Goal: Information Seeking & Learning: Learn about a topic

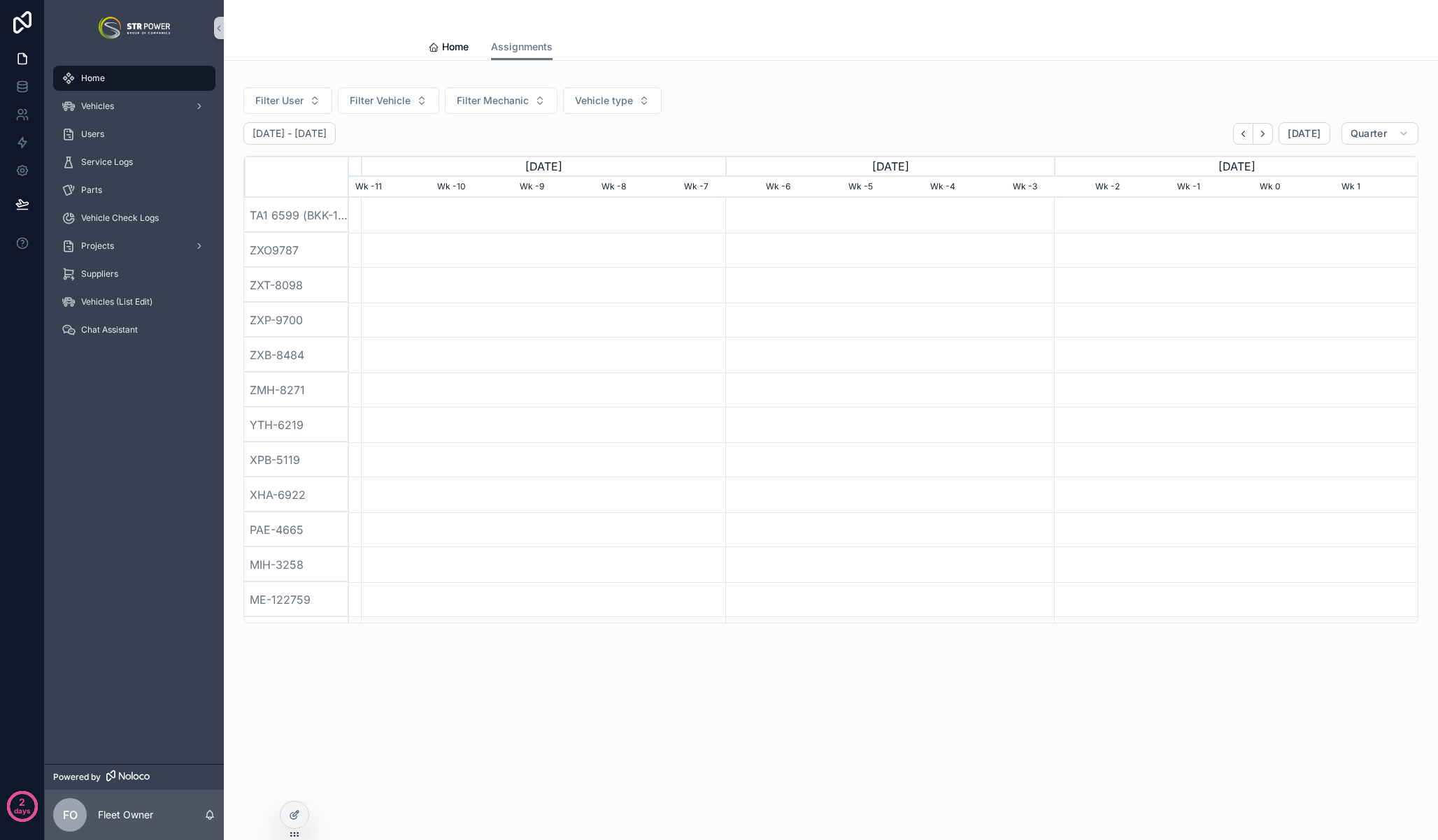
scroll to position [0, 1068]
click at [946, 60] on div "Home Assignments" at bounding box center [831, 47] width 805 height 27
click at [114, 105] on span "Vehicles" at bounding box center [97, 106] width 33 height 11
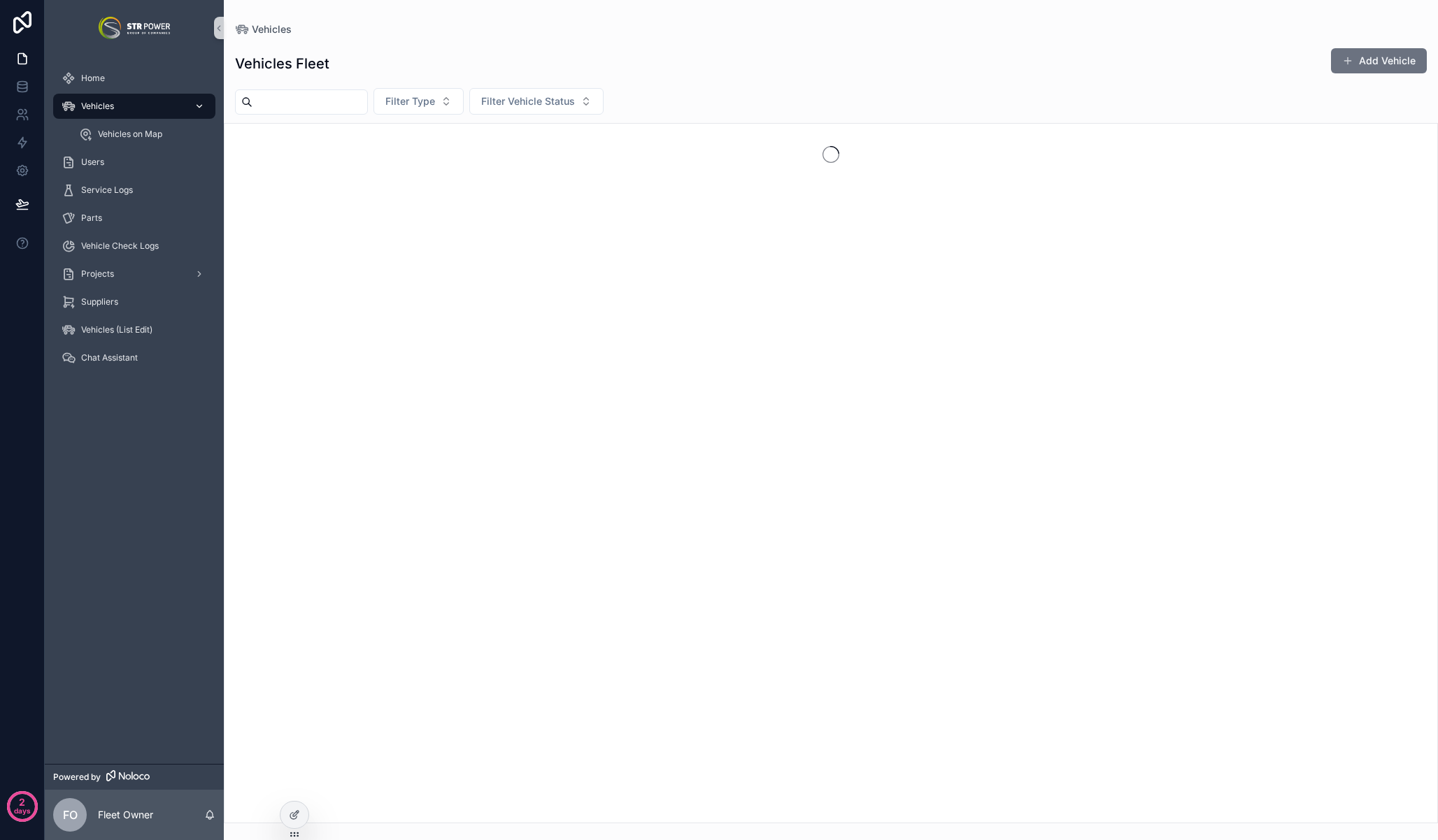
click at [114, 105] on span "Vehicles" at bounding box center [97, 106] width 33 height 11
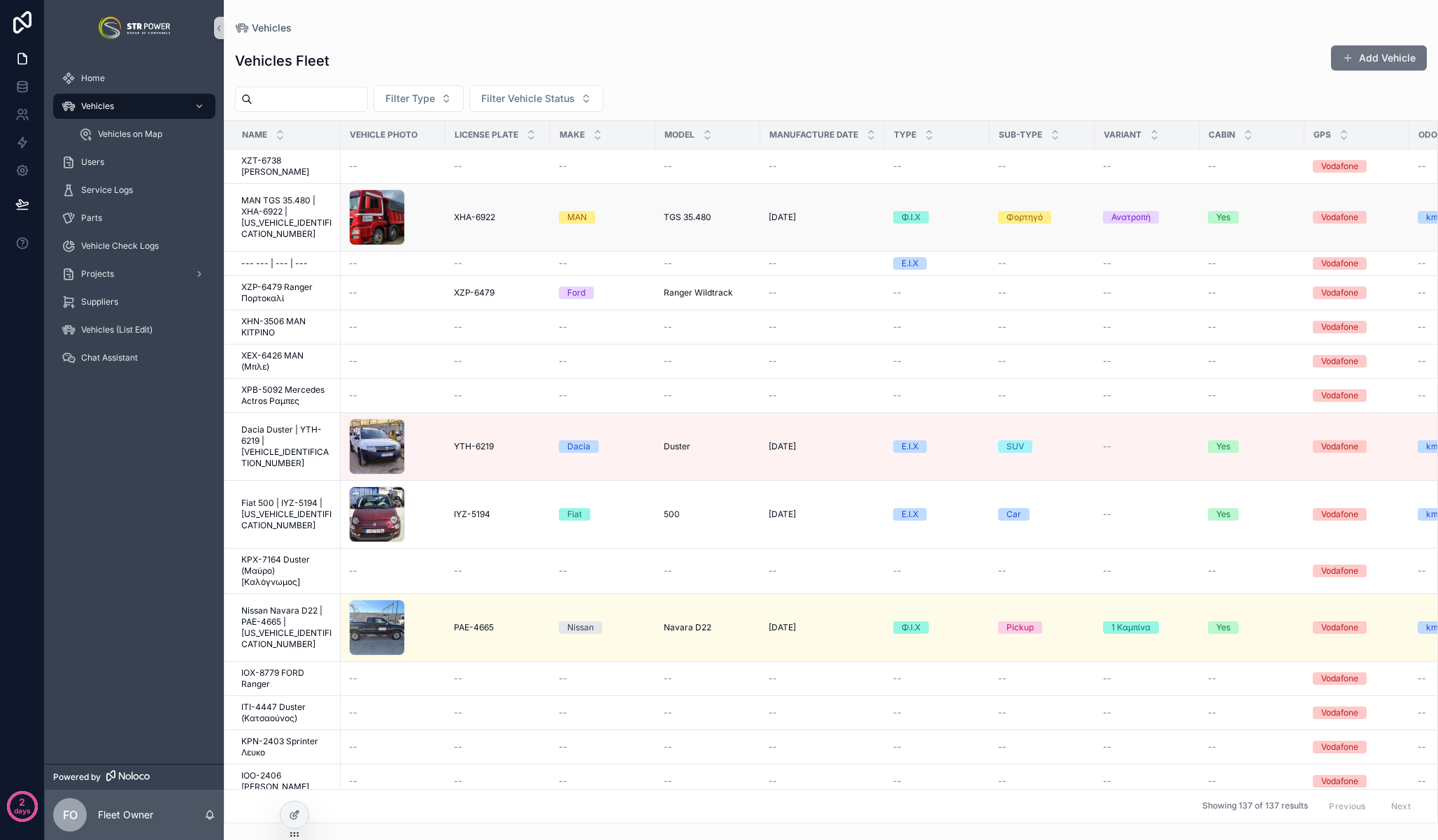
click at [287, 208] on span "MAN TGS 35.480 | XHA-6922 | [US_VEHICLE_IDENTIFICATION_NUMBER]" at bounding box center [286, 217] width 91 height 45
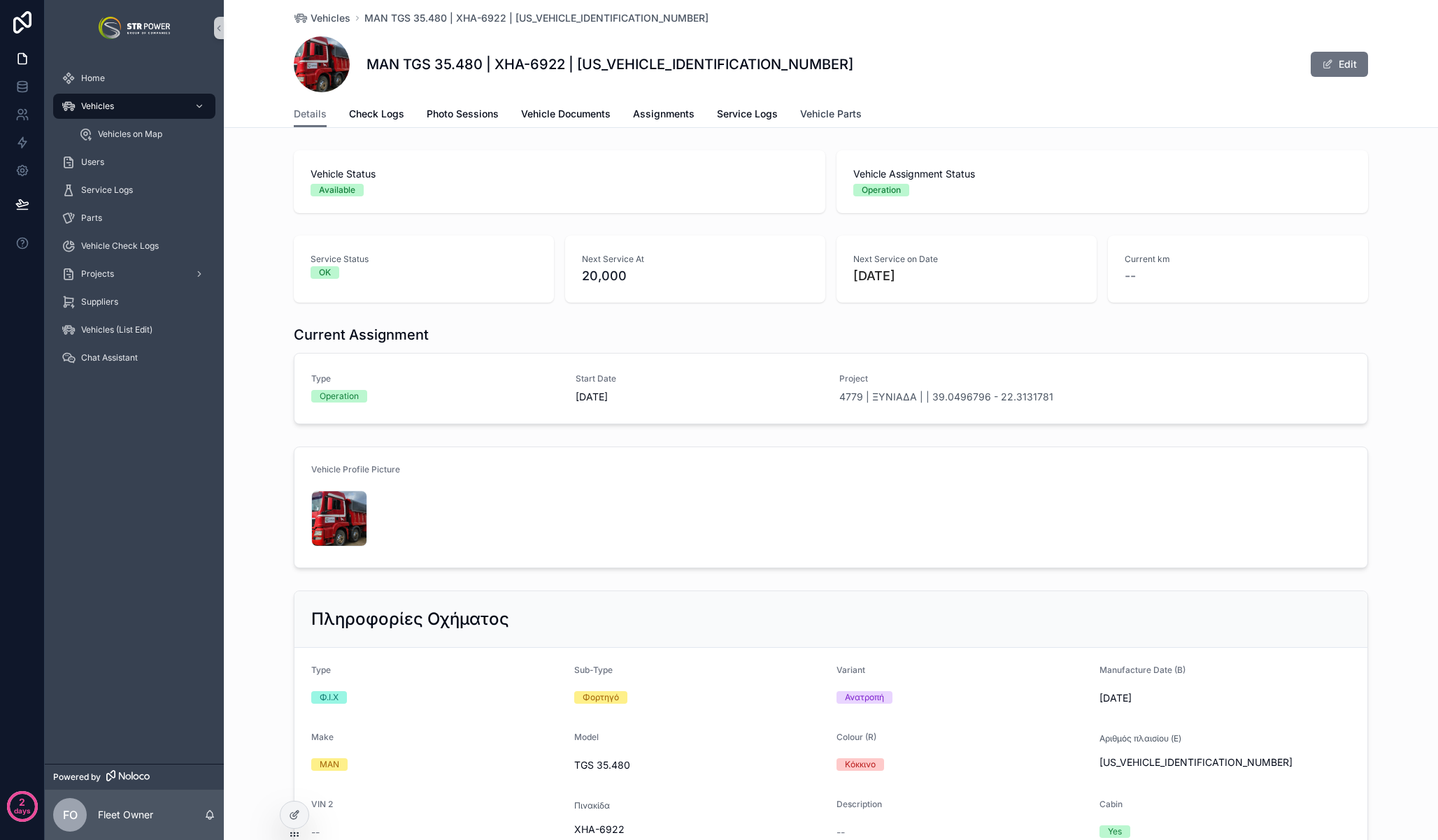
click at [830, 109] on span "Vehicle Parts" at bounding box center [831, 114] width 61 height 14
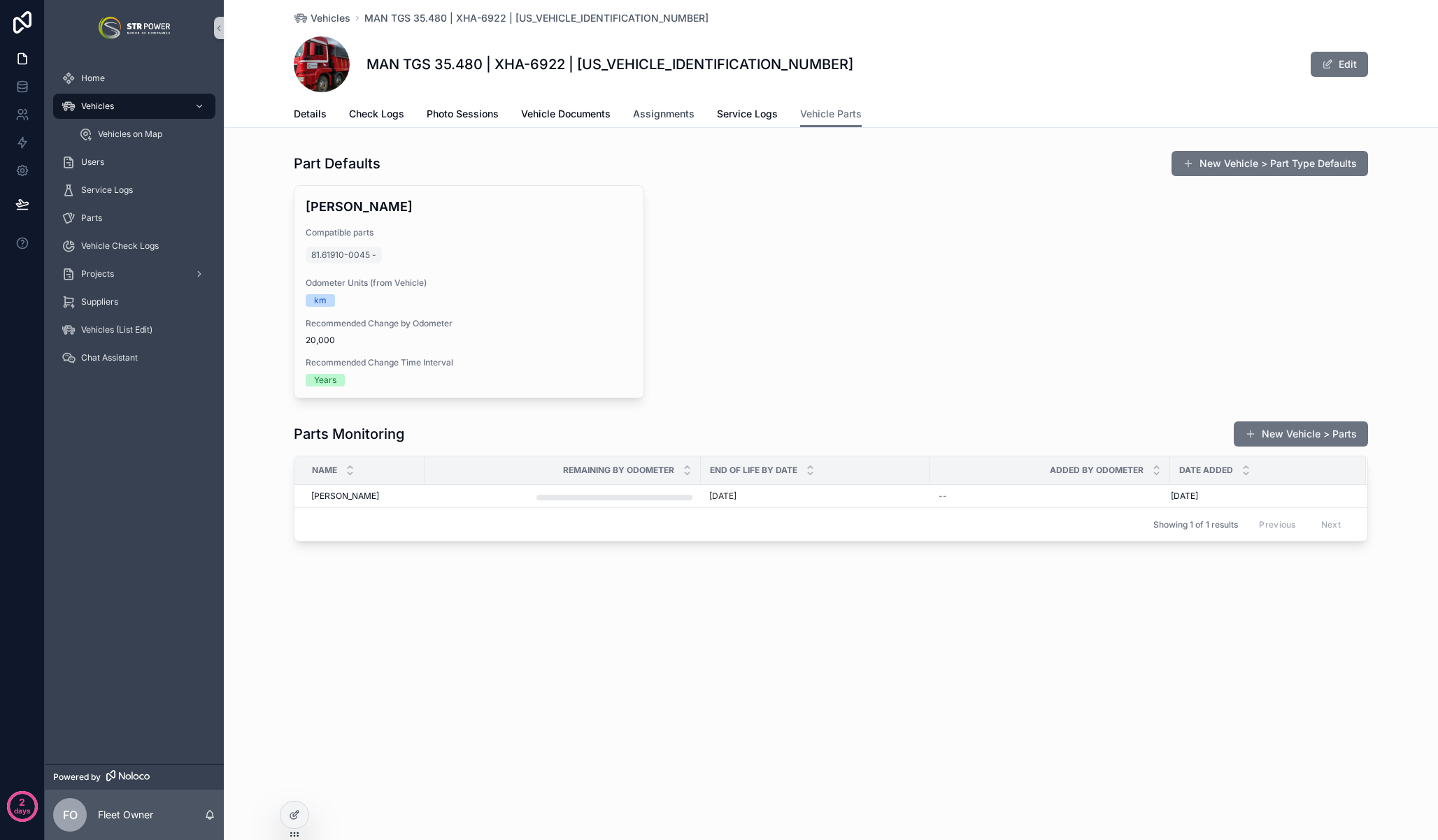
click at [643, 101] on link "Assignments" at bounding box center [663, 115] width 61 height 28
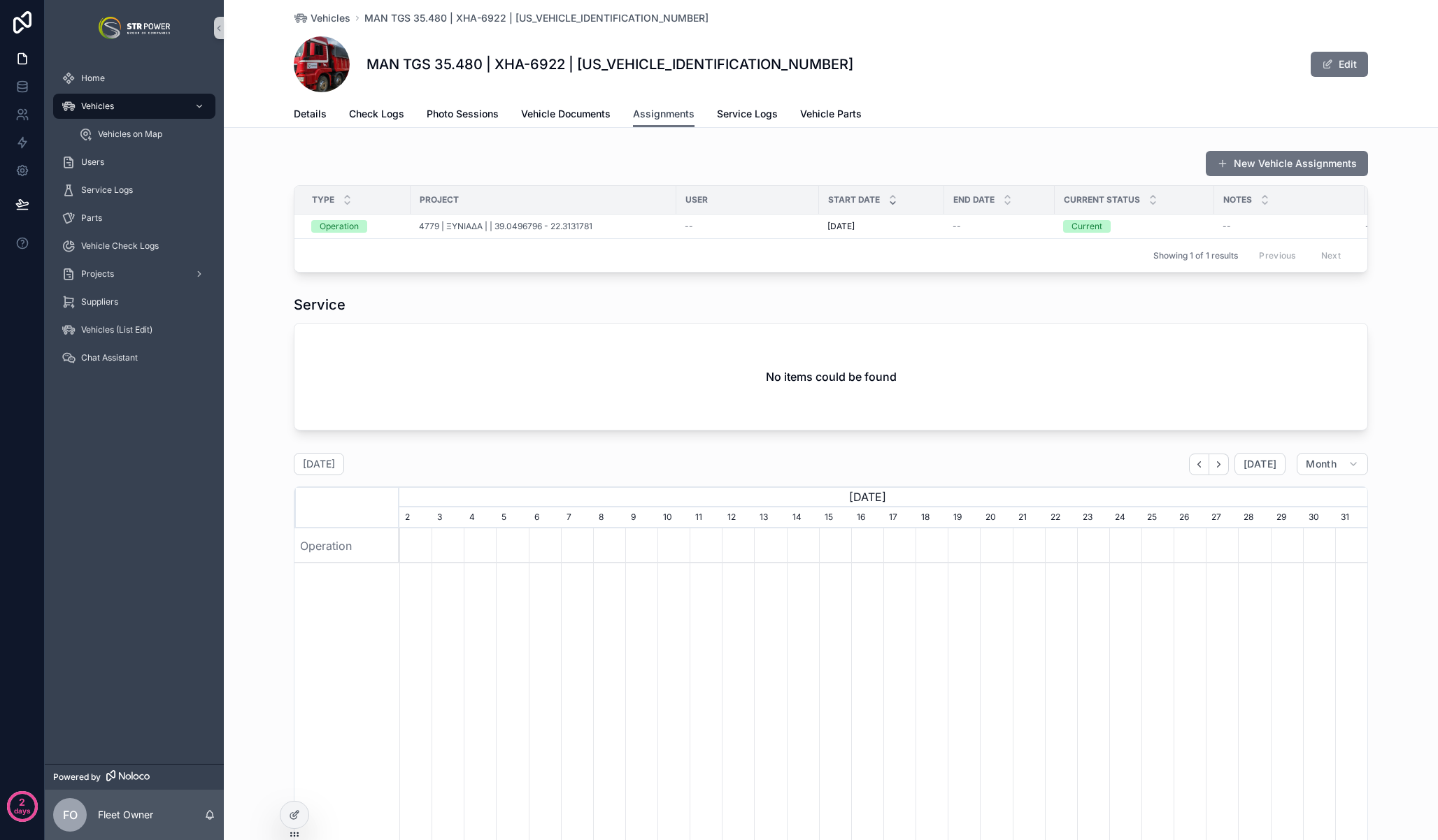
scroll to position [0, 968]
click at [573, 109] on span "Vehicle Documents" at bounding box center [565, 114] width 89 height 14
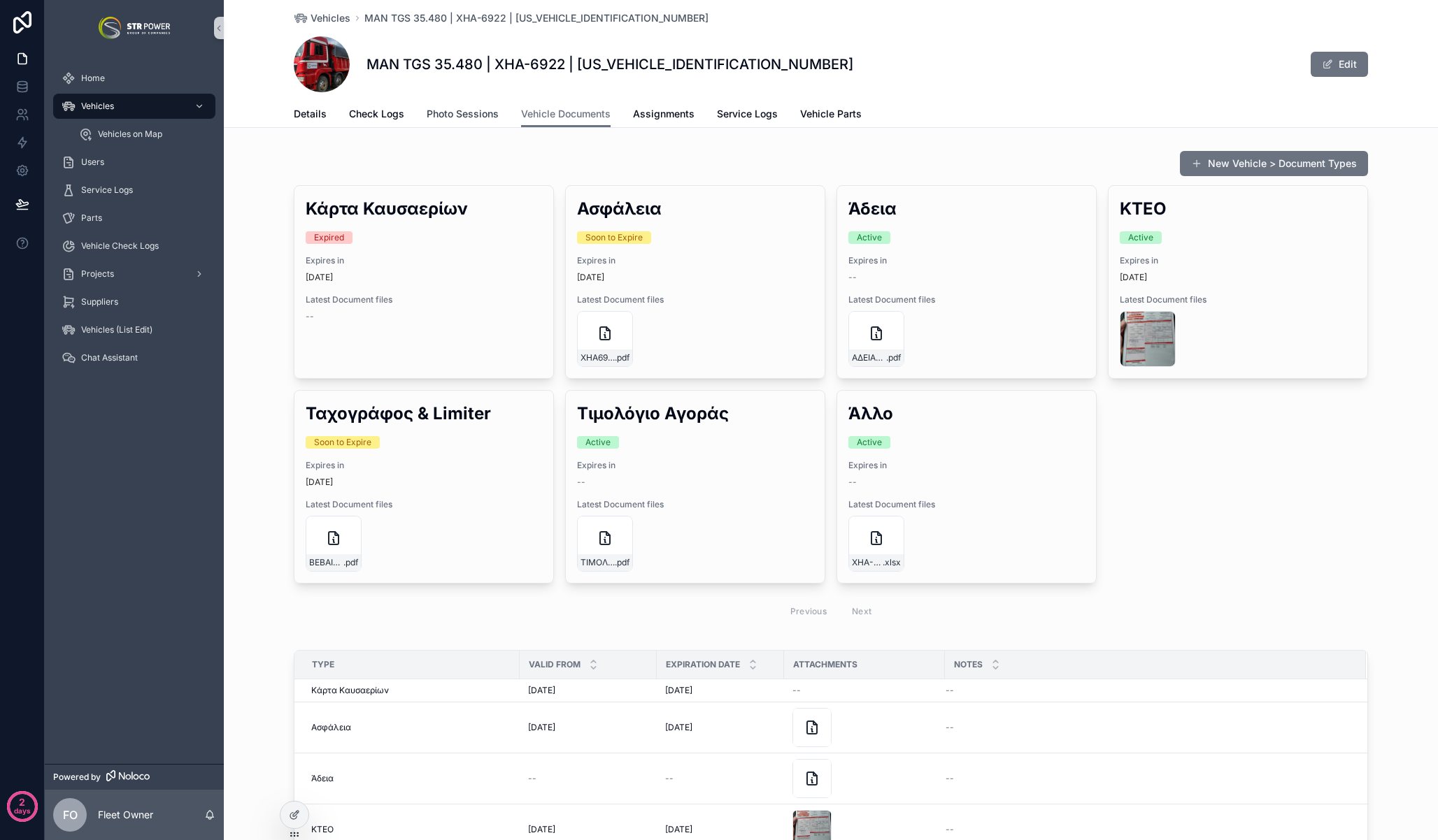
click at [428, 118] on span "Photo Sessions" at bounding box center [463, 114] width 72 height 14
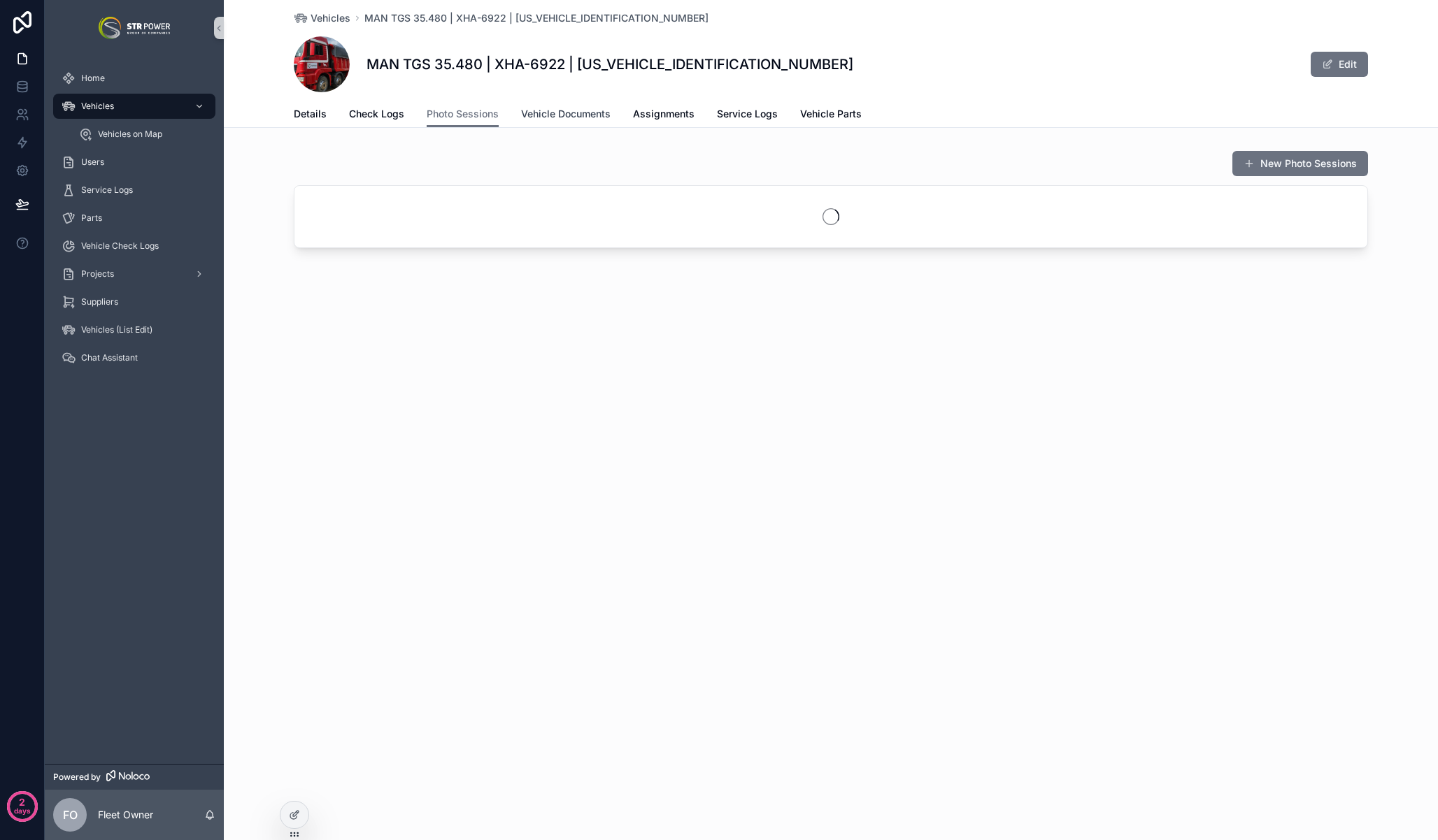
click at [544, 114] on span "Vehicle Documents" at bounding box center [565, 114] width 89 height 14
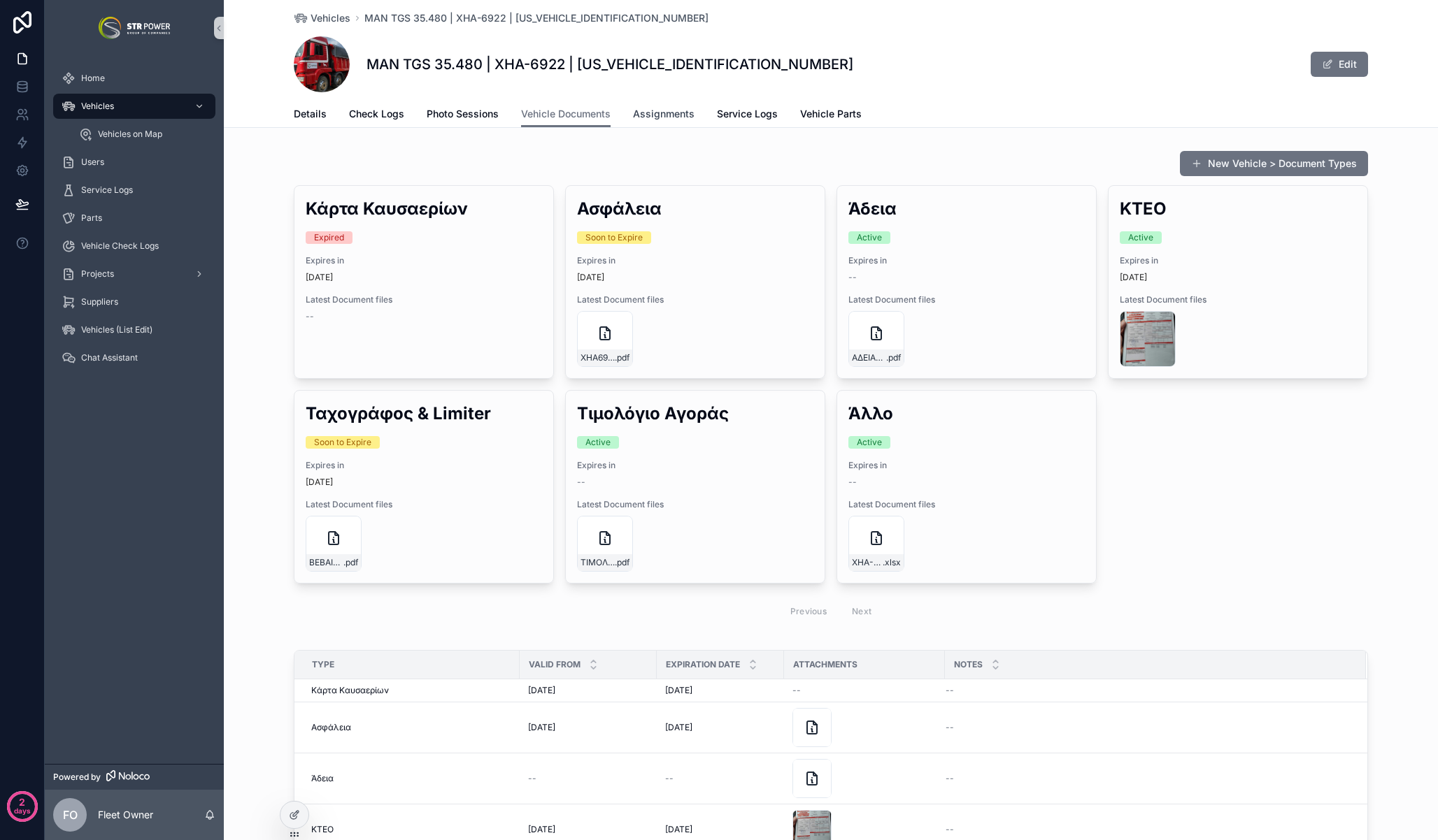
click at [655, 109] on span "Assignments" at bounding box center [663, 114] width 61 height 14
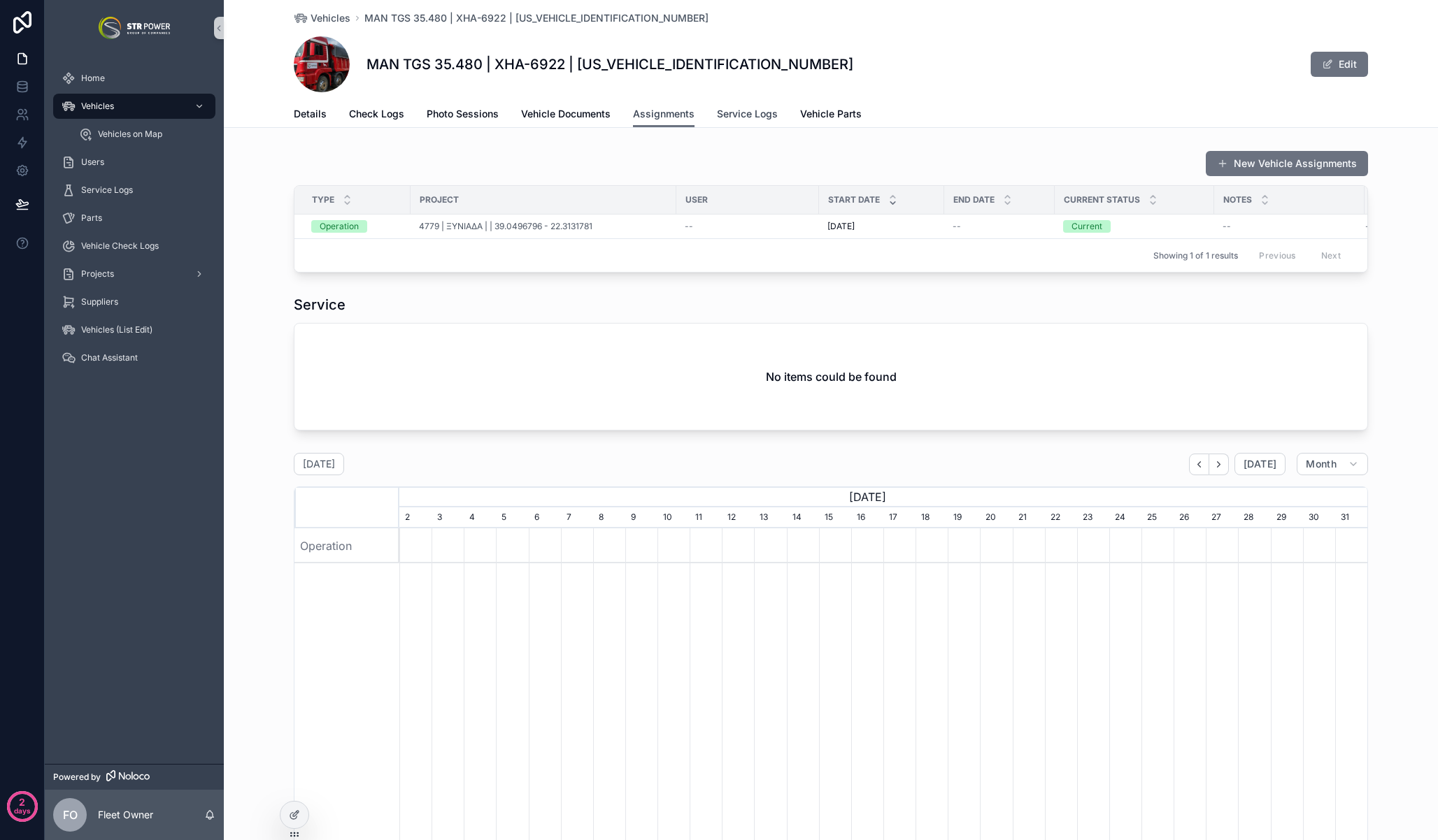
scroll to position [0, 968]
click at [561, 115] on span "Vehicle Documents" at bounding box center [565, 114] width 89 height 14
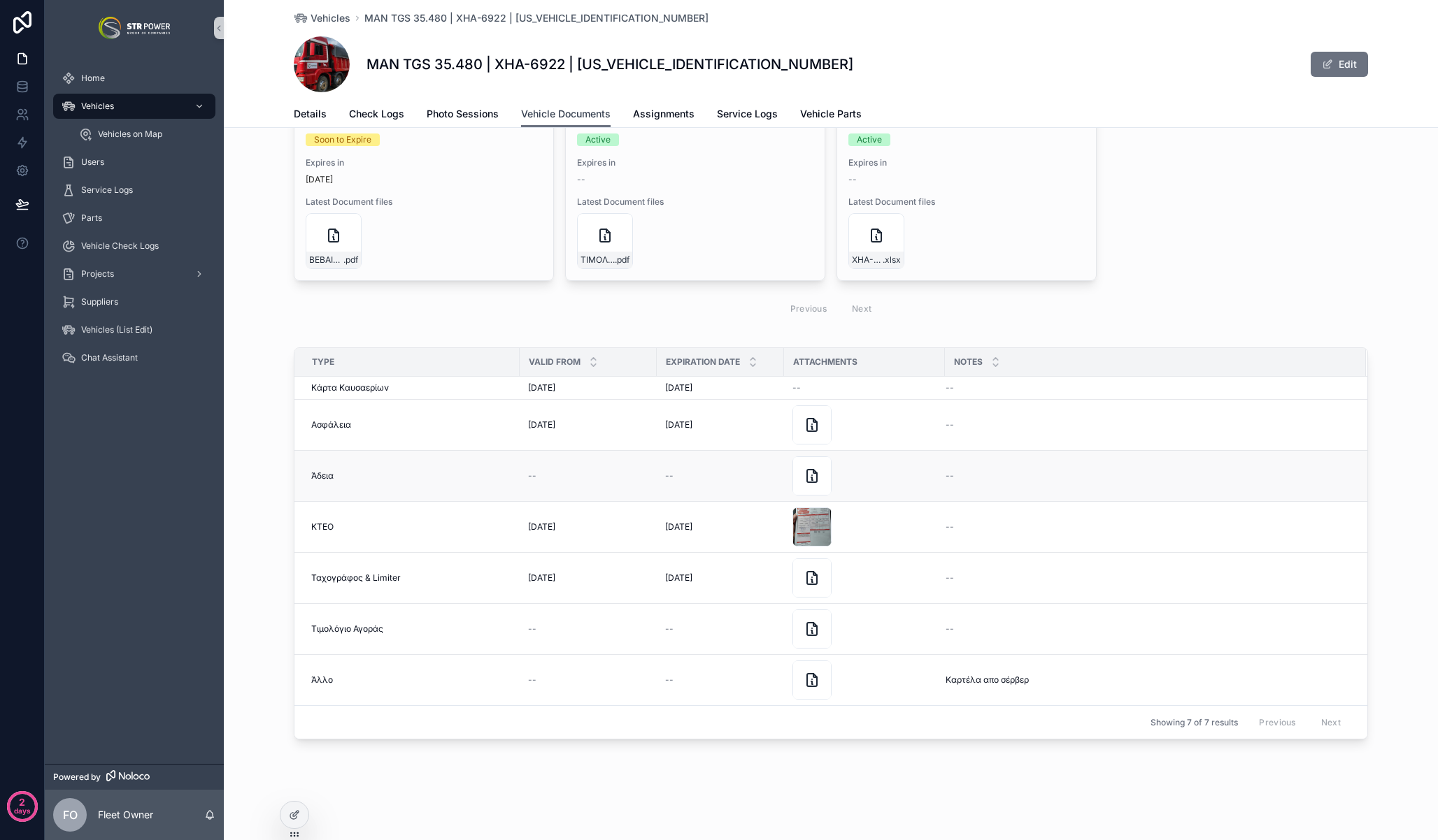
scroll to position [36, 0]
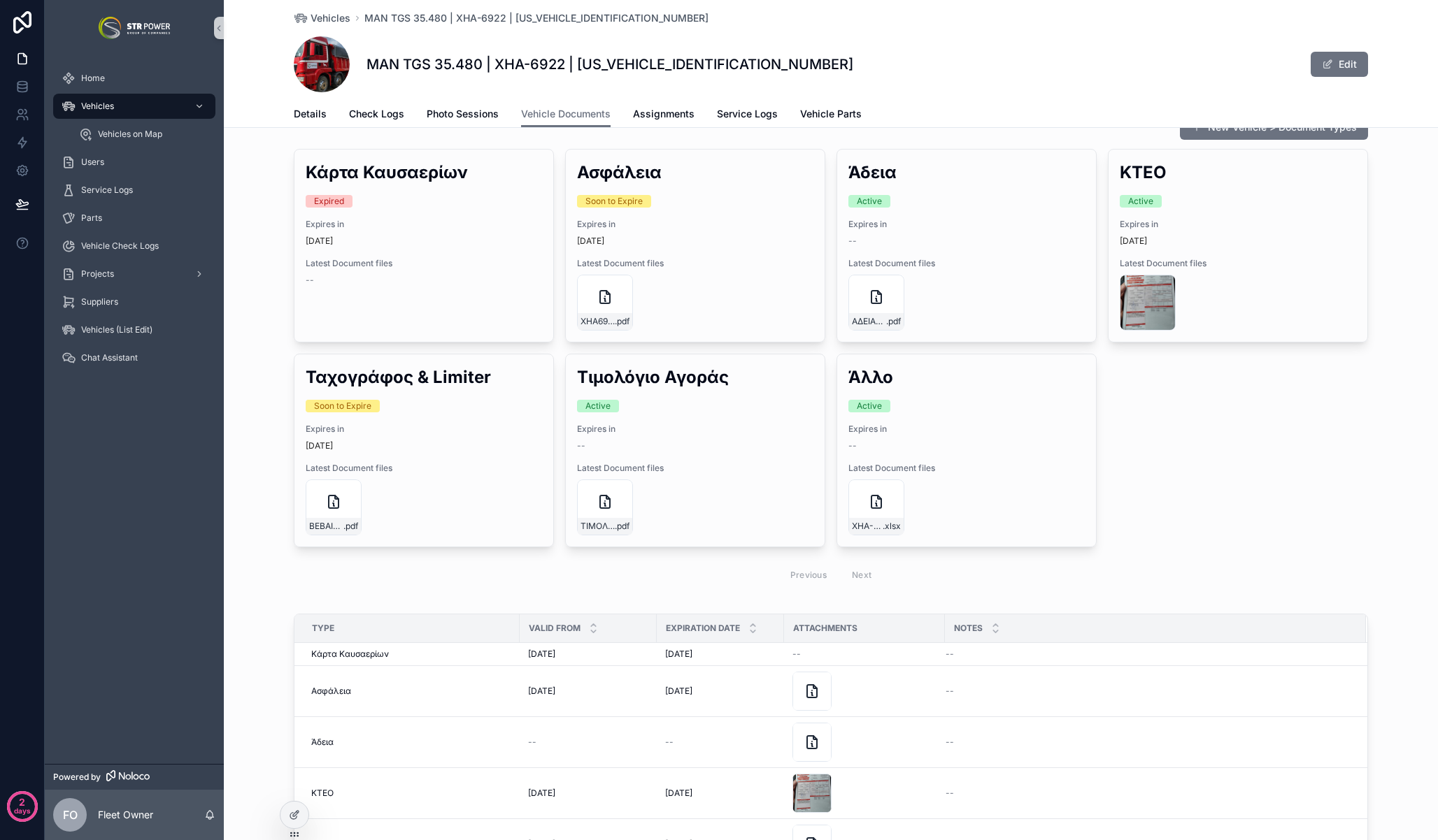
drag, startPoint x: 1164, startPoint y: 415, endPoint x: 1110, endPoint y: 412, distance: 54.1
click at [1164, 415] on div "Κάρτα Καυσαερίων Expired Expires [DATE][DATE] Latest Document files -- Ασφάλεια…" at bounding box center [831, 369] width 1074 height 442
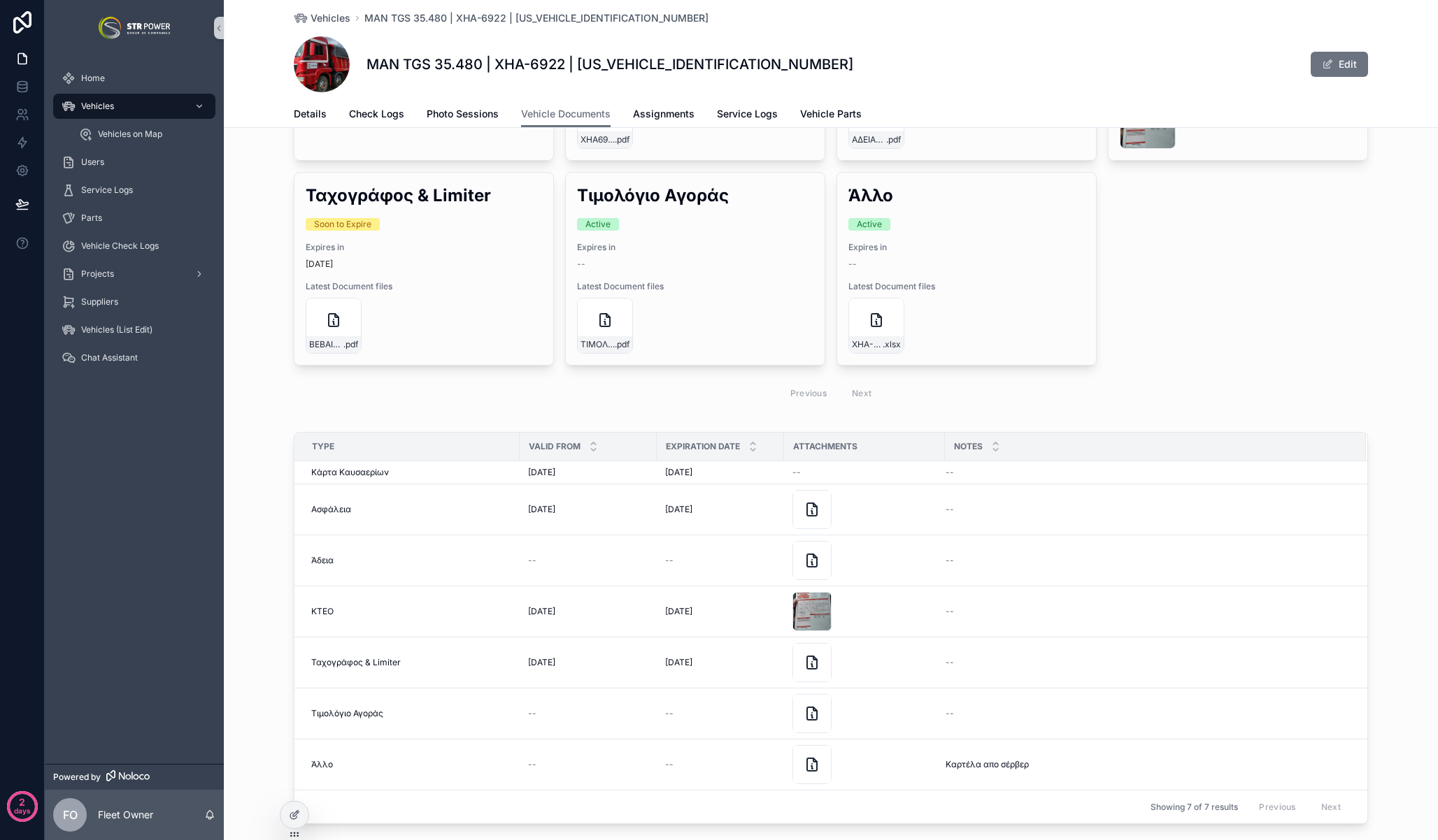
scroll to position [0, 0]
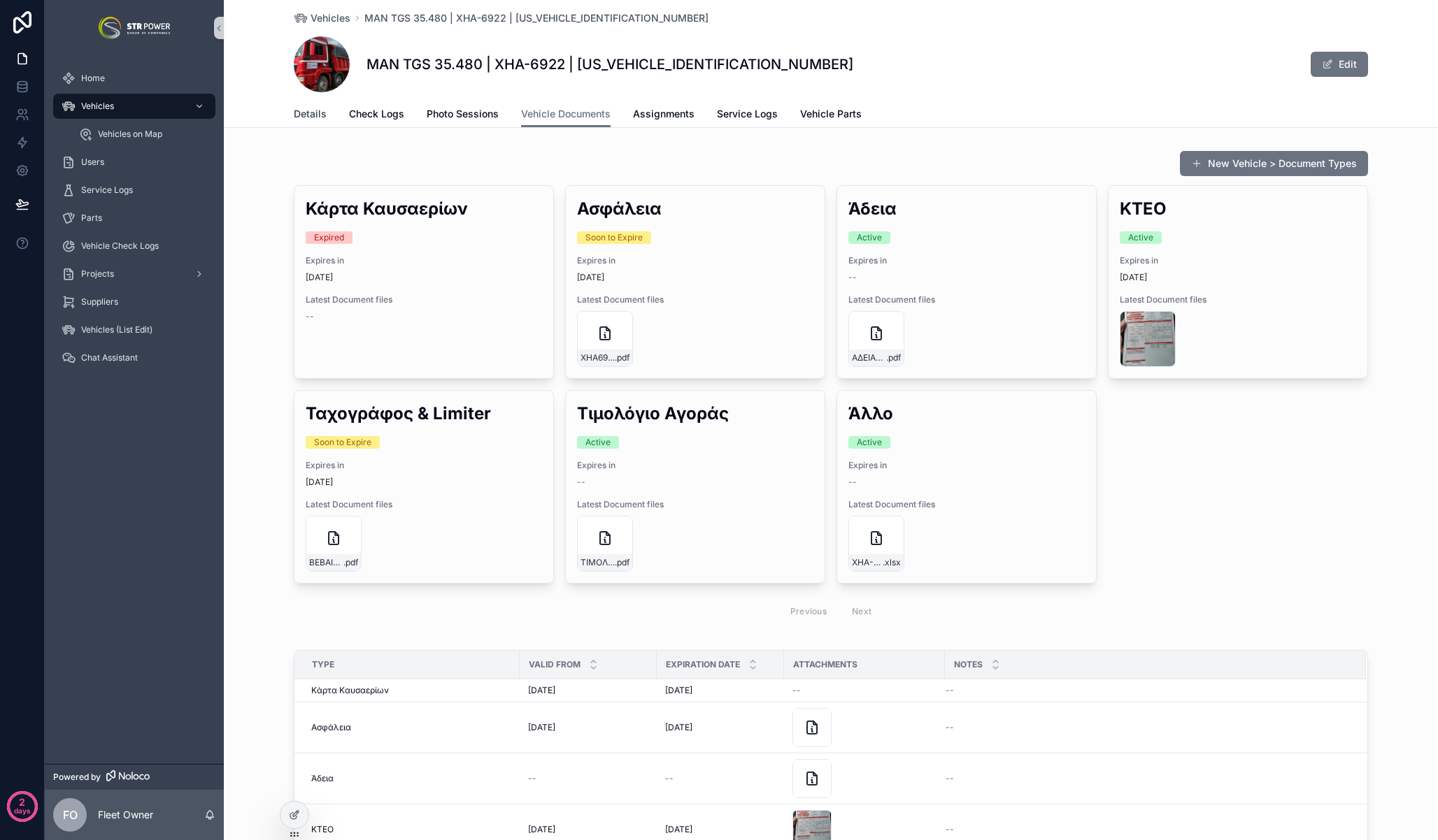
click at [307, 116] on span "Details" at bounding box center [310, 114] width 33 height 14
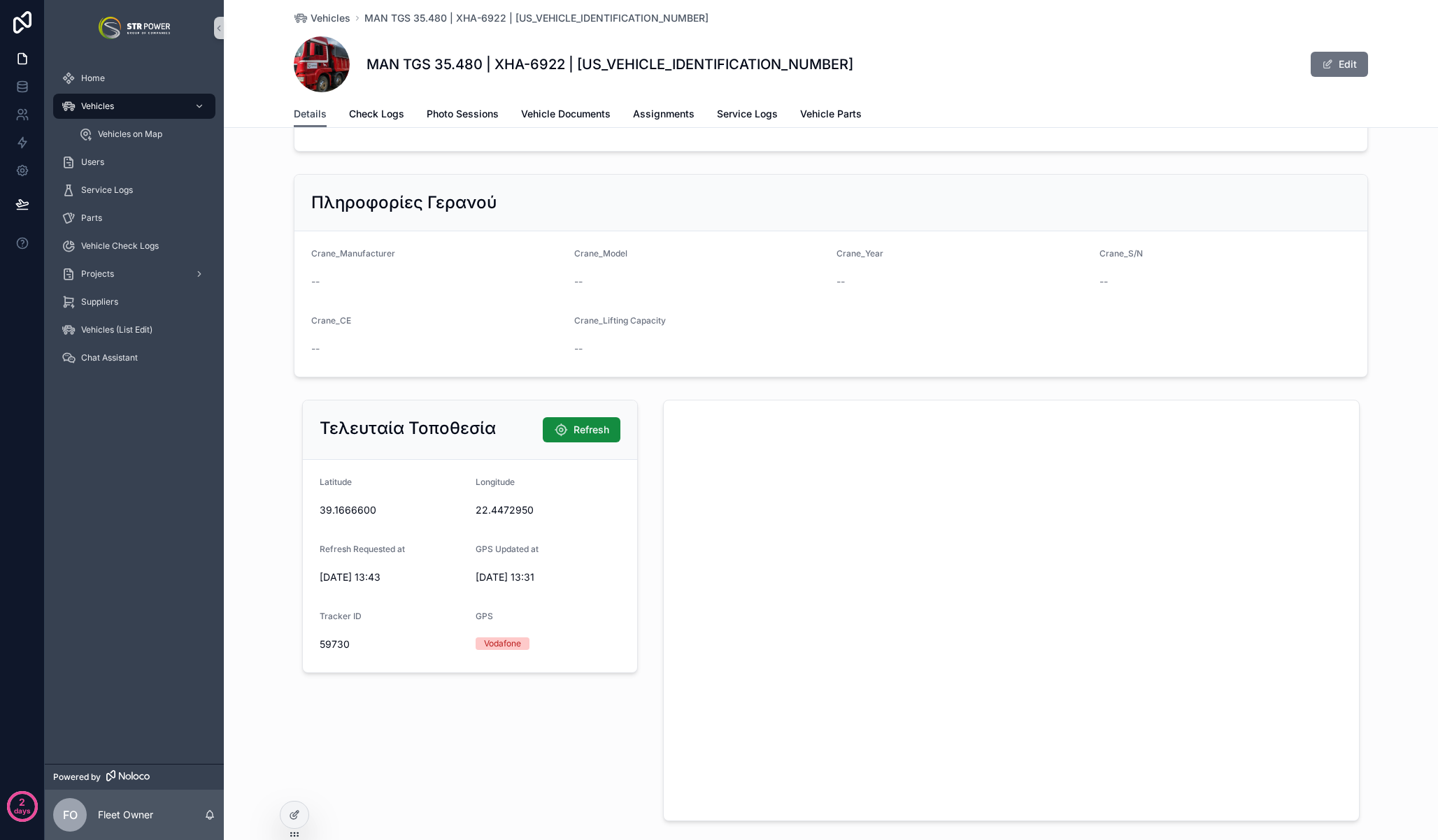
scroll to position [1845, 0]
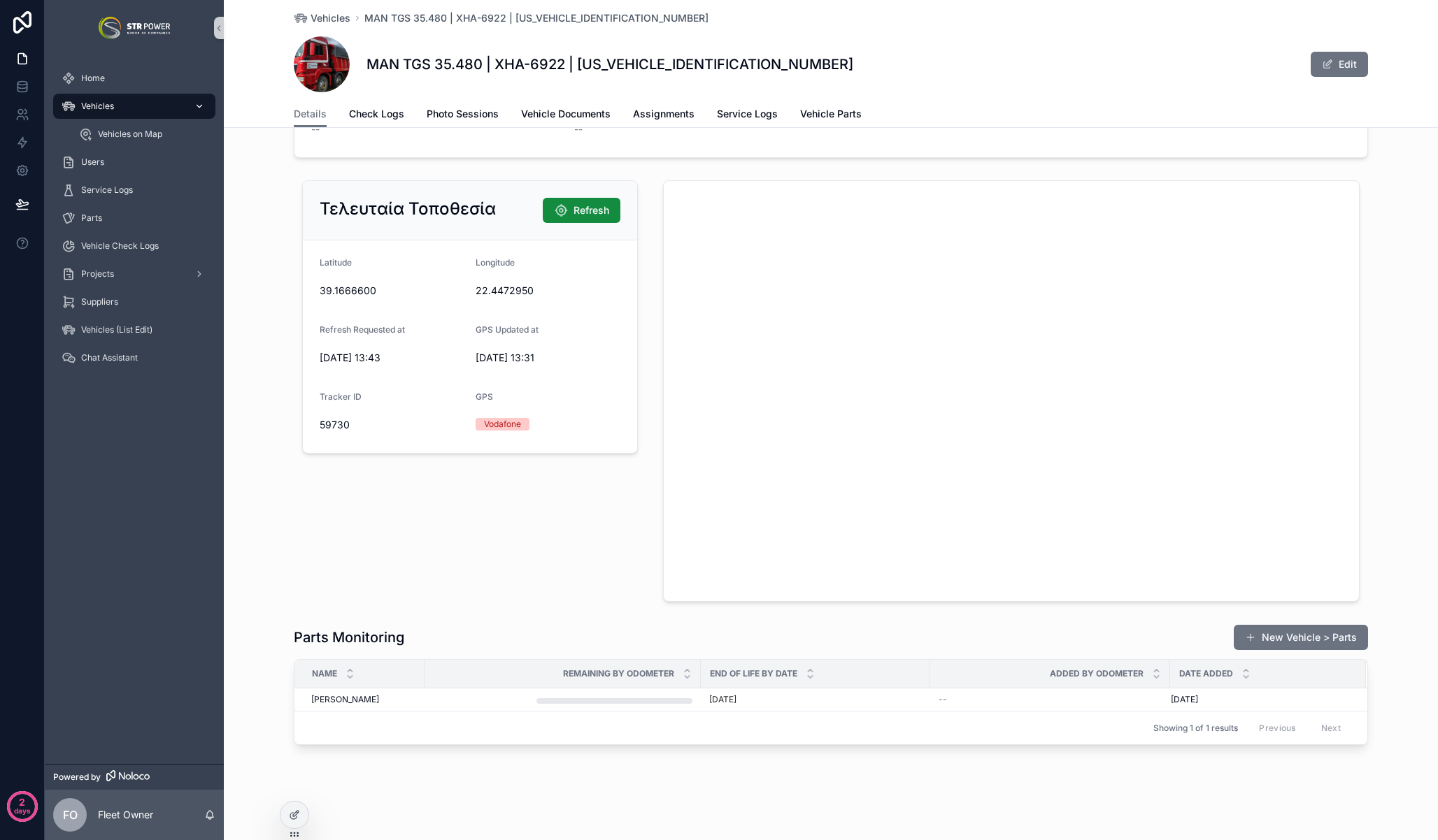
click at [98, 101] on span "Vehicles" at bounding box center [97, 106] width 33 height 11
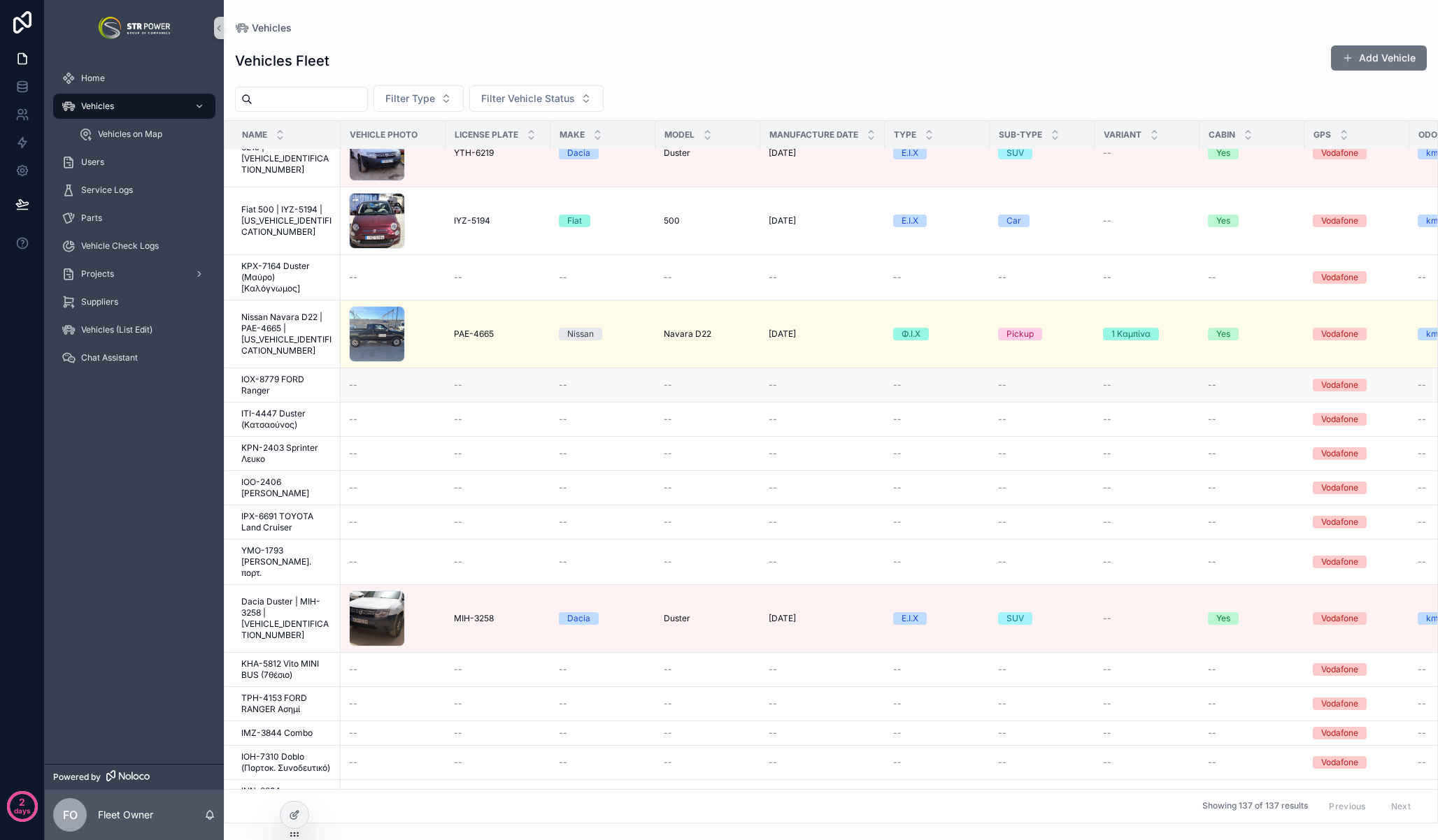
scroll to position [69, 0]
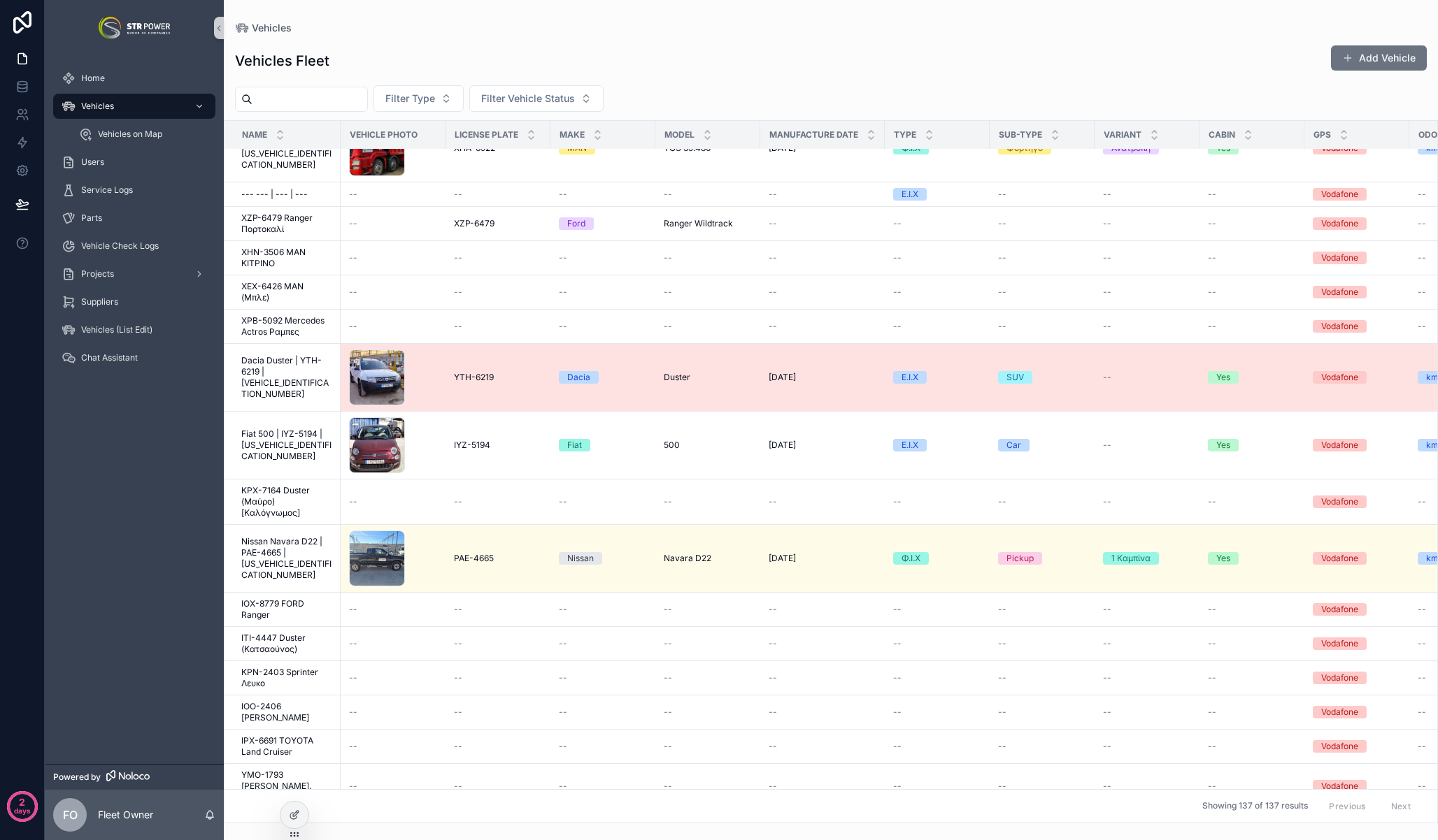
click at [254, 371] on span "Dacia Duster | YTH-6219 | [VEHICLE_IDENTIFICATION_NUMBER]" at bounding box center [286, 378] width 91 height 45
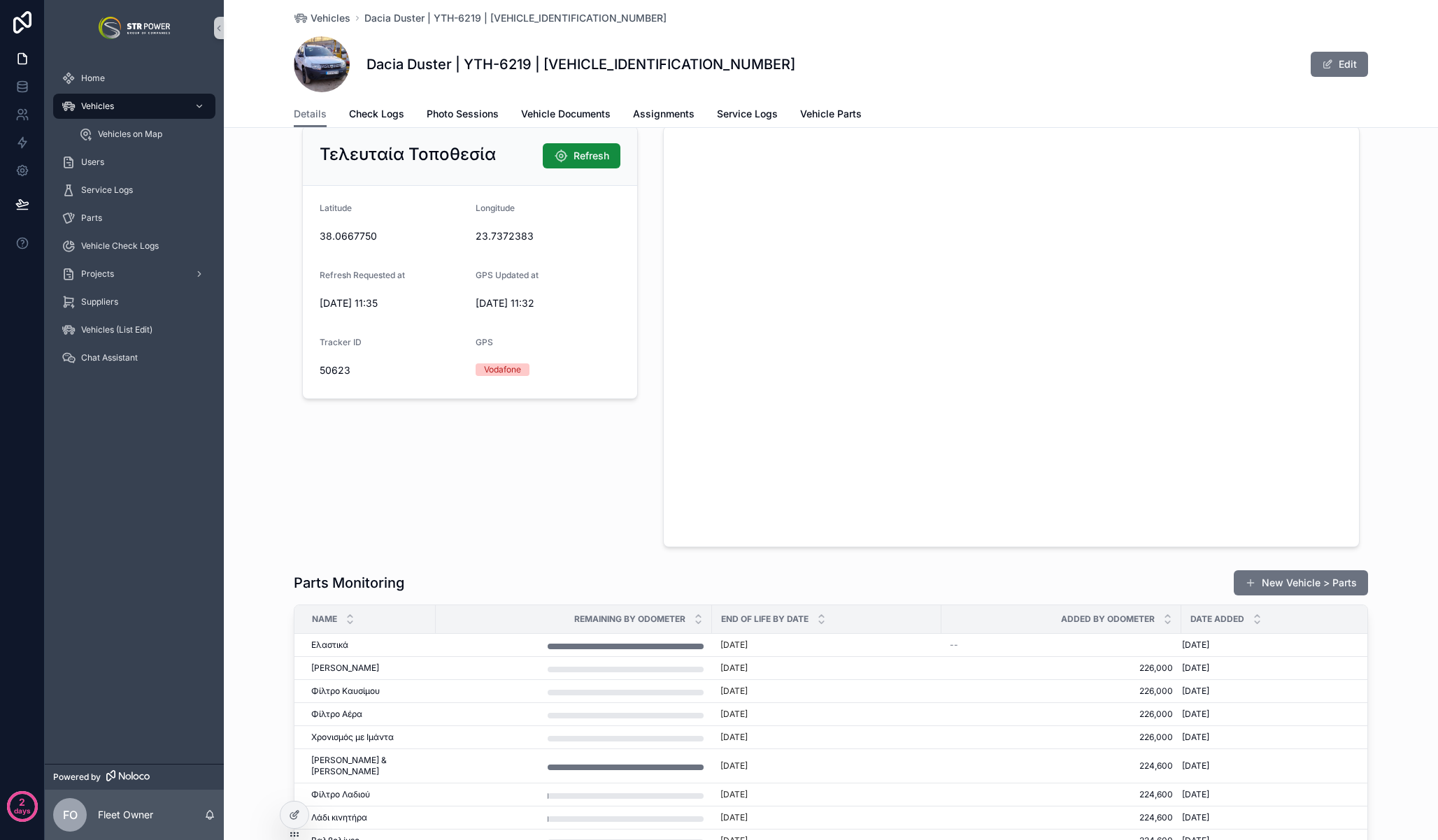
scroll to position [2053, 0]
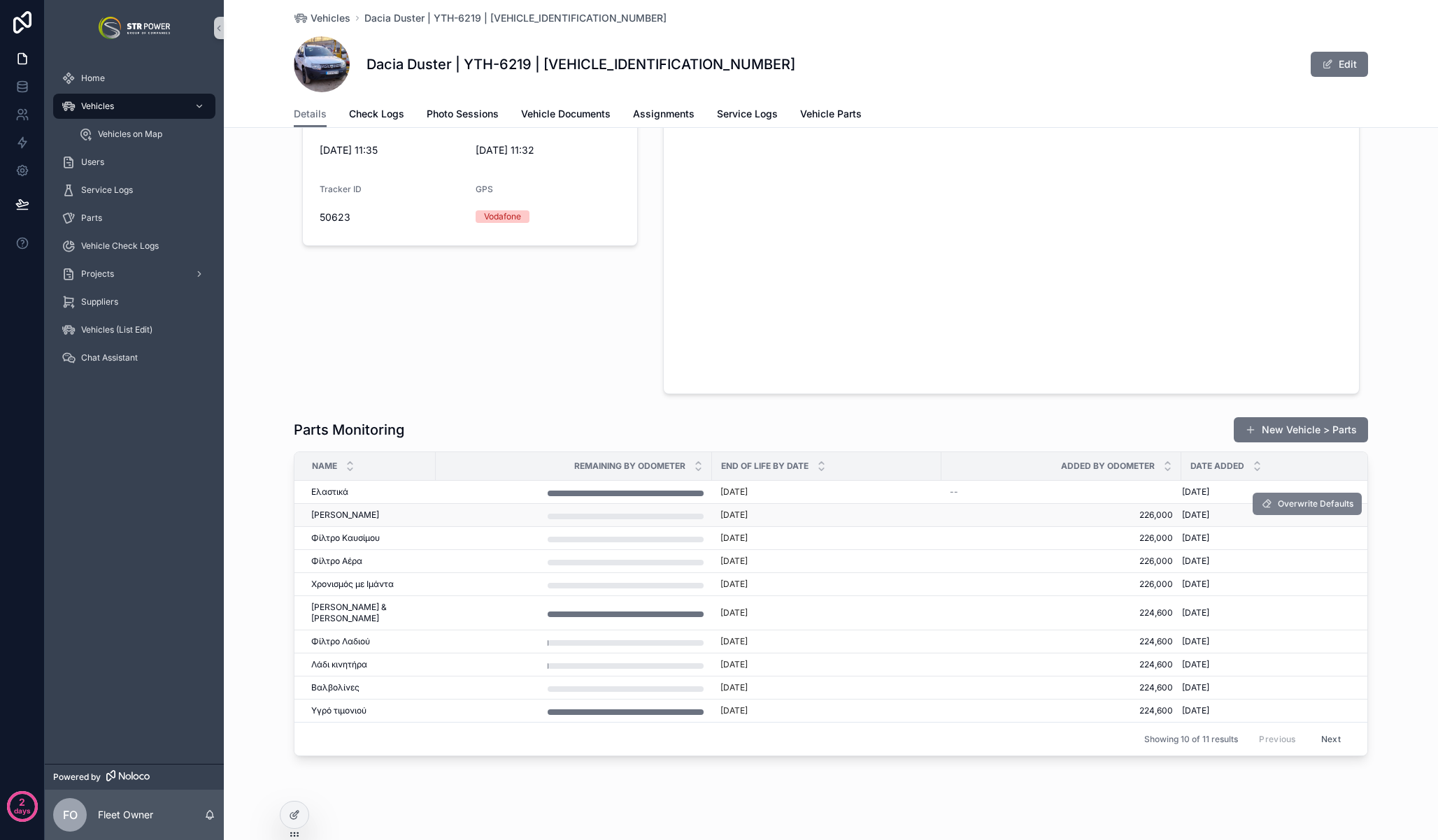
click at [1292, 498] on span "Overwrite Defaults" at bounding box center [1315, 504] width 75 height 11
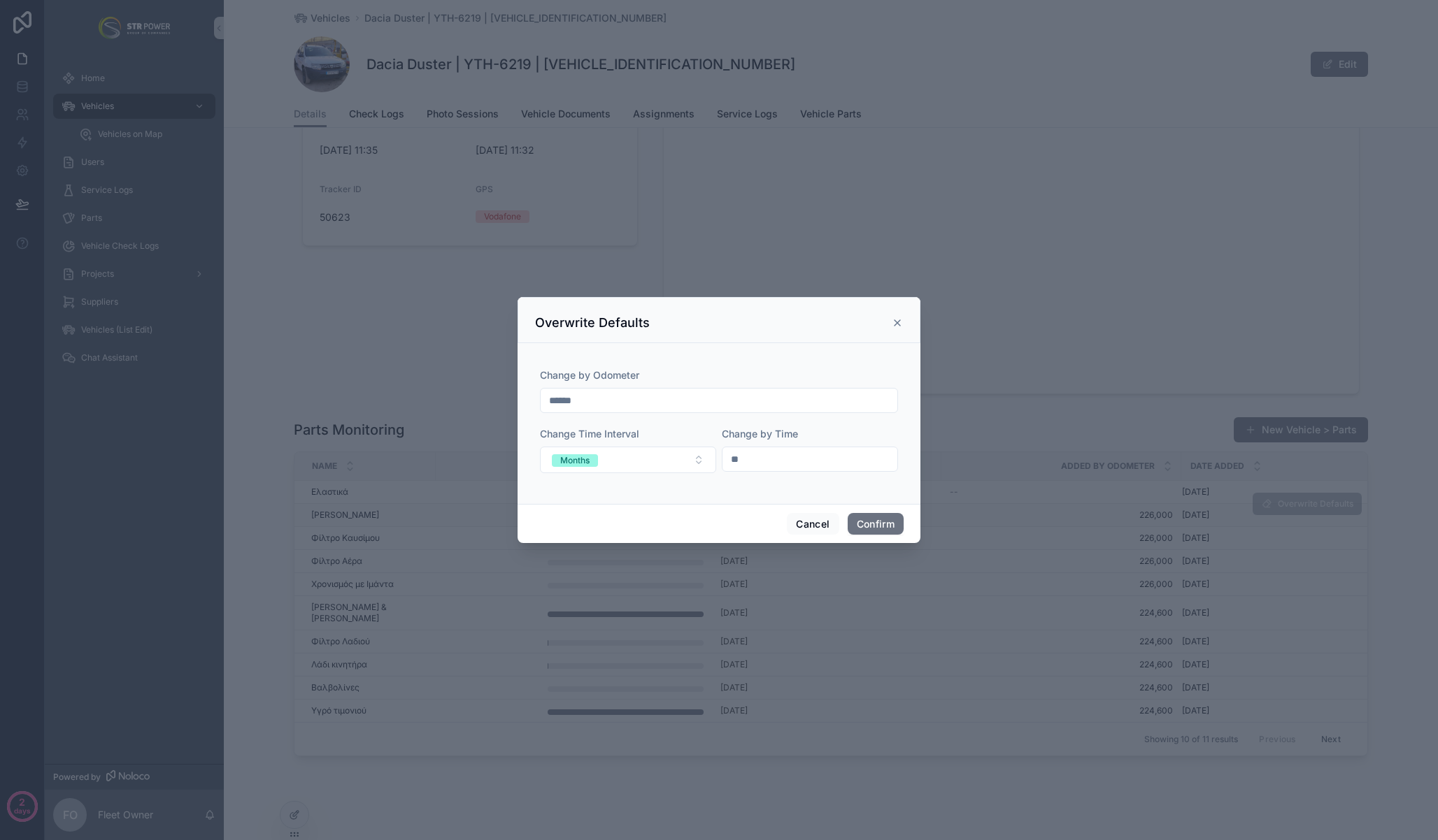
click at [898, 322] on icon at bounding box center [897, 323] width 6 height 6
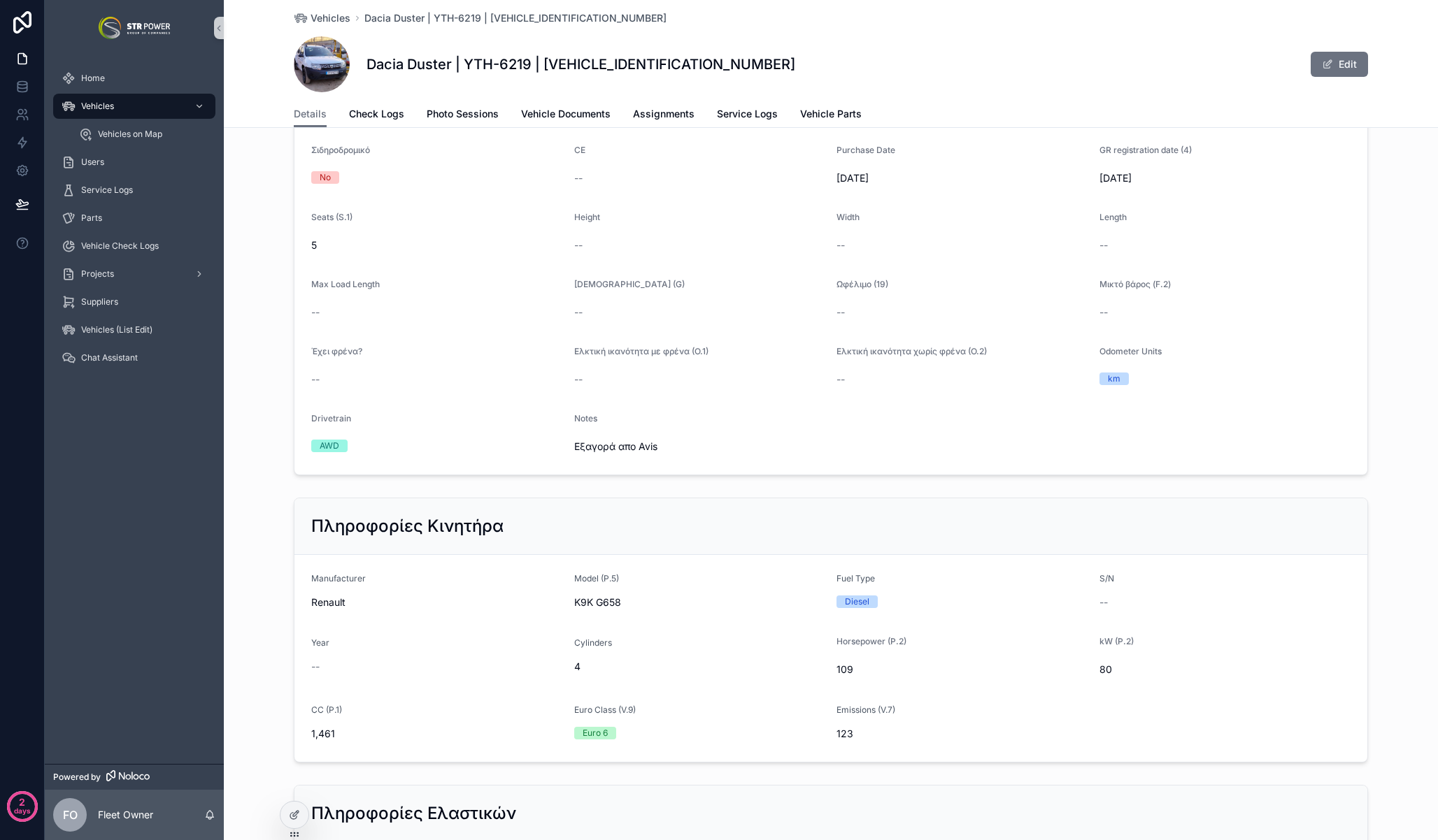
scroll to position [0, 0]
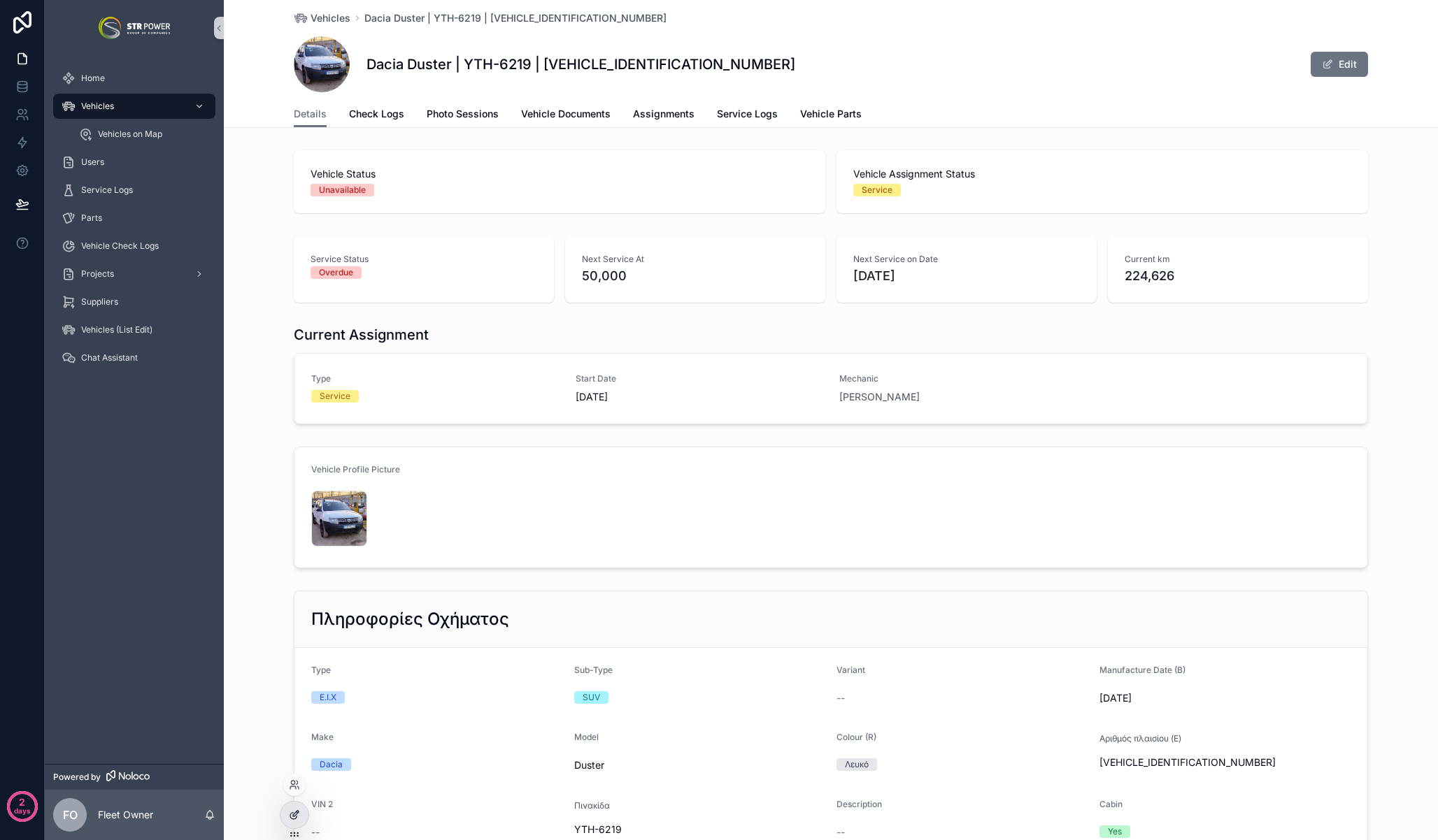
click at [298, 811] on icon at bounding box center [295, 813] width 6 height 6
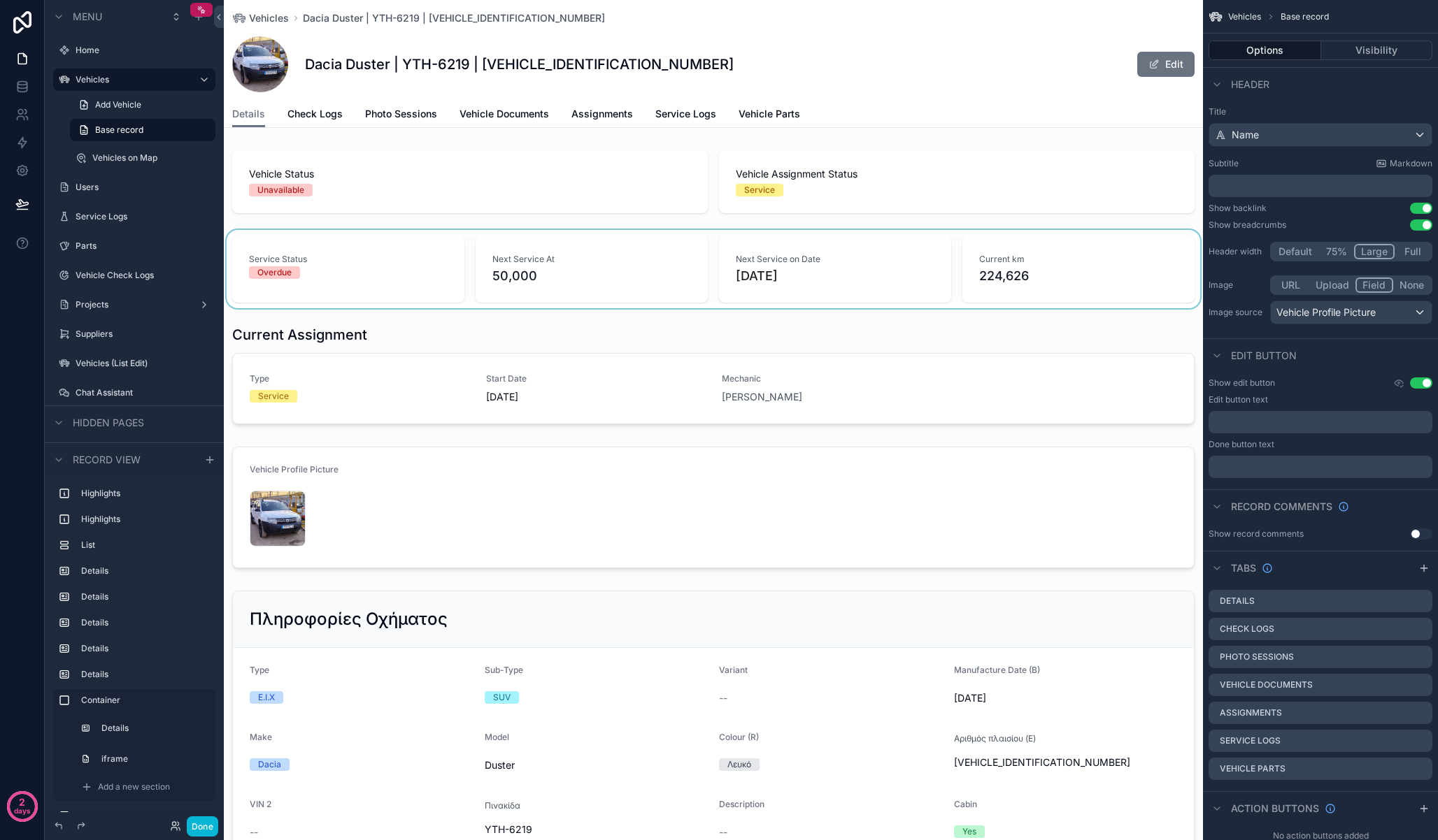
click at [495, 274] on div "scrollable content" at bounding box center [714, 269] width 979 height 78
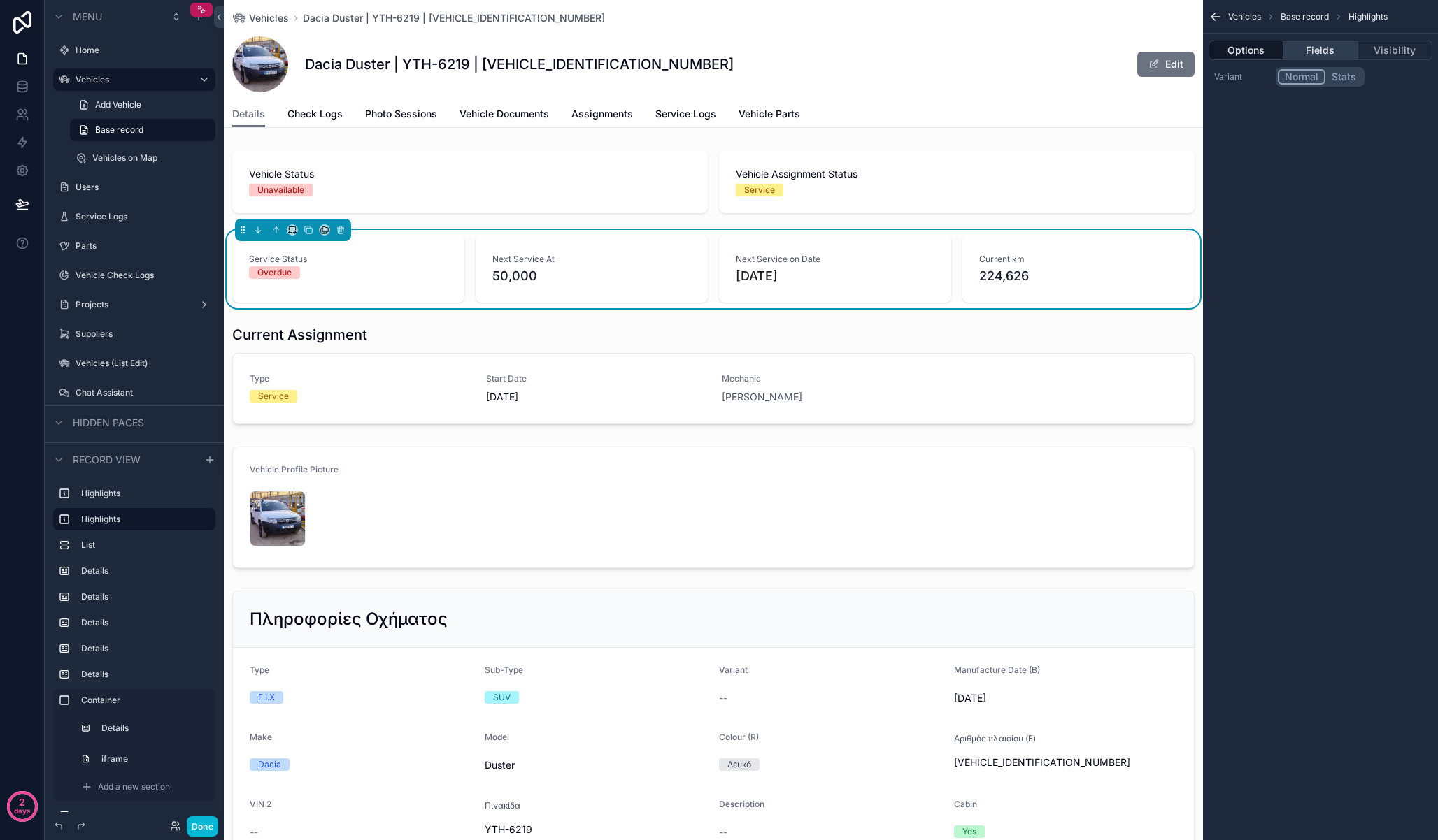
click at [1333, 47] on button "Fields" at bounding box center [1320, 51] width 74 height 20
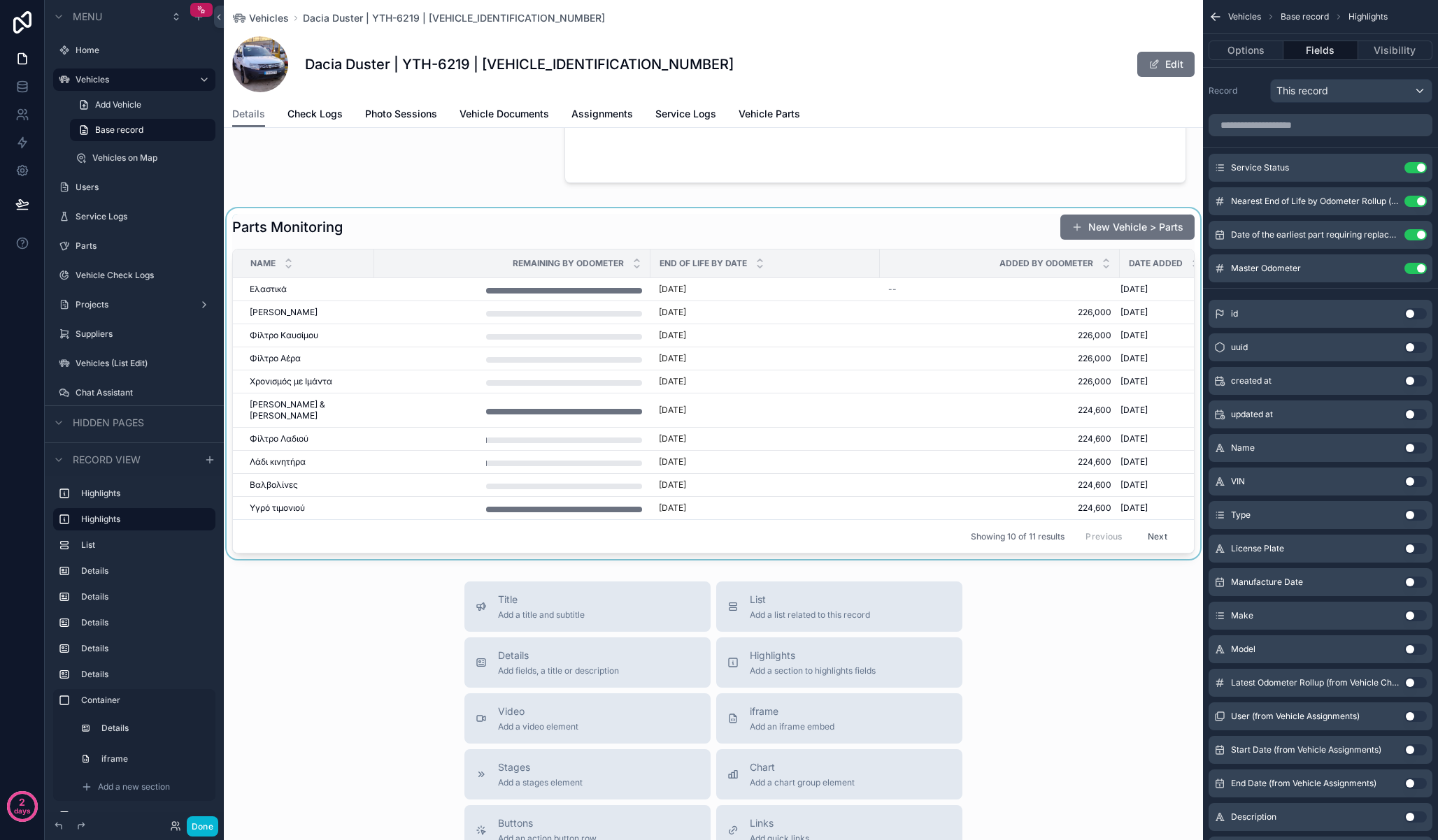
scroll to position [2128, 0]
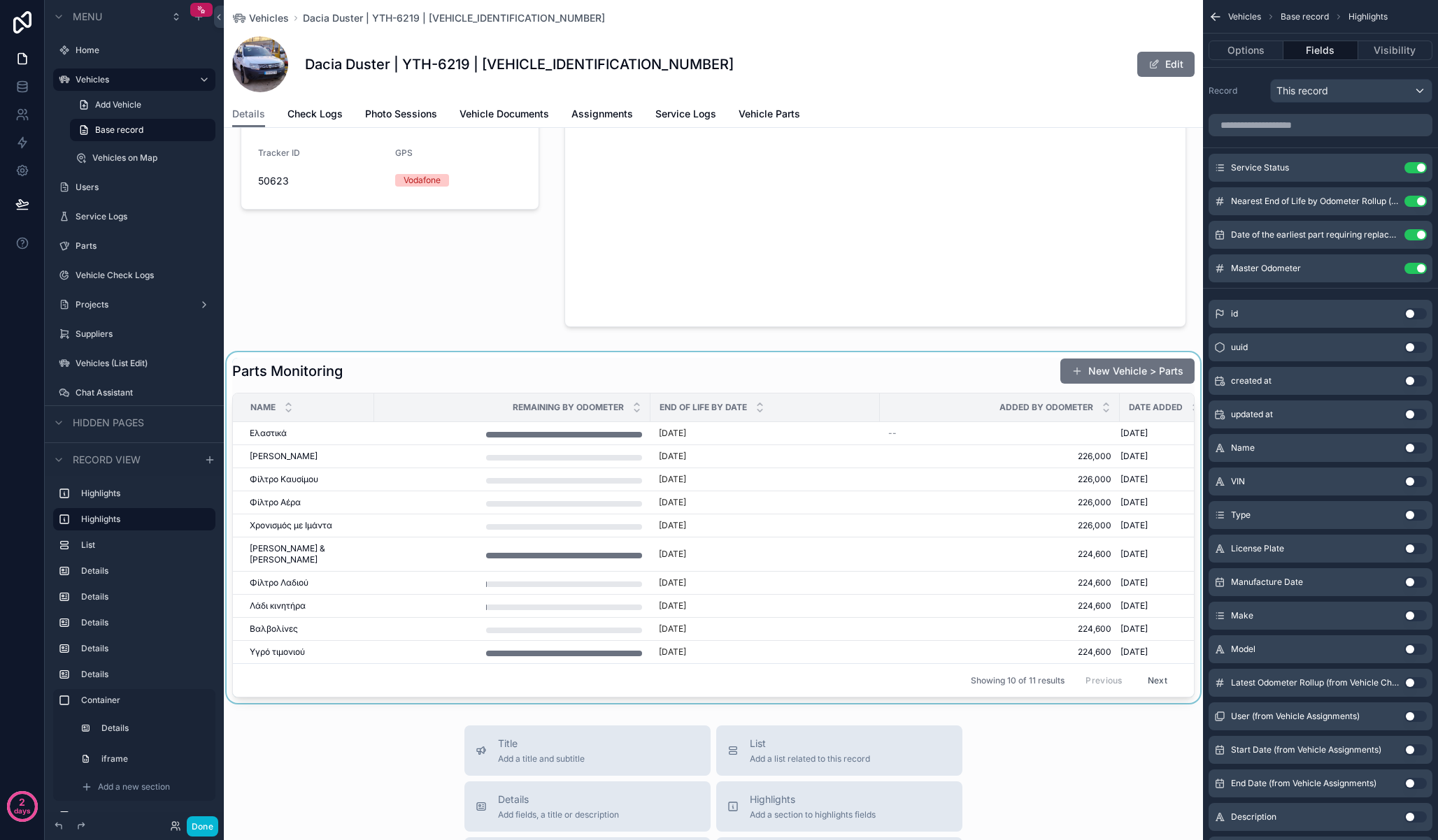
click at [544, 367] on div "scrollable content" at bounding box center [714, 527] width 979 height 351
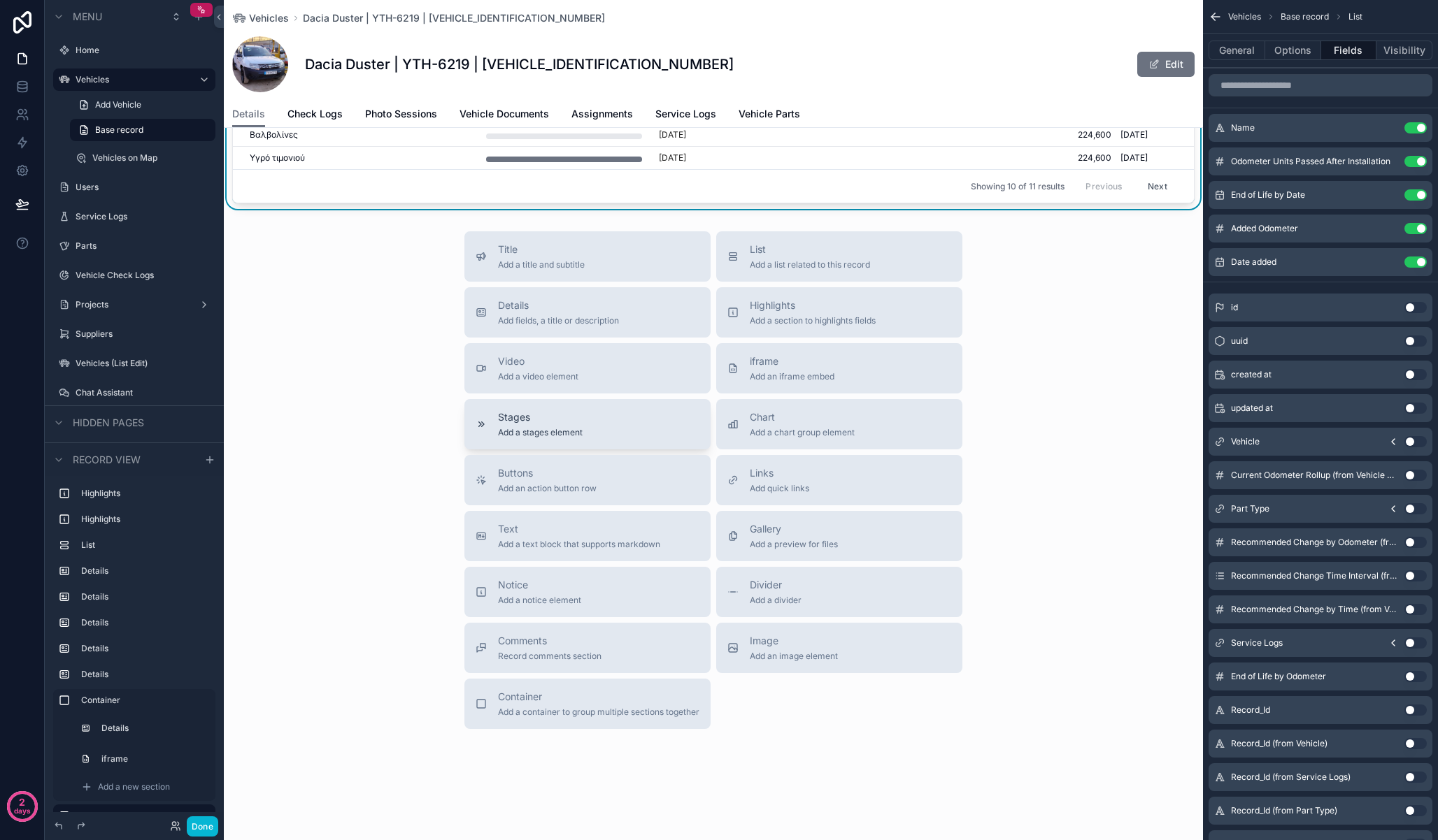
scroll to position [2134, 0]
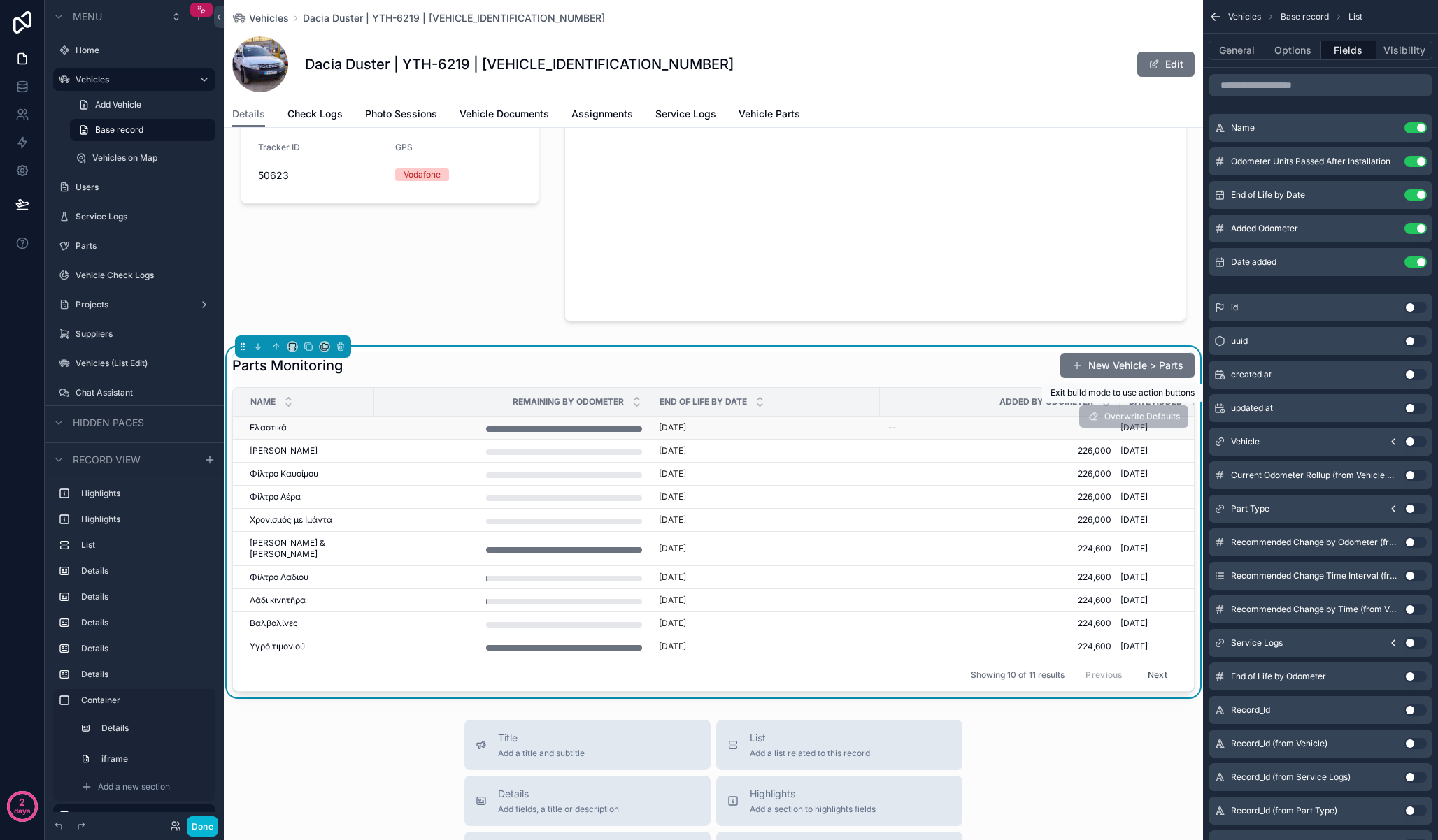
click at [1116, 418] on span "Overwrite Defaults" at bounding box center [1133, 416] width 109 height 22
click at [198, 829] on button "Done" at bounding box center [202, 826] width 31 height 20
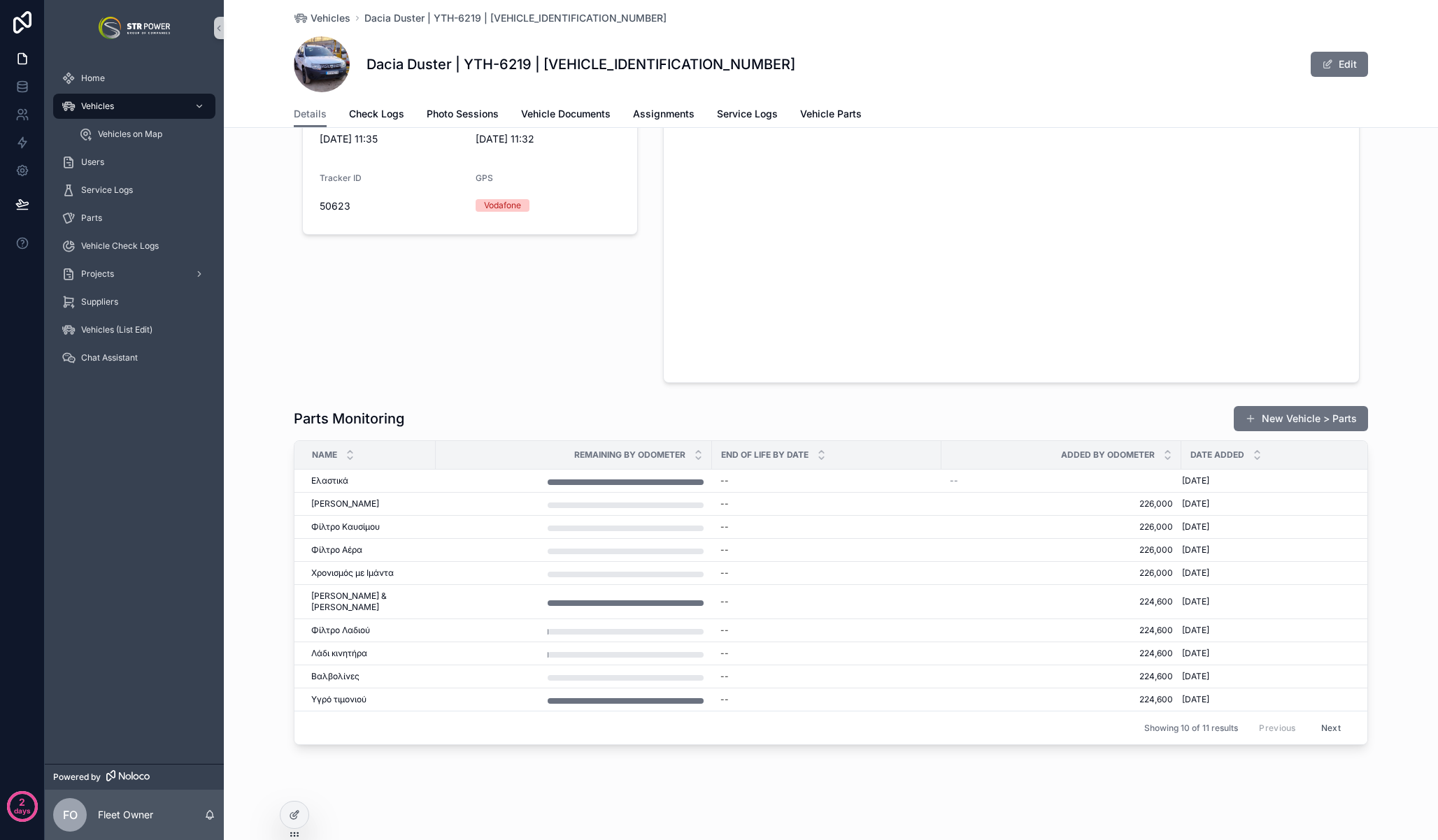
scroll to position [2053, 0]
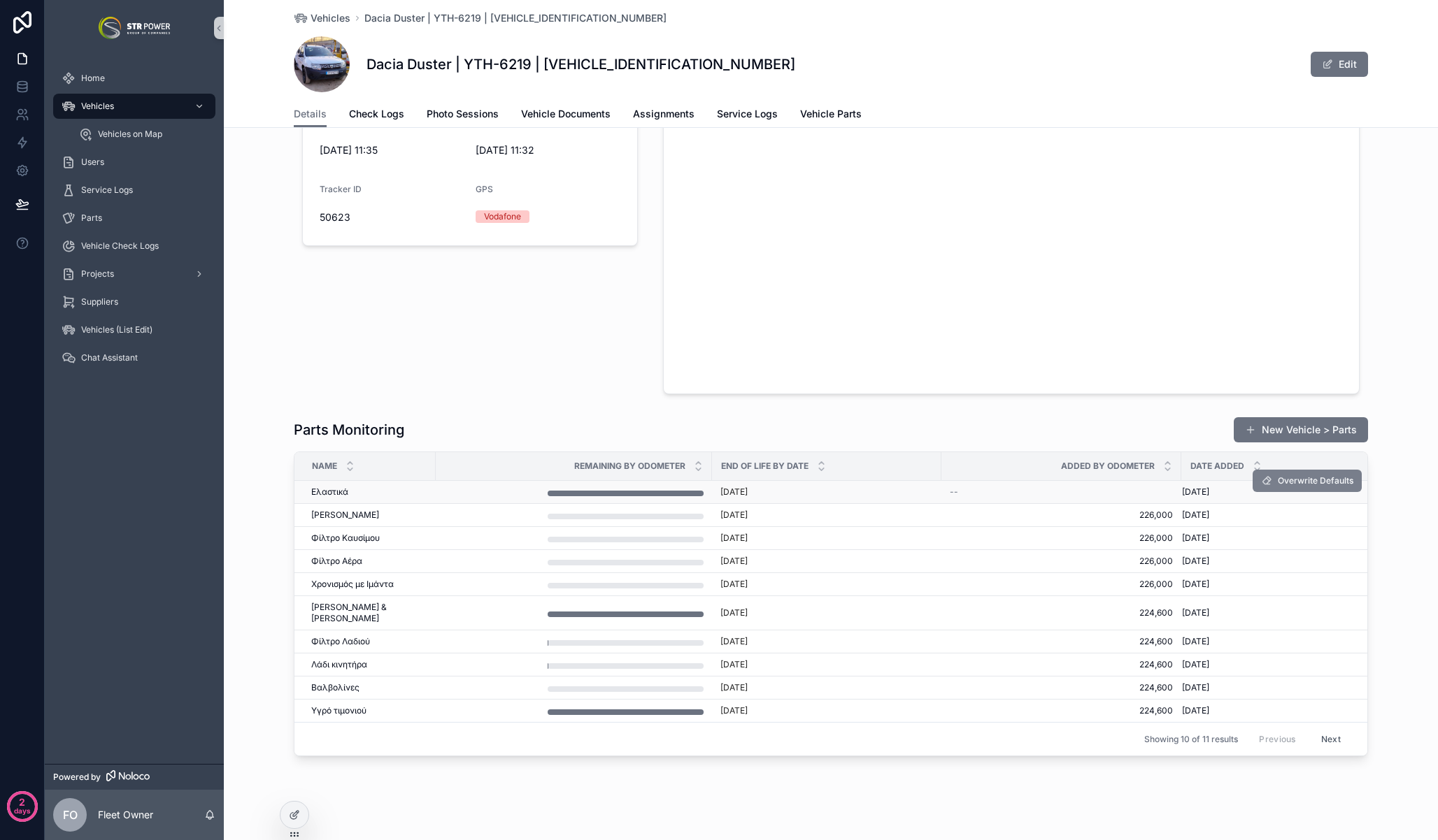
click at [1297, 485] on span "Overwrite Defaults" at bounding box center [1315, 481] width 75 height 11
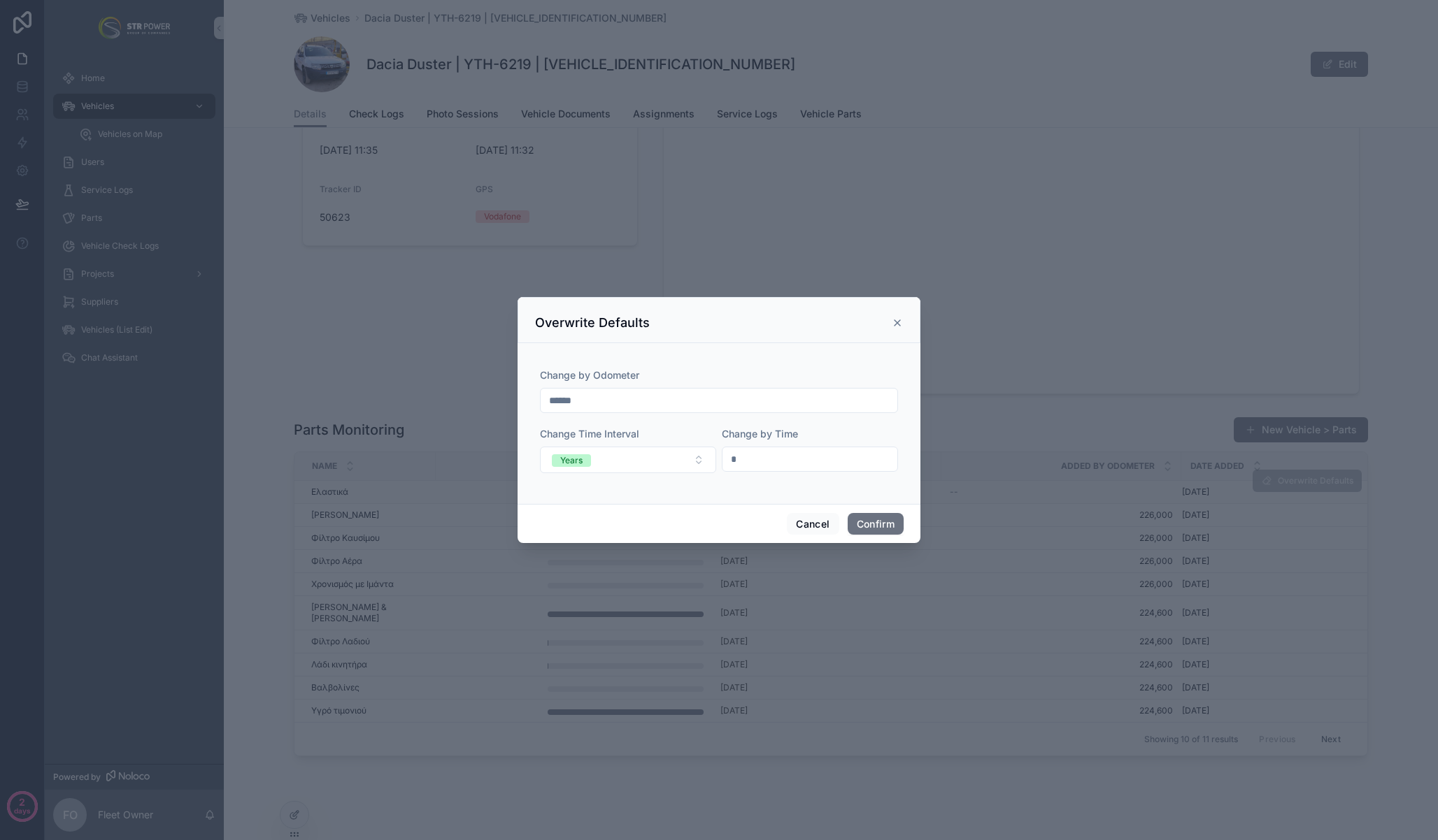
drag, startPoint x: 769, startPoint y: 312, endPoint x: 699, endPoint y: 356, distance: 82.7
click at [769, 312] on div "Overwrite Defaults" at bounding box center [719, 320] width 403 height 46
click at [620, 398] on input "******" at bounding box center [719, 400] width 356 height 20
click at [897, 325] on icon at bounding box center [898, 323] width 11 height 11
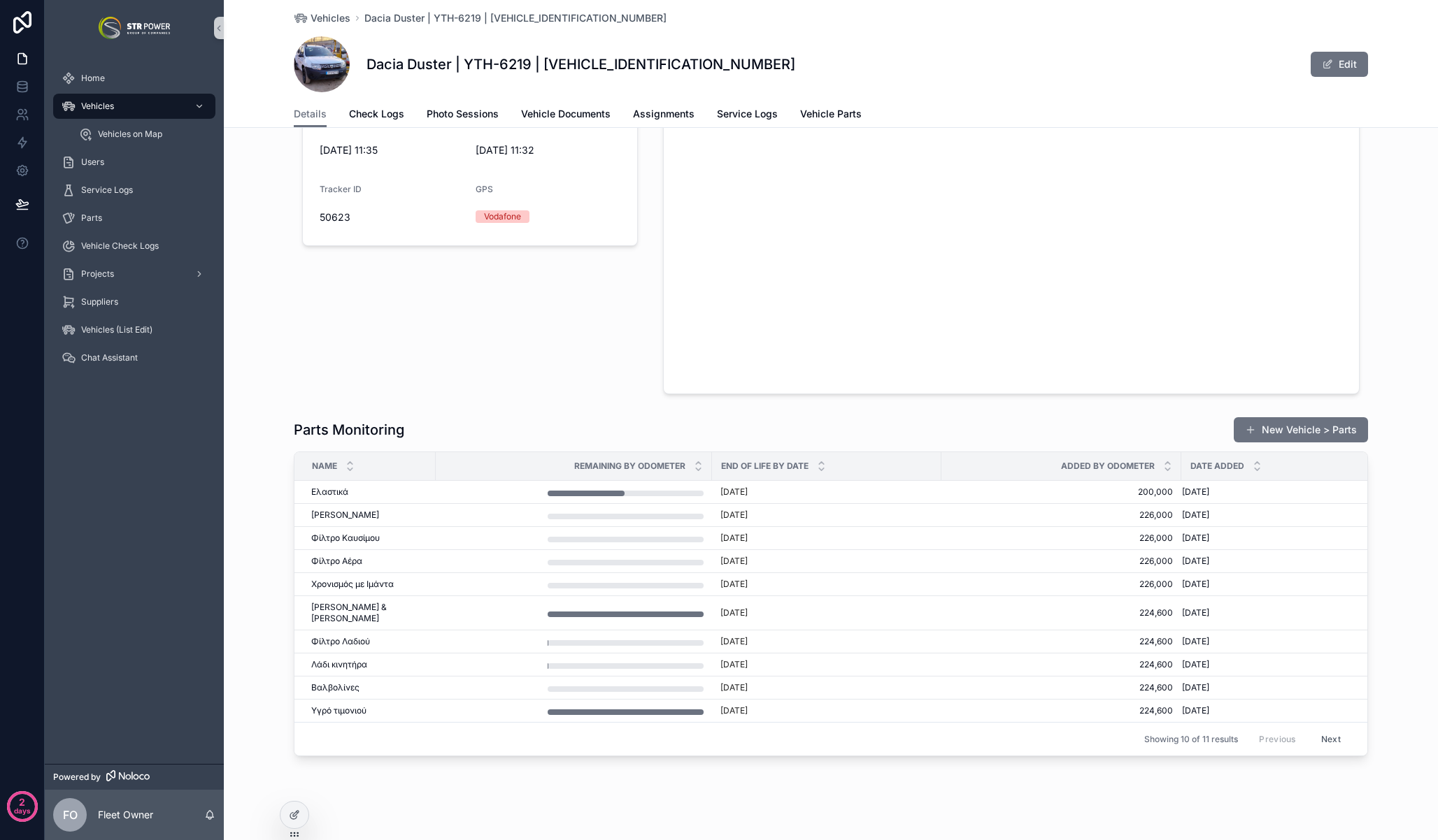
click at [511, 360] on div "Τελευταία Τοποθεσία Refresh [GEOGRAPHIC_DATA] Refresh Requested at [DATE] 11:35…" at bounding box center [469, 184] width 352 height 433
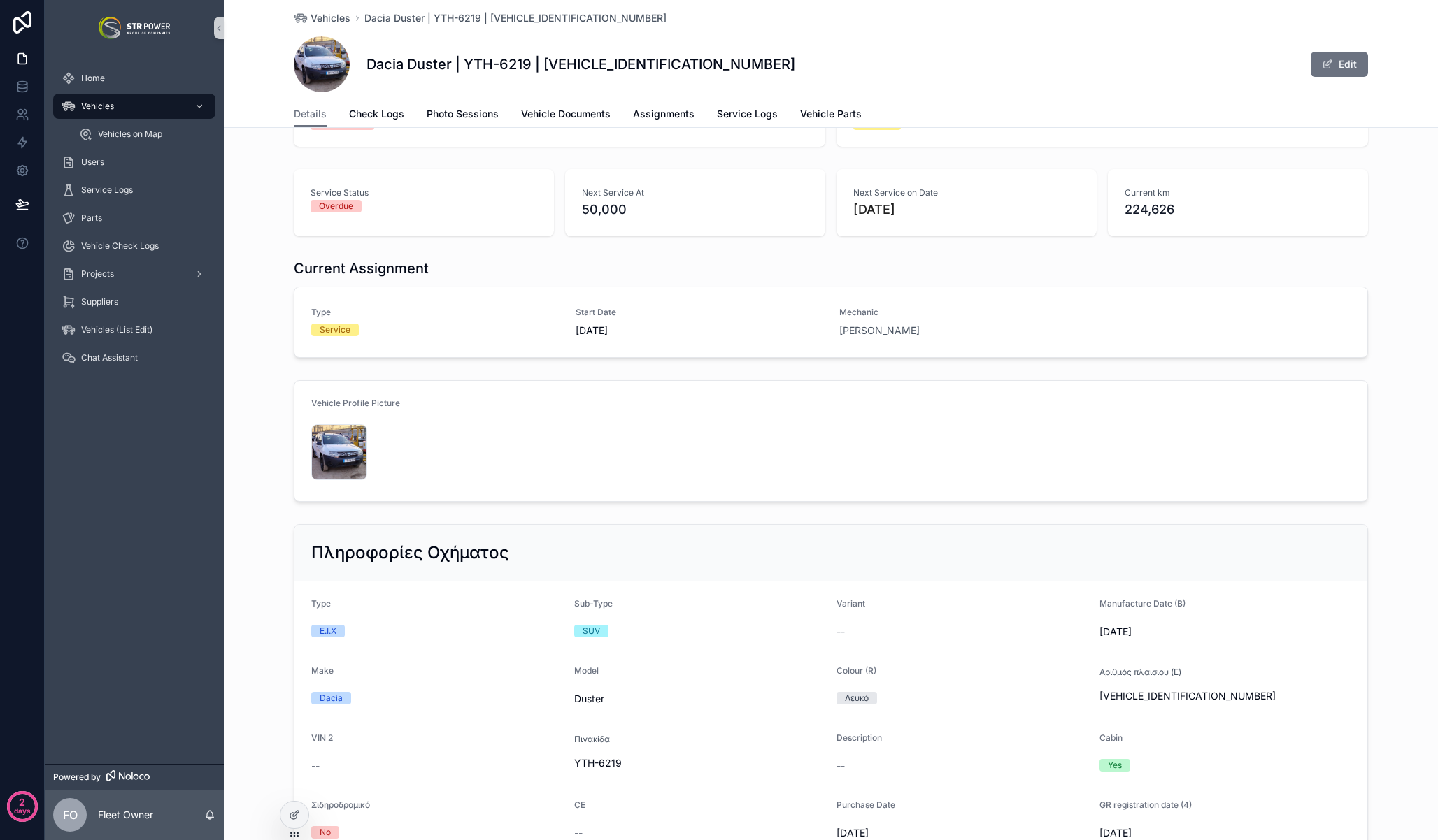
scroll to position [0, 0]
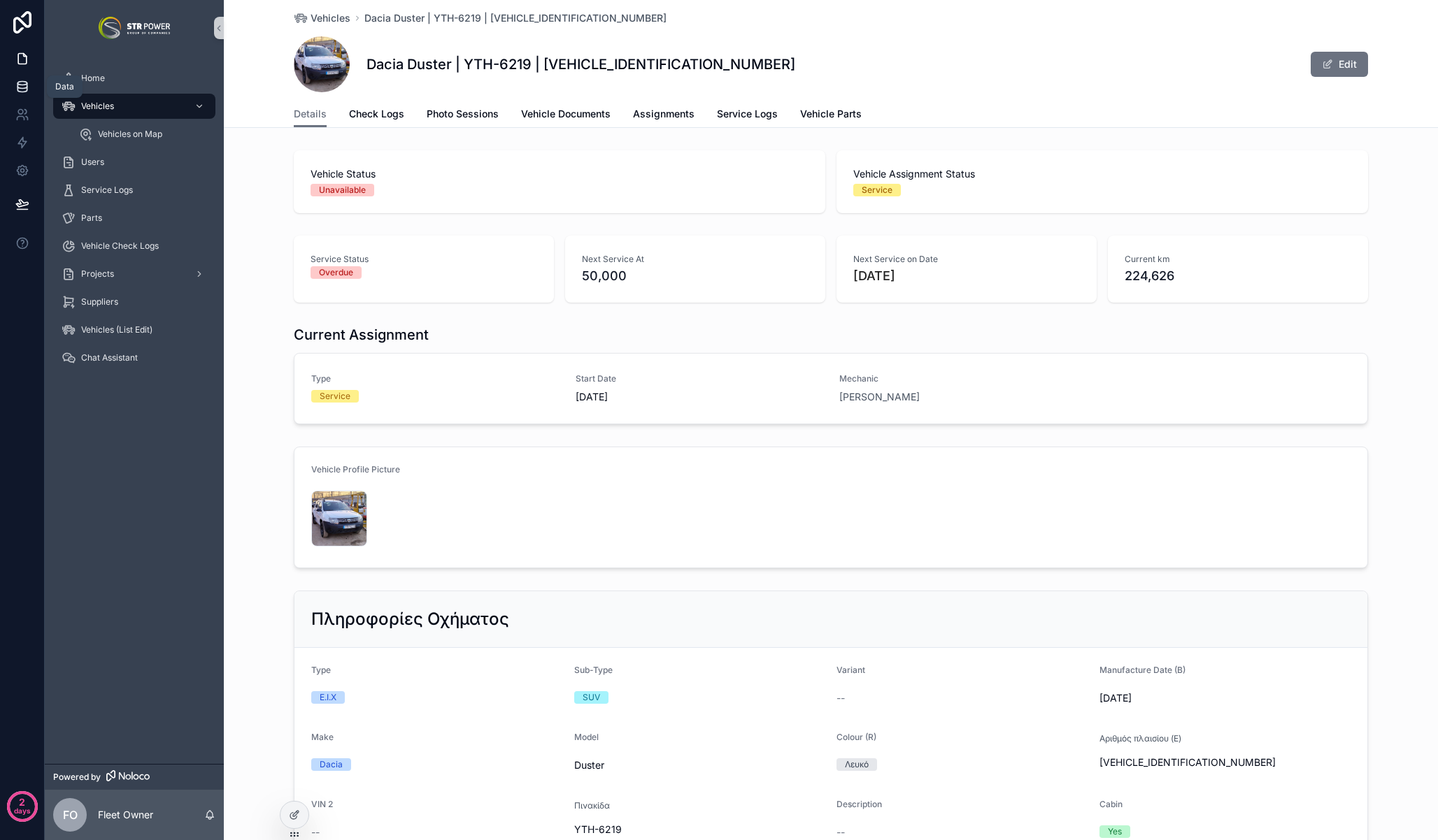
click at [25, 89] on icon at bounding box center [22, 87] width 14 height 14
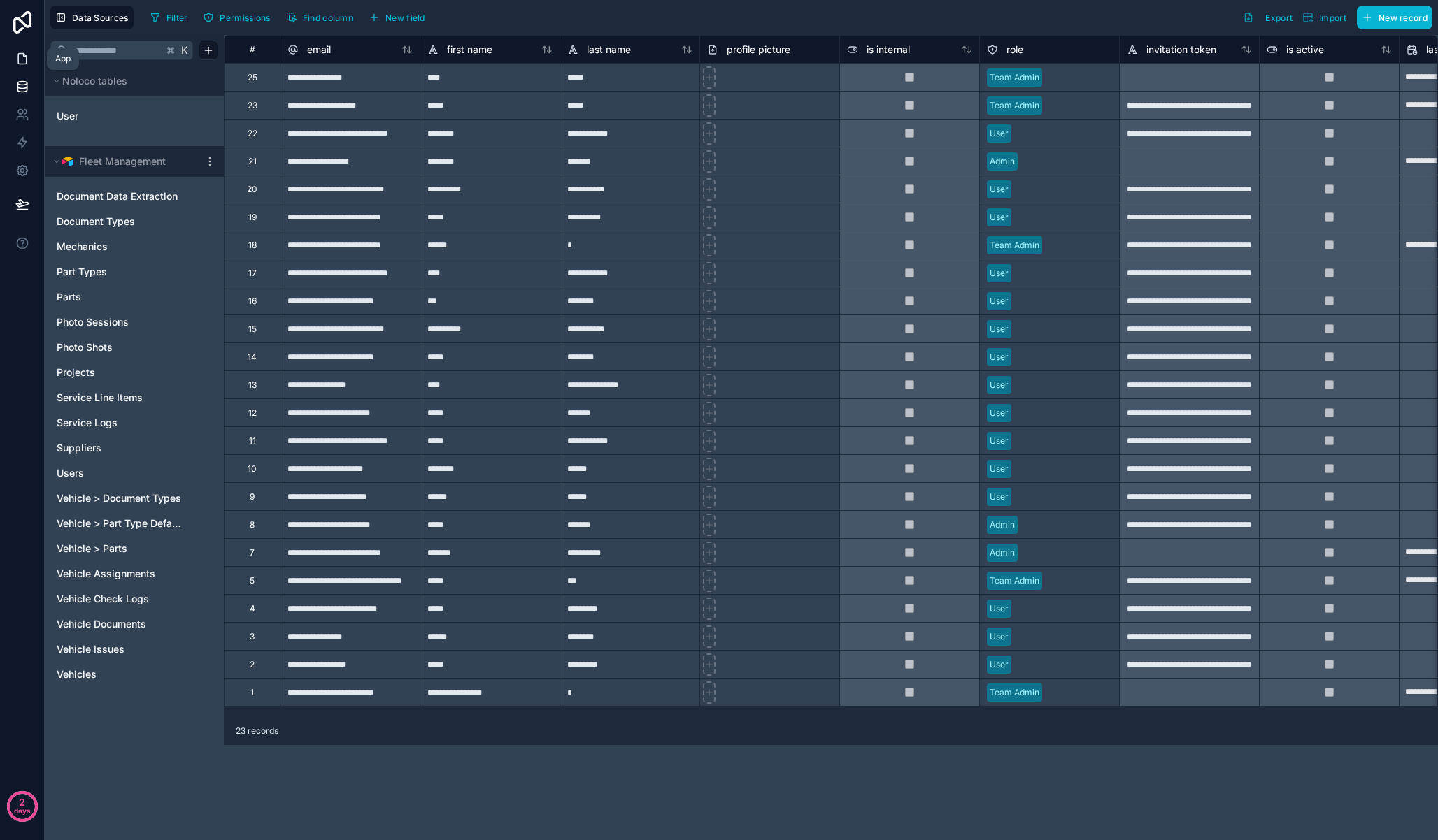
click at [25, 61] on icon at bounding box center [22, 58] width 14 height 14
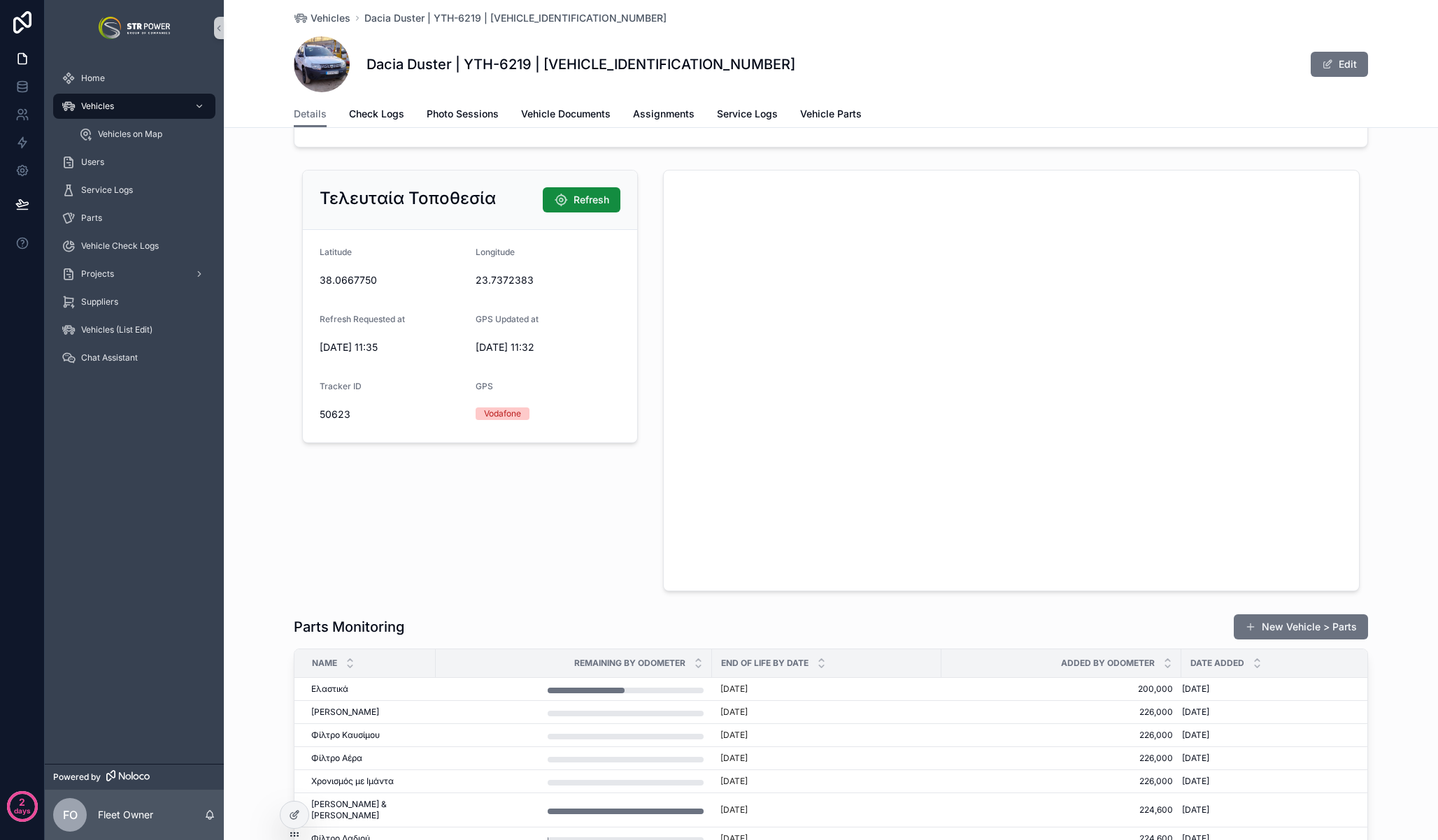
scroll to position [1798, 0]
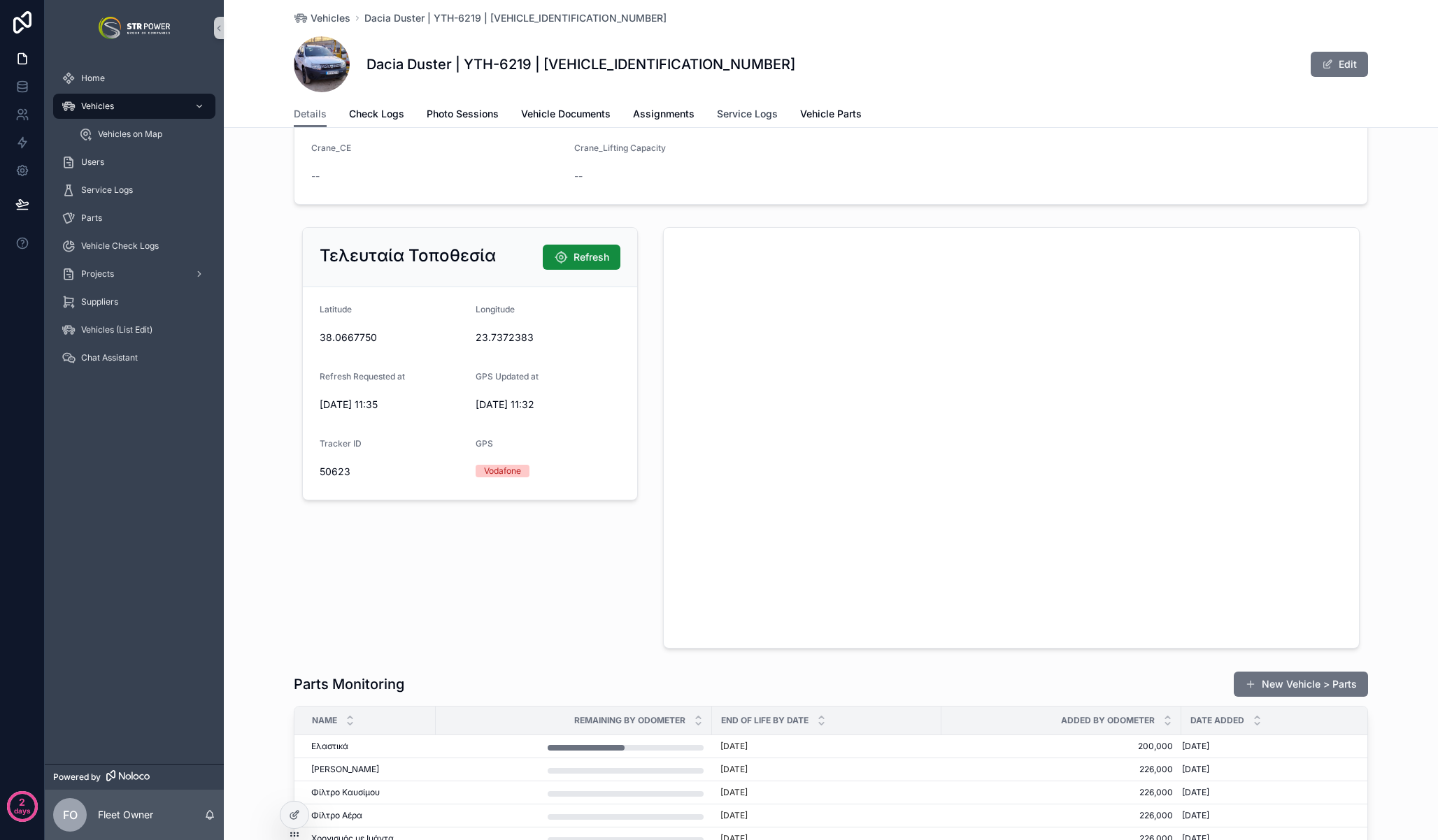
click at [757, 117] on span "Service Logs" at bounding box center [747, 114] width 60 height 14
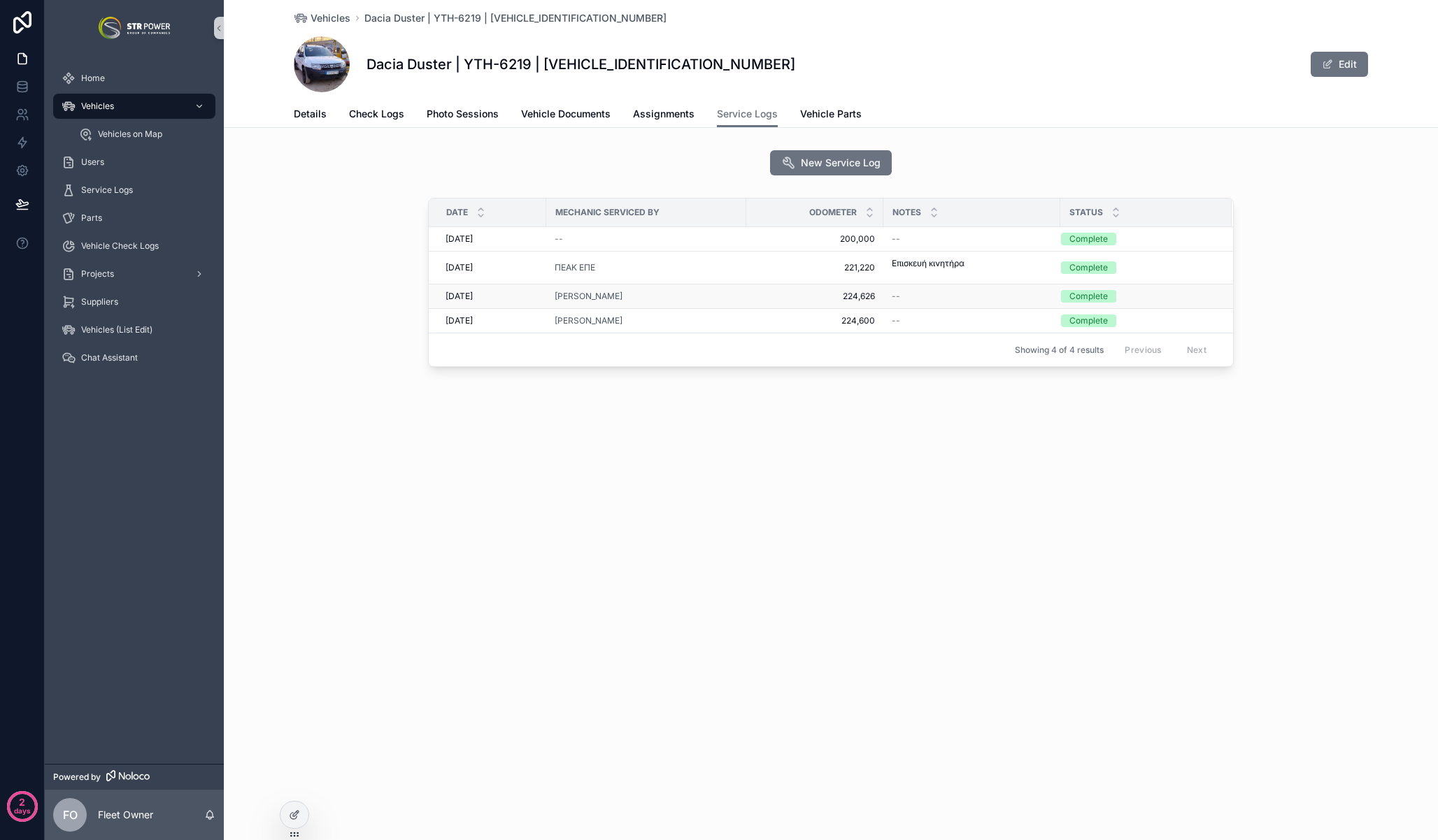
click at [806, 297] on span "224,626" at bounding box center [814, 297] width 120 height 11
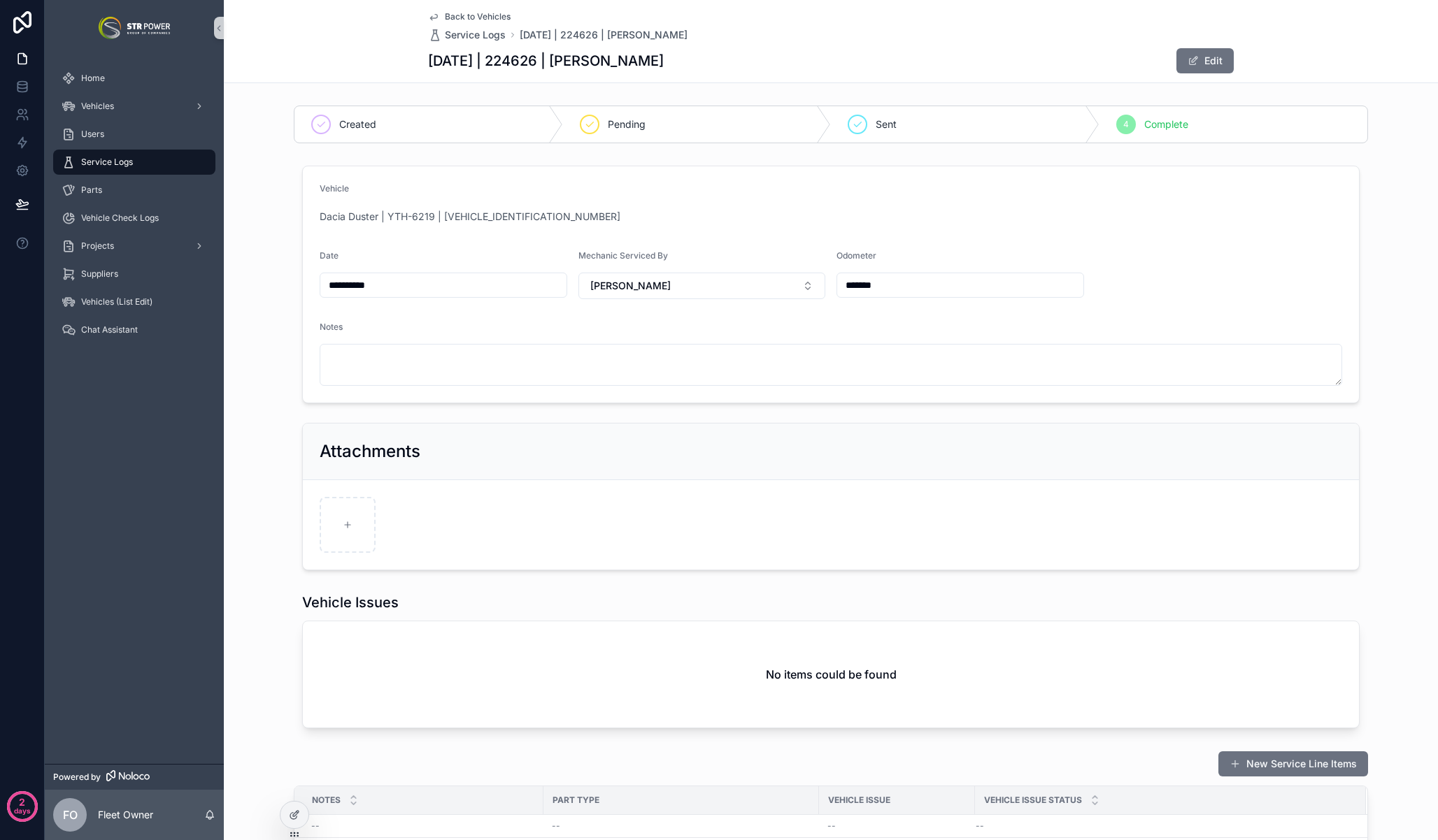
click at [445, 16] on span "Back to Vehicles" at bounding box center [477, 17] width 65 height 11
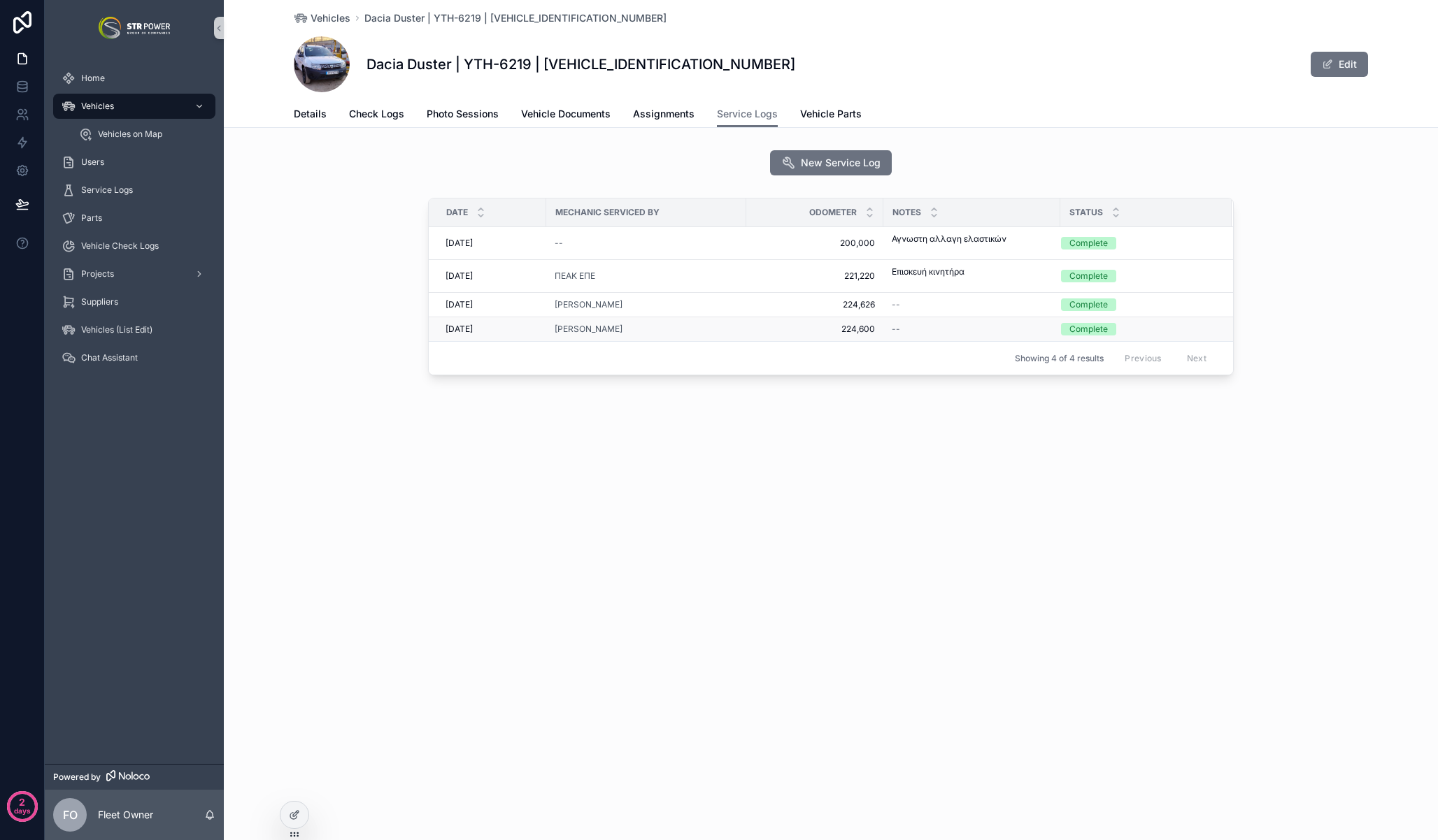
click at [737, 327] on div "[PERSON_NAME]" at bounding box center [646, 329] width 183 height 11
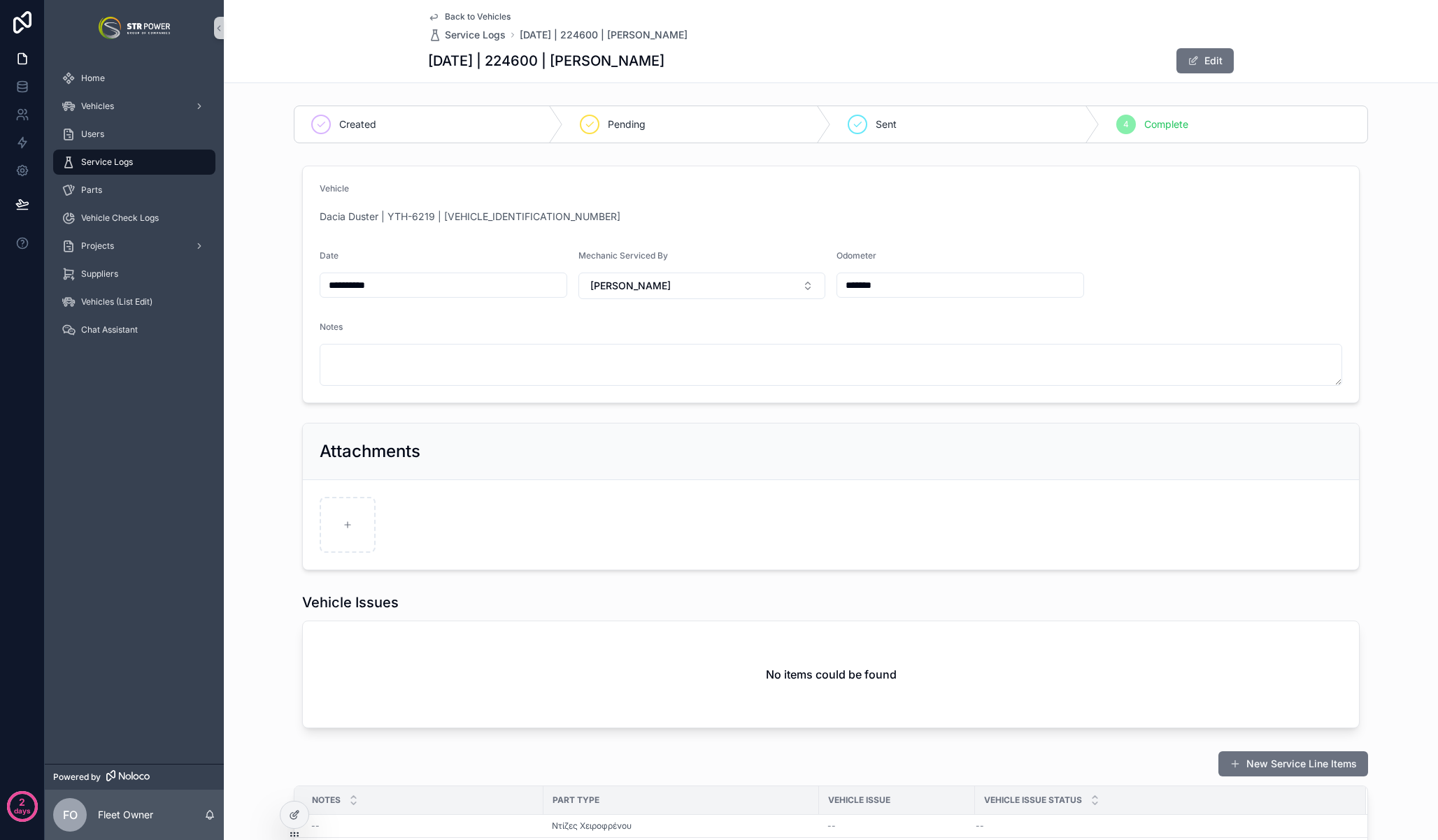
scroll to position [2, 0]
click at [457, 12] on span "Back to Vehicles" at bounding box center [477, 17] width 65 height 11
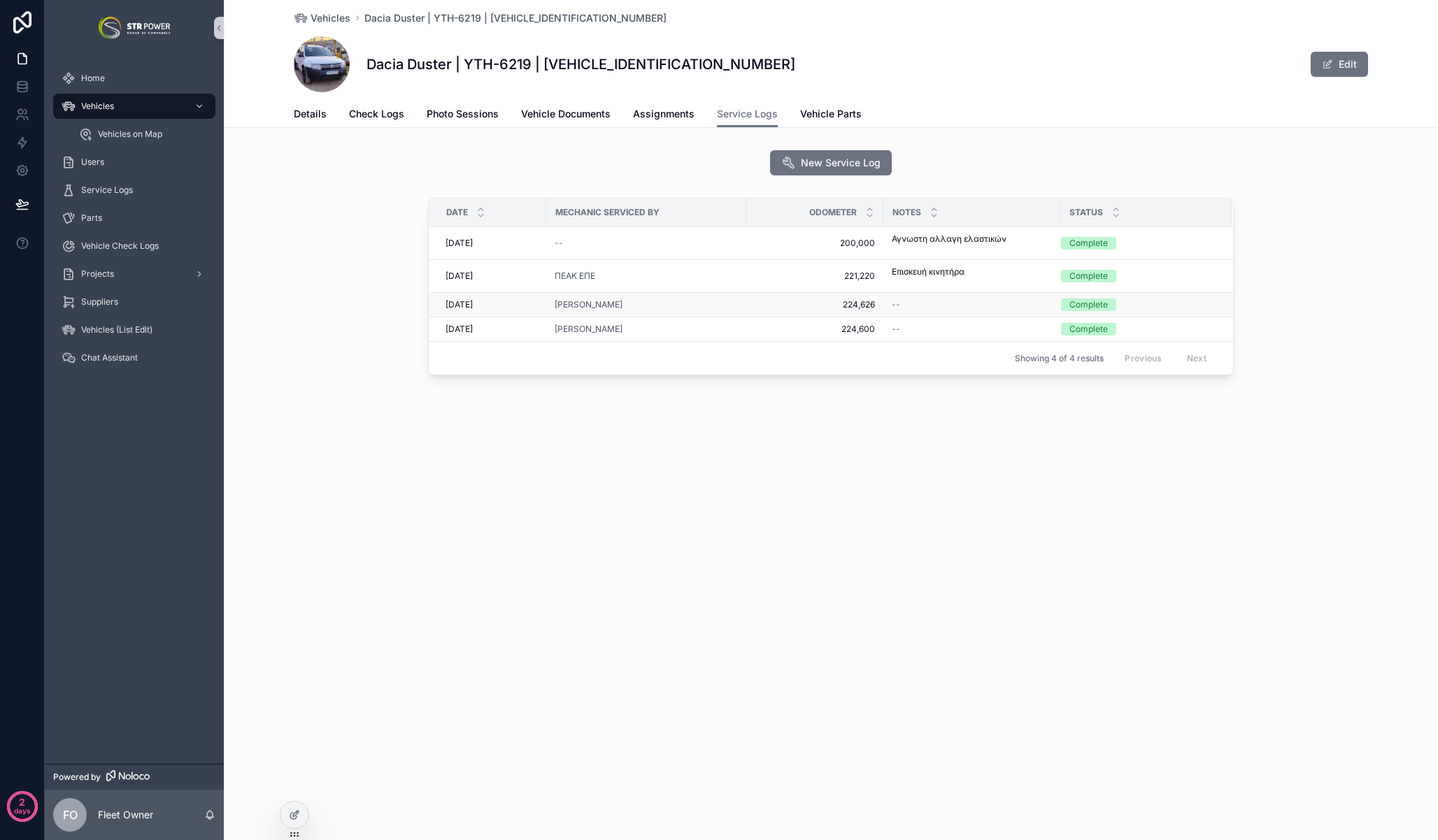
click at [722, 310] on div "[PERSON_NAME]" at bounding box center [646, 305] width 183 height 11
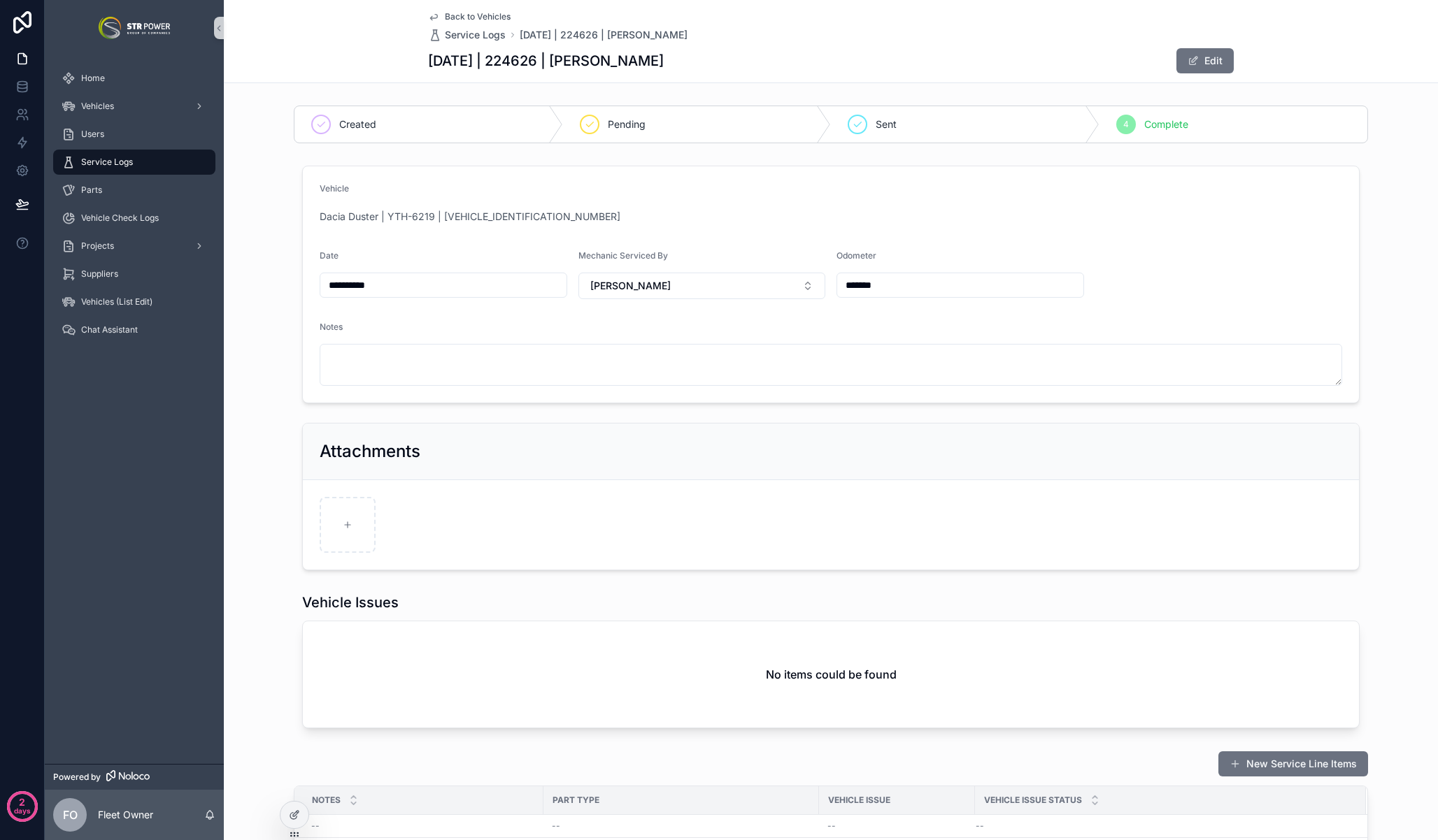
scroll to position [197, 0]
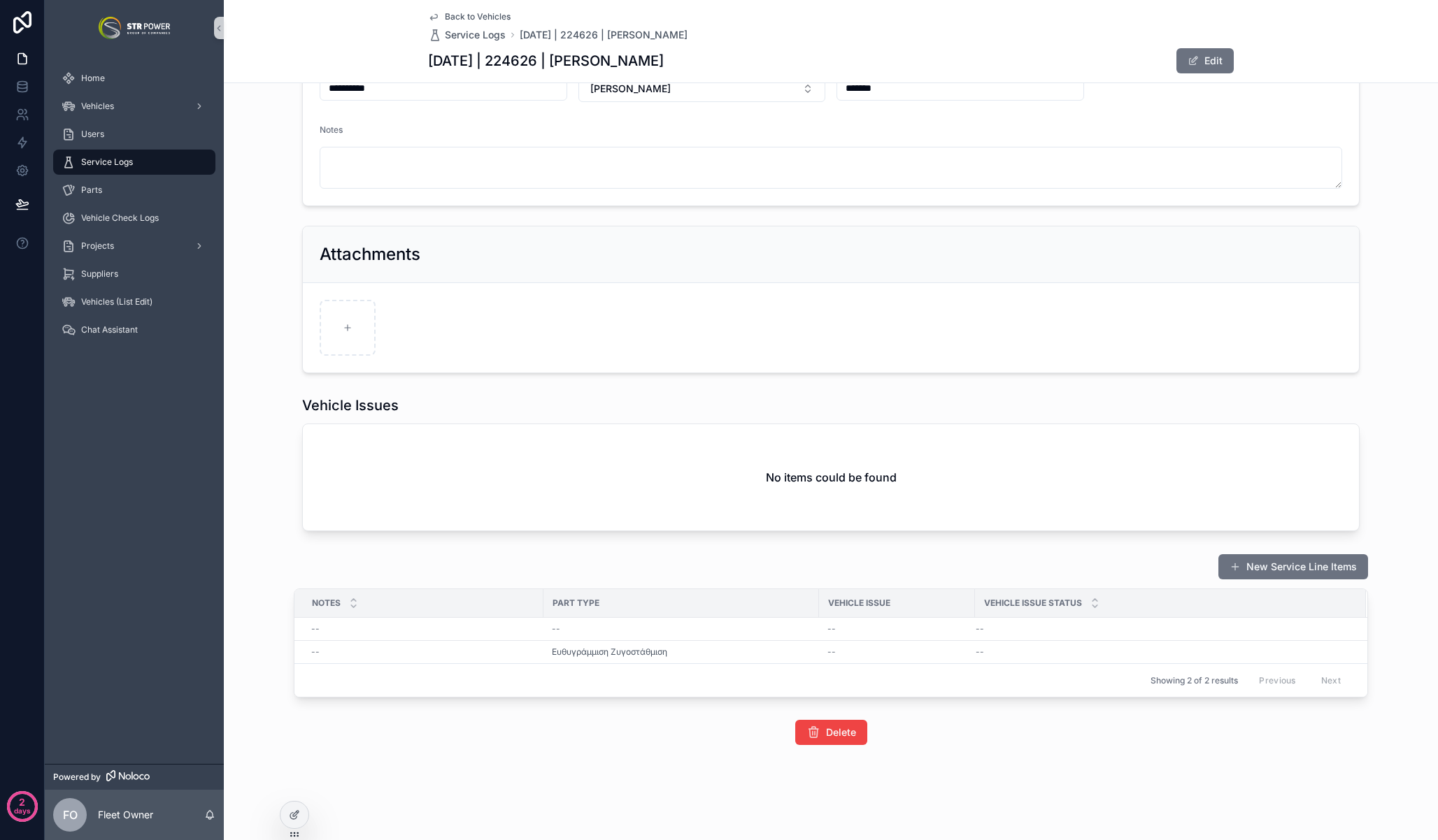
click at [438, 10] on div "Back to Vehicles Service Logs [DATE] | 224626 | [PERSON_NAME] [DATE] | 224626 |…" at bounding box center [831, 41] width 805 height 83
click at [445, 11] on span "Back to Vehicles" at bounding box center [477, 17] width 65 height 11
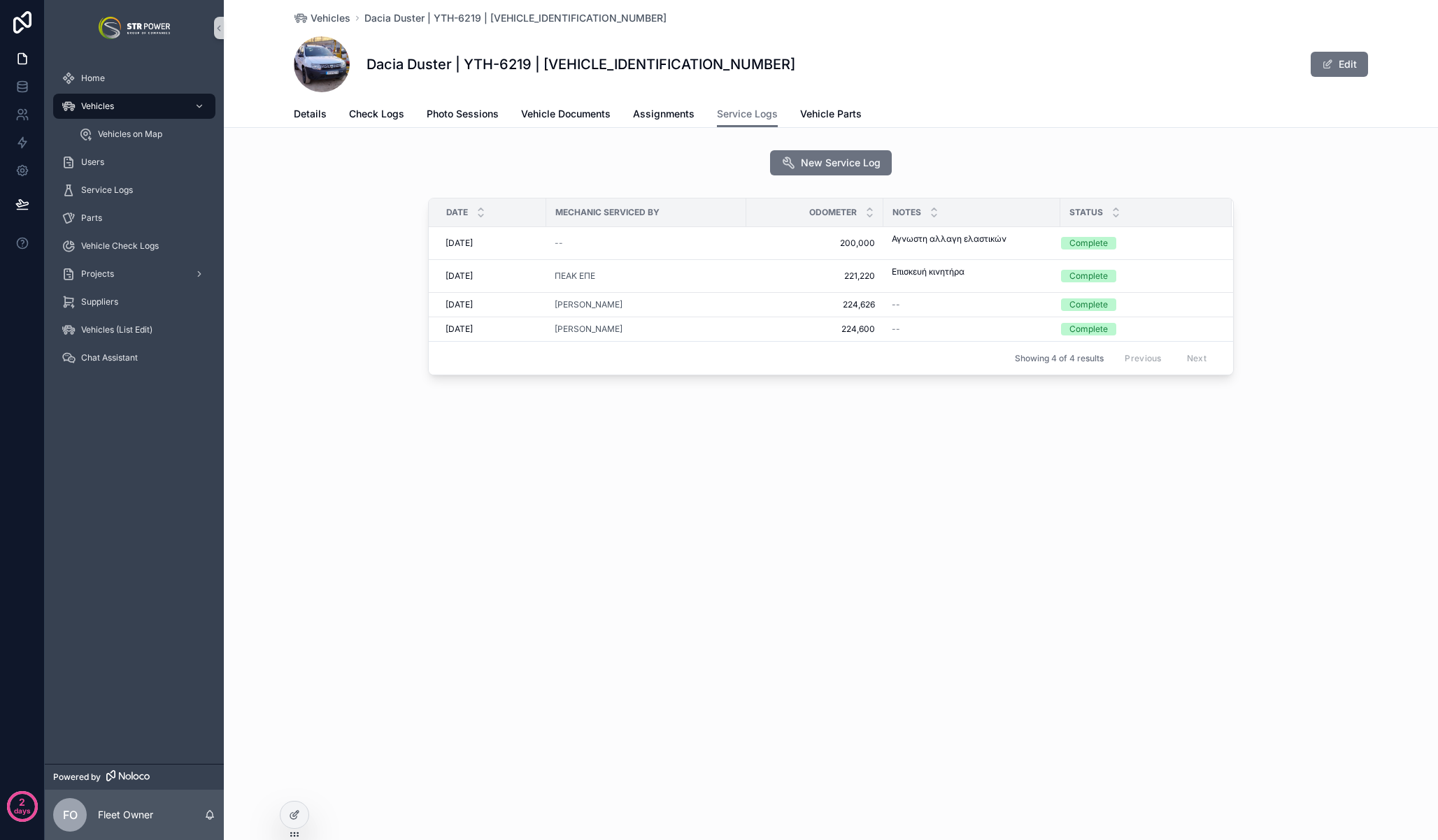
click at [786, 333] on span "224,600" at bounding box center [814, 329] width 120 height 11
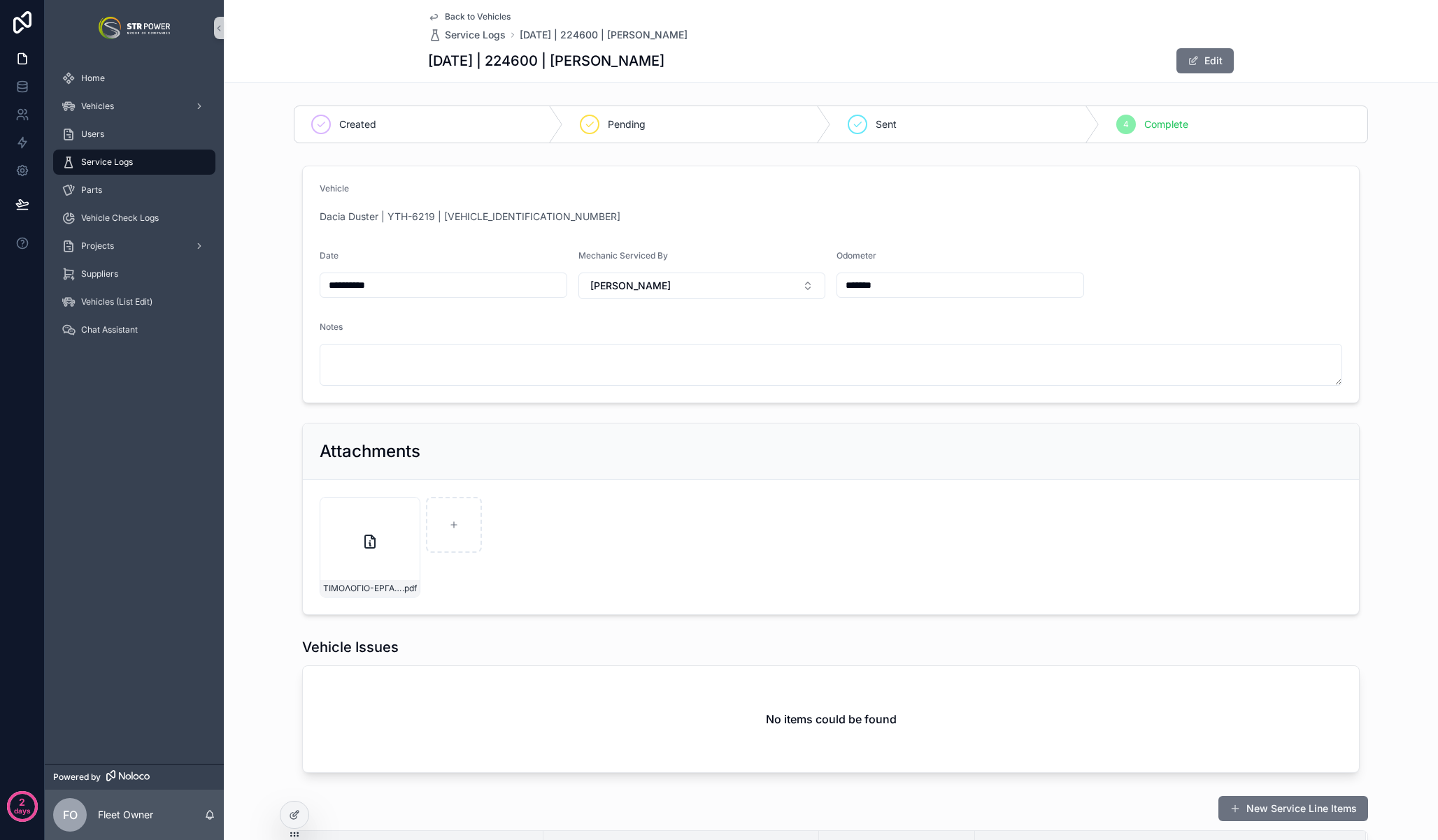
scroll to position [18, 0]
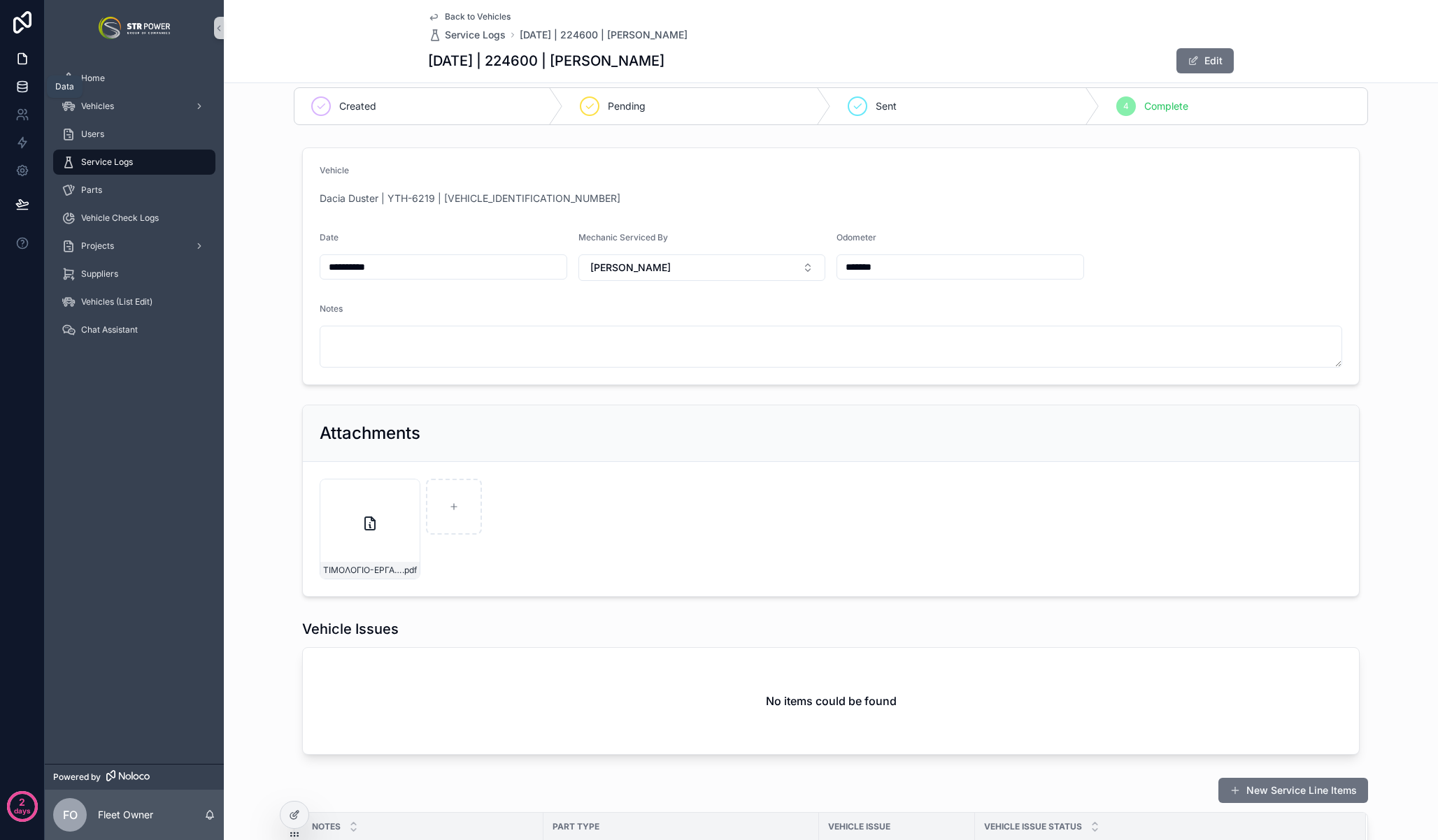
click at [23, 85] on icon at bounding box center [22, 87] width 14 height 14
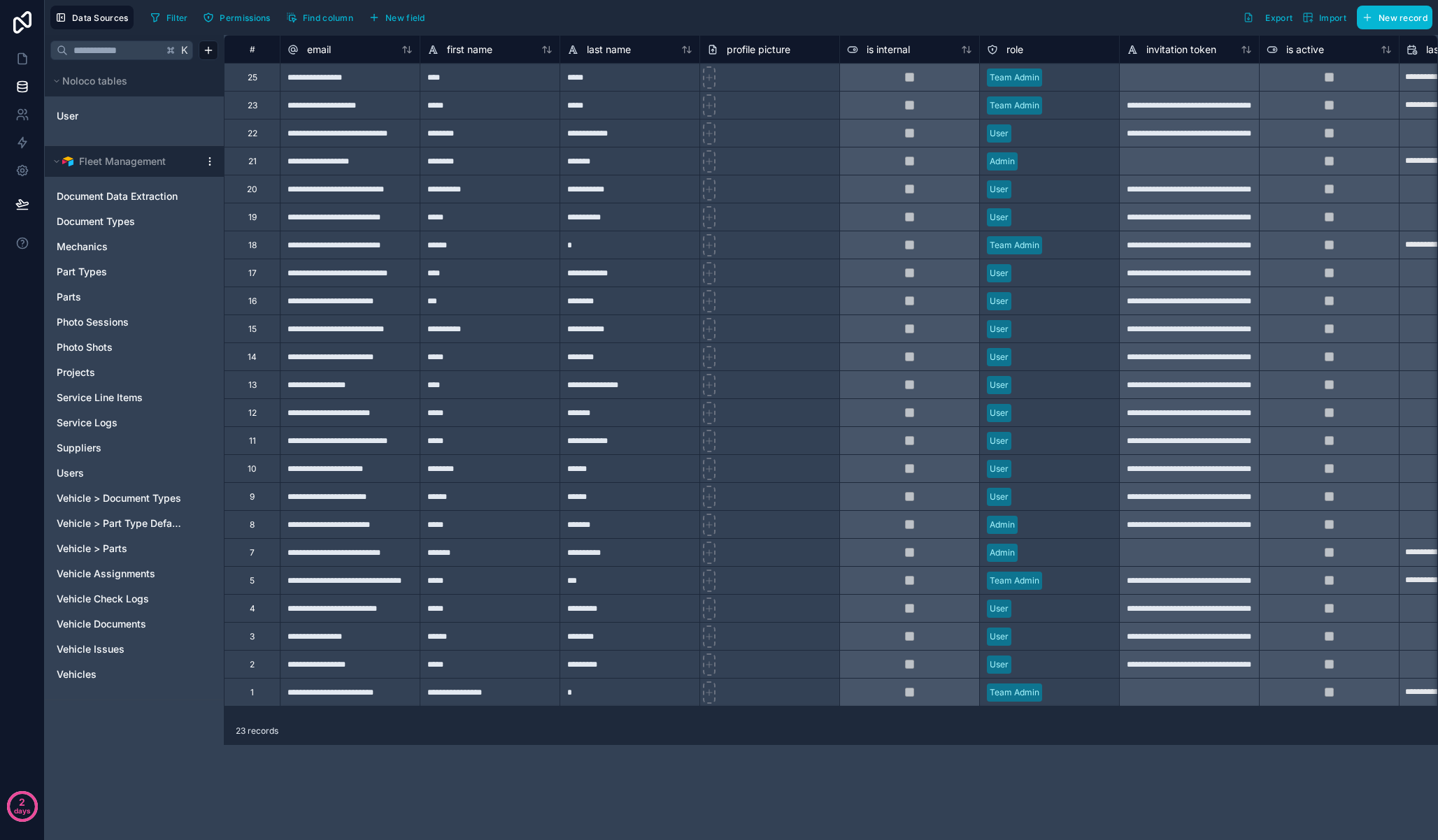
click at [210, 163] on icon at bounding box center [210, 162] width 11 height 11
click at [262, 209] on span "Queue data sync" at bounding box center [280, 213] width 101 height 11
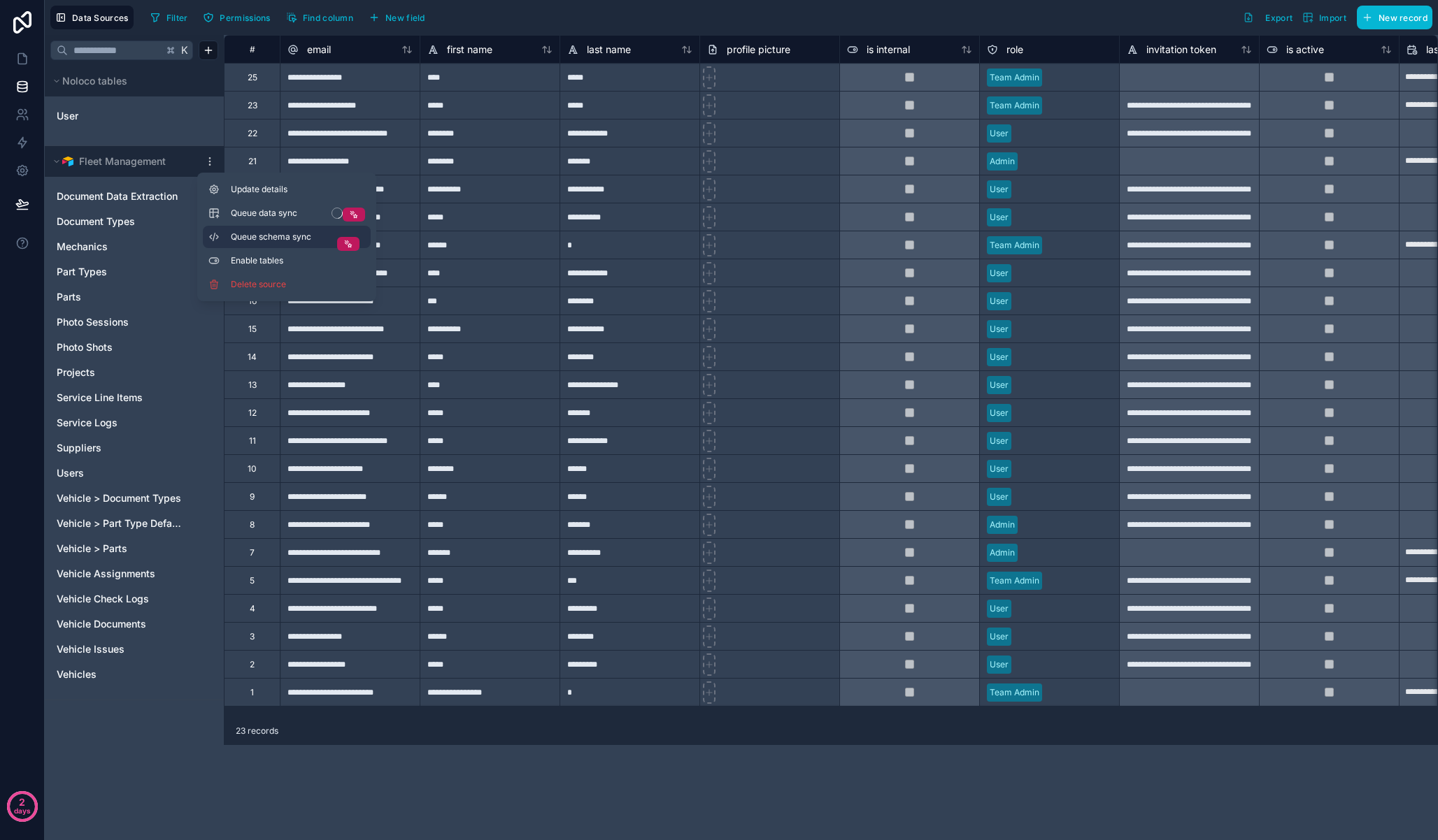
click at [276, 235] on span "Queue schema sync" at bounding box center [280, 237] width 101 height 11
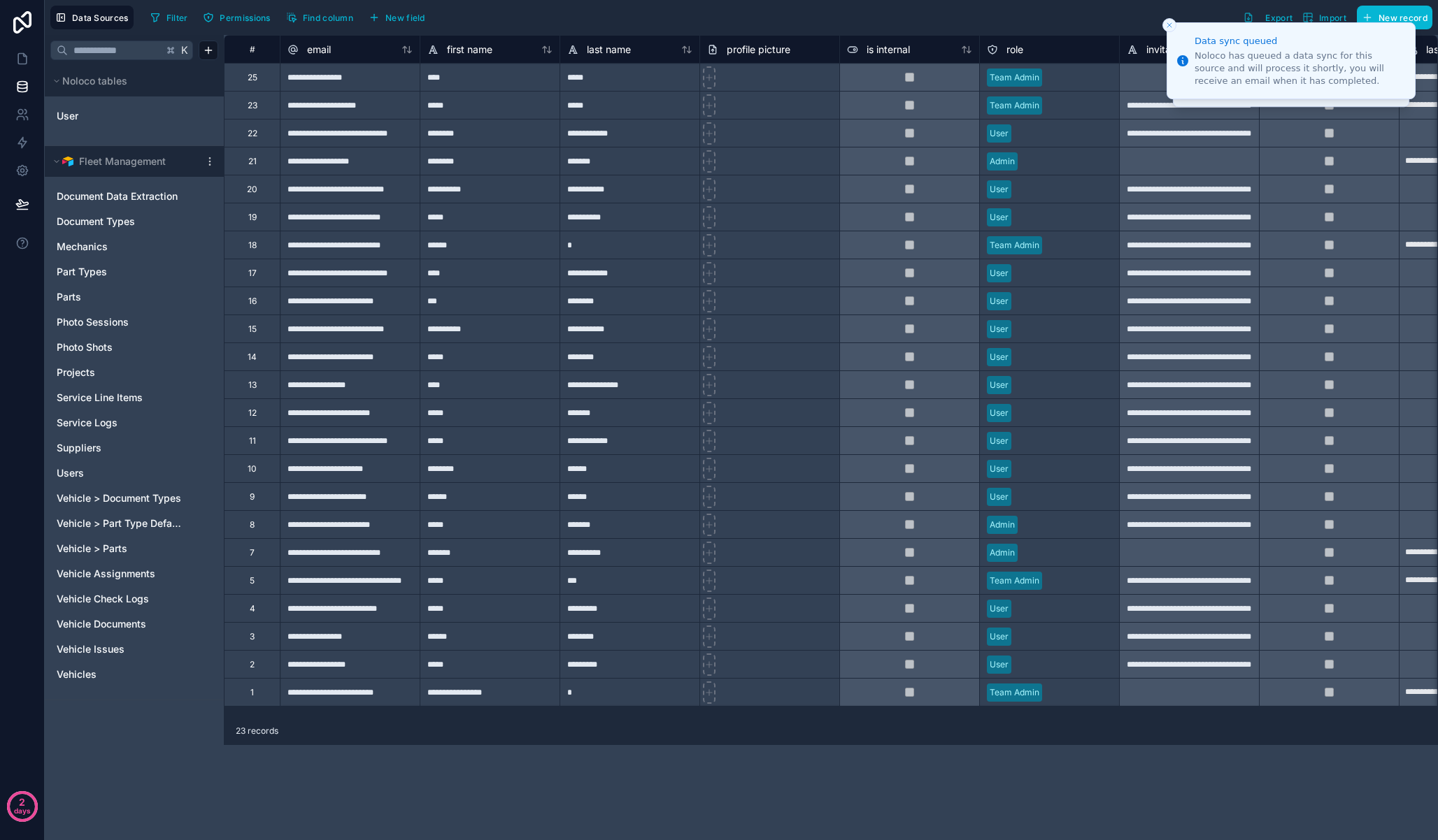
click at [1176, 24] on li "Data sync queued Noloco has queued a data sync for this source and will process…" at bounding box center [1291, 60] width 249 height 77
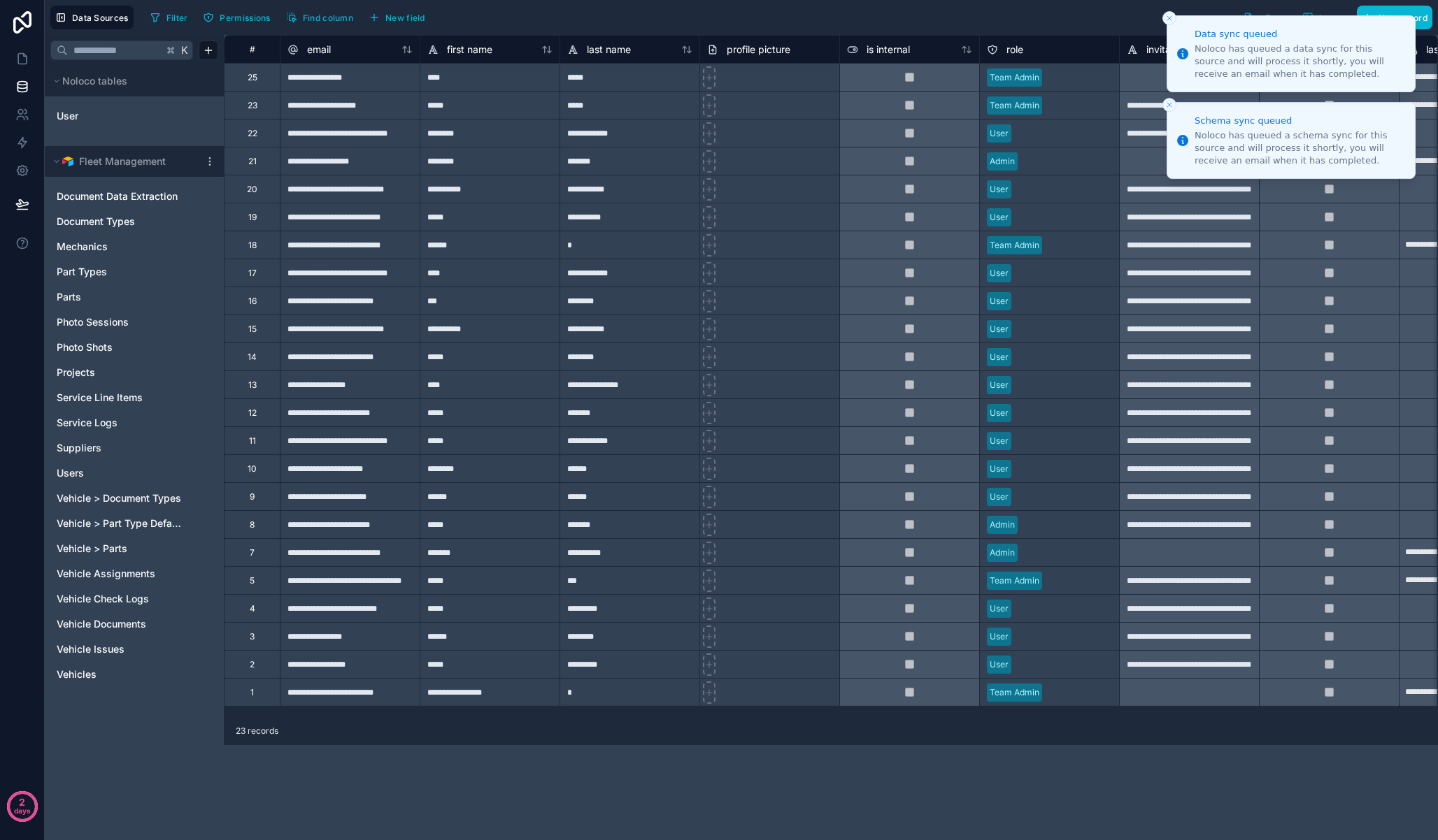
click at [1171, 22] on icon "Close toast" at bounding box center [1169, 18] width 8 height 8
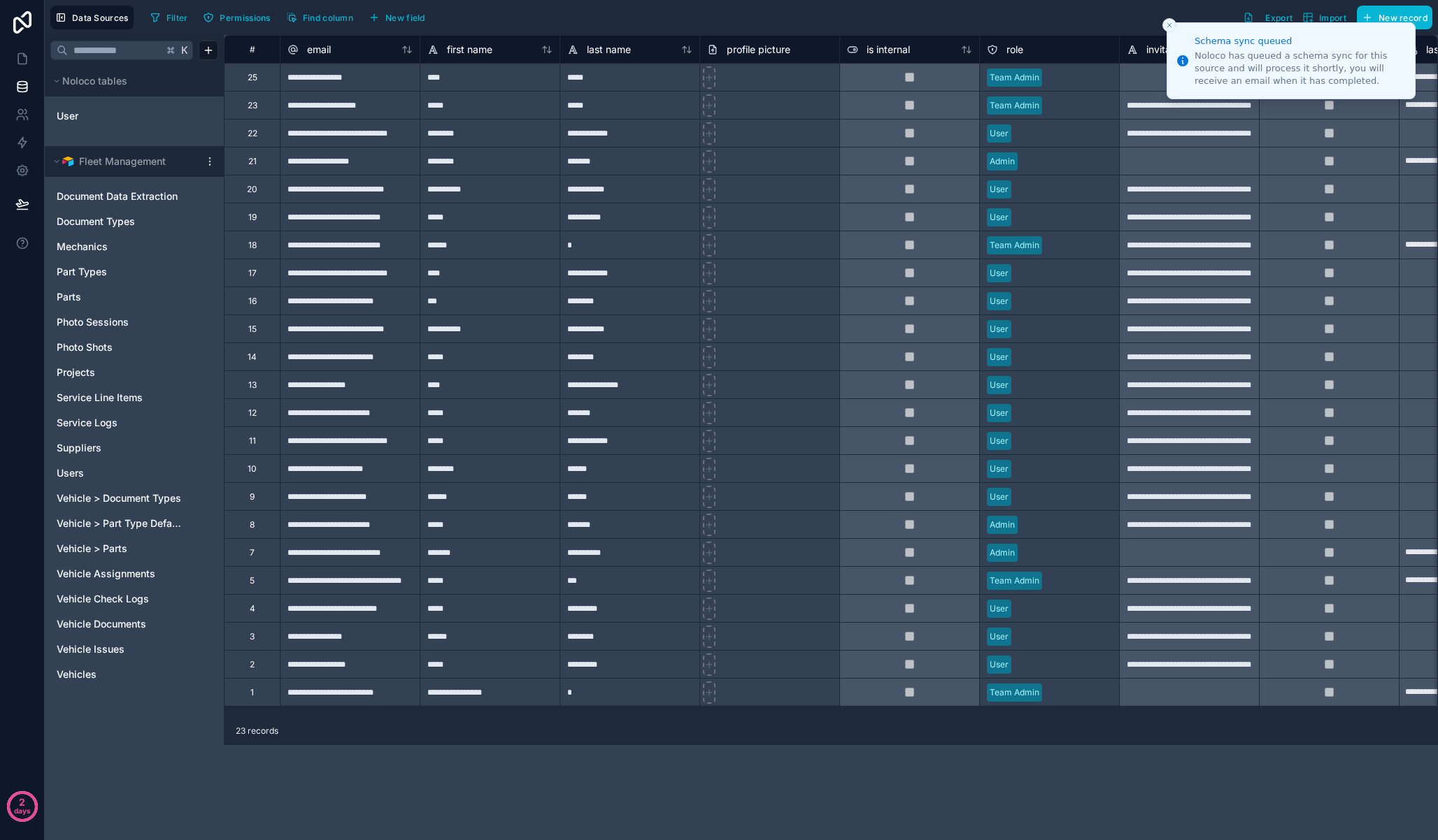
click at [1171, 23] on line "Close toast" at bounding box center [1169, 25] width 4 height 4
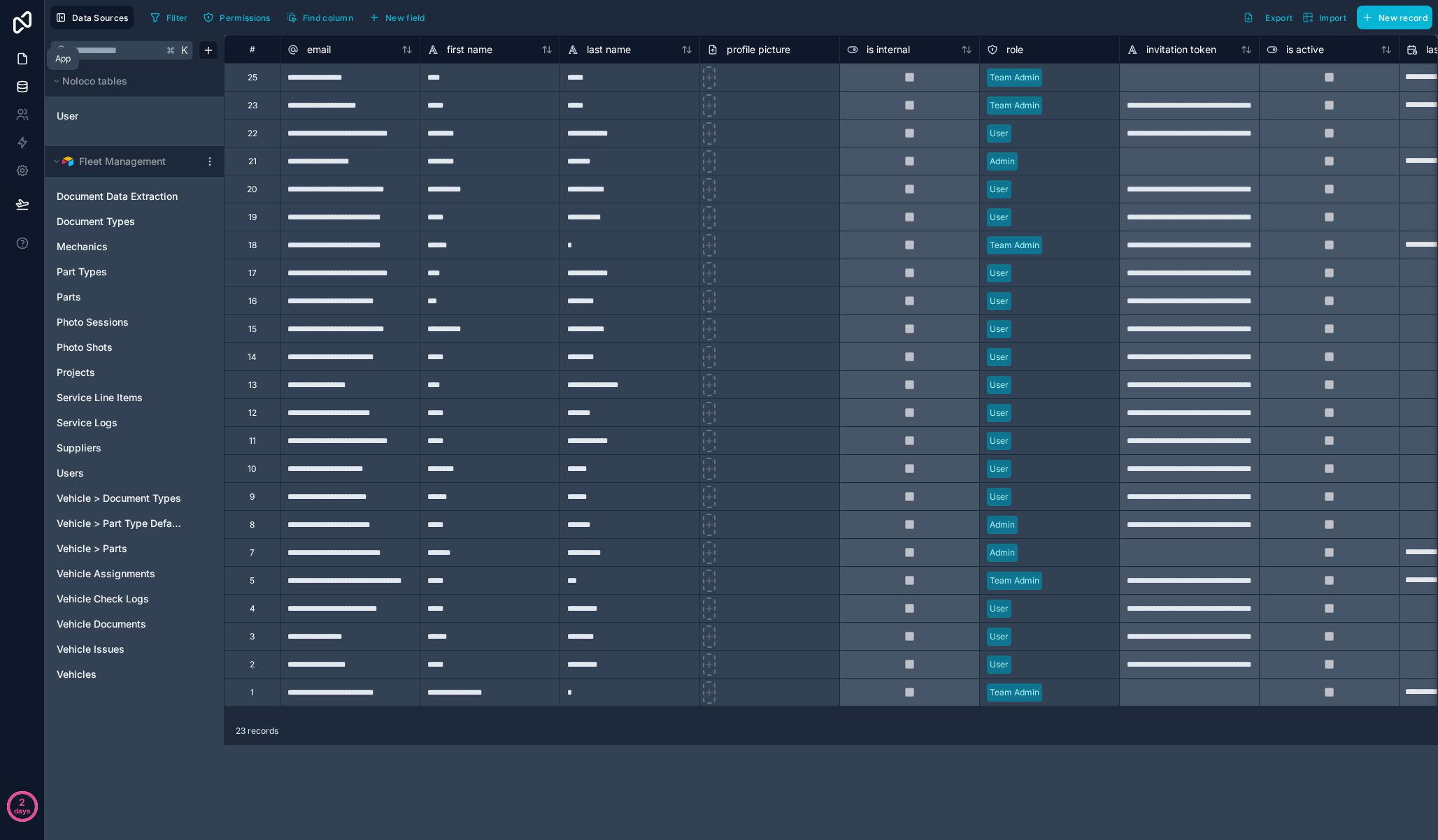
click at [31, 62] on link at bounding box center [22, 59] width 44 height 28
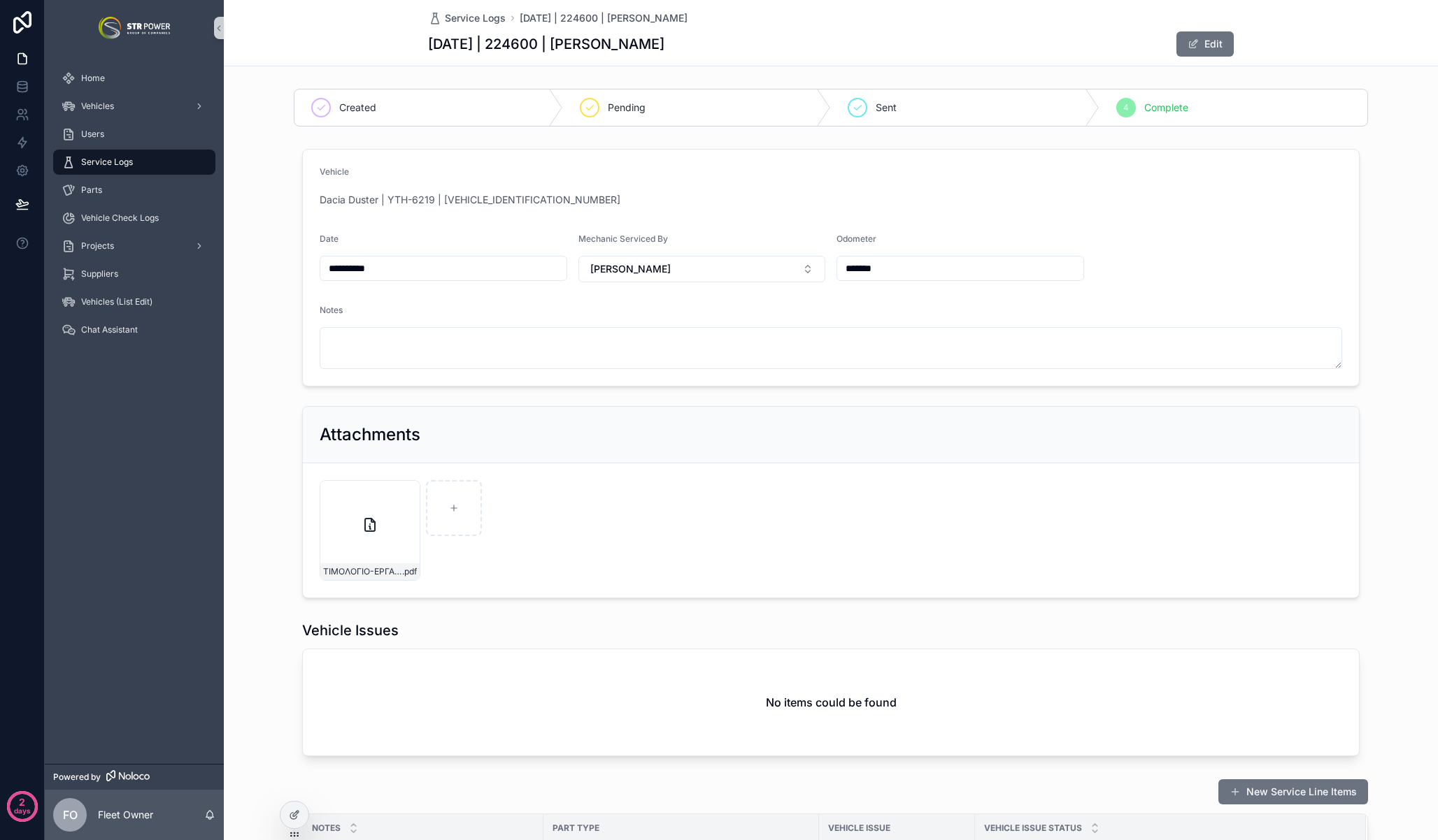
click at [461, 199] on span "Dacia Duster | YTH-6219 | [VEHICLE_IDENTIFICATION_NUMBER]" at bounding box center [470, 199] width 301 height 14
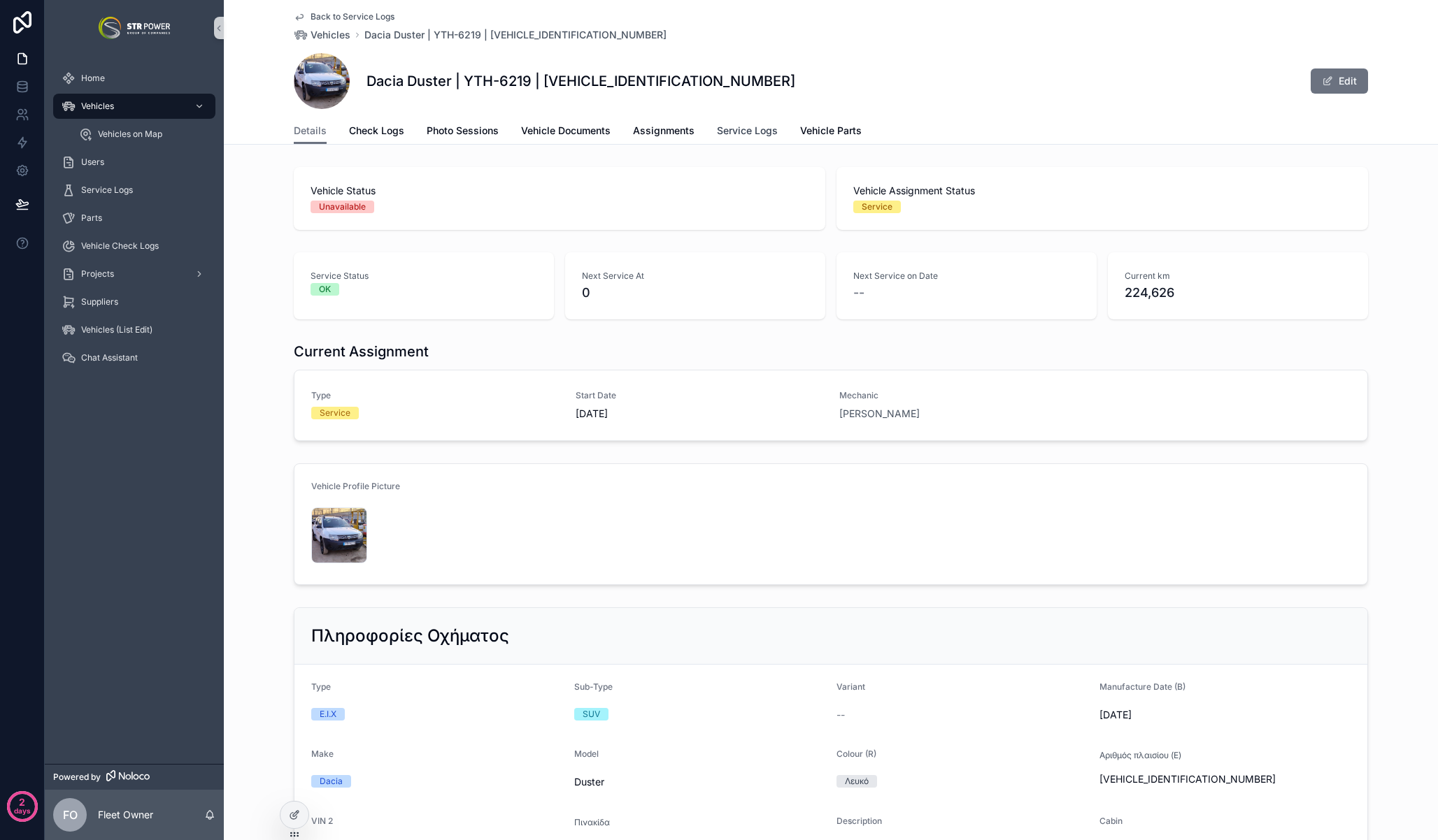
click at [751, 132] on span "Service Logs" at bounding box center [747, 130] width 60 height 14
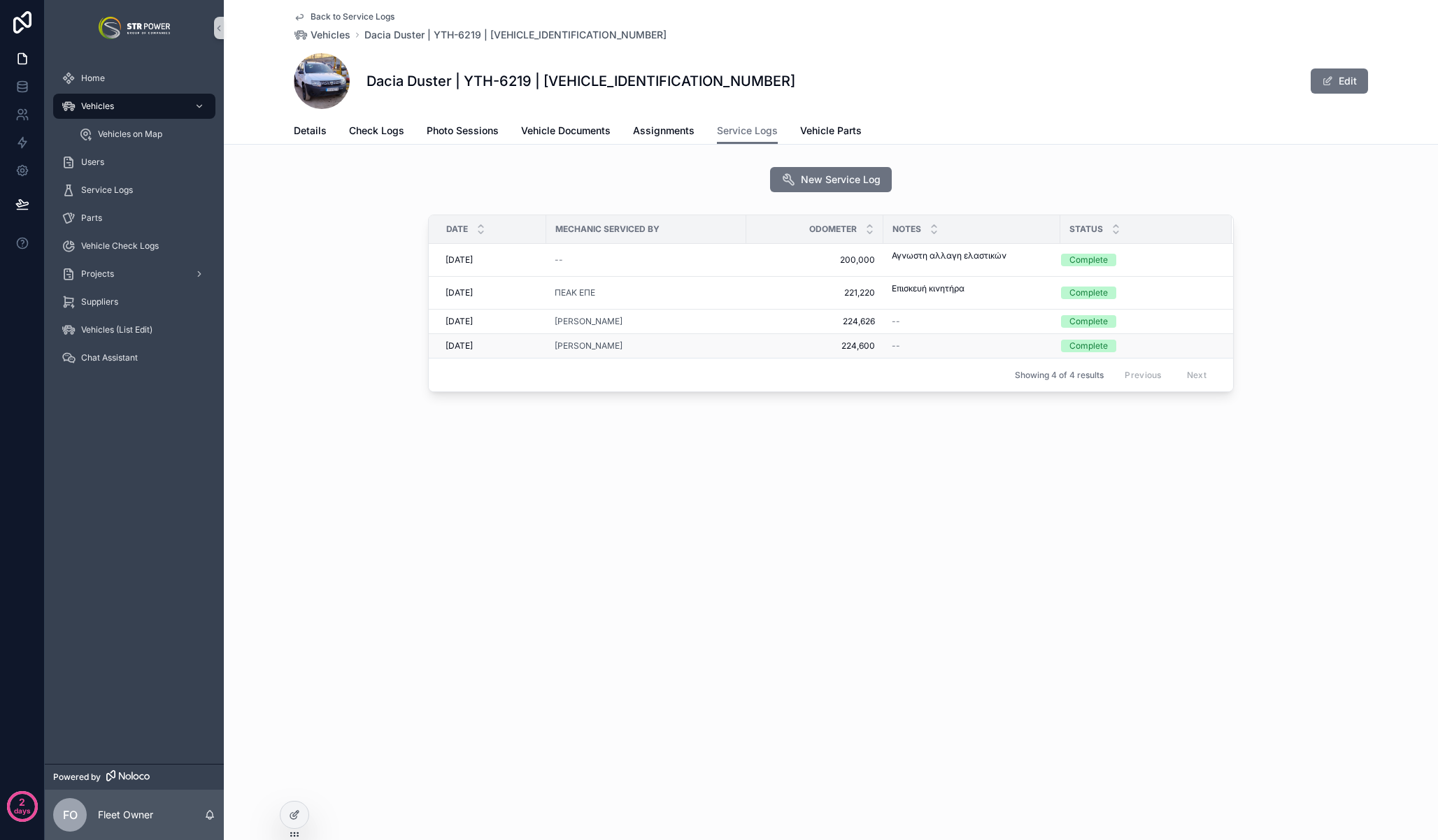
click at [755, 347] on span "224,600" at bounding box center [814, 346] width 120 height 11
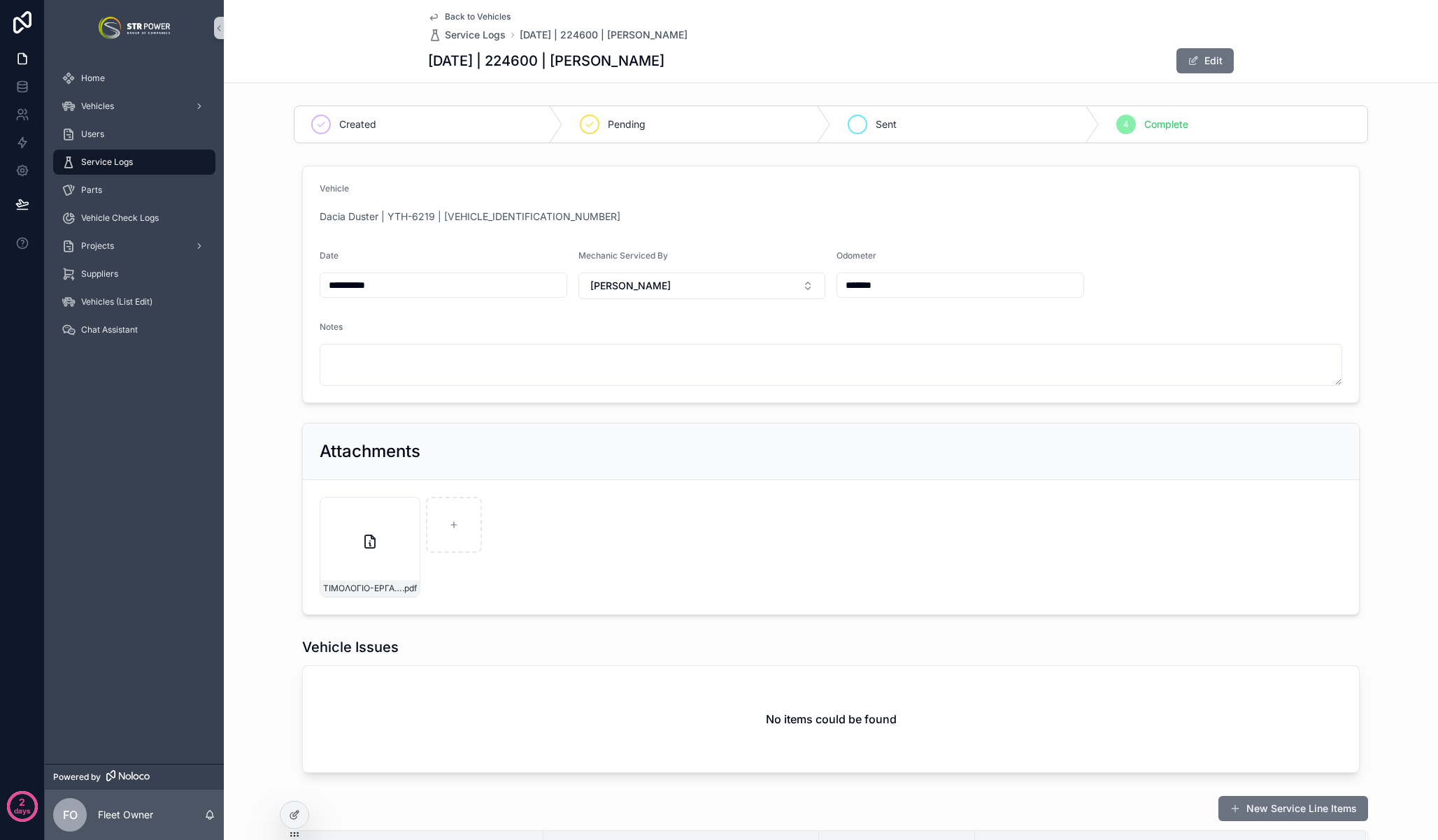
click at [912, 120] on div "Sent" at bounding box center [965, 124] width 268 height 36
click at [1396, 185] on div "**********" at bounding box center [831, 391] width 1214 height 461
click at [972, 73] on div "[DATE] | 224600 | [PERSON_NAME] Edit" at bounding box center [831, 60] width 805 height 27
click at [271, 321] on div "**********" at bounding box center [831, 391] width 1214 height 461
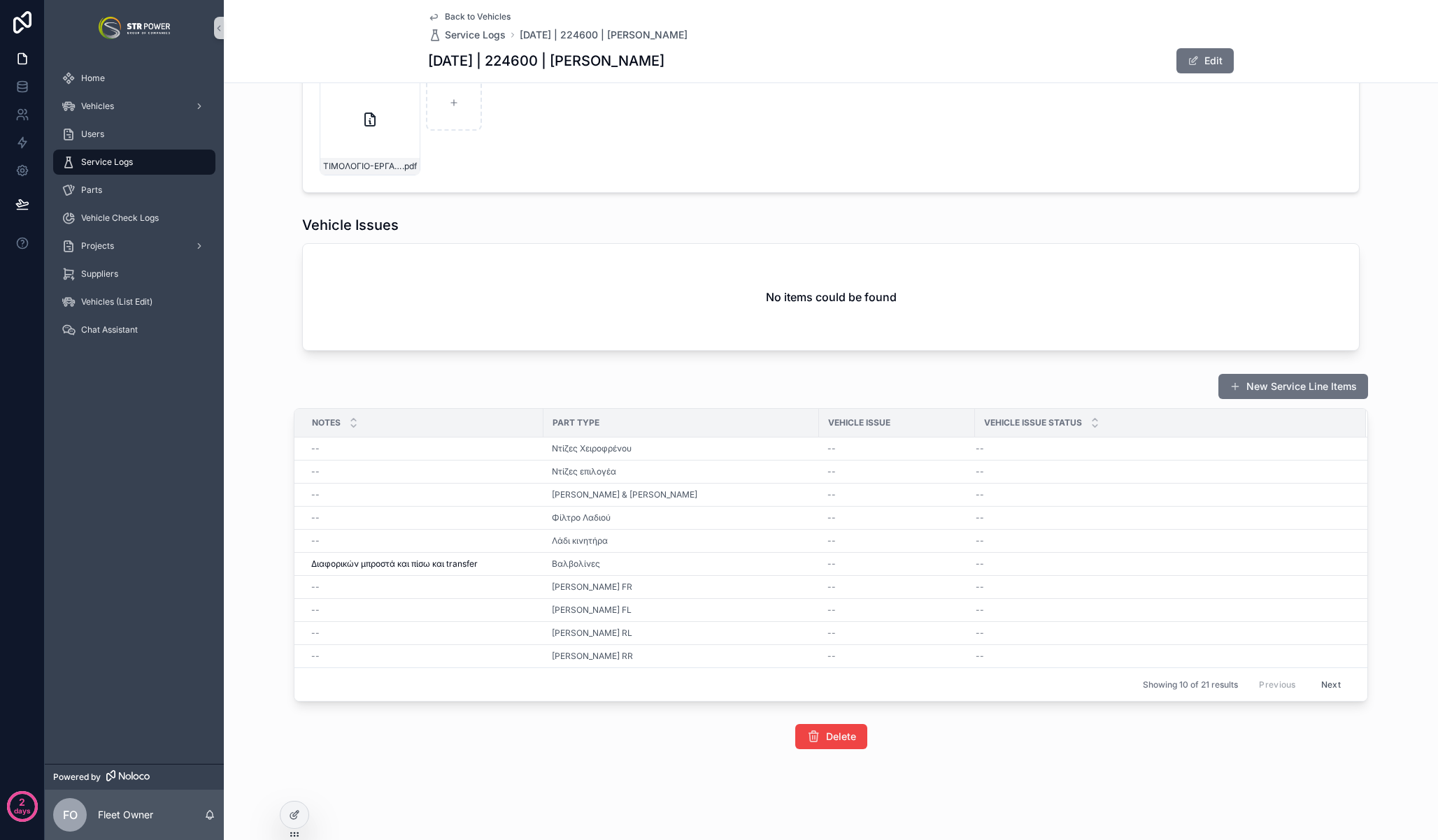
scroll to position [302, 0]
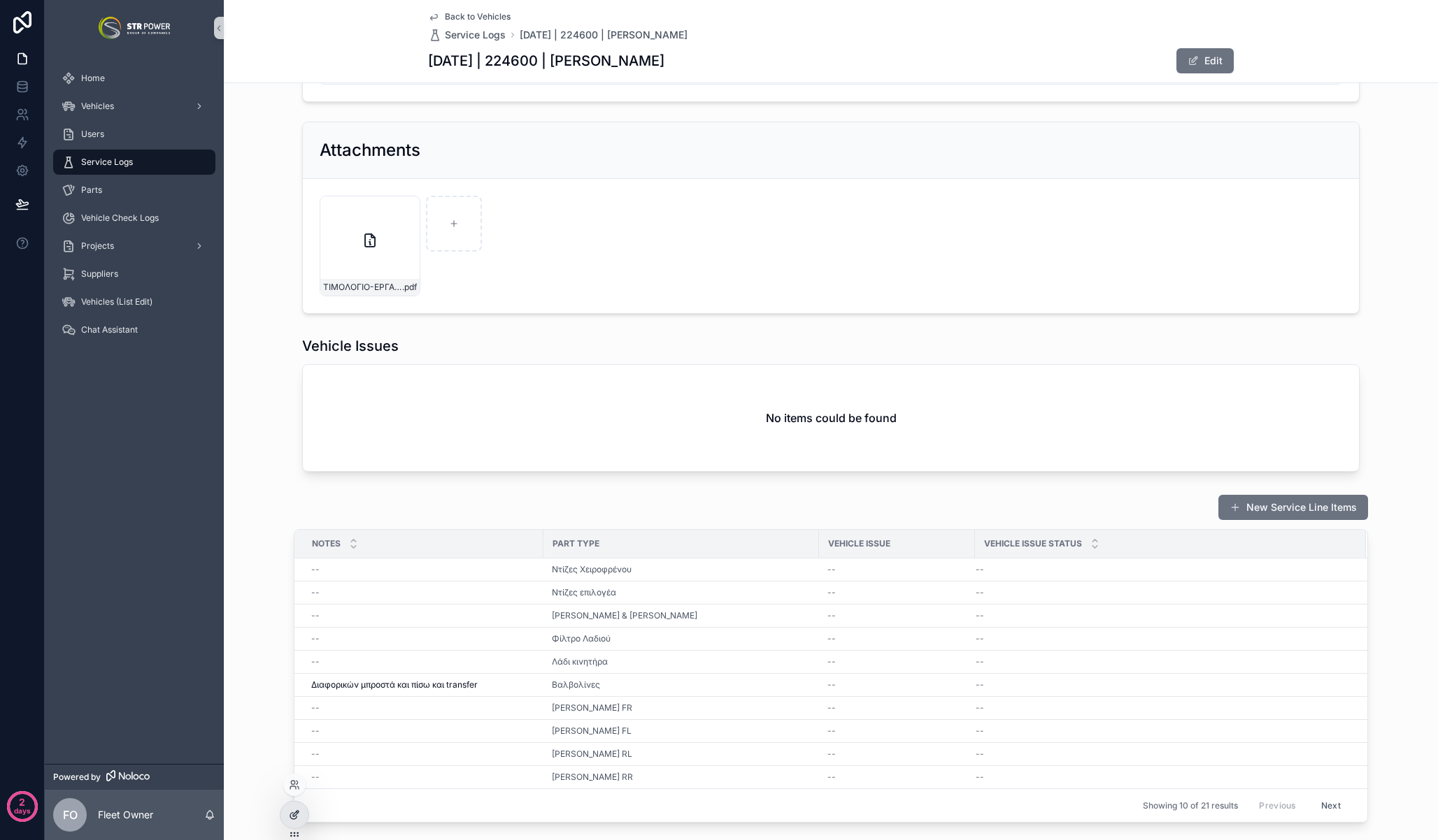
click at [297, 821] on div at bounding box center [294, 815] width 28 height 27
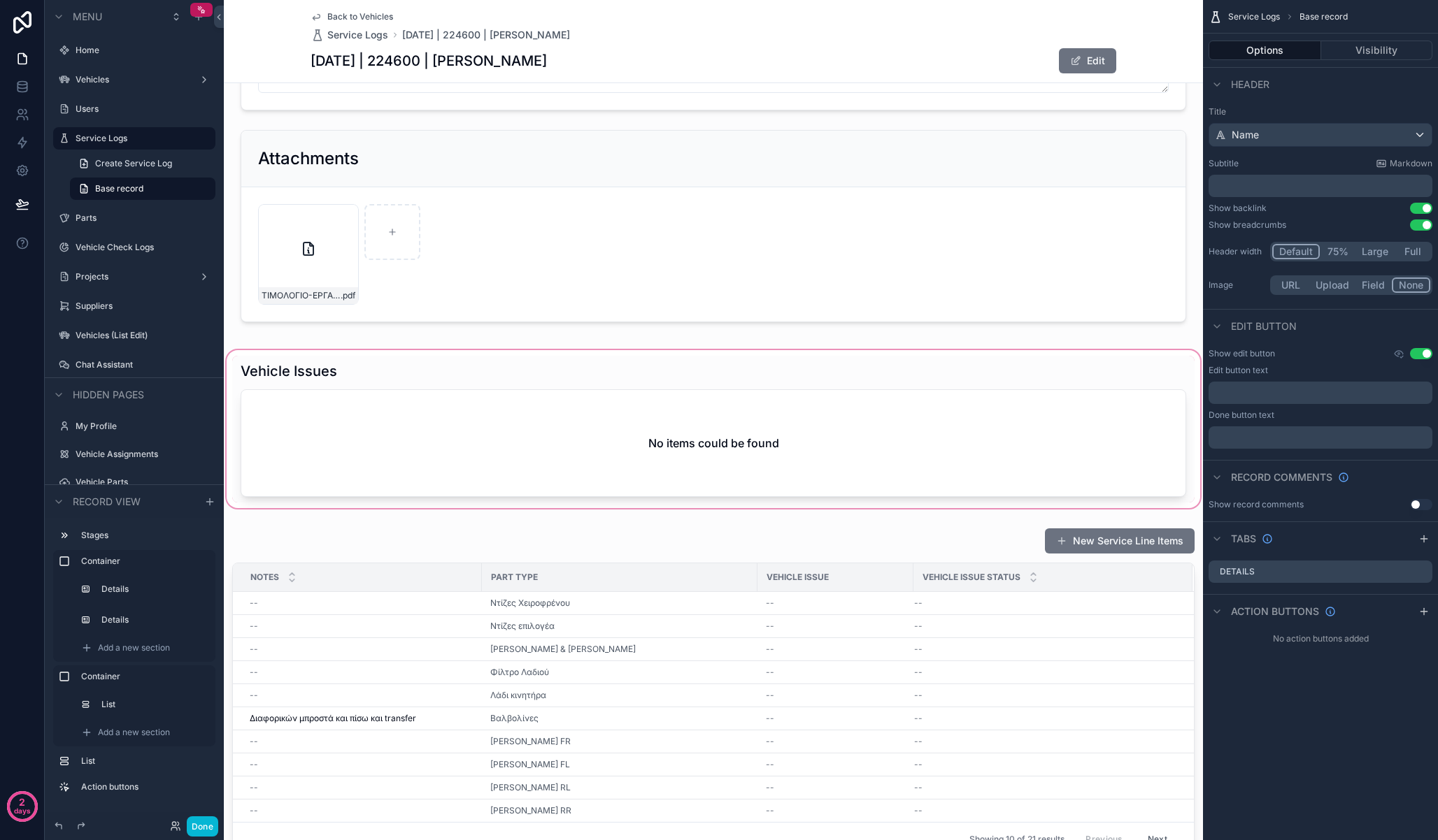
click at [623, 380] on div "scrollable content" at bounding box center [714, 429] width 979 height 163
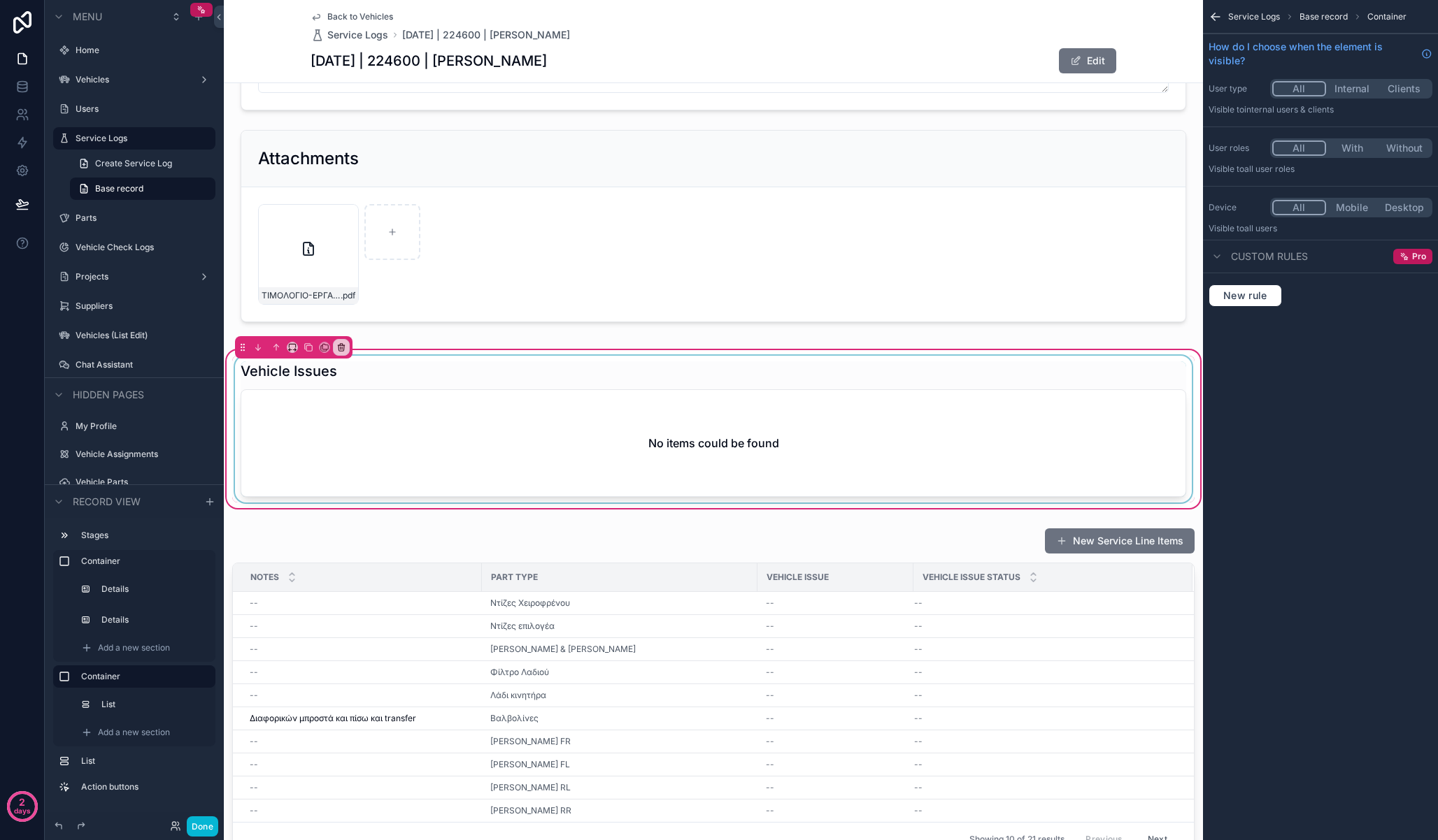
click at [655, 365] on div "scrollable content" at bounding box center [713, 429] width 962 height 147
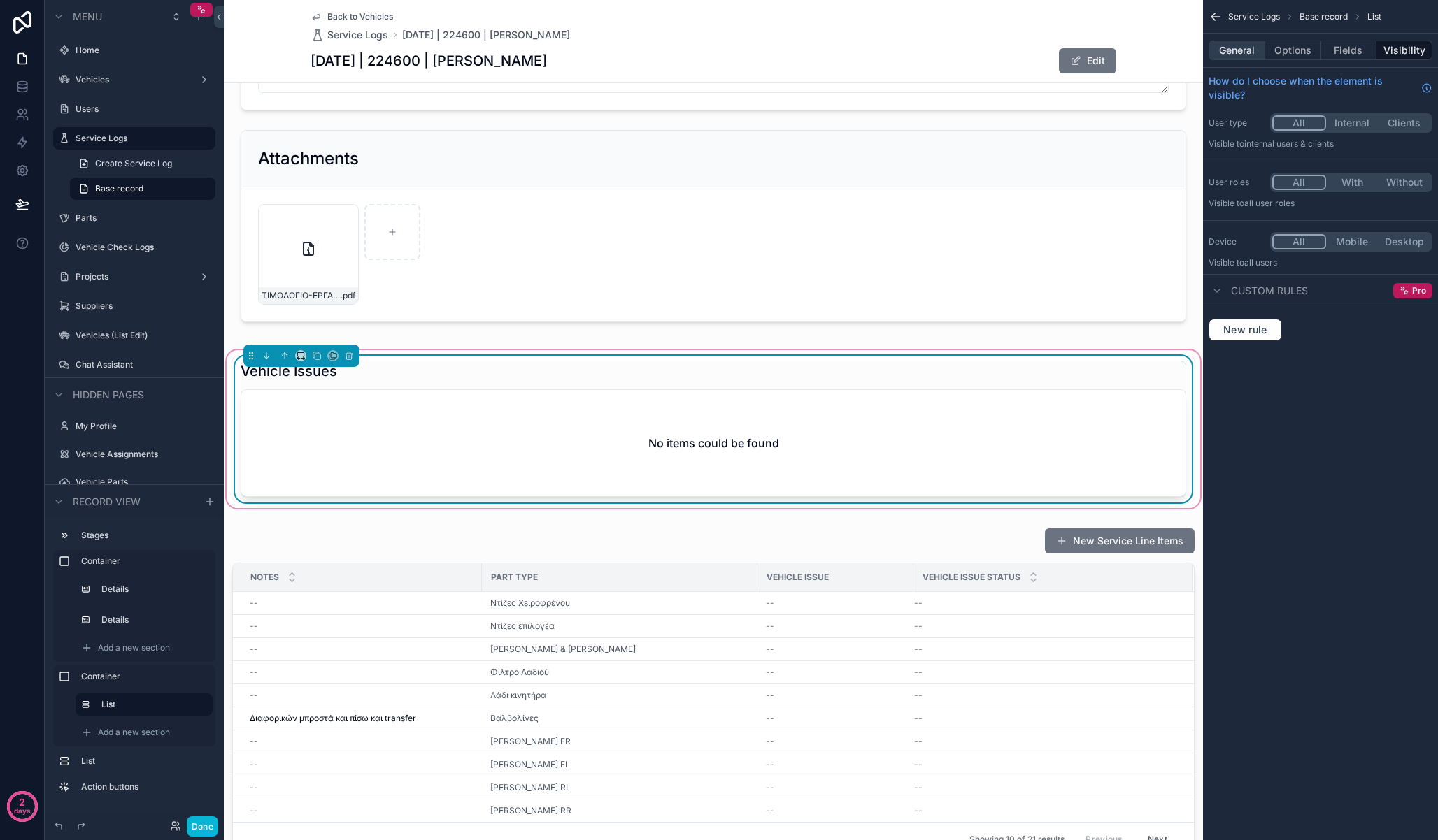
click at [1250, 46] on button "General" at bounding box center [1236, 51] width 56 height 20
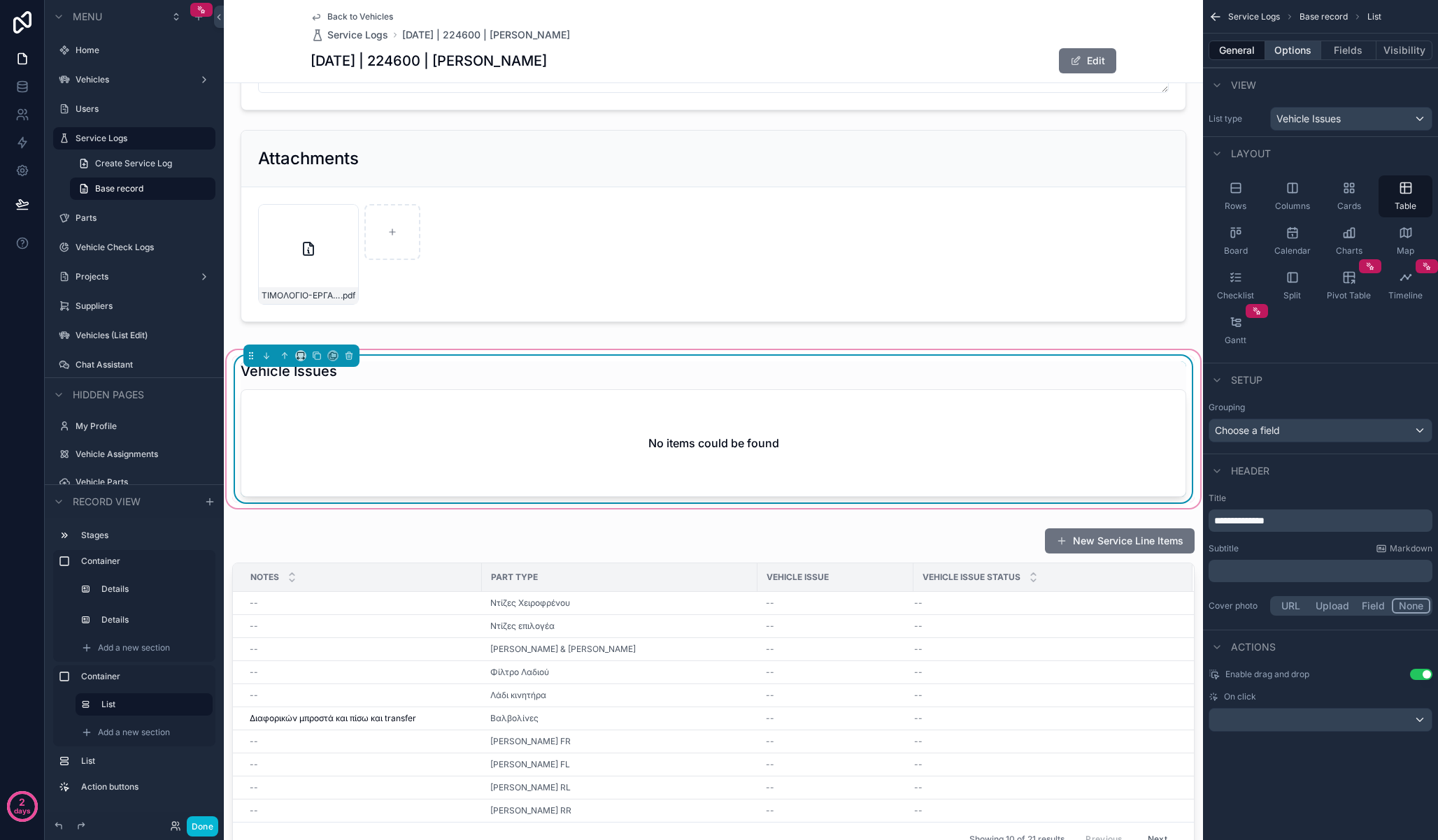
click at [1290, 51] on button "Options" at bounding box center [1293, 51] width 56 height 20
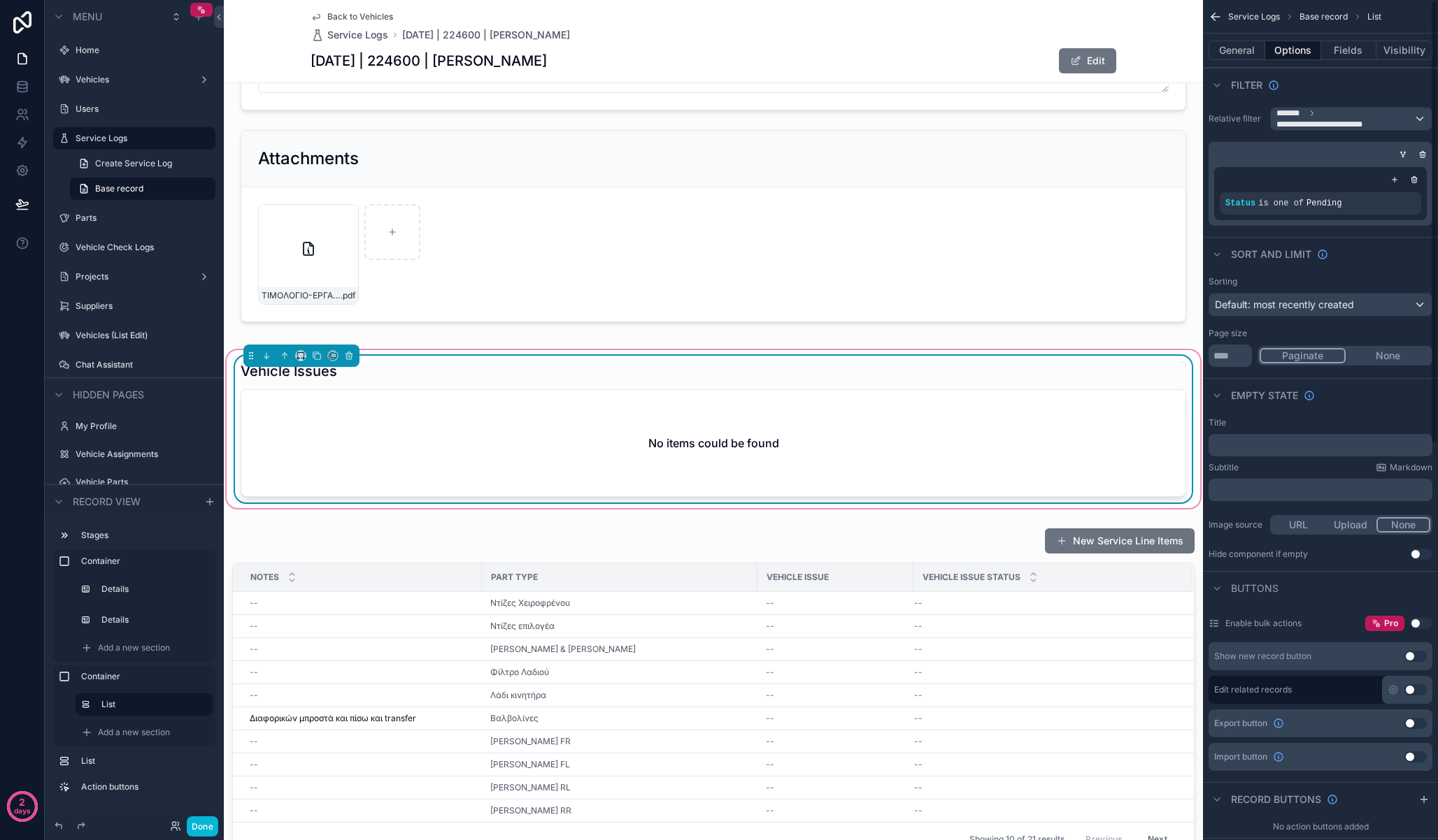
click at [1422, 557] on button "Use setting" at bounding box center [1421, 555] width 22 height 11
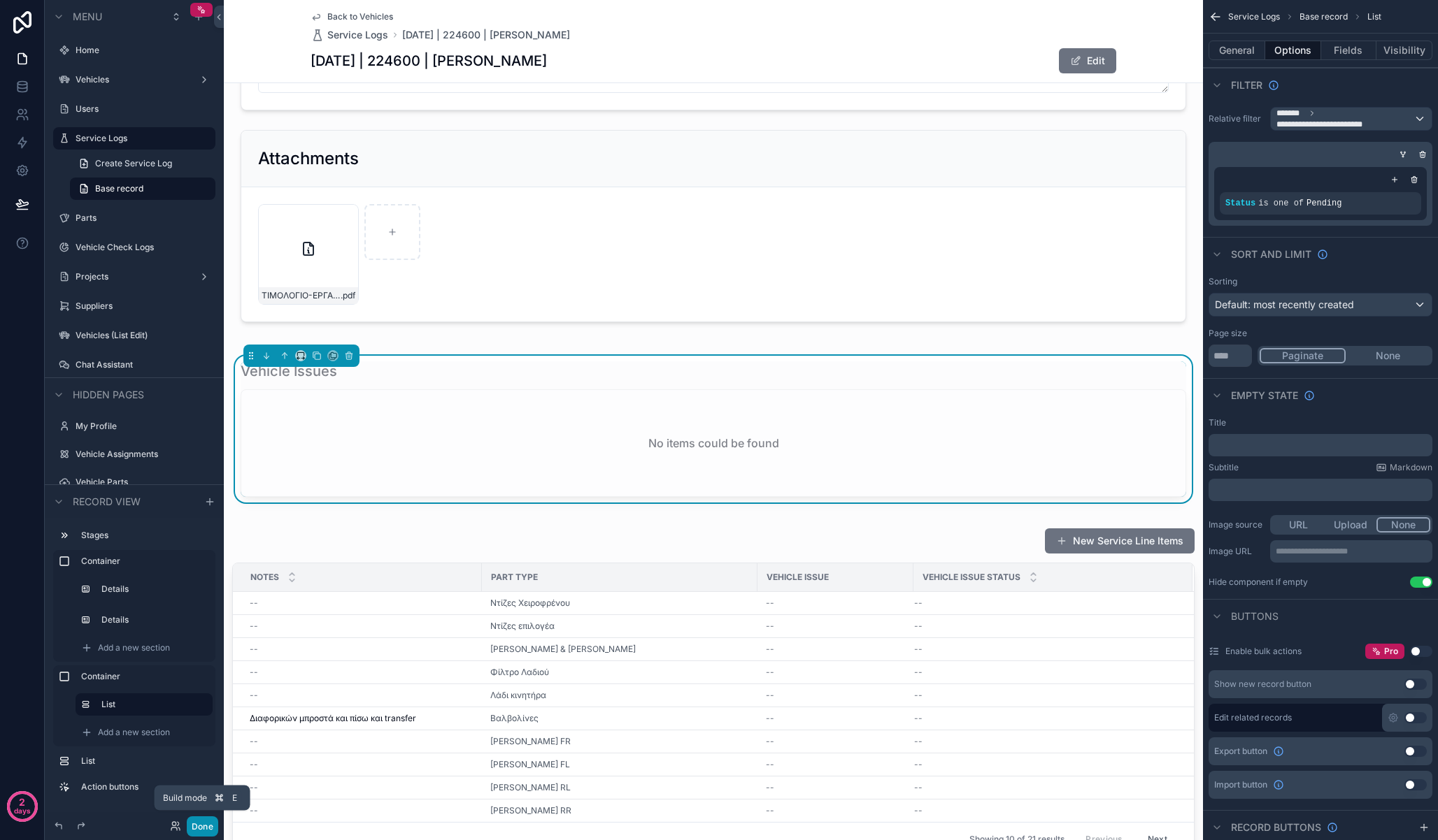
click at [204, 831] on button "Done" at bounding box center [202, 826] width 31 height 20
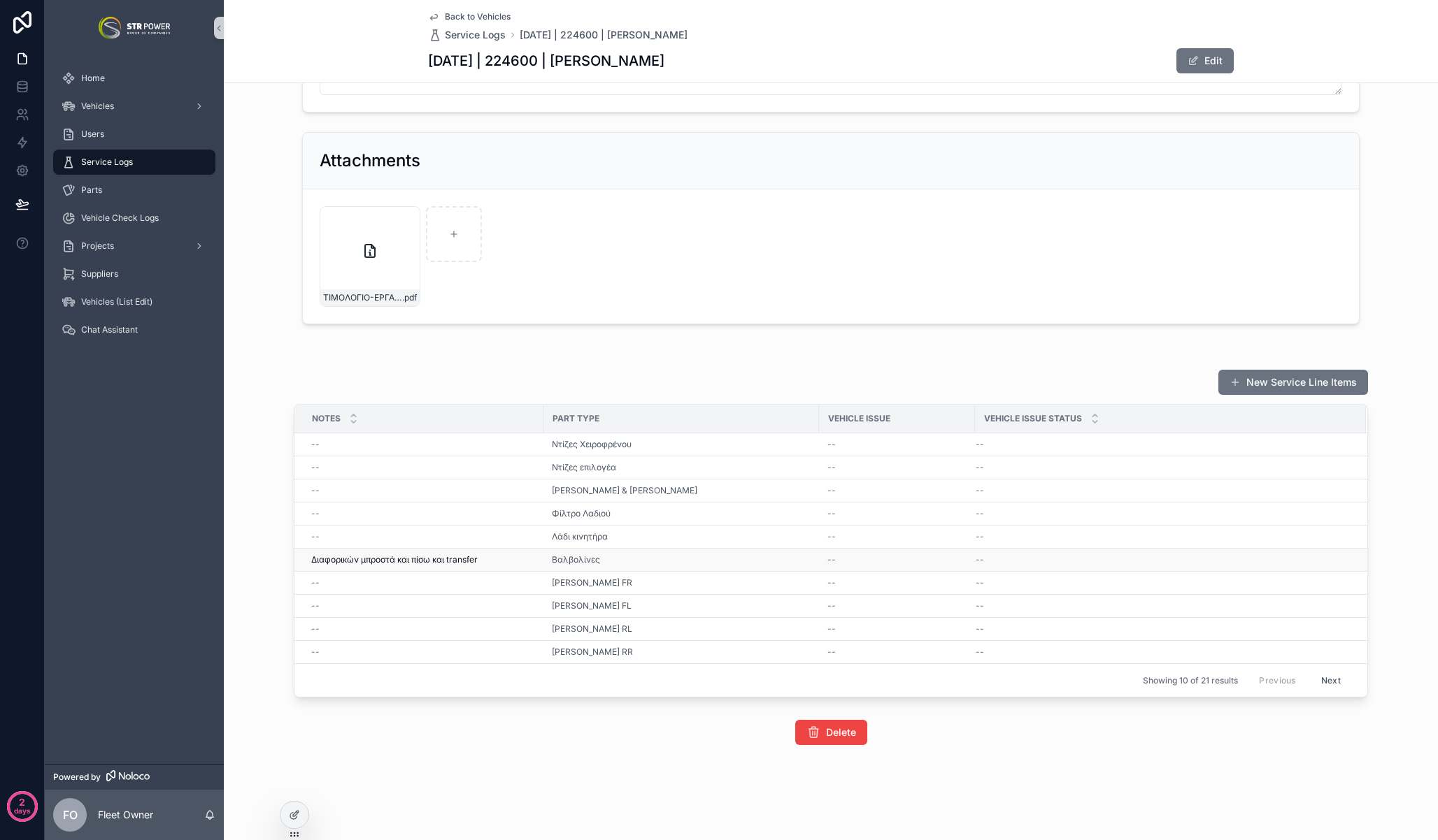
scroll to position [0, 0]
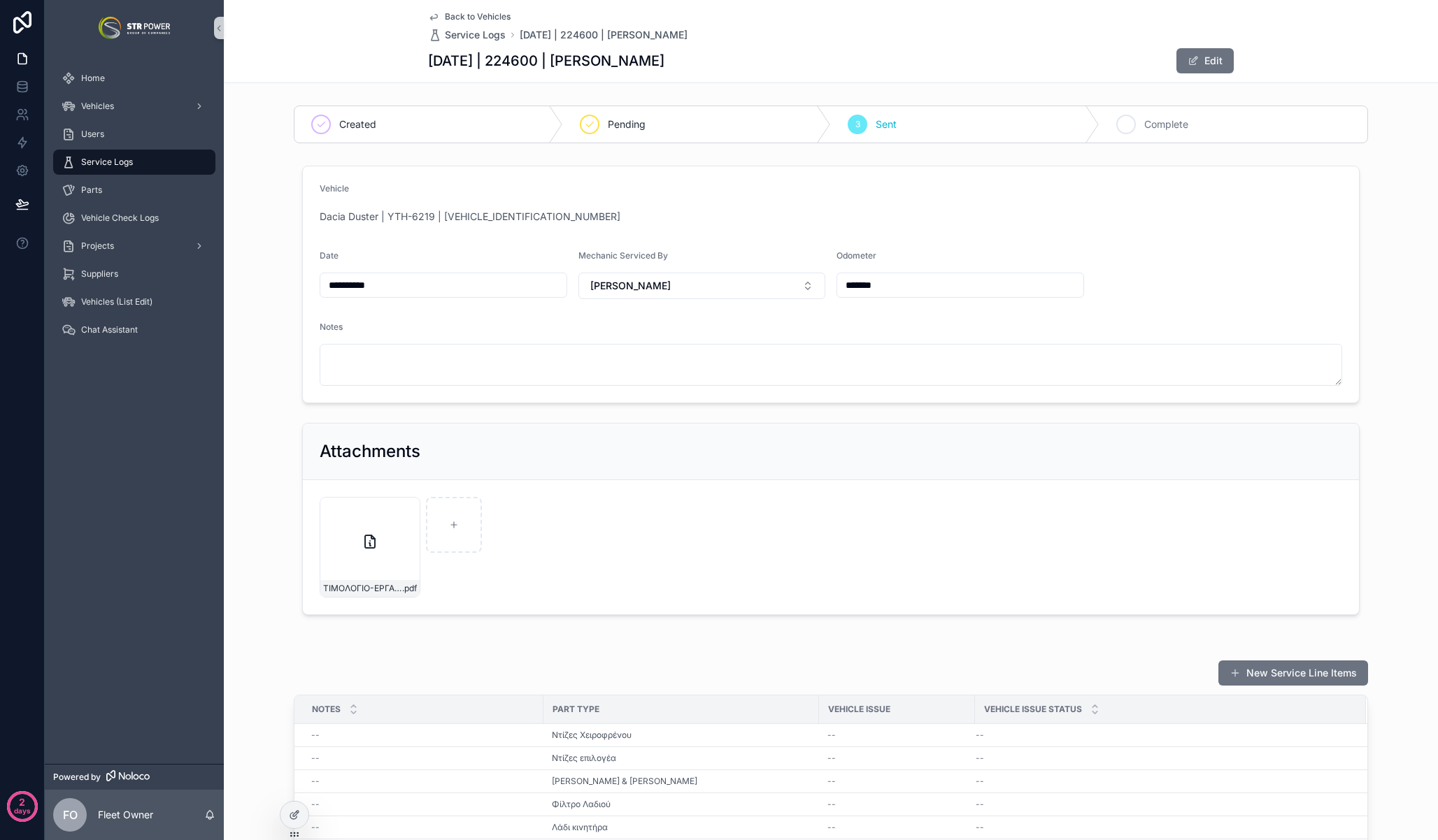
click at [1178, 127] on span "Complete" at bounding box center [1167, 124] width 44 height 14
drag, startPoint x: 457, startPoint y: 226, endPoint x: 457, endPoint y: 215, distance: 11.0
click at [457, 215] on span "Dacia Duster | YTH-6219 | [VEHICLE_IDENTIFICATION_NUMBER]" at bounding box center [470, 217] width 301 height 14
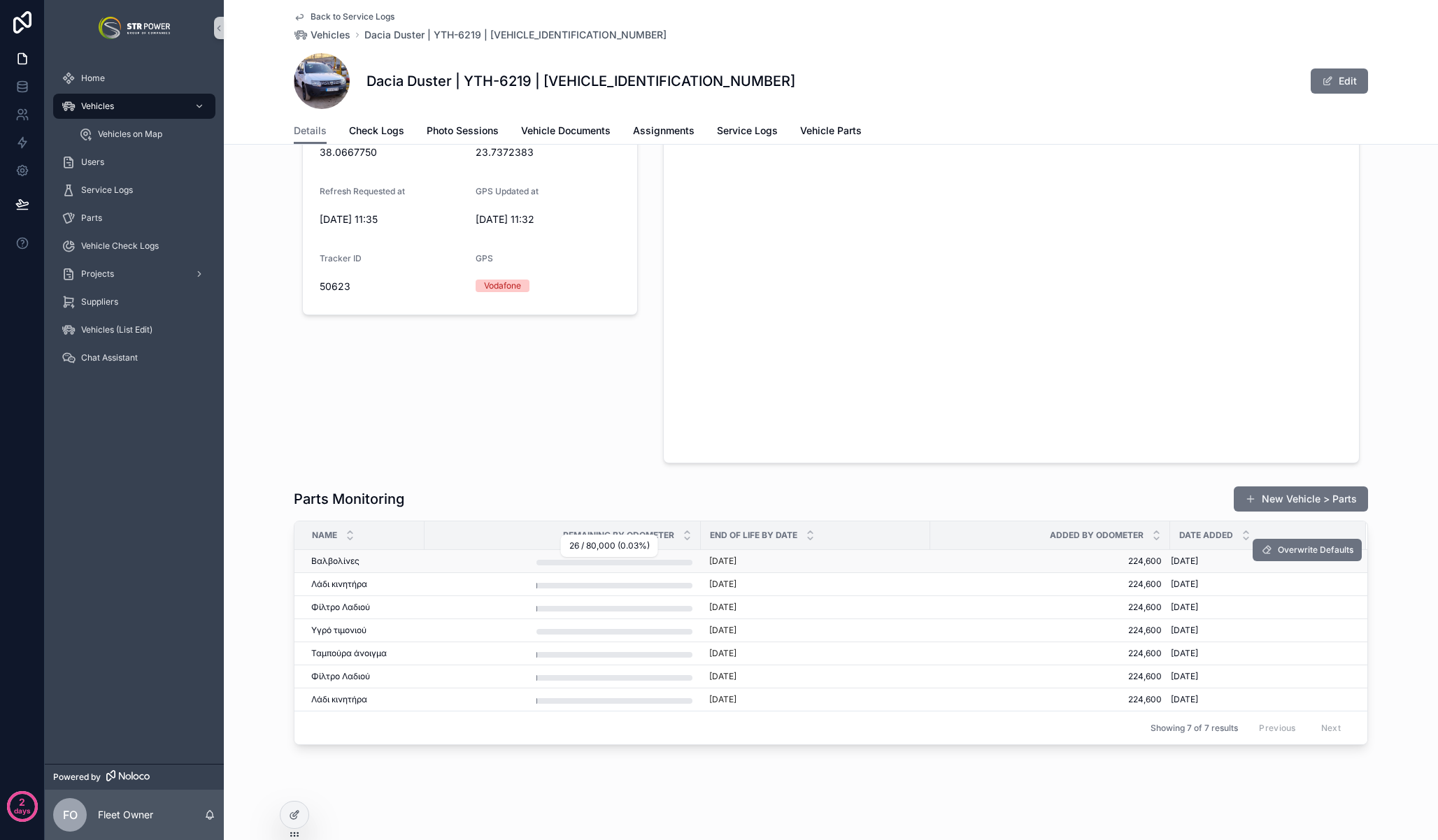
scroll to position [1977, 0]
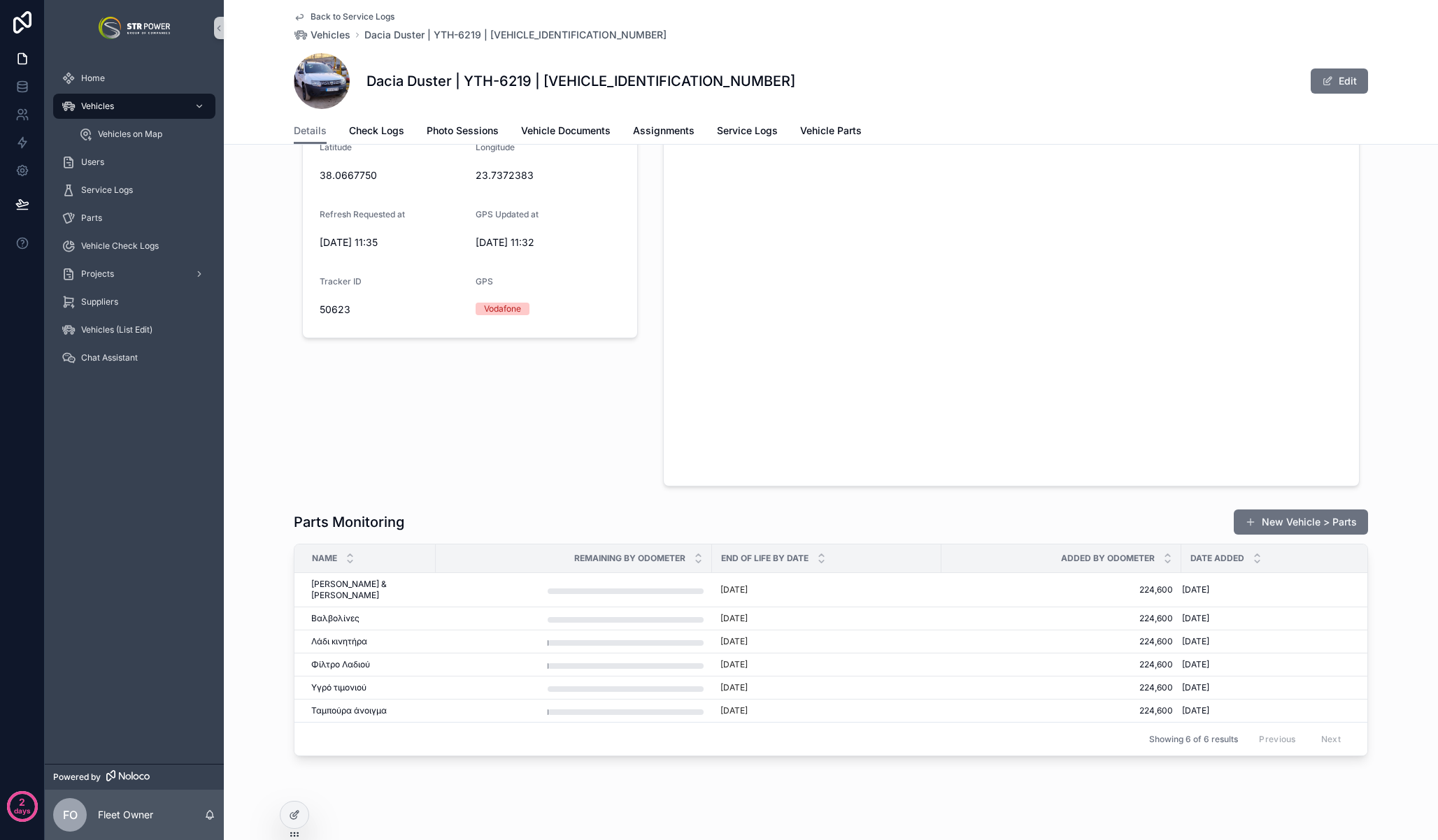
click at [316, 441] on div "Τελευταία Τοποθεσία Refresh [GEOGRAPHIC_DATA] Refresh Requested at [DATE] 11:35…" at bounding box center [469, 276] width 352 height 433
click at [450, 588] on div "scrollable content" at bounding box center [573, 590] width 259 height 8
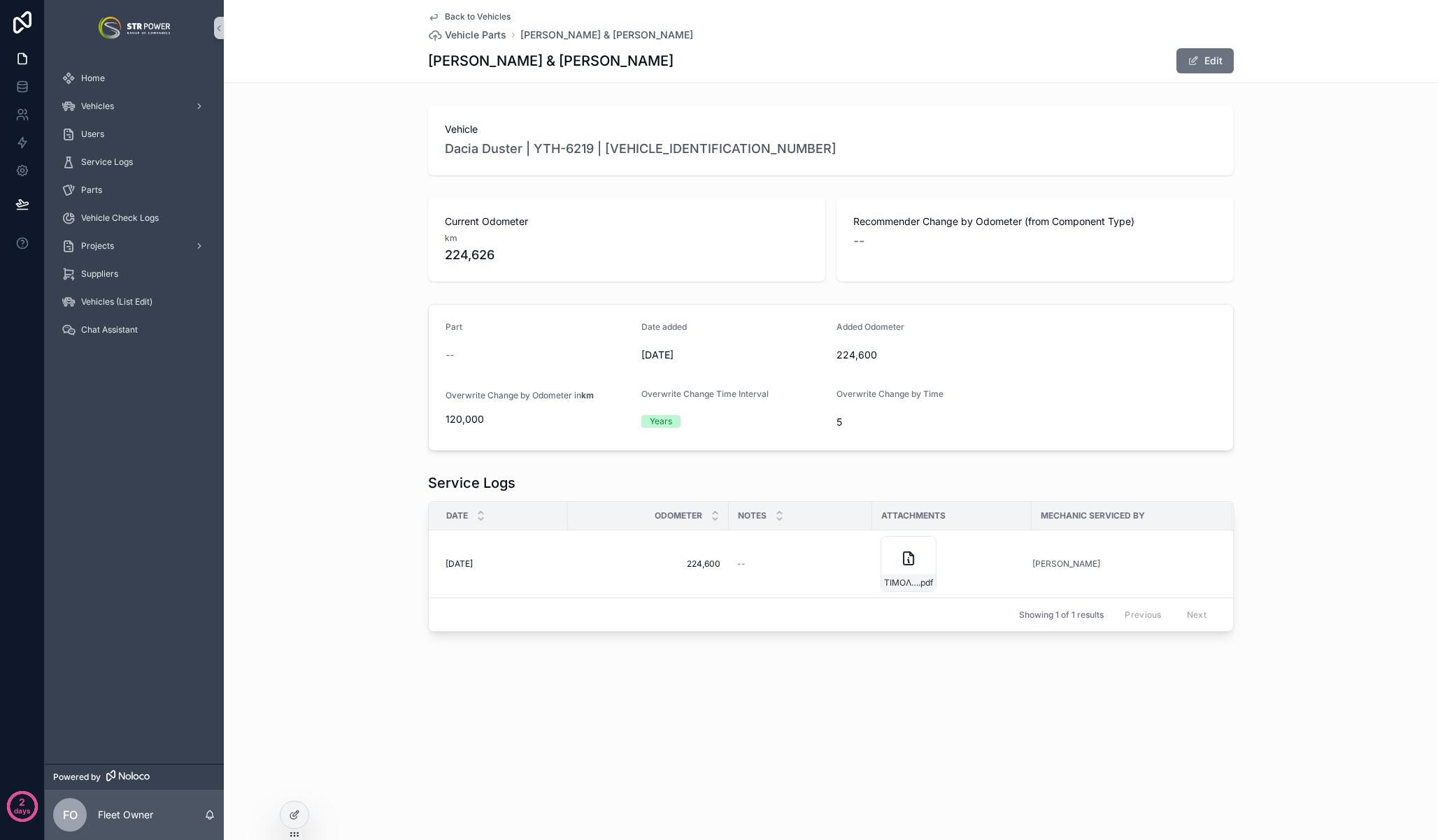
click at [452, 17] on span "Back to Vehicles" at bounding box center [477, 17] width 65 height 11
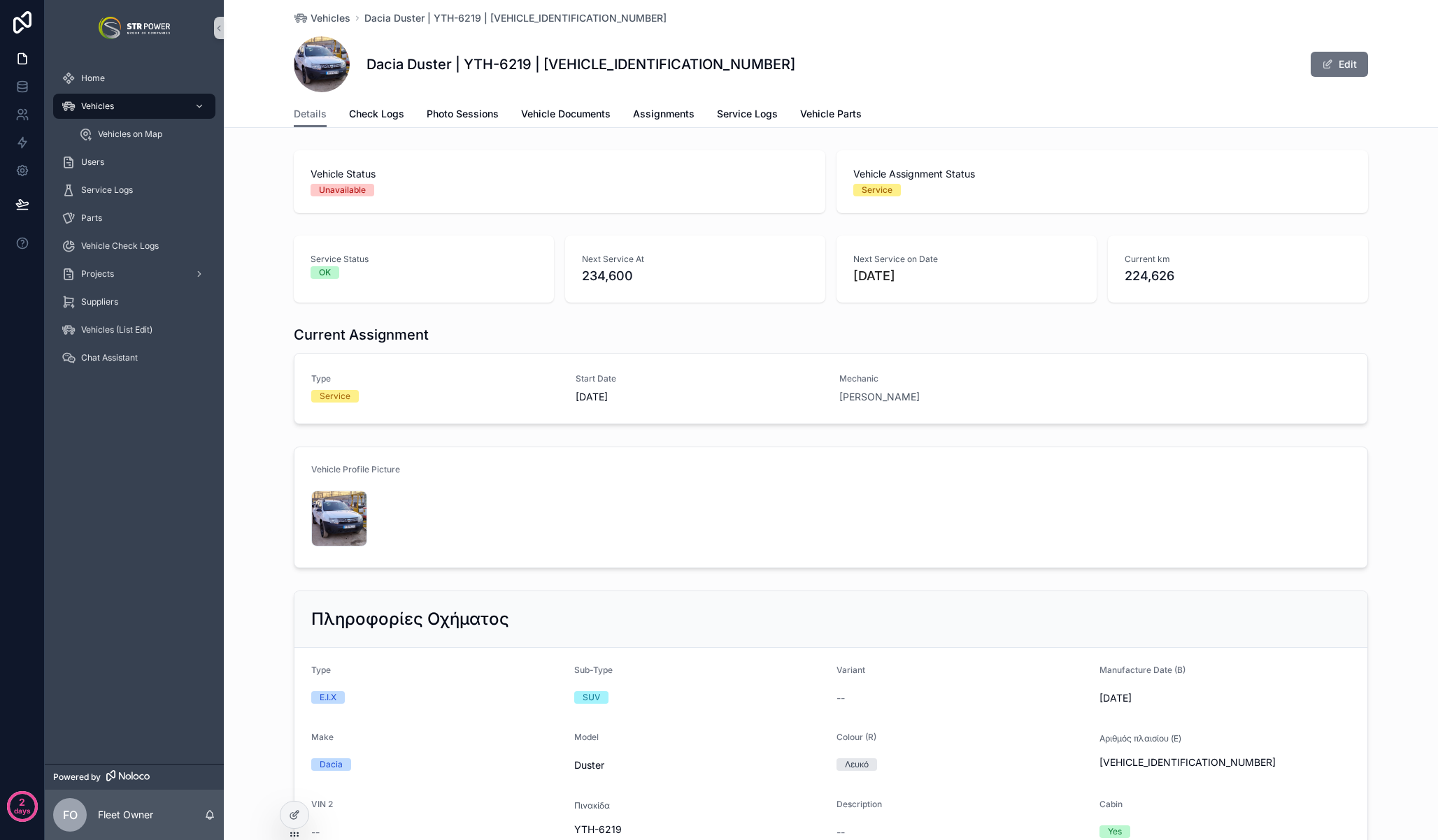
scroll to position [292, 0]
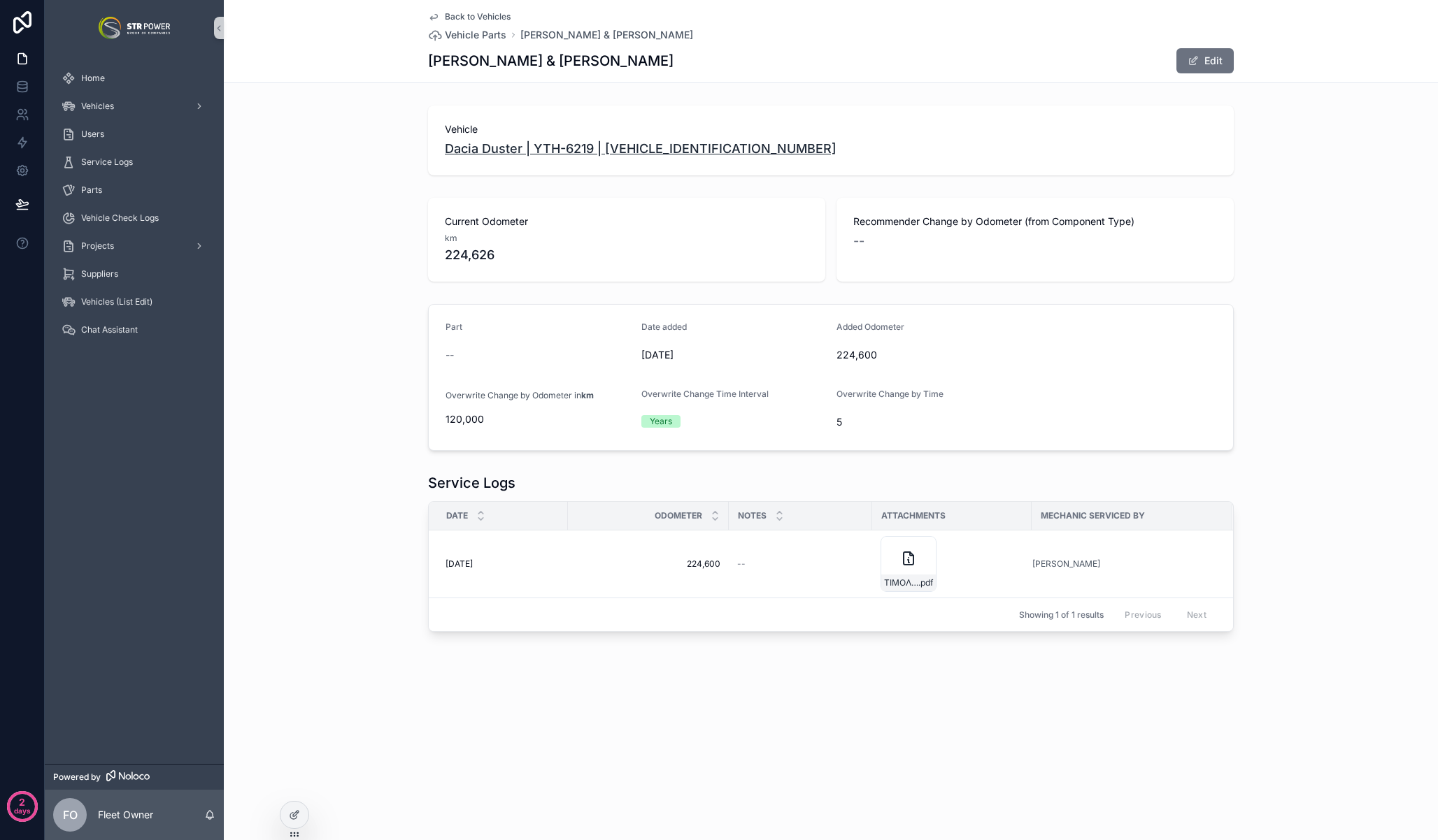
click at [610, 152] on span "Dacia Duster | YTH-6219 | [VEHICLE_IDENTIFICATION_NUMBER]" at bounding box center [640, 149] width 392 height 20
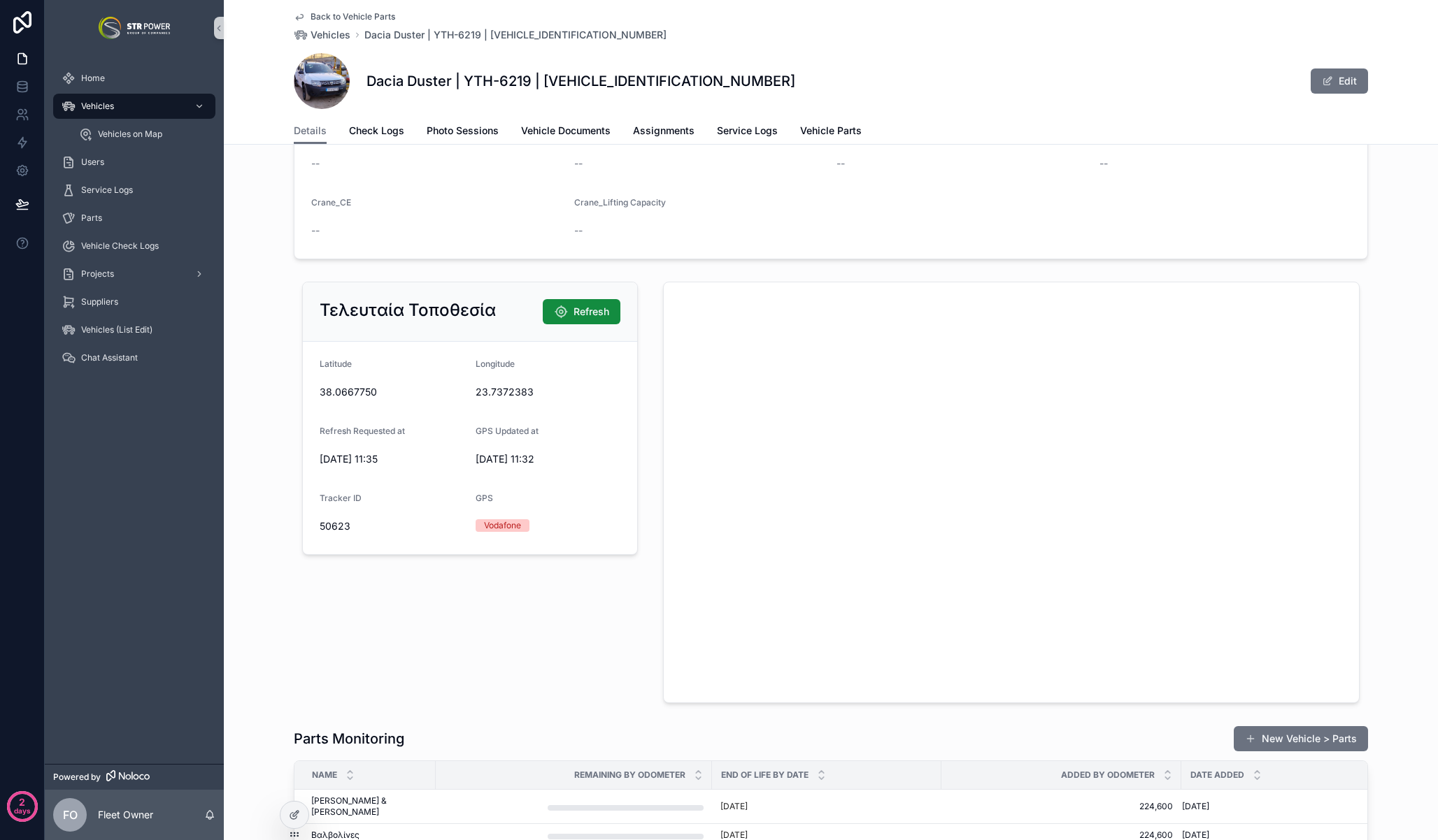
scroll to position [1977, 0]
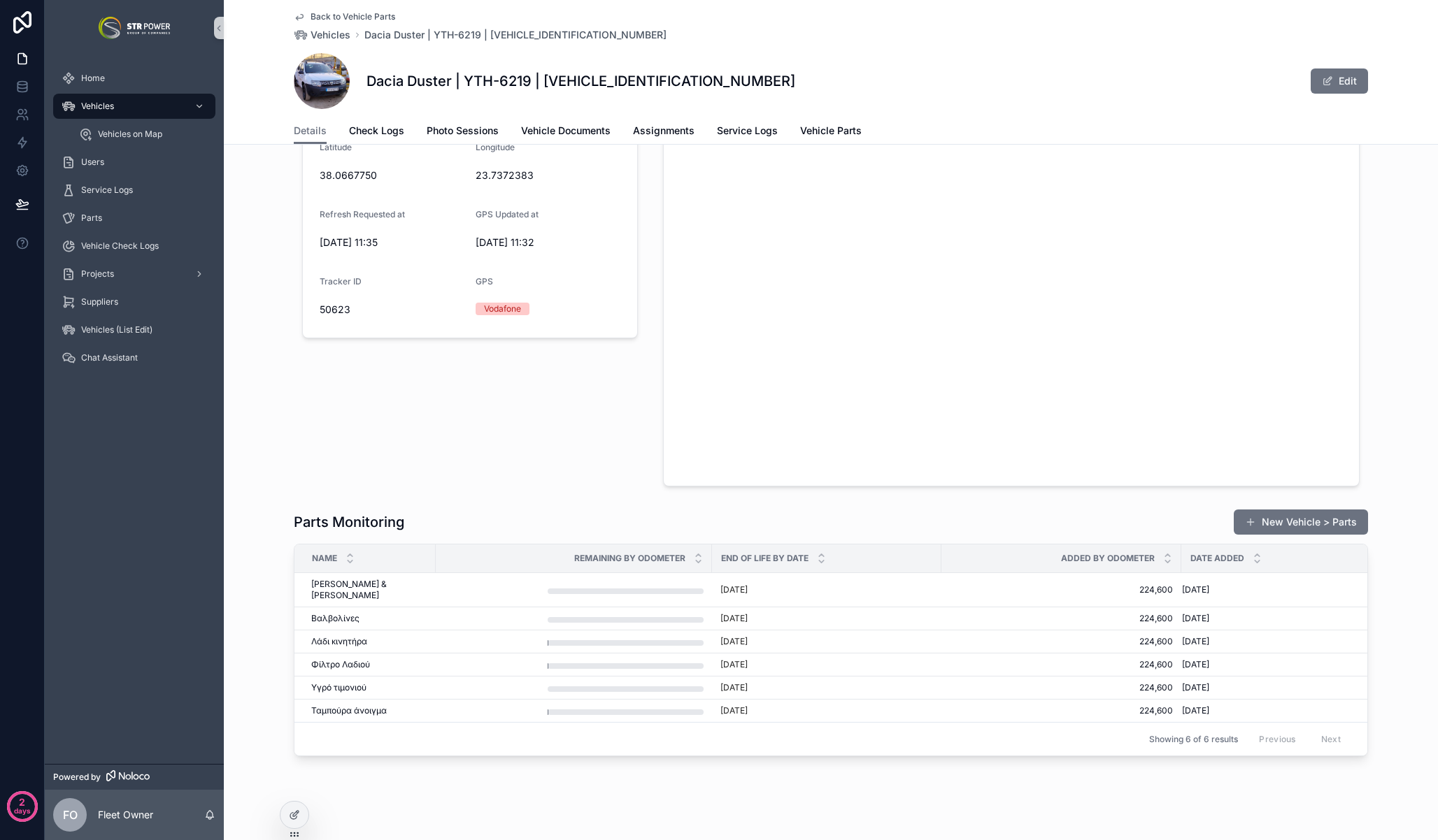
click at [479, 506] on div "Parts Monitoring New Vehicle > Parts Name Remaining by Odometer End of Life by …" at bounding box center [831, 632] width 1214 height 259
click at [414, 442] on div "Τελευταία Τοποθεσία Refresh [GEOGRAPHIC_DATA] Refresh Requested at [DATE] 11:35…" at bounding box center [469, 276] width 352 height 433
click at [509, 433] on div "Τελευταία Τοποθεσία Refresh [GEOGRAPHIC_DATA] Refresh Requested at [DATE] 11:35…" at bounding box center [469, 276] width 352 height 433
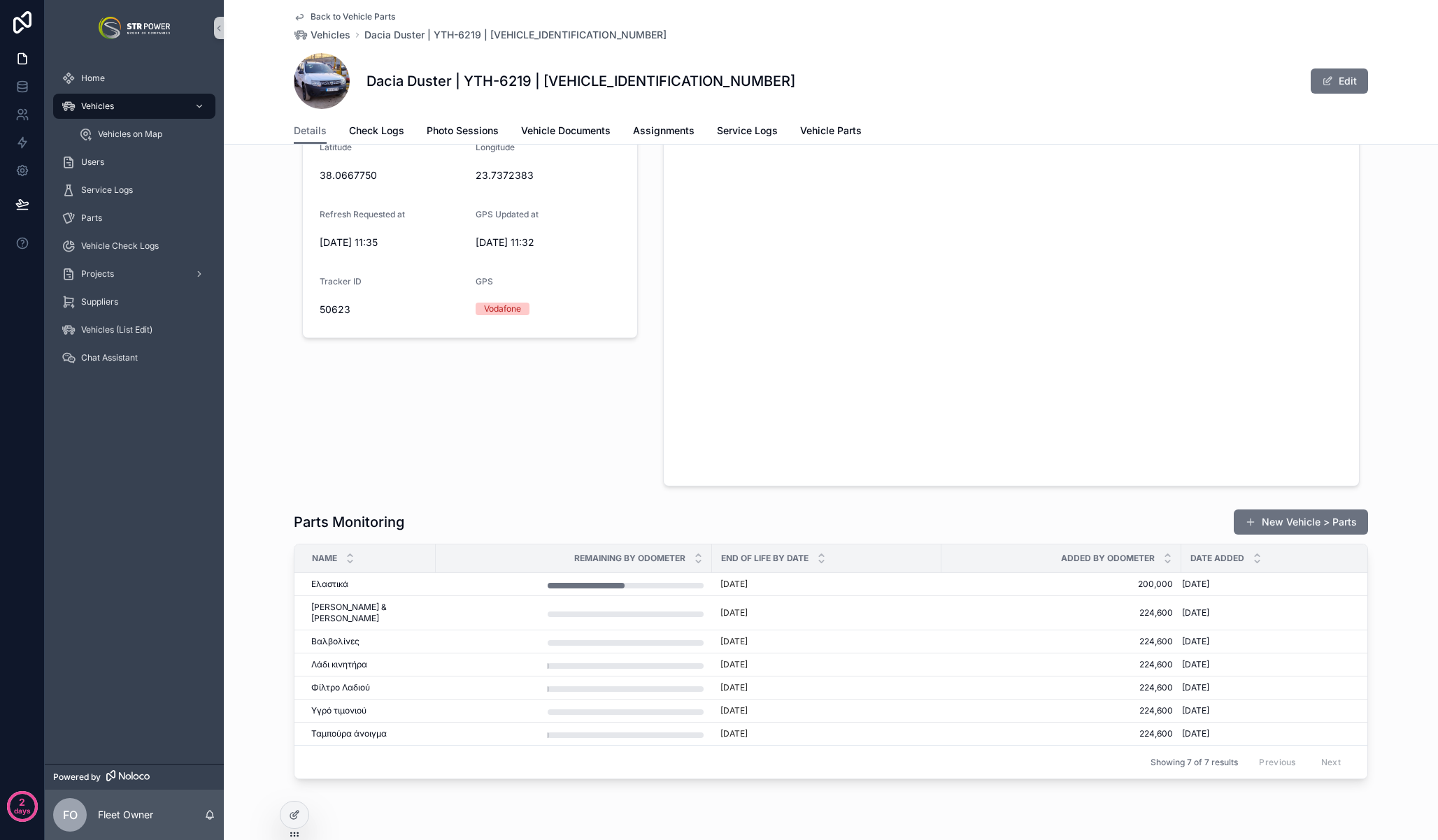
click at [477, 476] on div "Τελευταία Τοποθεσία Refresh [GEOGRAPHIC_DATA] Refresh Requested at [DATE] 11:35…" at bounding box center [469, 276] width 352 height 433
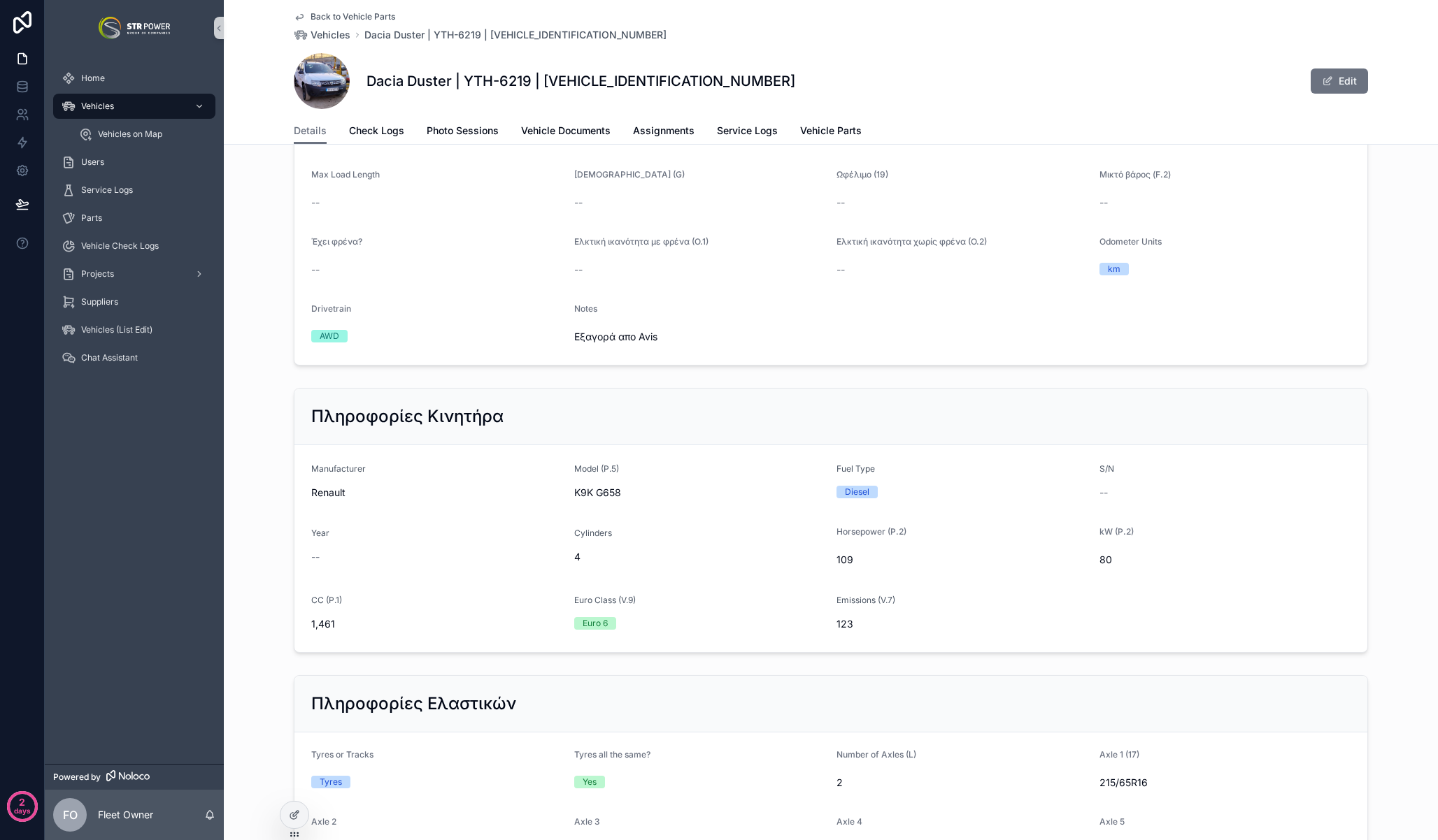
scroll to position [0, 0]
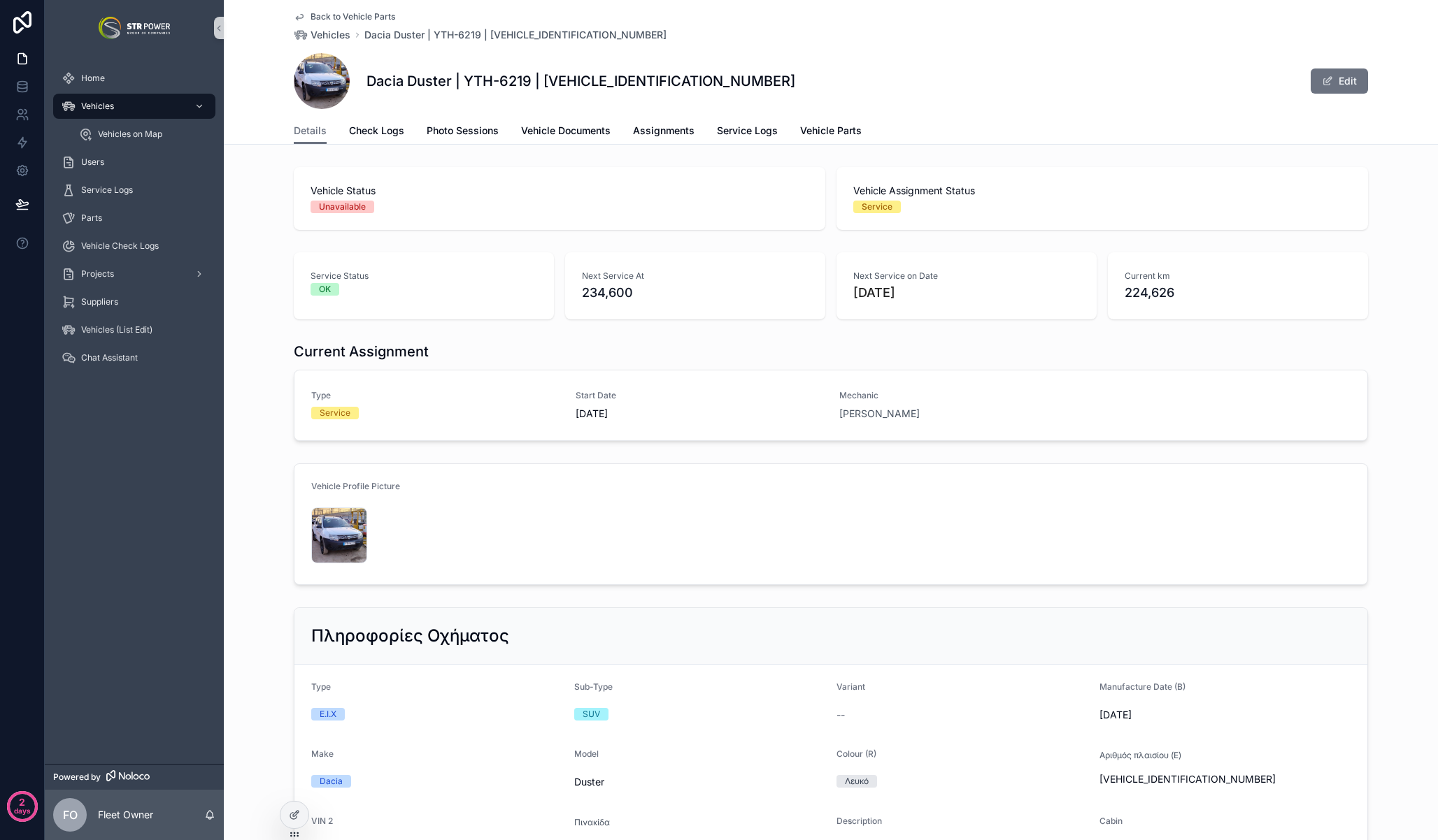
click at [1383, 255] on div "Service Status OK Next Service At 234,600 Next Service on Date [DATE] Current k…" at bounding box center [831, 286] width 1214 height 78
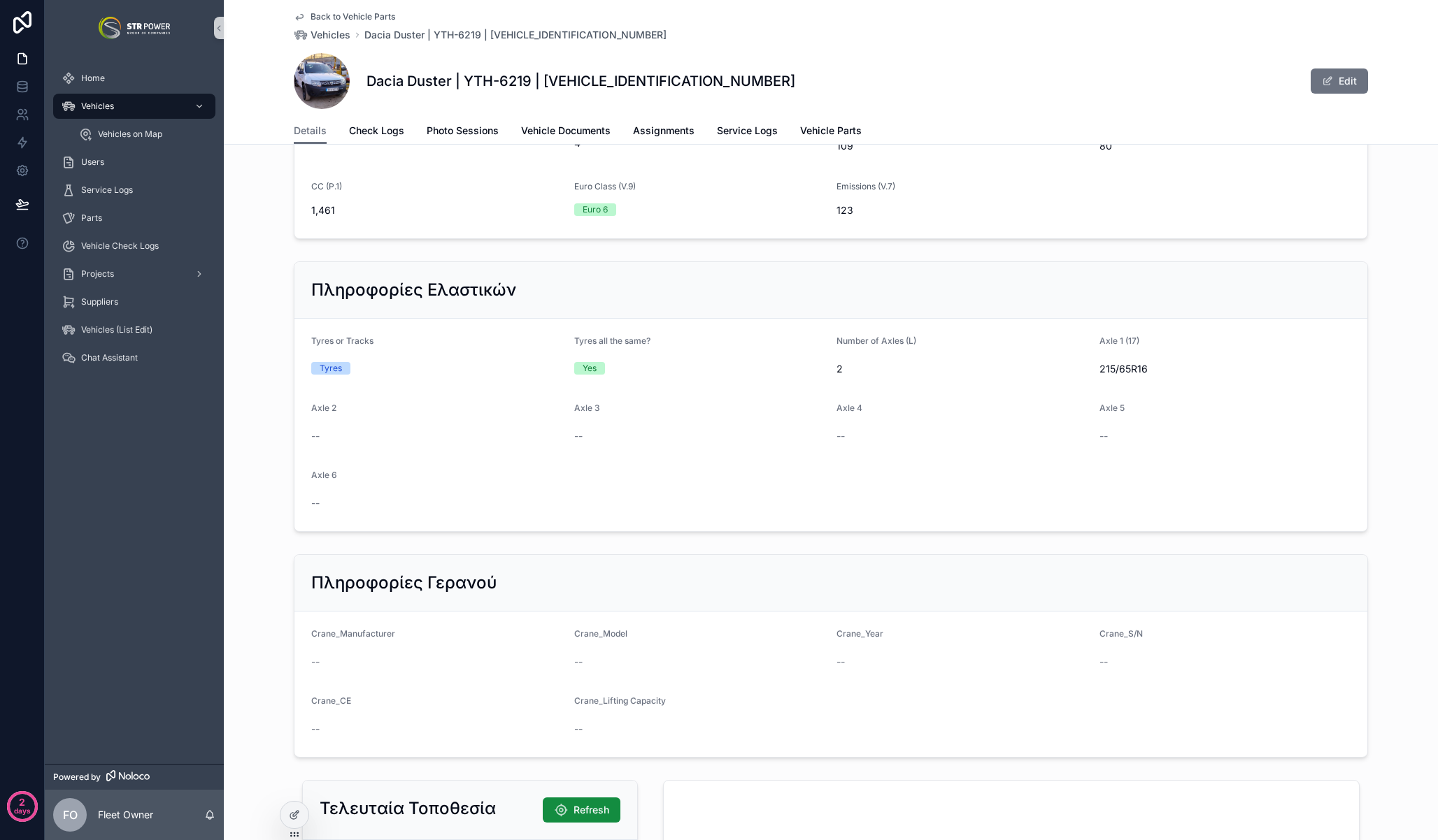
scroll to position [1999, 0]
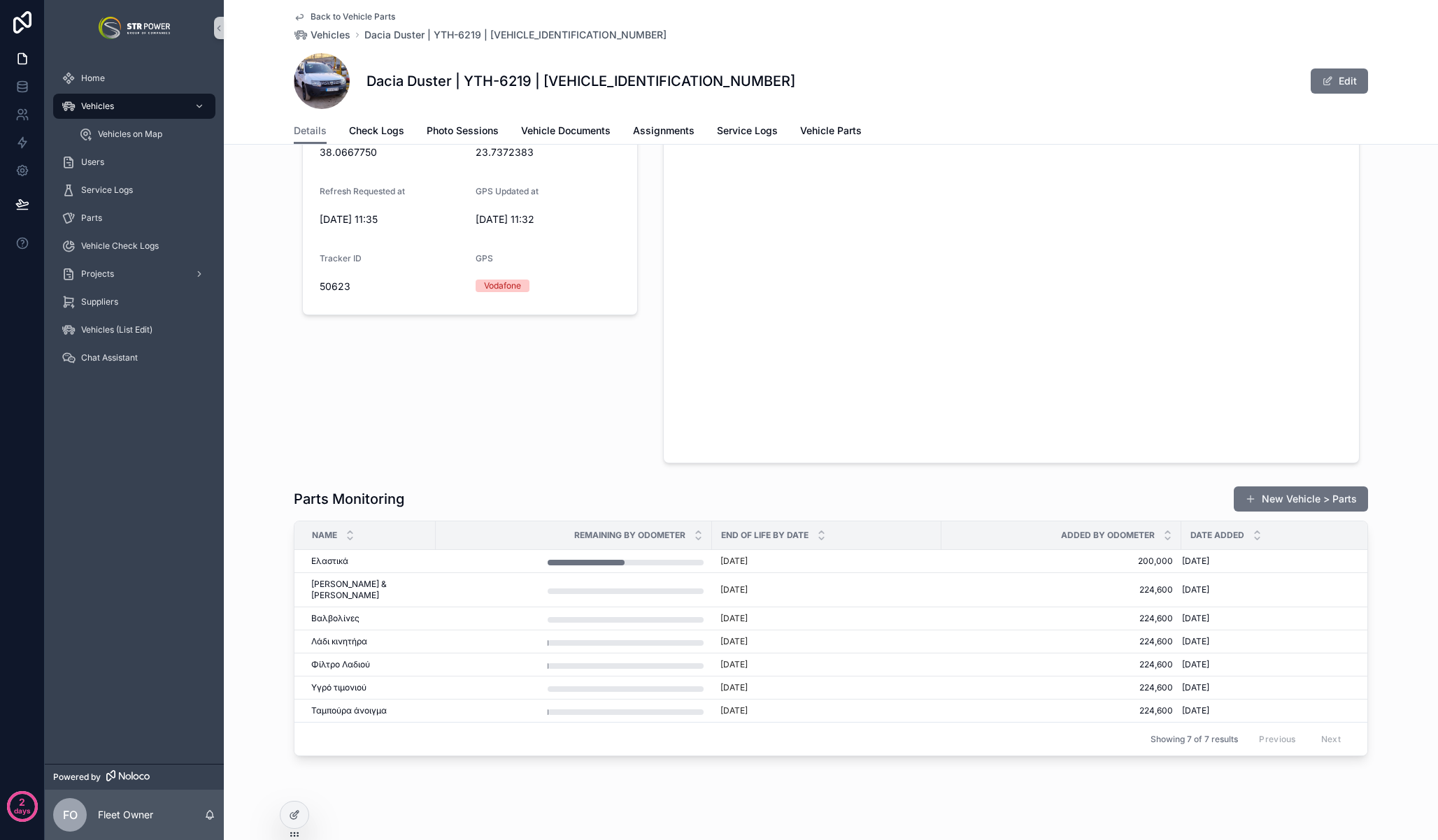
click at [264, 370] on div "Τελευταία Τοποθεσία Refresh [GEOGRAPHIC_DATA] Refresh Requested at [DATE] 11:35…" at bounding box center [831, 252] width 1214 height 433
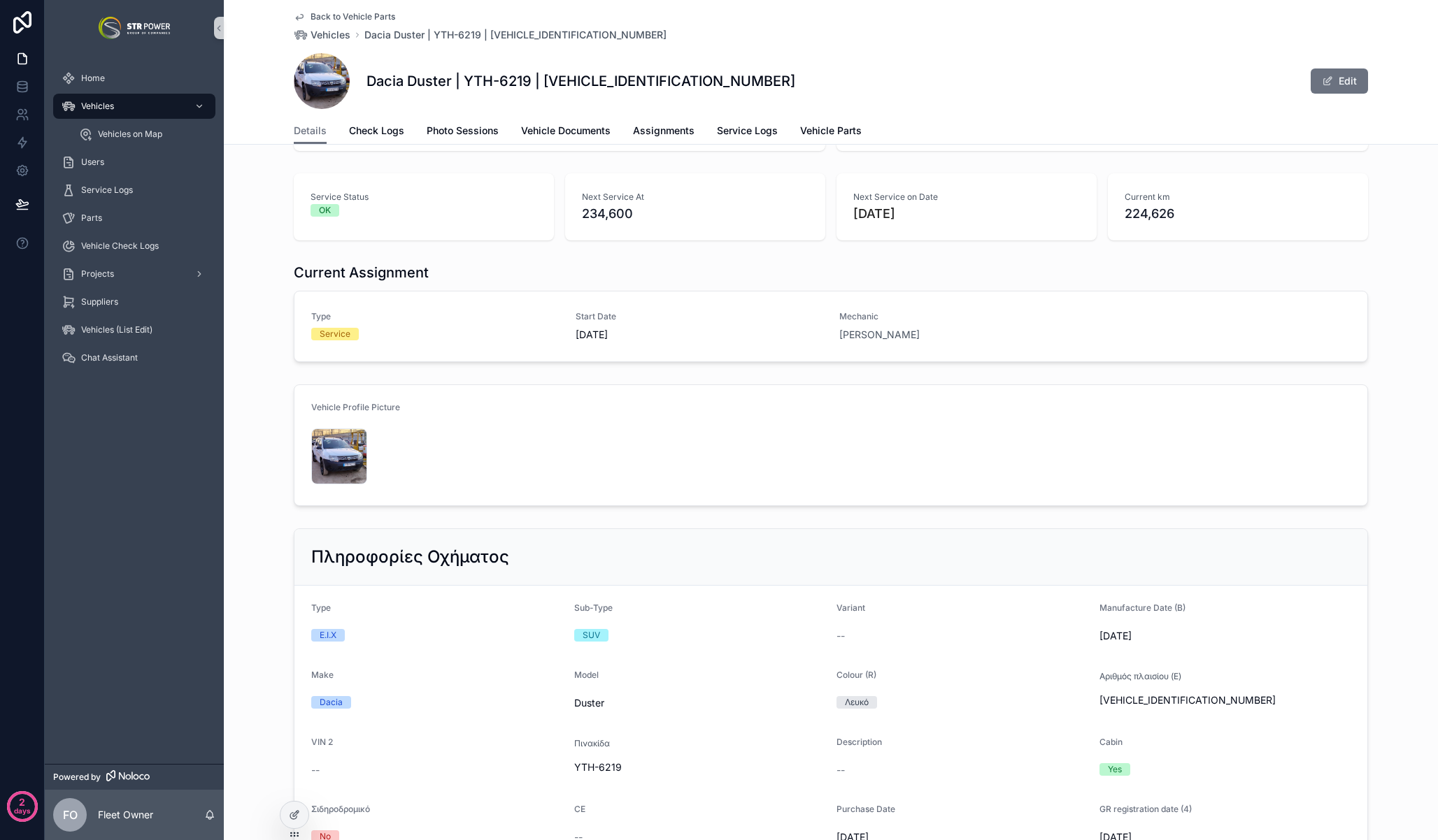
scroll to position [0, 0]
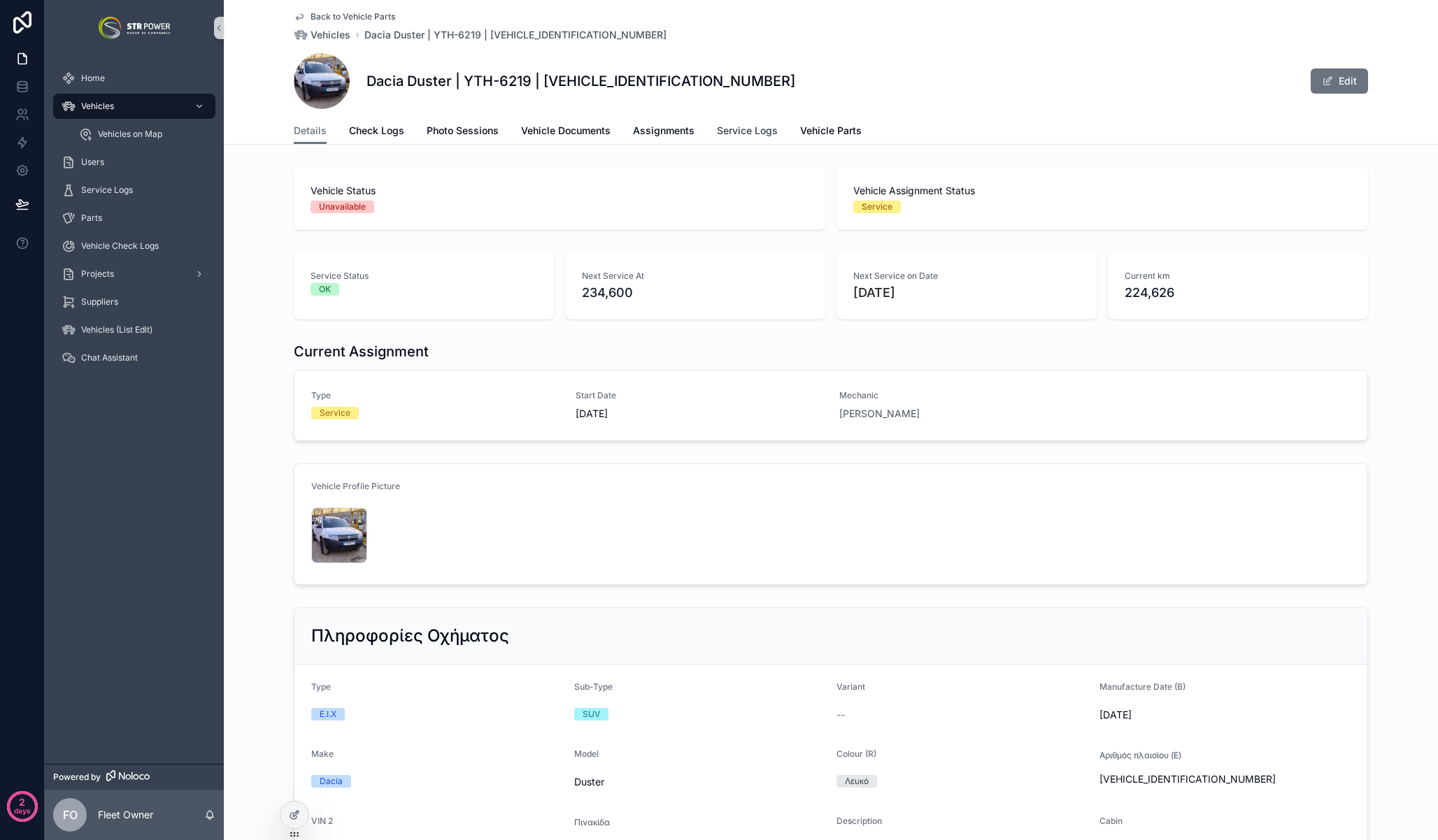
click at [748, 128] on span "Service Logs" at bounding box center [747, 130] width 60 height 14
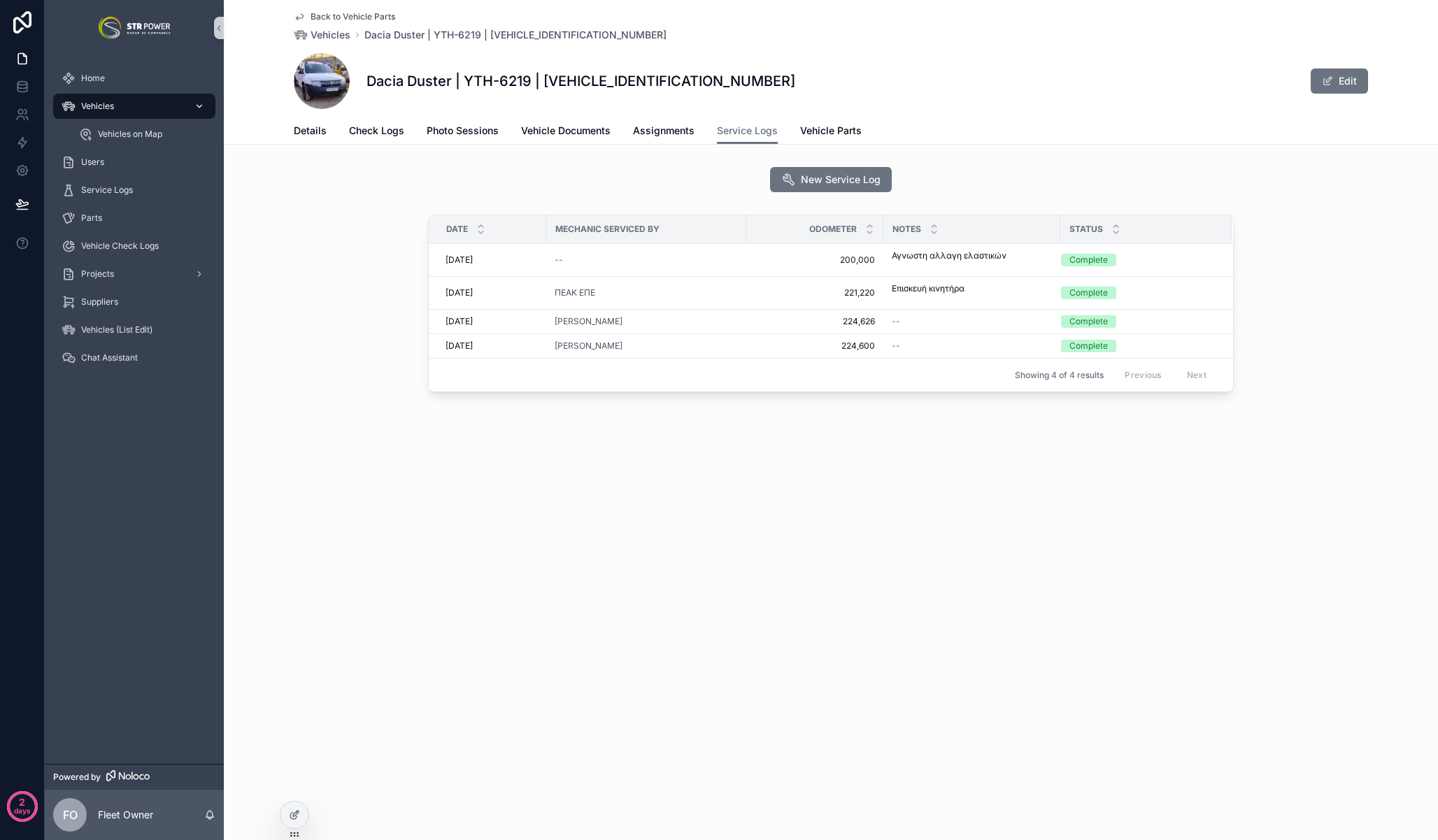
click at [124, 103] on div "Vehicles" at bounding box center [134, 105] width 146 height 22
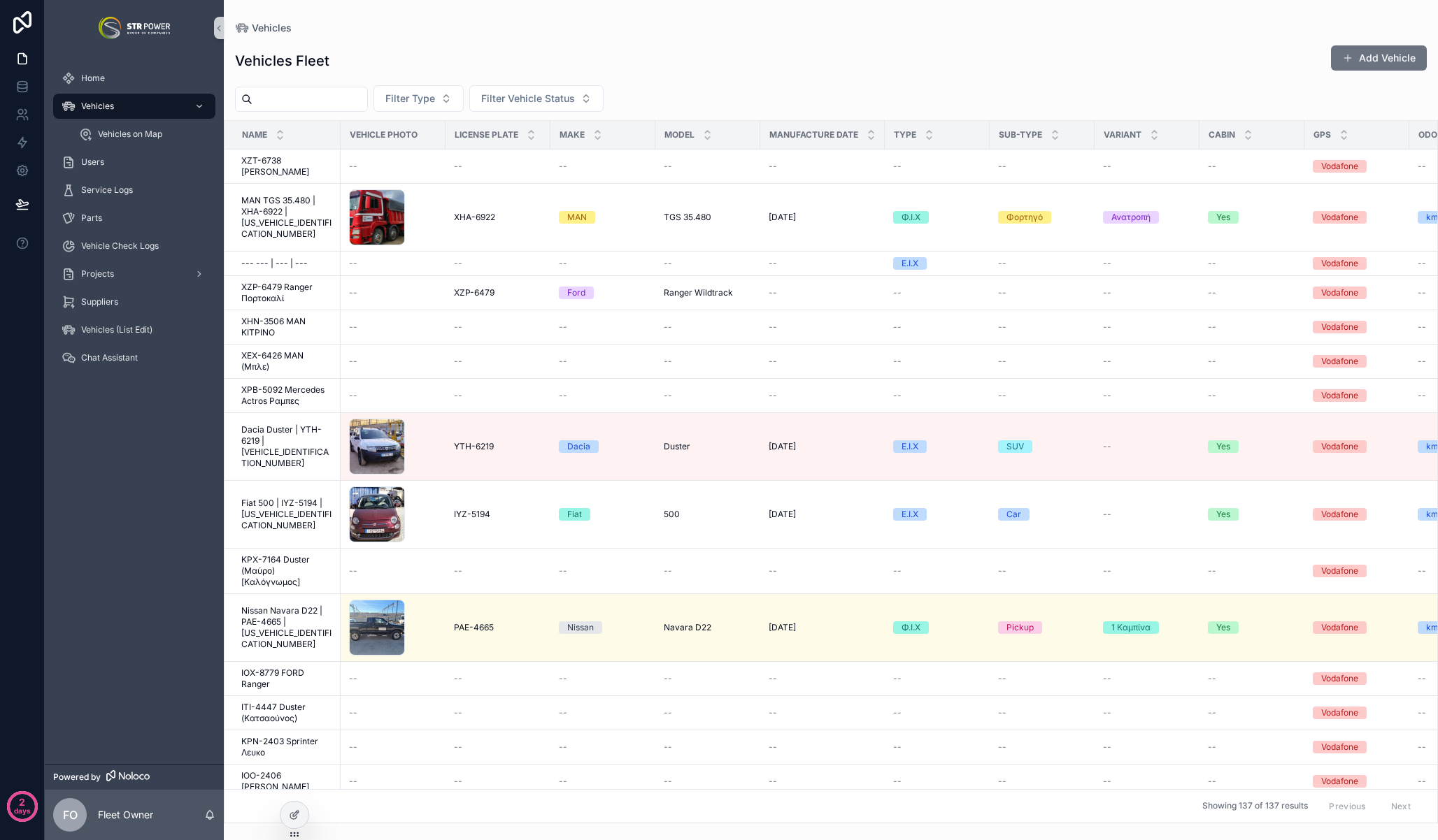
click at [339, 104] on input "scrollable content" at bounding box center [310, 99] width 114 height 20
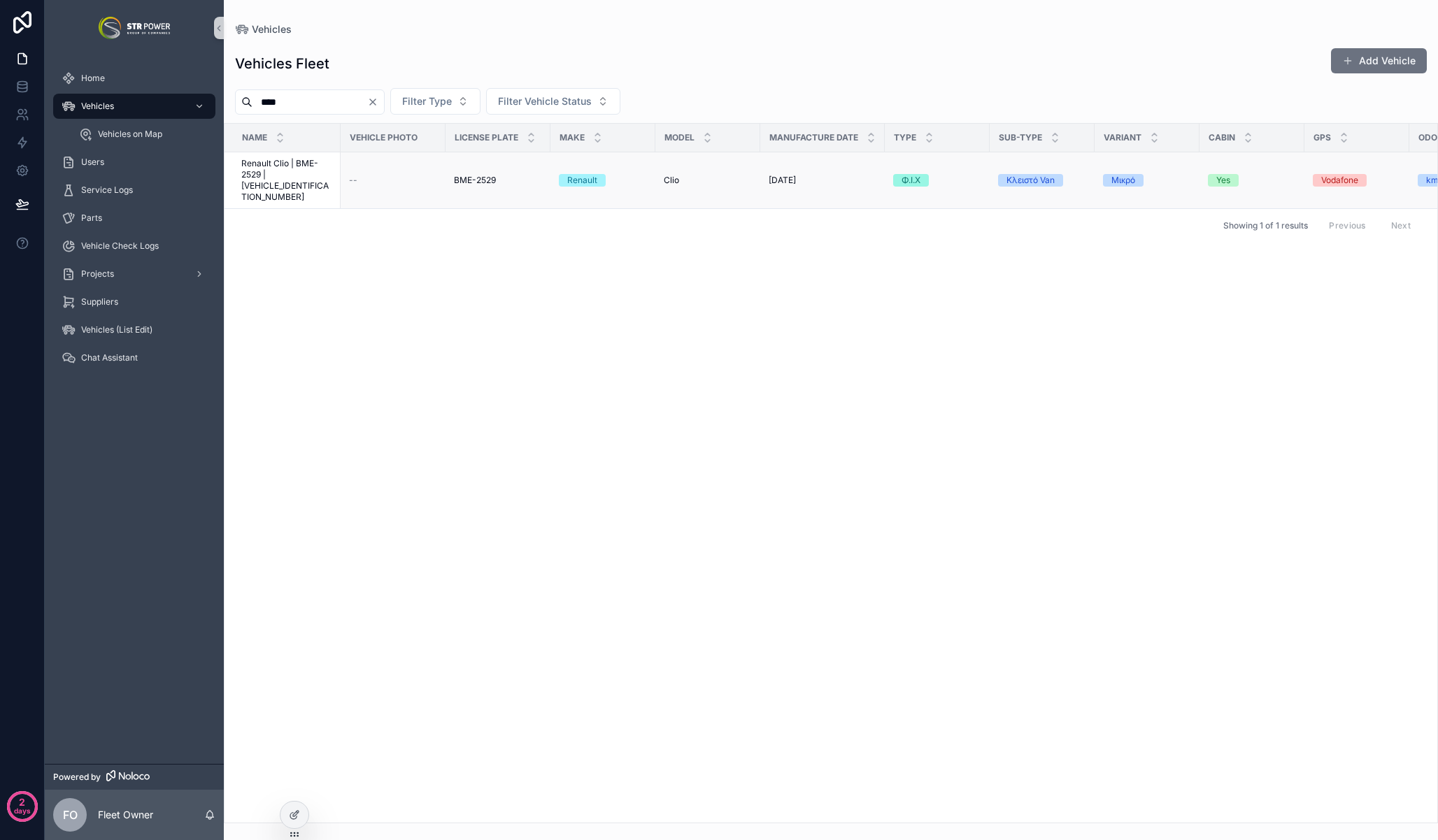
type input "****"
click at [292, 172] on span "Renault Clio | BME-2529 | [VEHICLE_IDENTIFICATION_NUMBER]" at bounding box center [286, 180] width 91 height 45
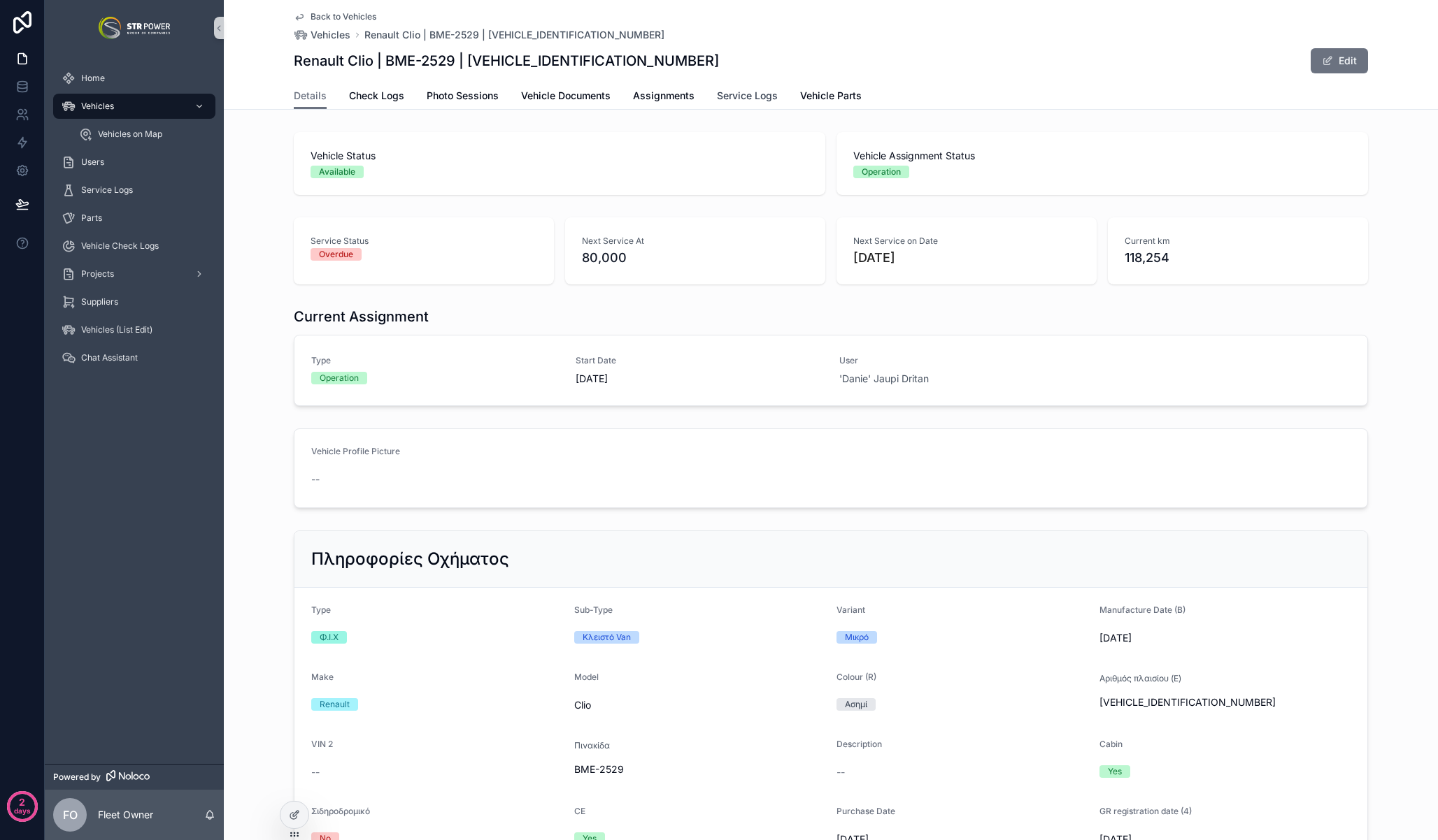
click at [733, 97] on span "Service Logs" at bounding box center [747, 96] width 60 height 14
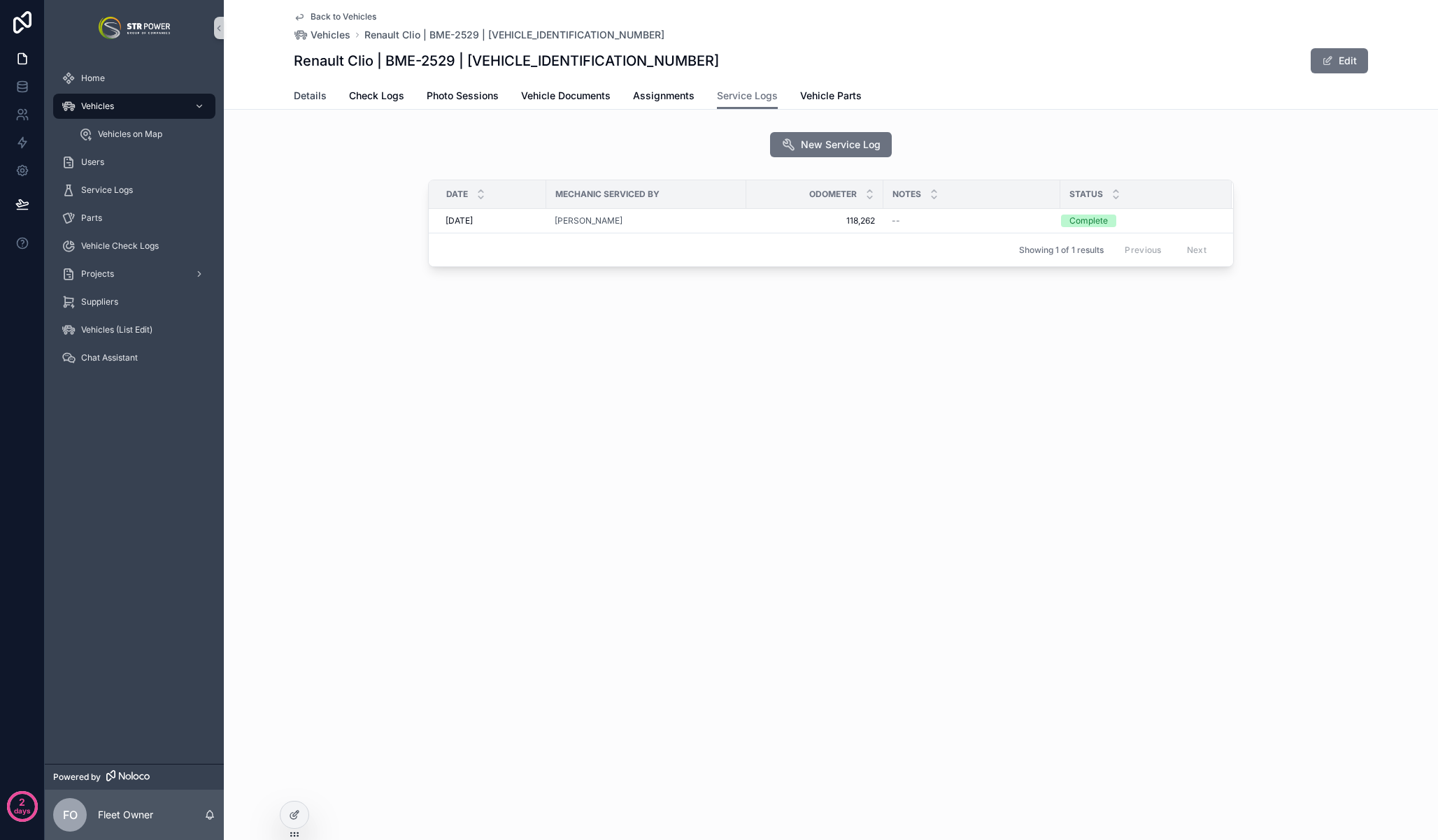
click at [319, 99] on span "Details" at bounding box center [310, 96] width 33 height 14
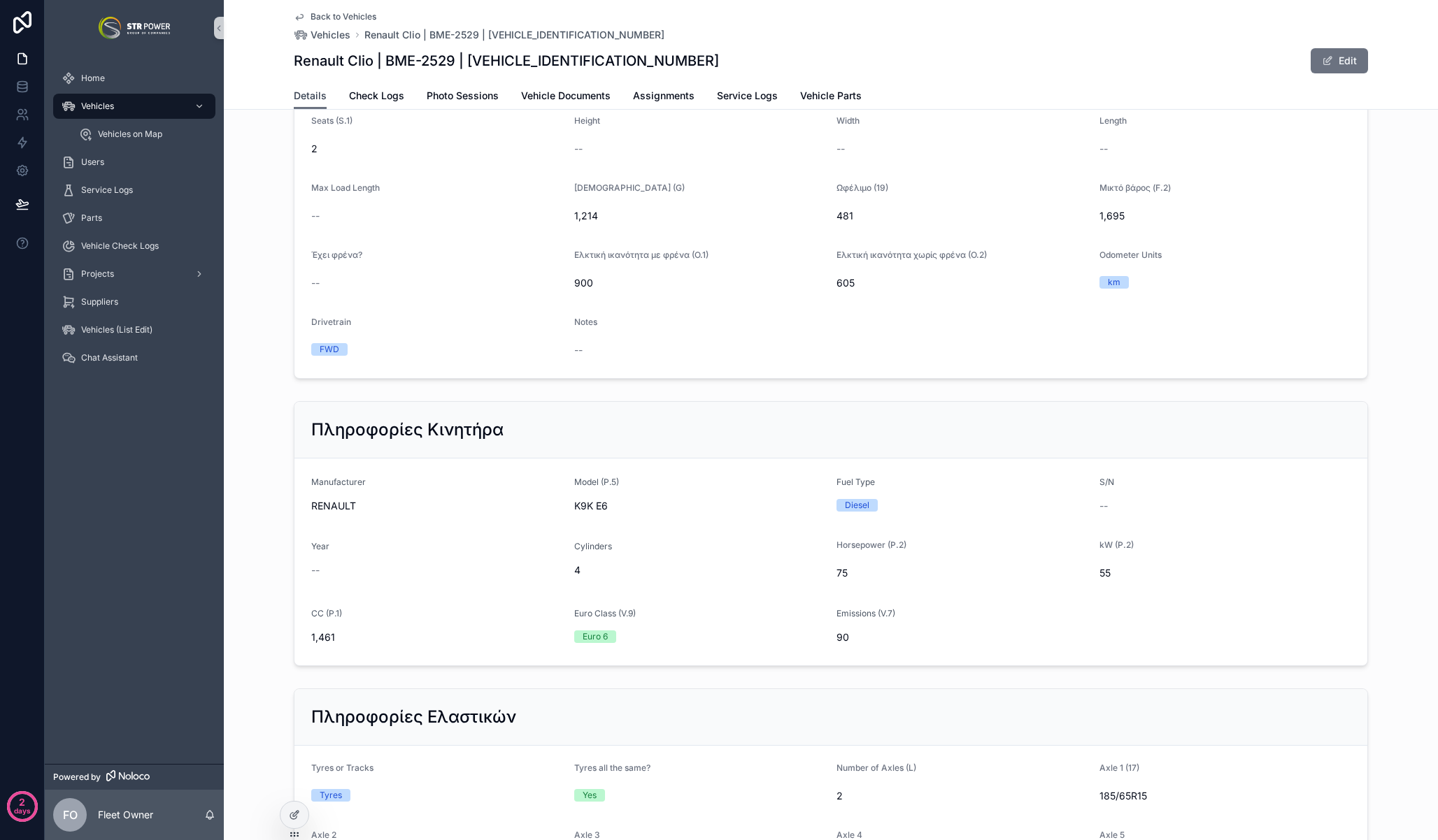
scroll to position [1854, 0]
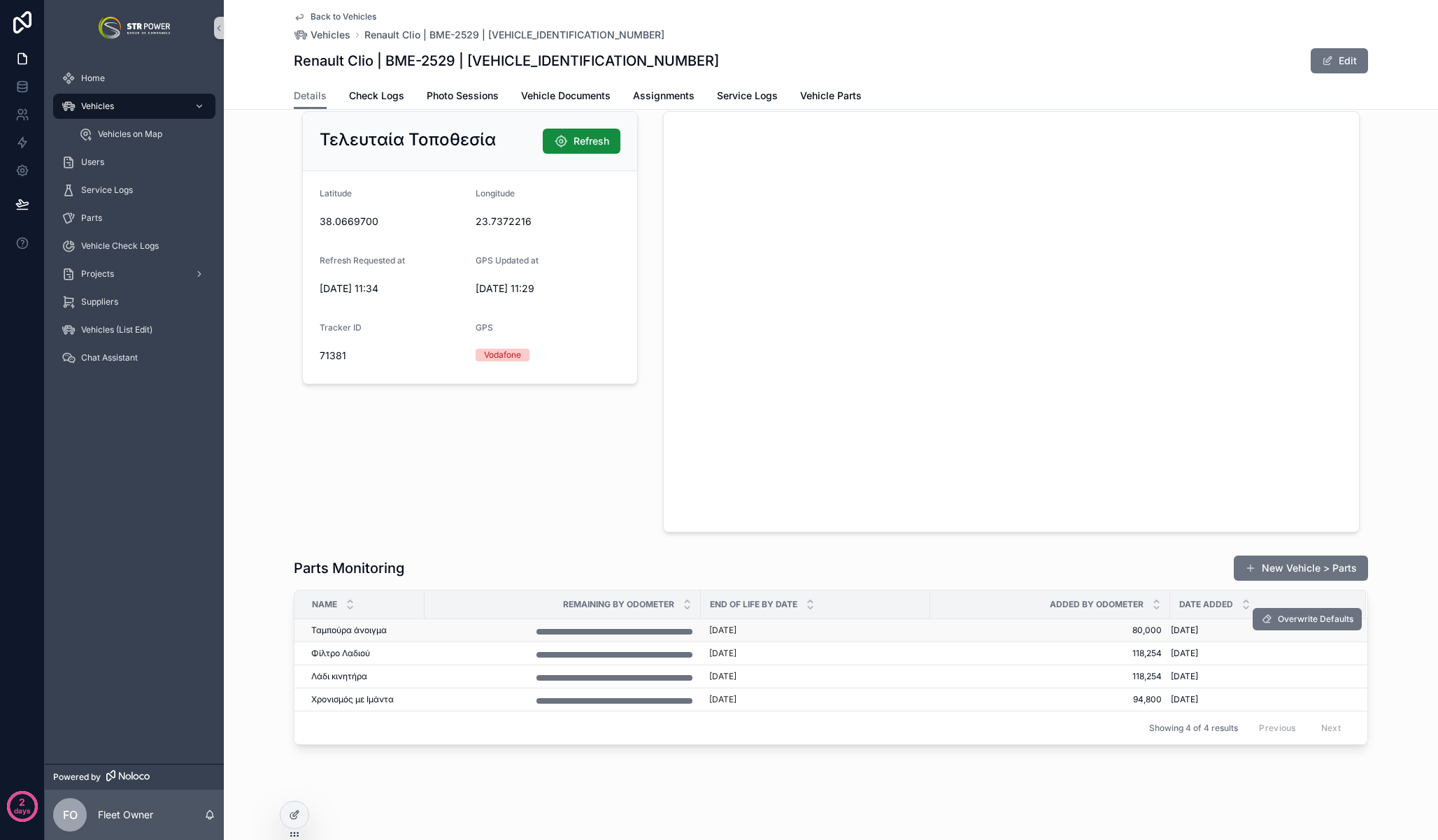
click at [930, 633] on td "80,000 80,000" at bounding box center [1050, 631] width 240 height 23
click at [921, 631] on td "[DATE]" at bounding box center [815, 631] width 230 height 23
click at [489, 627] on div "scrollable content" at bounding box center [562, 630] width 259 height 8
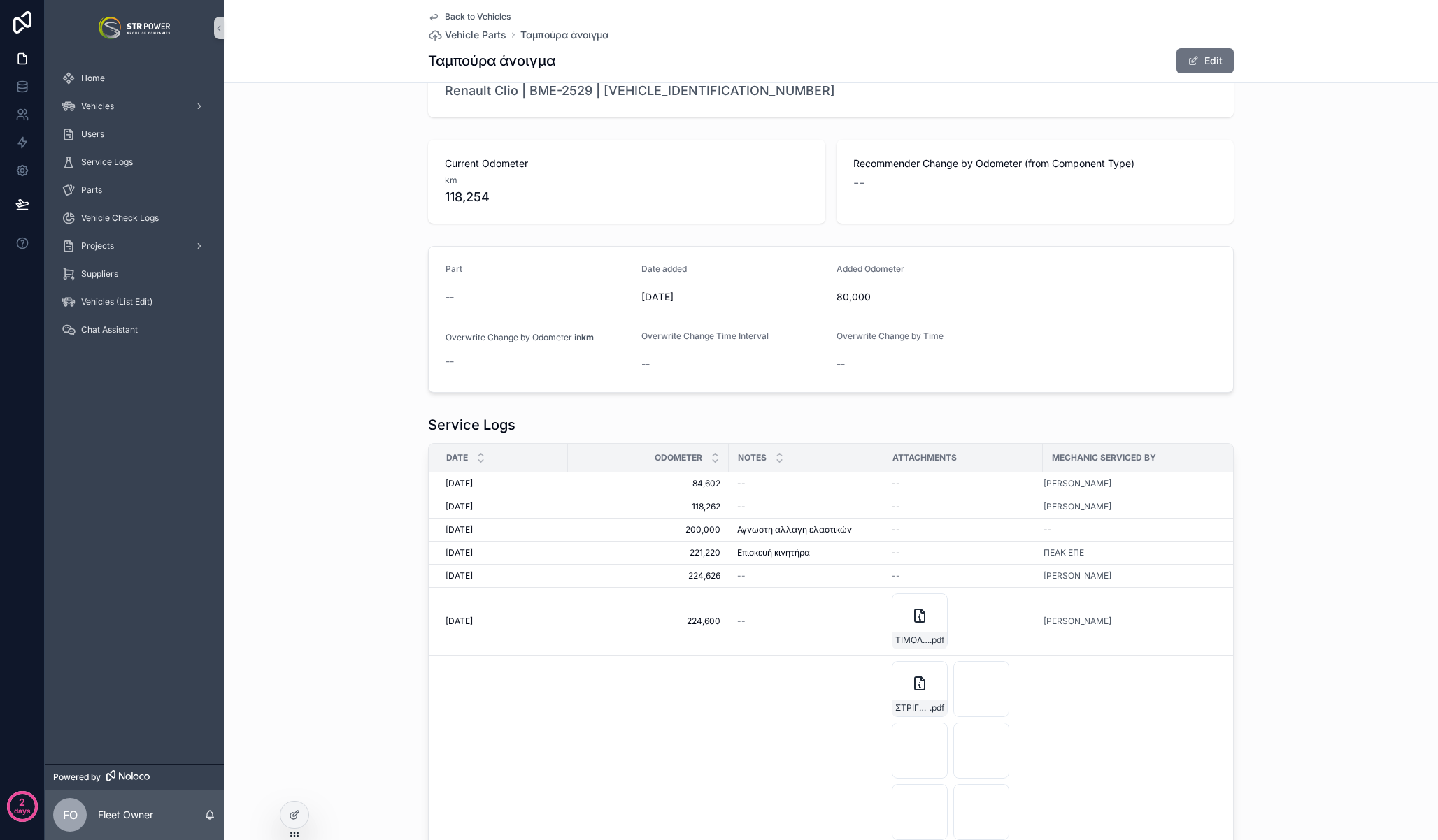
scroll to position [1, 0]
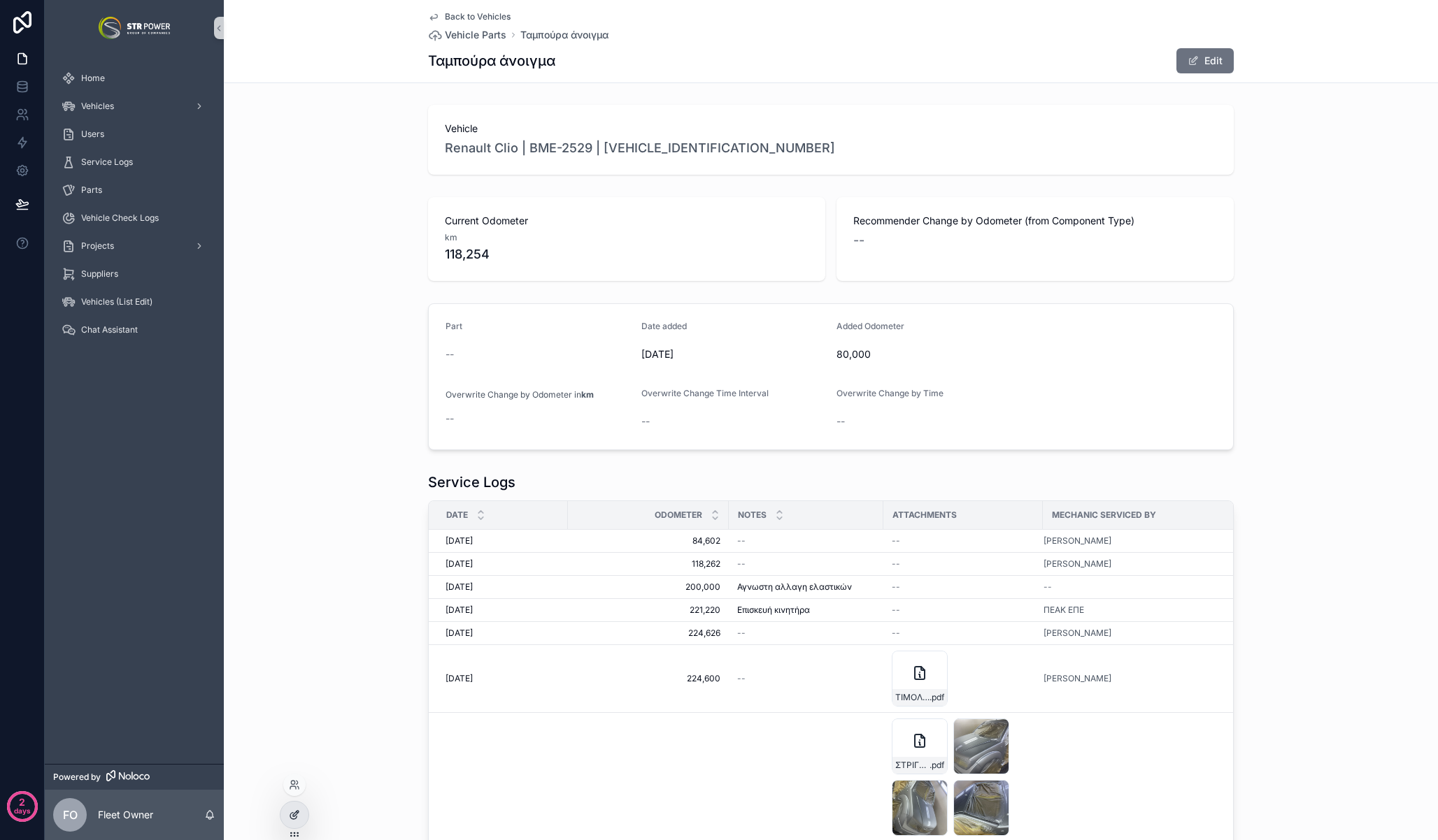
click at [301, 811] on div at bounding box center [294, 815] width 28 height 27
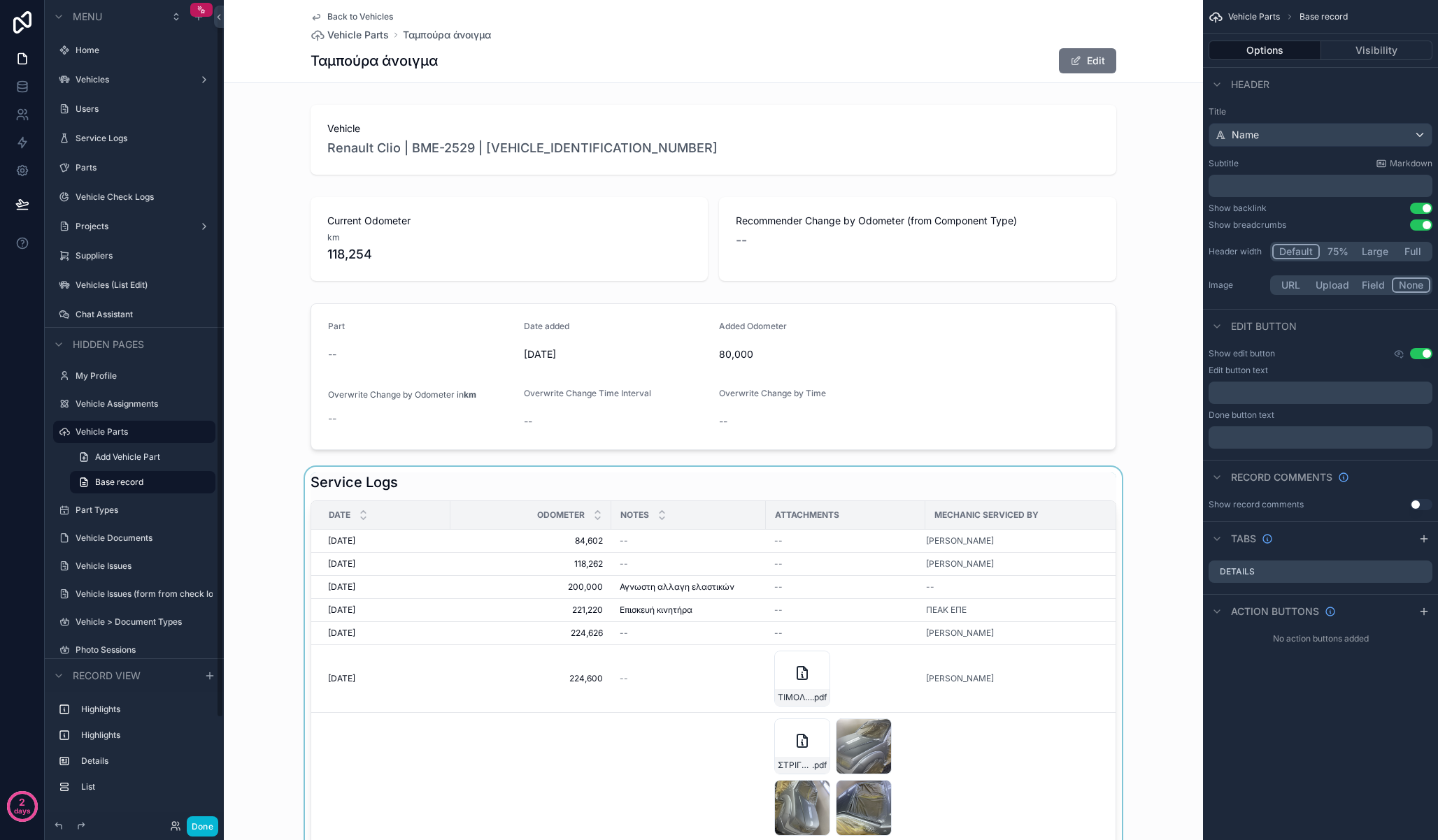
scroll to position [7, 0]
click at [562, 476] on div "scrollable content" at bounding box center [714, 802] width 979 height 671
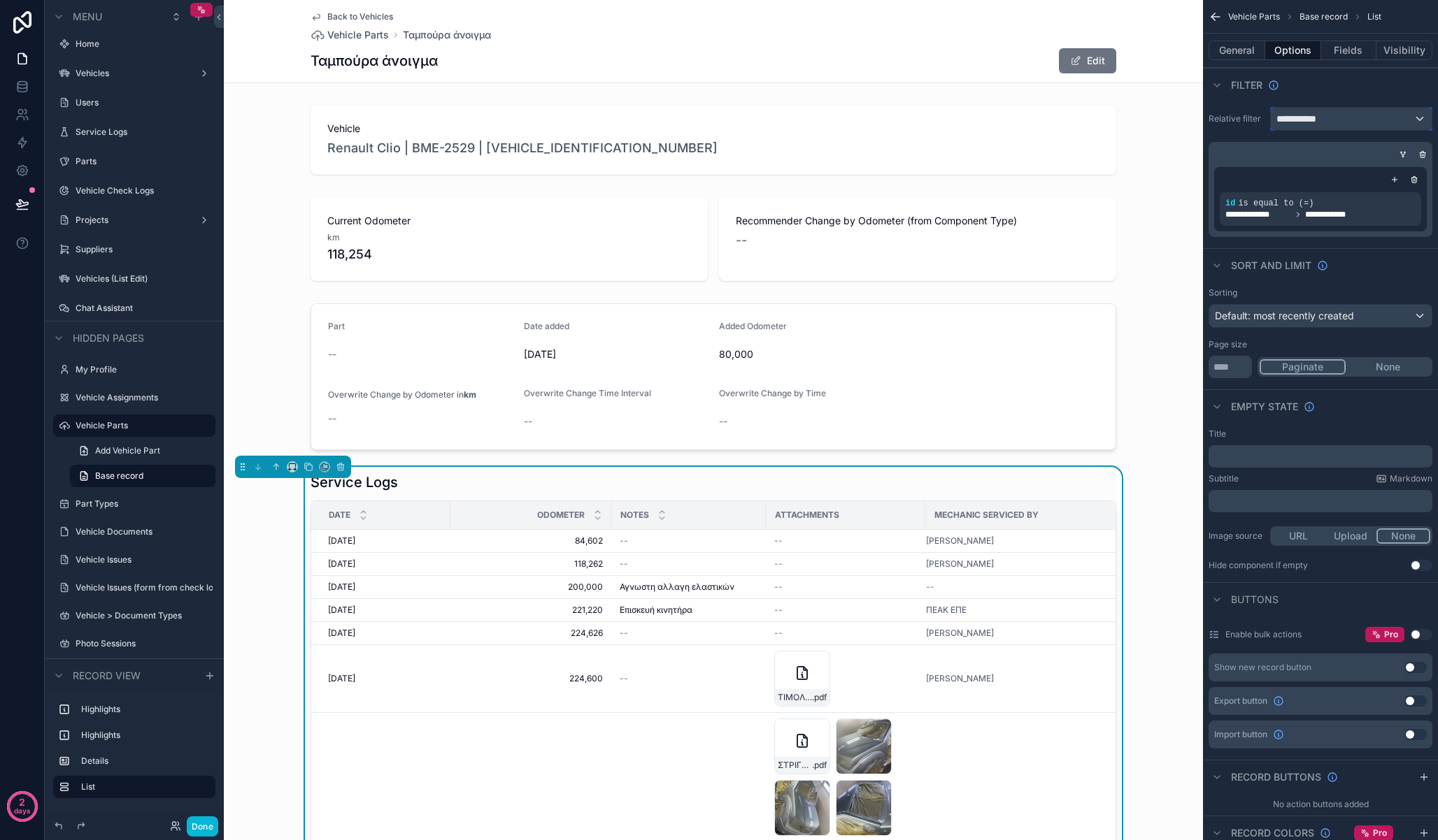
click at [1324, 123] on span "**********" at bounding box center [1301, 118] width 52 height 14
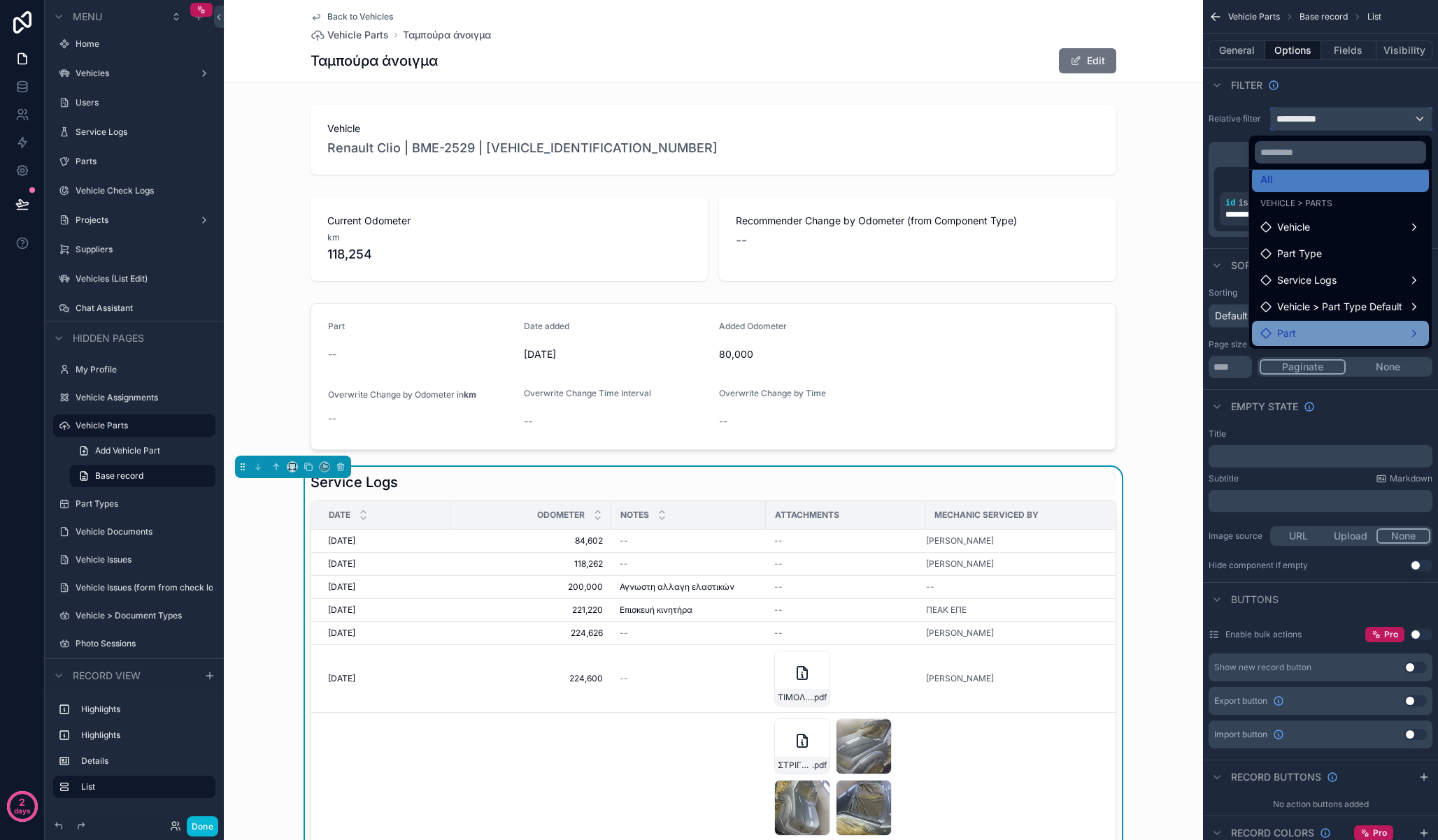
scroll to position [5, 0]
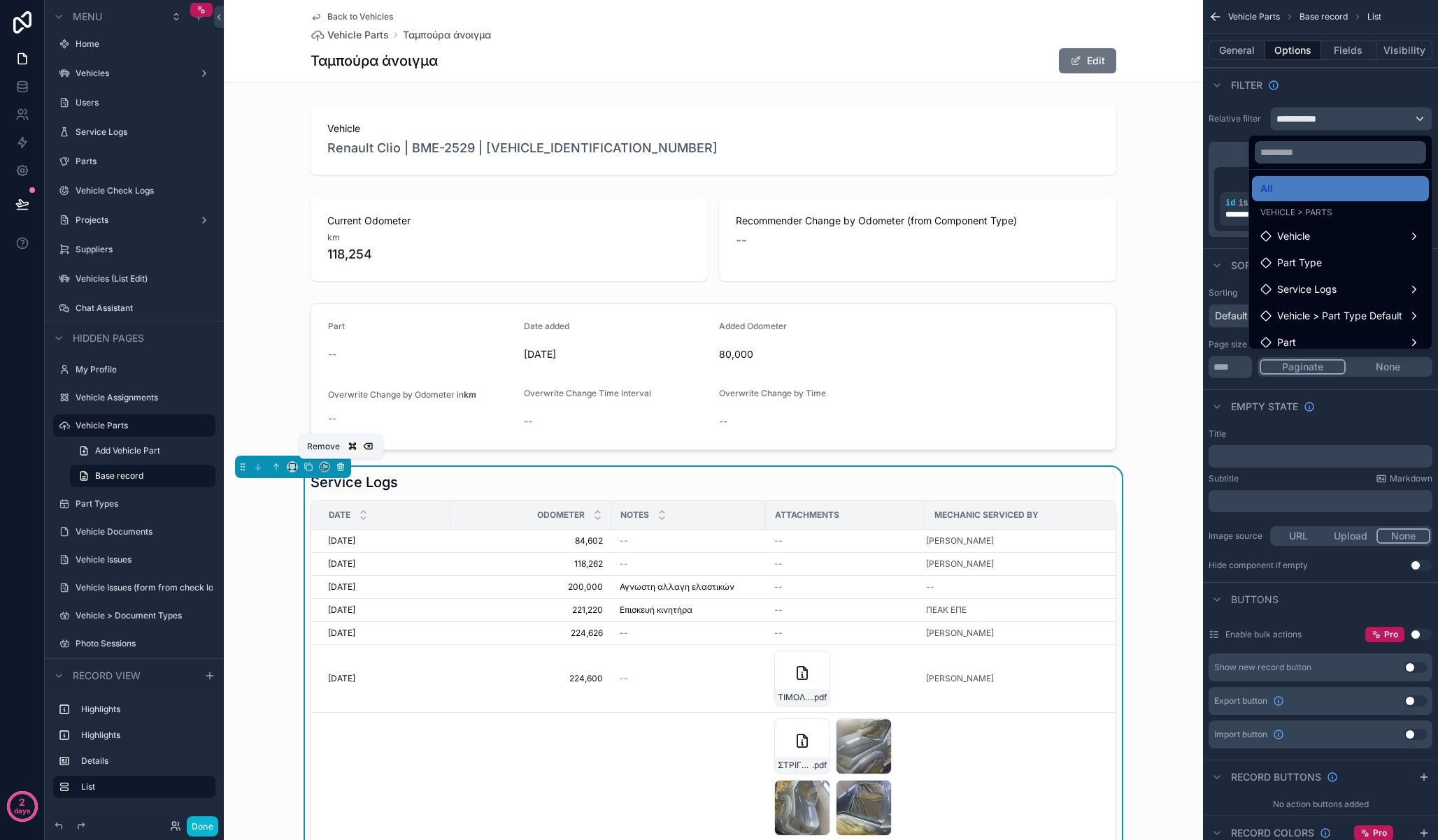
click at [343, 467] on icon "scrollable content" at bounding box center [340, 467] width 6 height 6
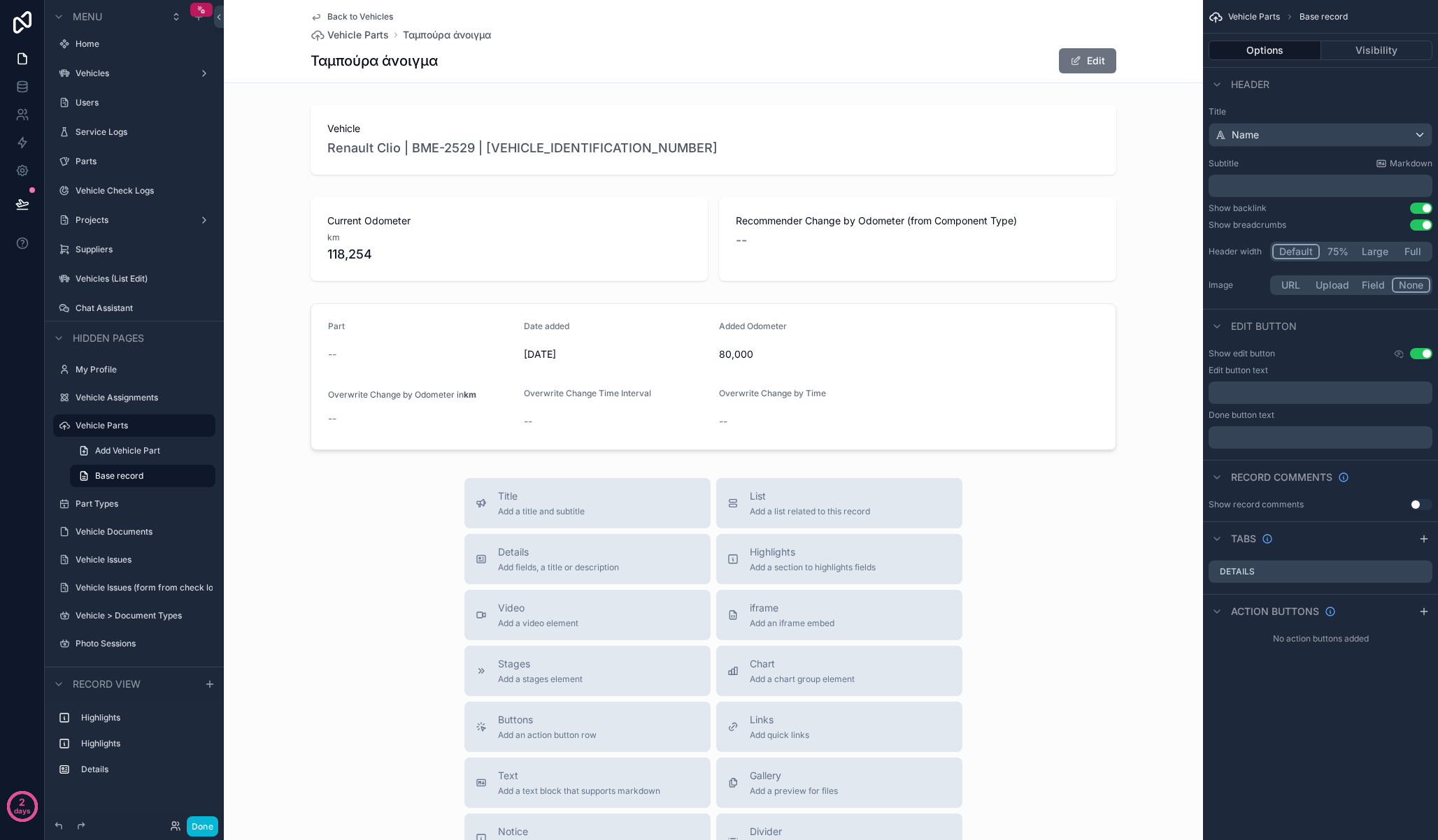
click at [327, 19] on span "Back to Vehicles" at bounding box center [360, 17] width 65 height 11
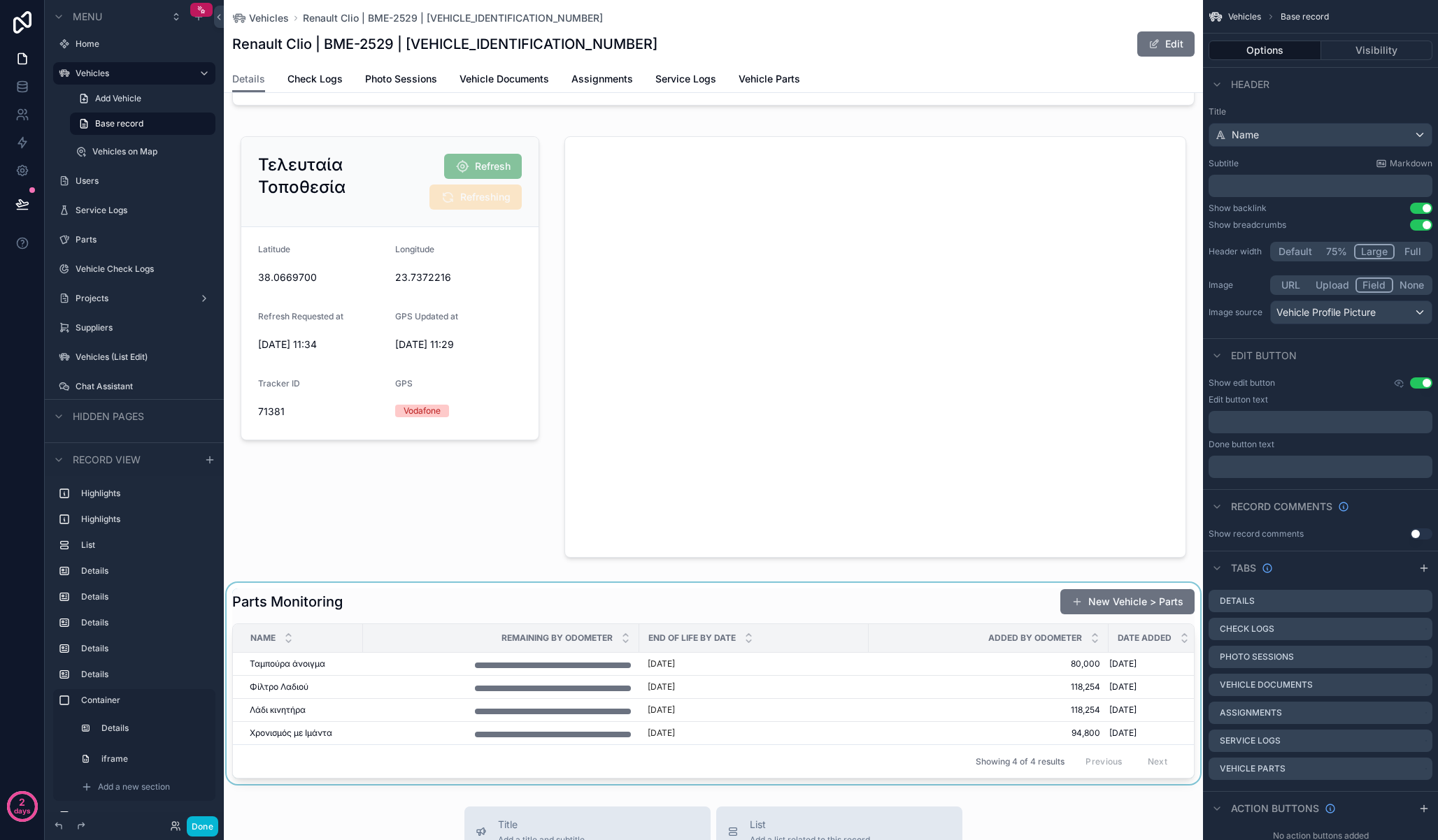
scroll to position [1821, 0]
click at [317, 690] on div "scrollable content" at bounding box center [714, 683] width 979 height 201
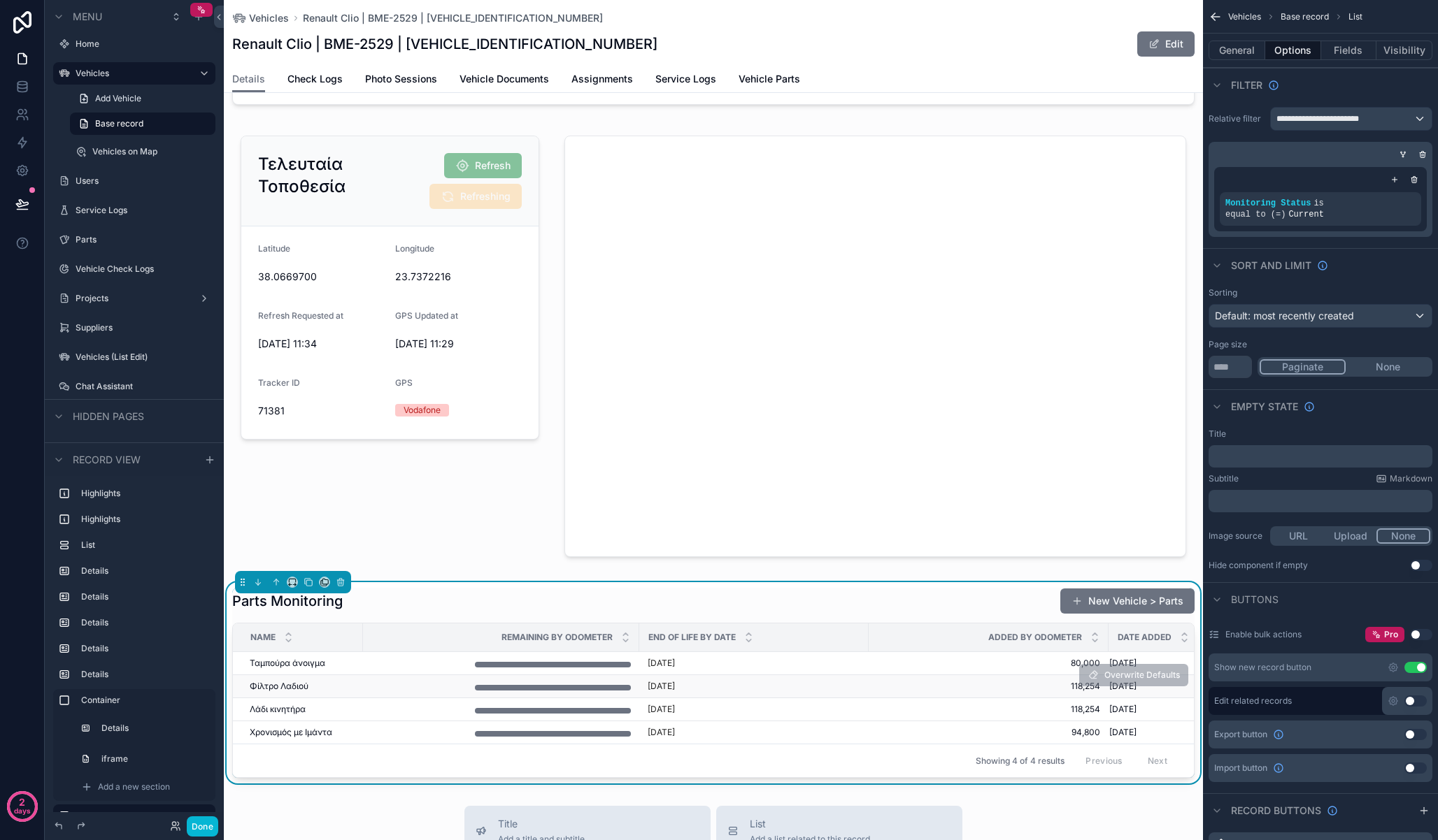
click at [319, 682] on div "Φίλτρο Λαδιού Φίλτρο Λαδιού" at bounding box center [302, 686] width 105 height 11
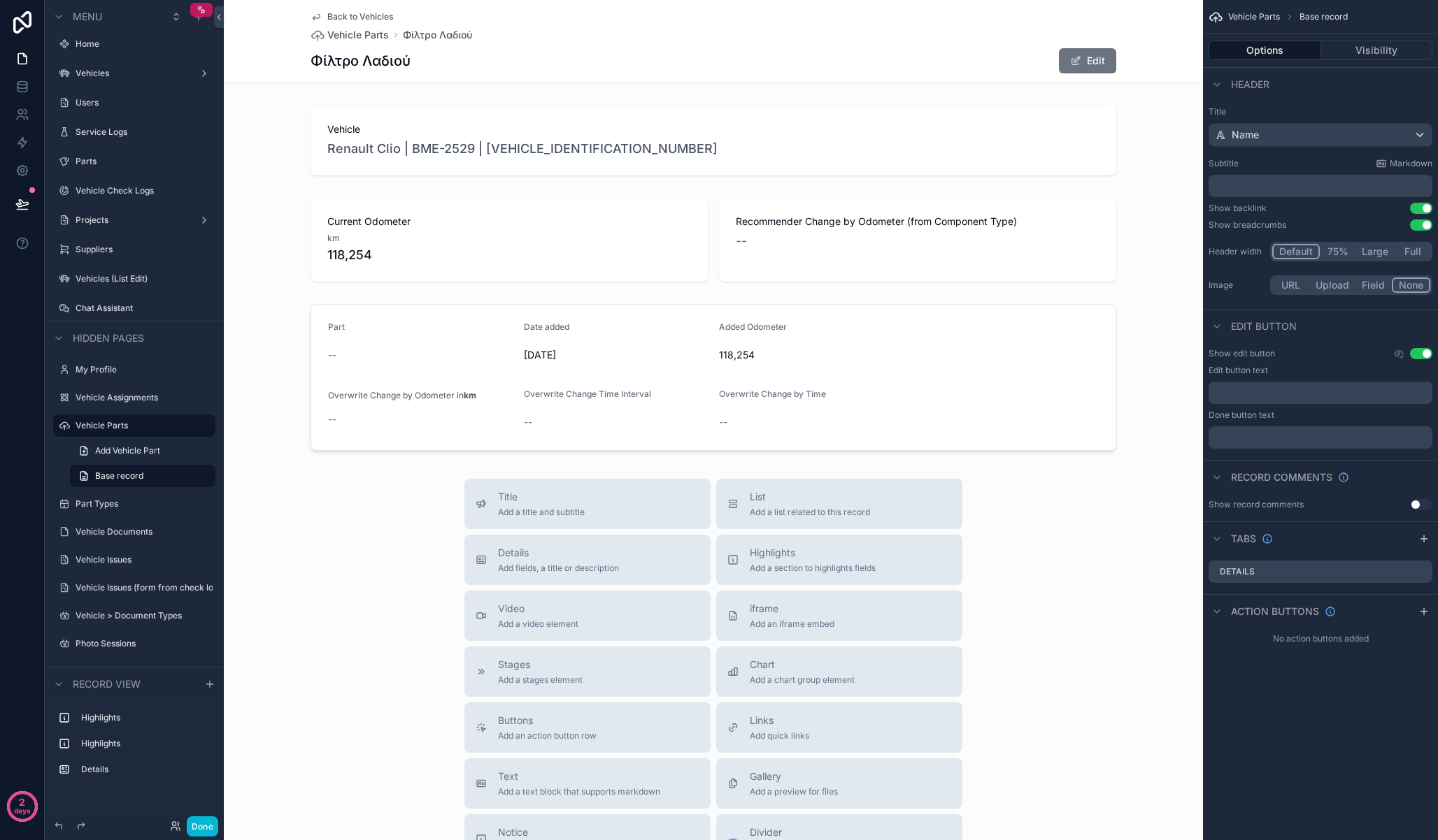
click at [327, 19] on span "Back to Vehicles" at bounding box center [360, 17] width 65 height 11
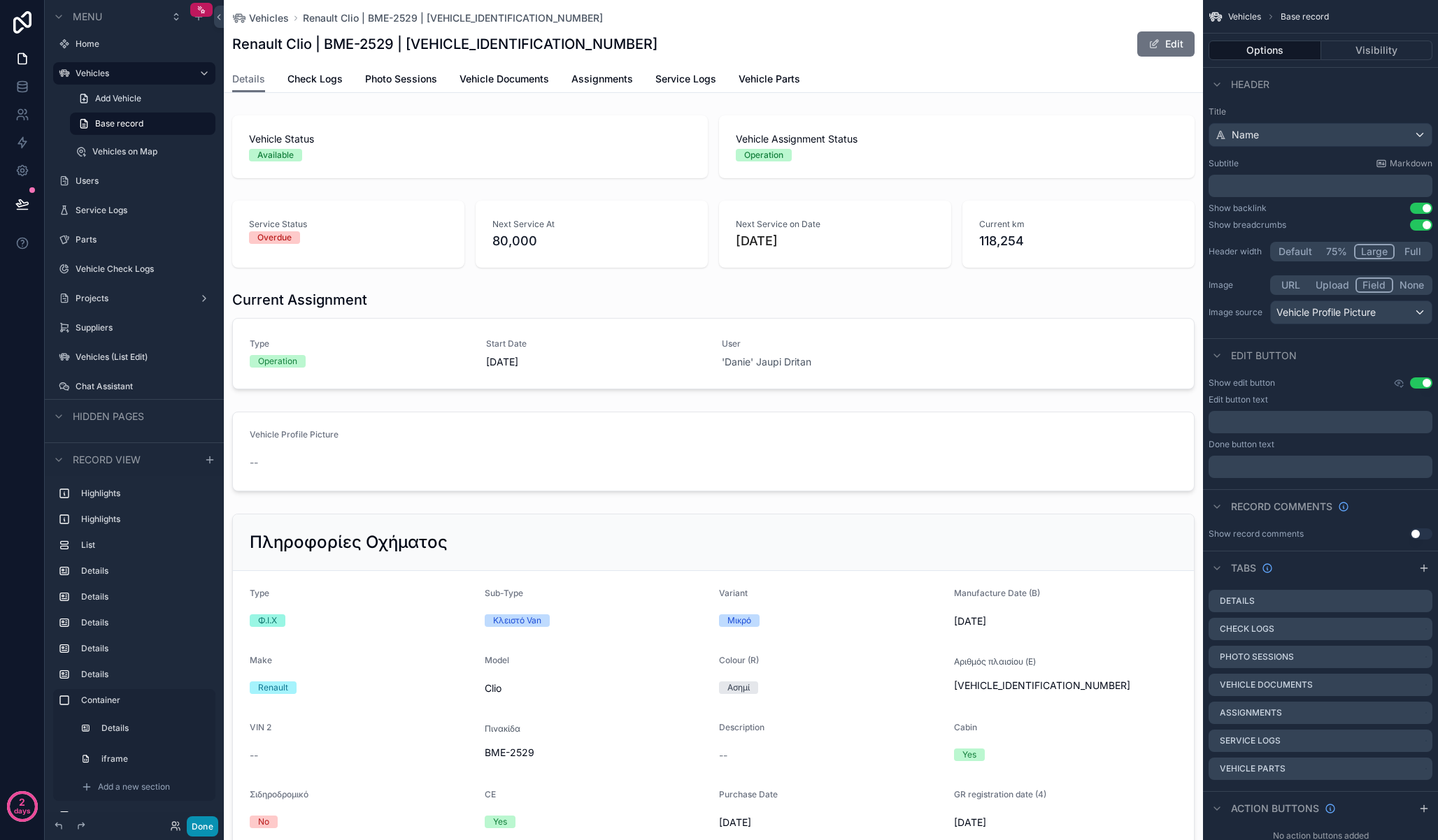
click at [206, 827] on button "Done" at bounding box center [202, 826] width 31 height 20
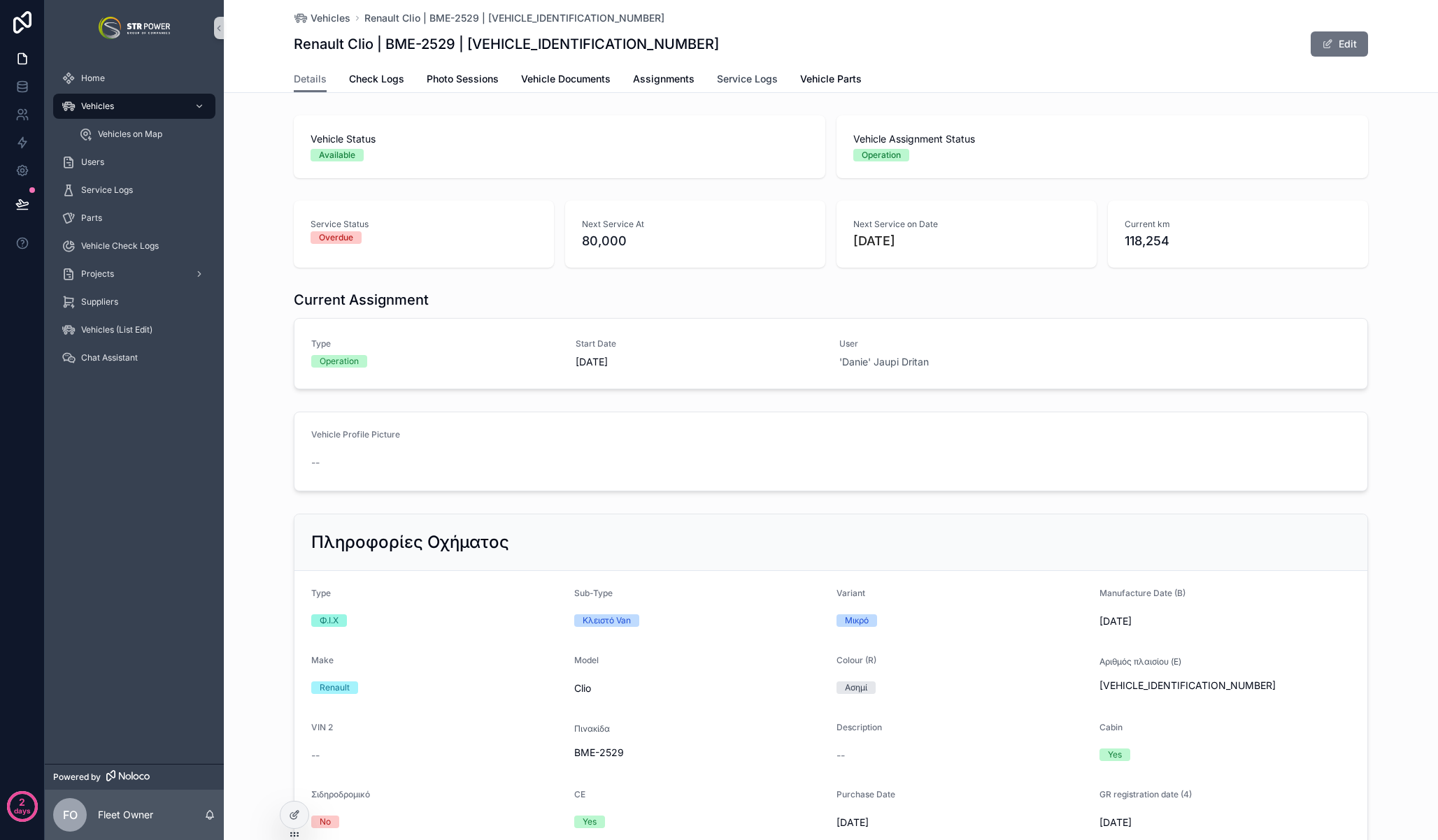
click at [748, 79] on span "Service Logs" at bounding box center [747, 78] width 60 height 14
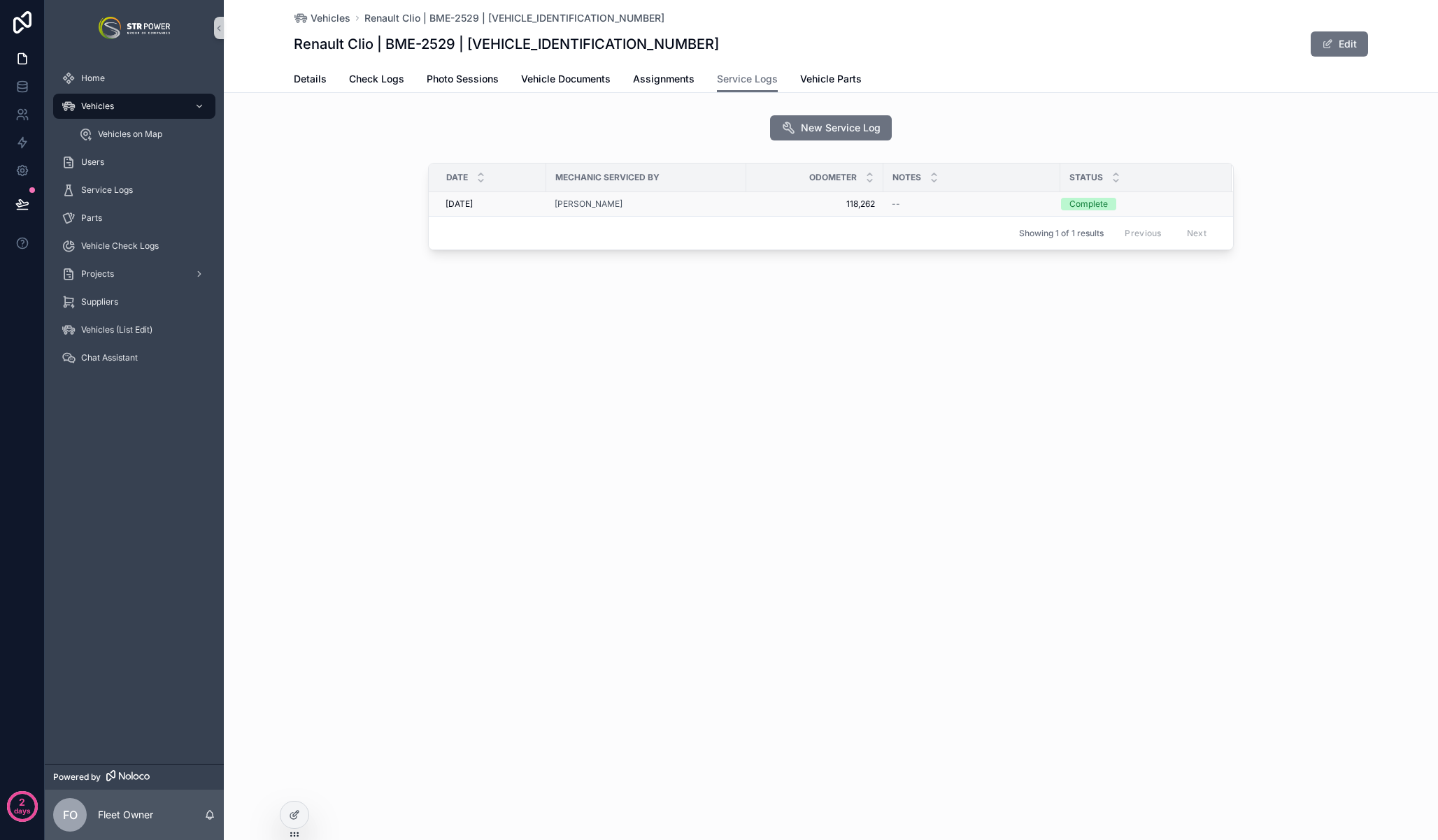
click at [677, 197] on td "[PERSON_NAME]" at bounding box center [646, 204] width 200 height 25
click at [693, 209] on div "[PERSON_NAME]" at bounding box center [646, 204] width 183 height 11
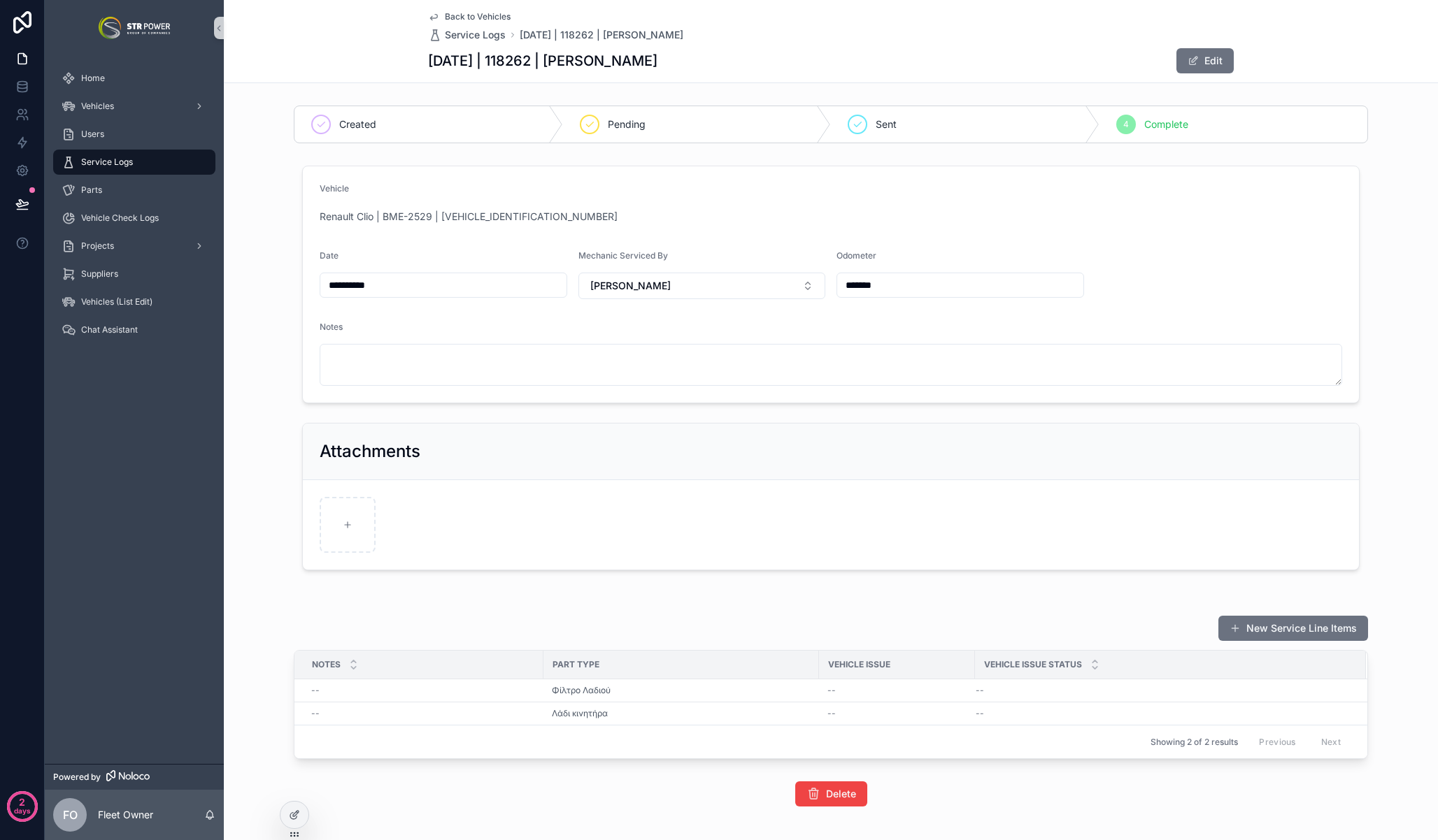
scroll to position [61, 0]
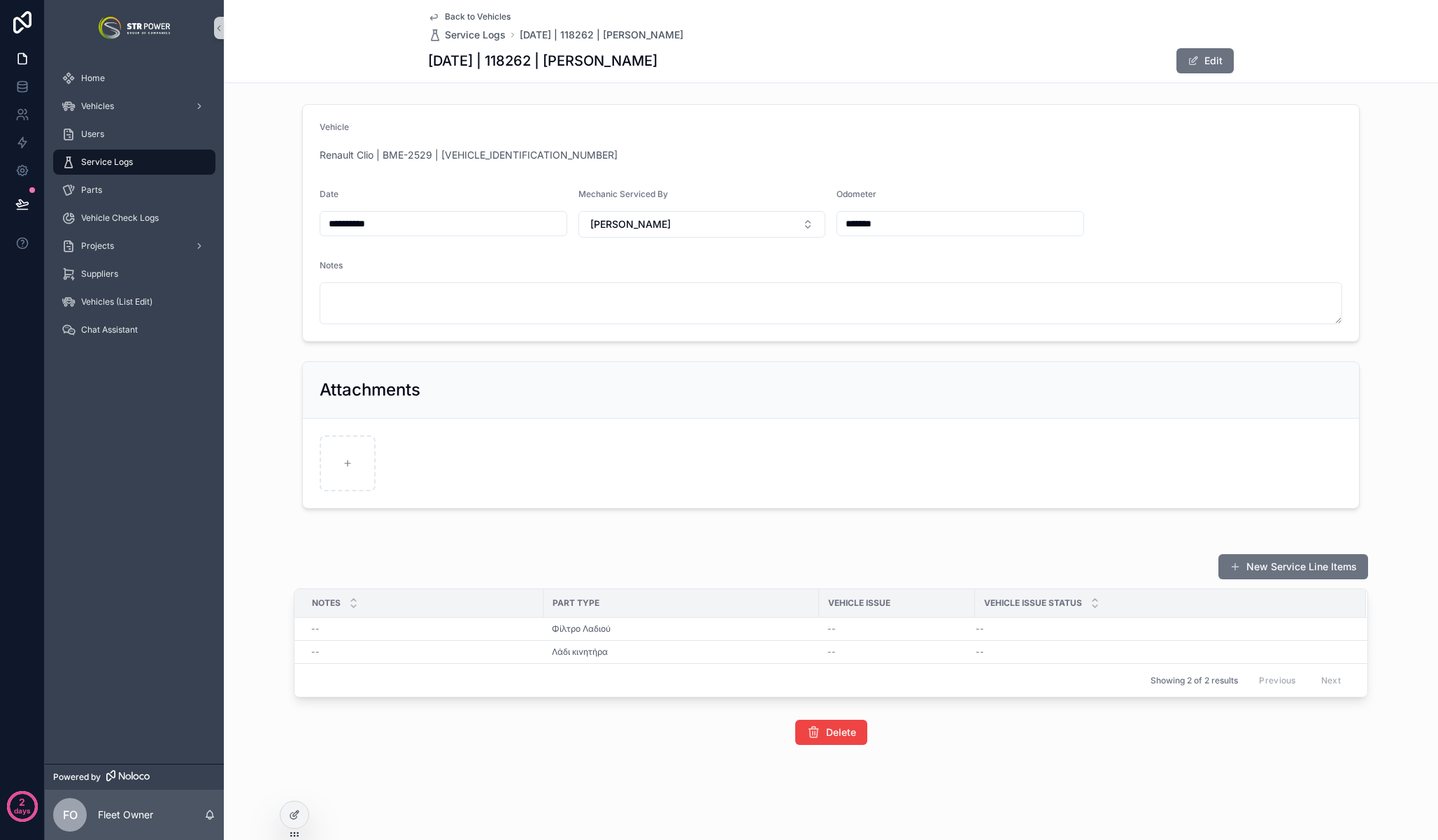
click at [436, 17] on link "Back to Vehicles" at bounding box center [469, 17] width 83 height 11
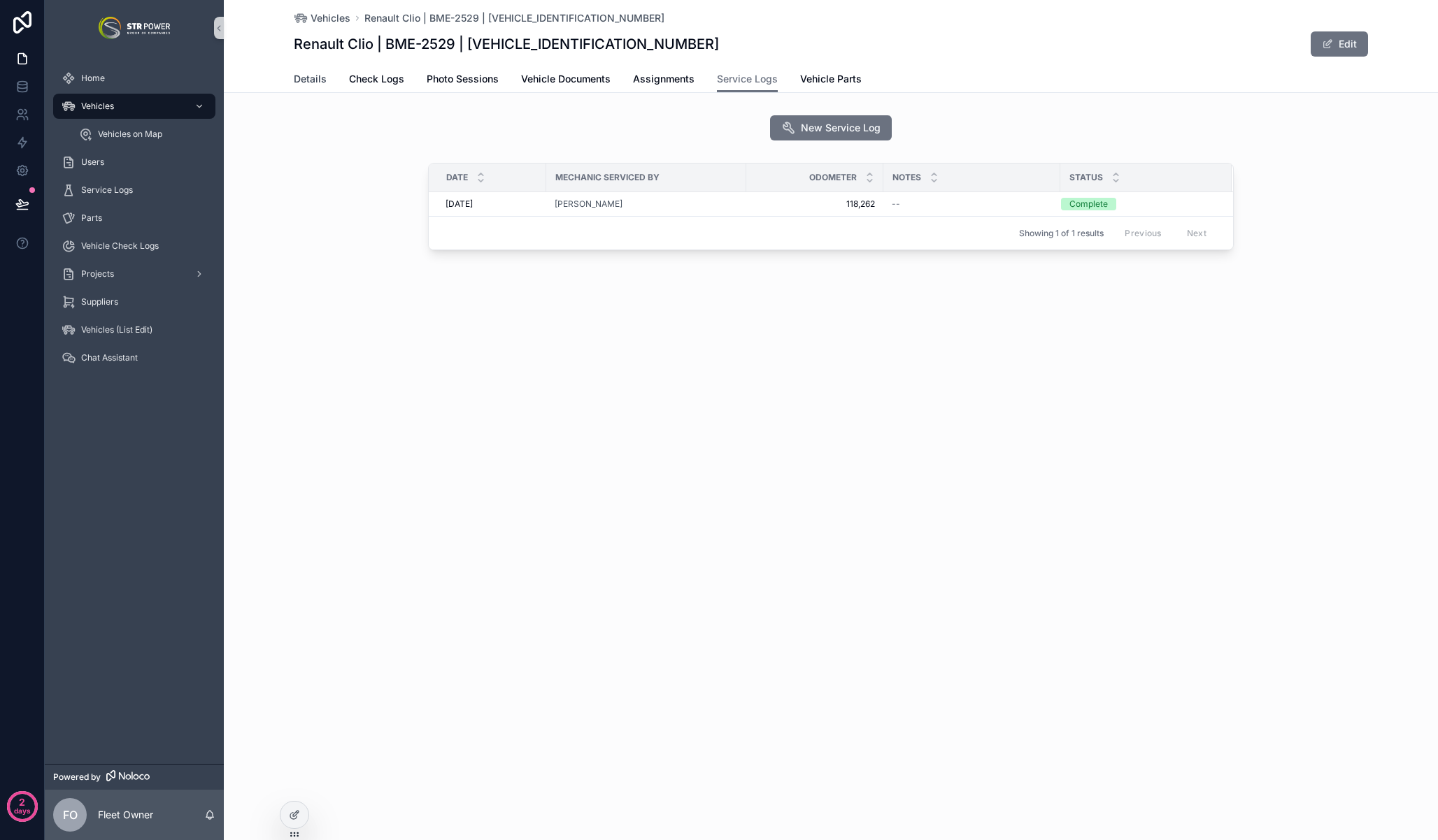
click at [301, 75] on span "Details" at bounding box center [310, 78] width 33 height 14
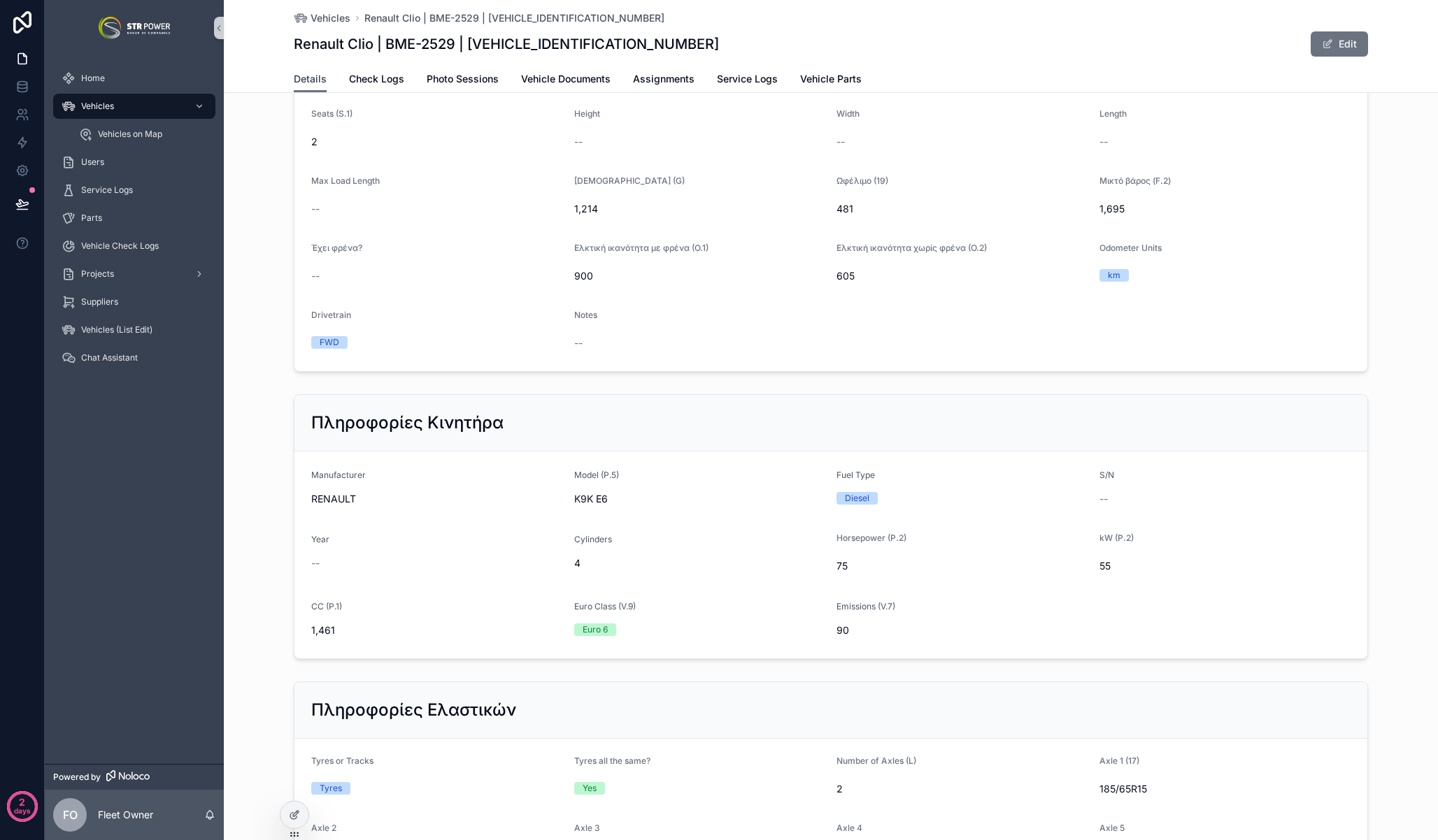
scroll to position [1837, 0]
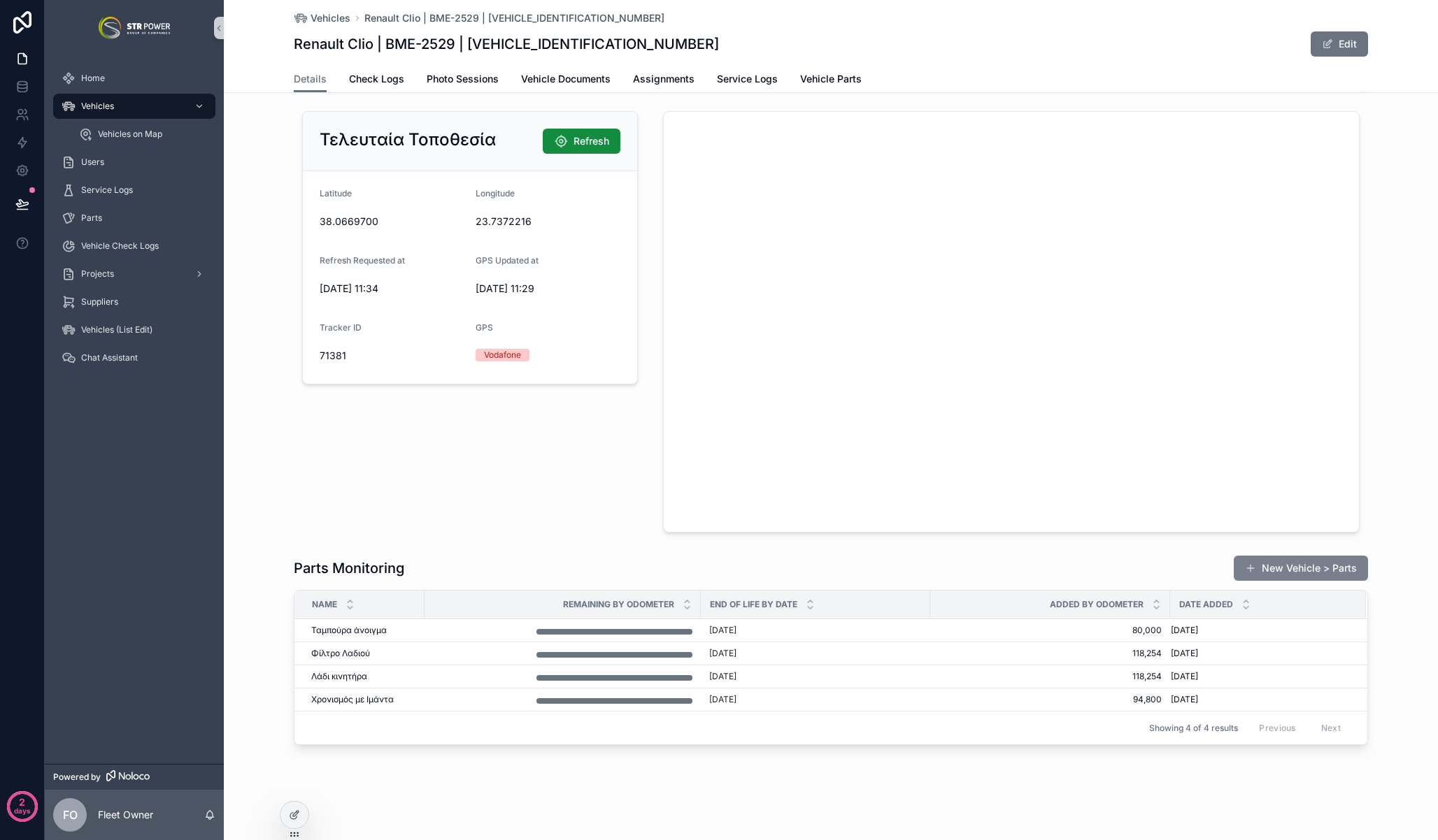
click at [1301, 565] on button "New Vehicle > Parts" at bounding box center [1301, 568] width 134 height 25
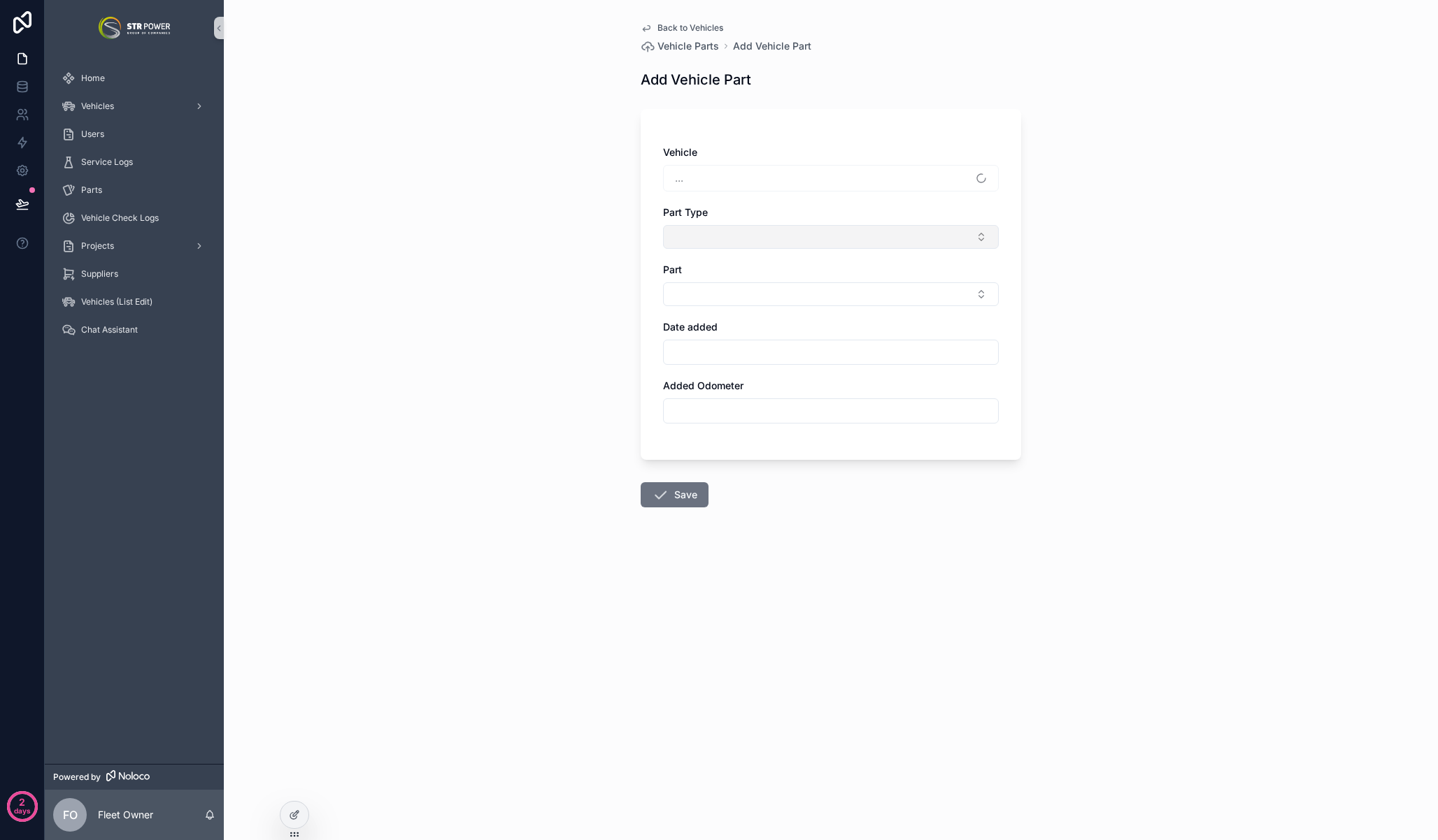
type input "*******"
click at [559, 252] on div "Back to Vehicles Vehicle Parts Add Vehicle Part Add Vehicle Part Vehicle Renaul…" at bounding box center [831, 420] width 1214 height 840
click at [733, 239] on button "Select Button" at bounding box center [831, 236] width 336 height 24
click at [540, 236] on div "Back to Vehicles Vehicle Parts Add Vehicle Part Add Vehicle Part Vehicle Renaul…" at bounding box center [831, 420] width 1214 height 840
click at [677, 27] on span "Back to Vehicles" at bounding box center [690, 28] width 65 height 11
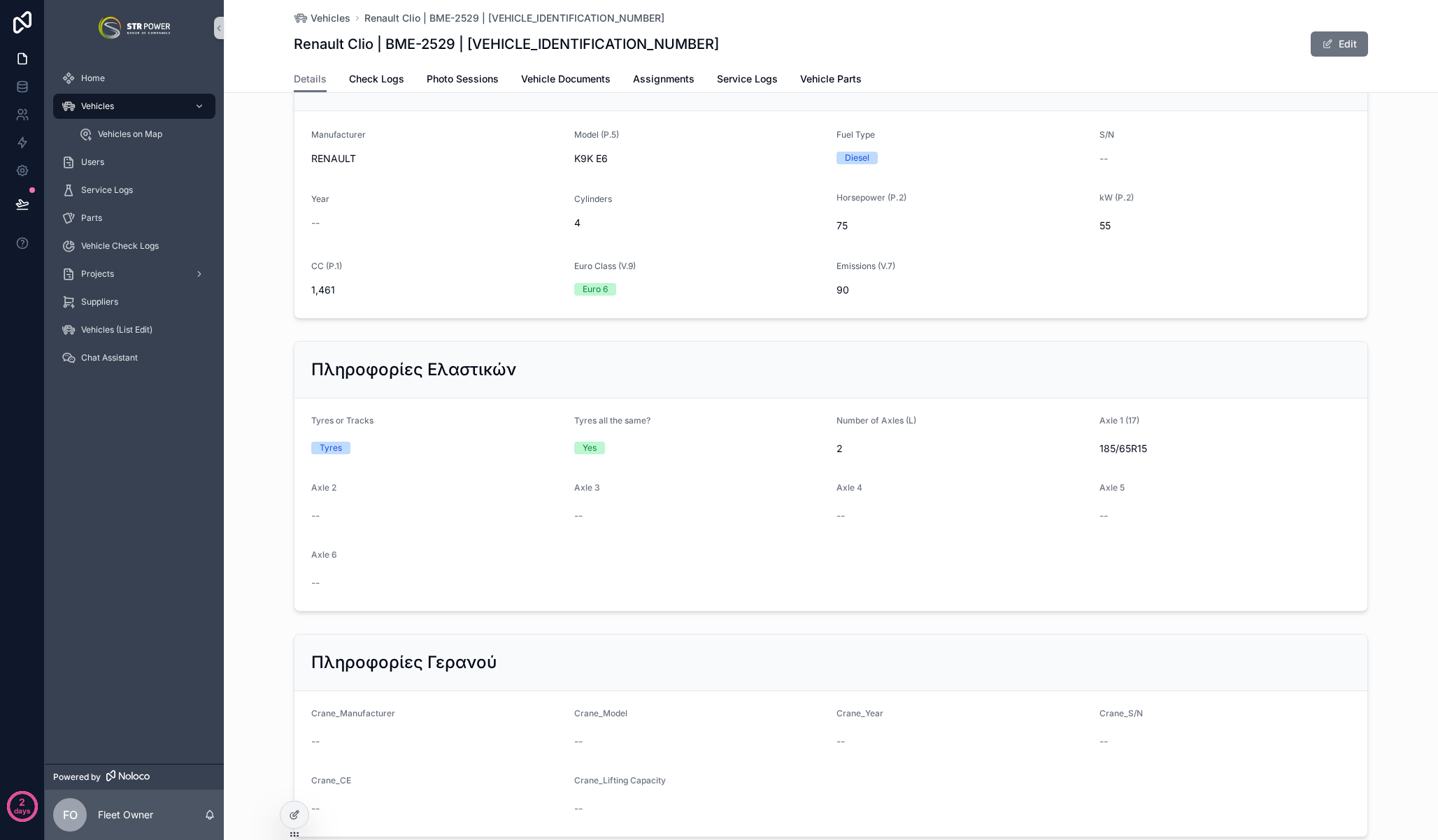
scroll to position [1837, 0]
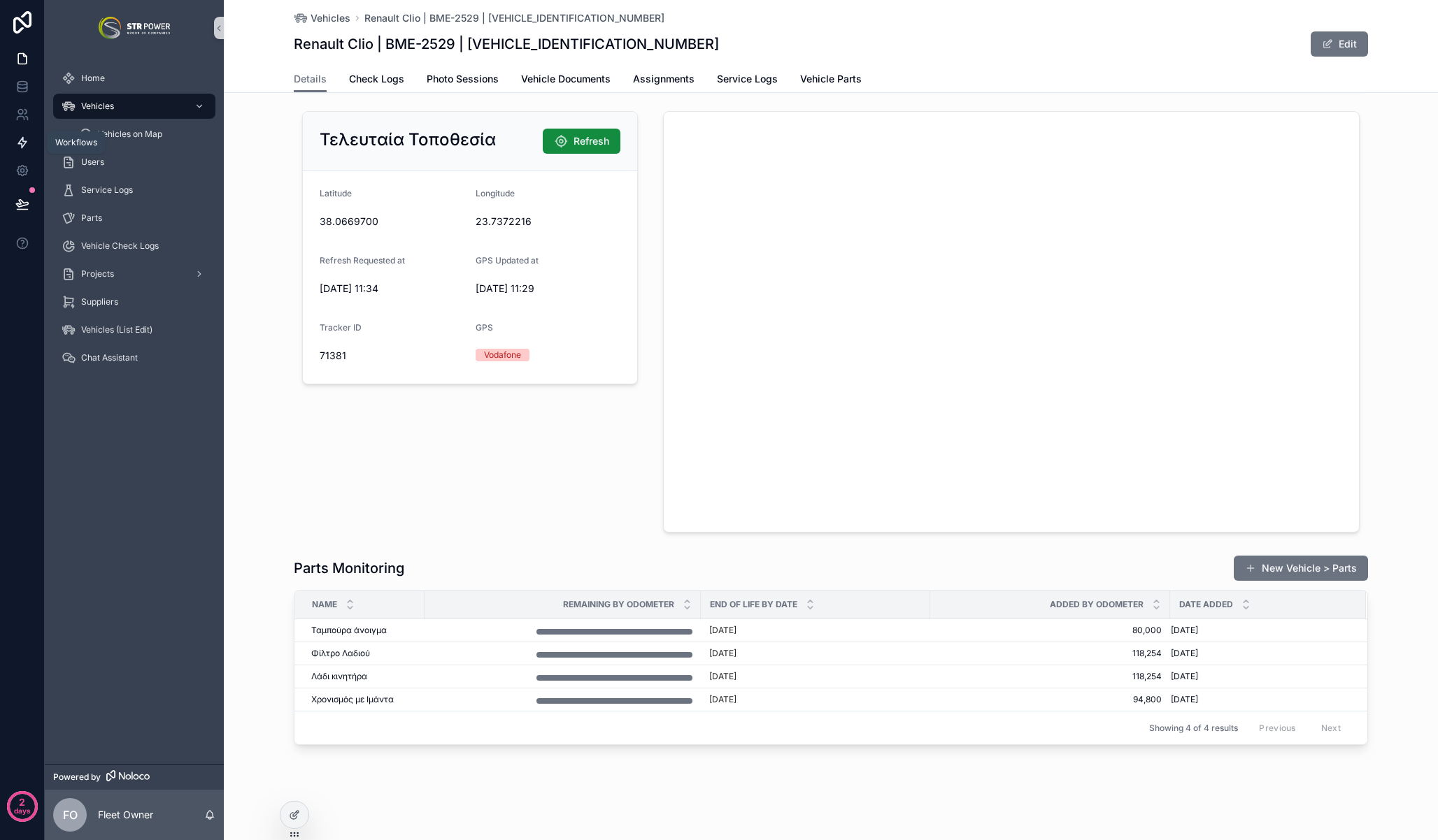
click at [12, 146] on link at bounding box center [22, 142] width 44 height 28
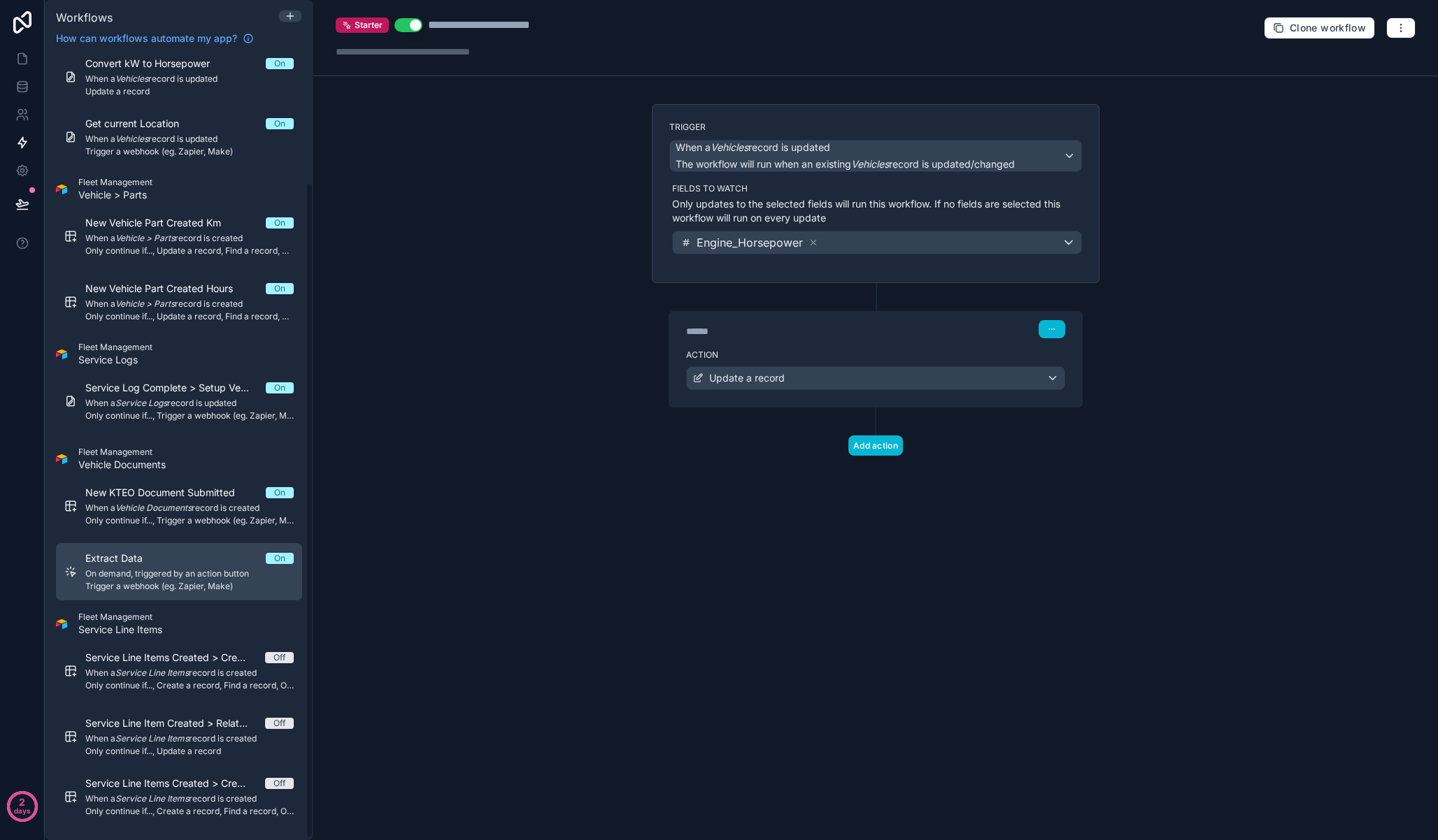
scroll to position [152, 0]
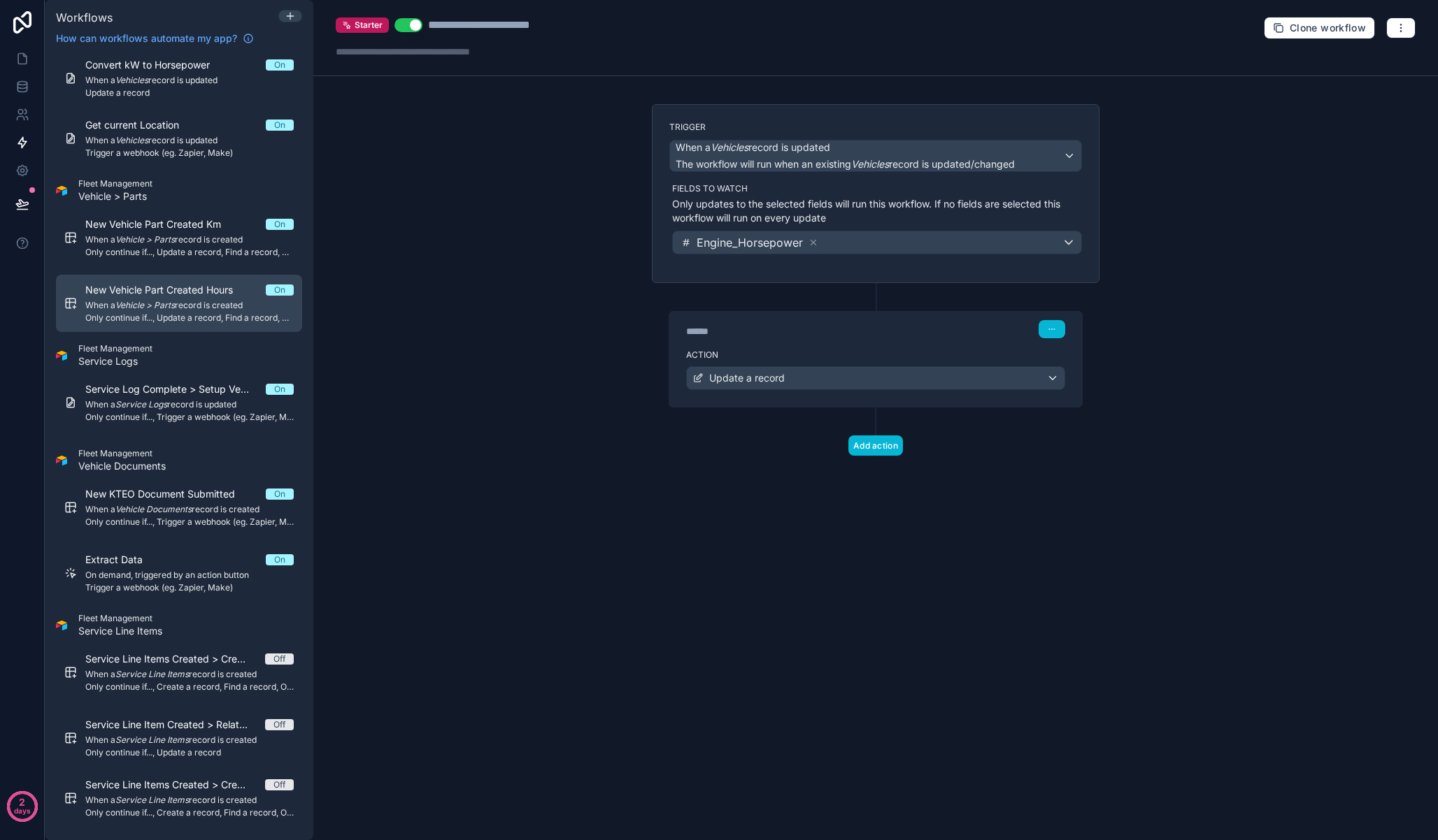
click at [184, 302] on span "When a Vehicle > Parts record is created" at bounding box center [189, 306] width 208 height 11
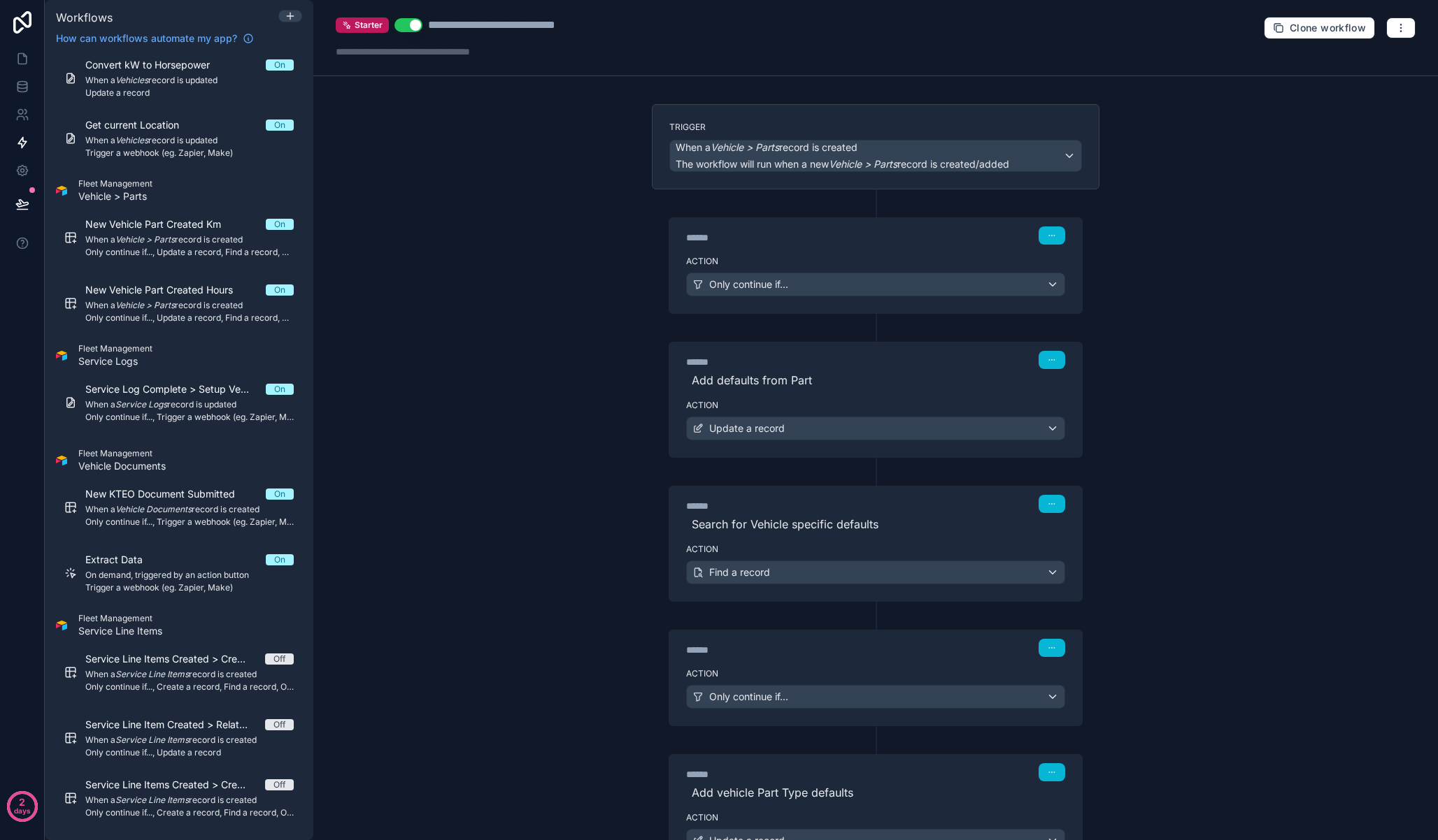
click at [822, 248] on div "****** Step 1" at bounding box center [876, 234] width 413 height 32
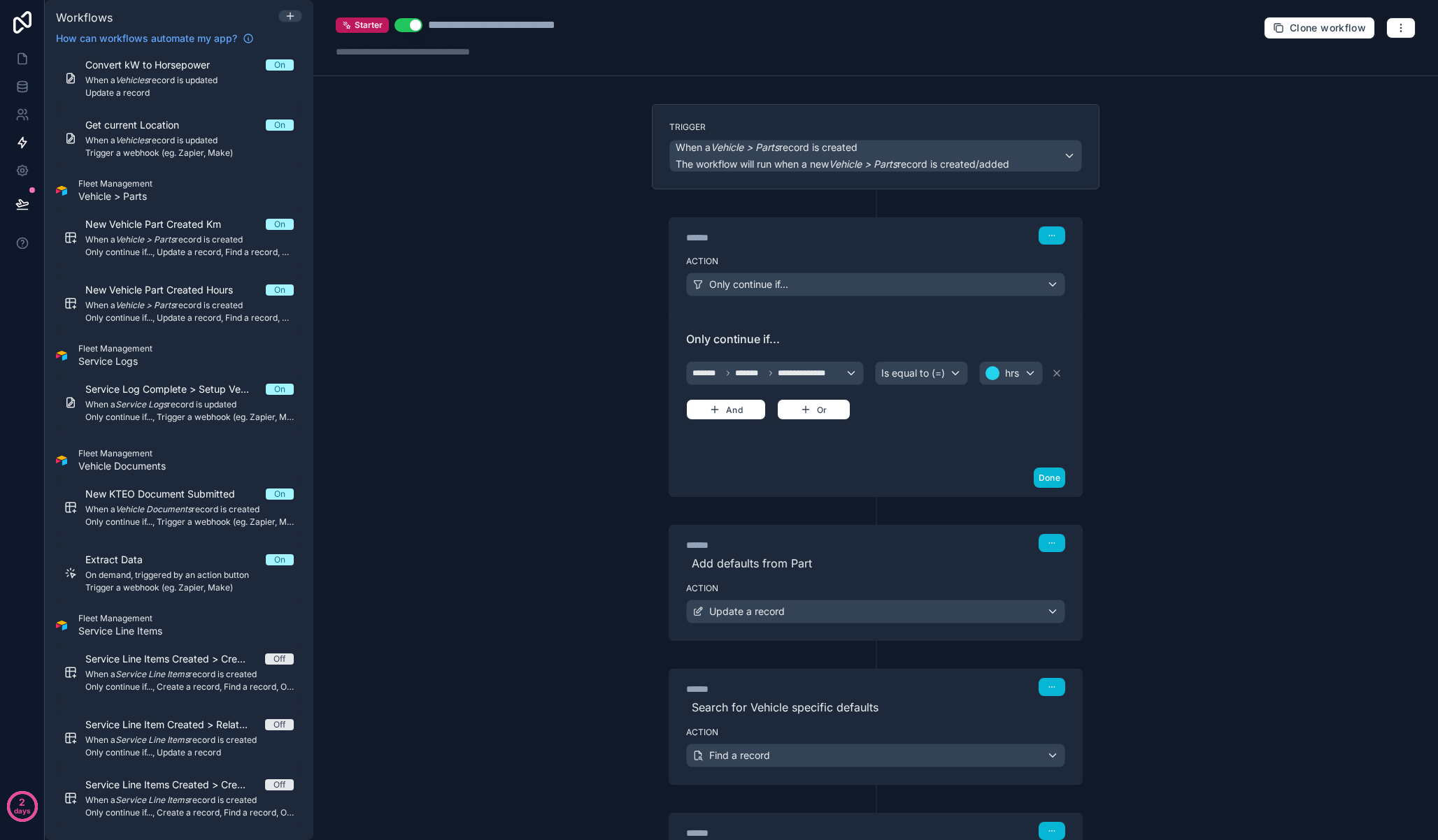
click at [1131, 370] on div "**********" at bounding box center [876, 420] width 1125 height 840
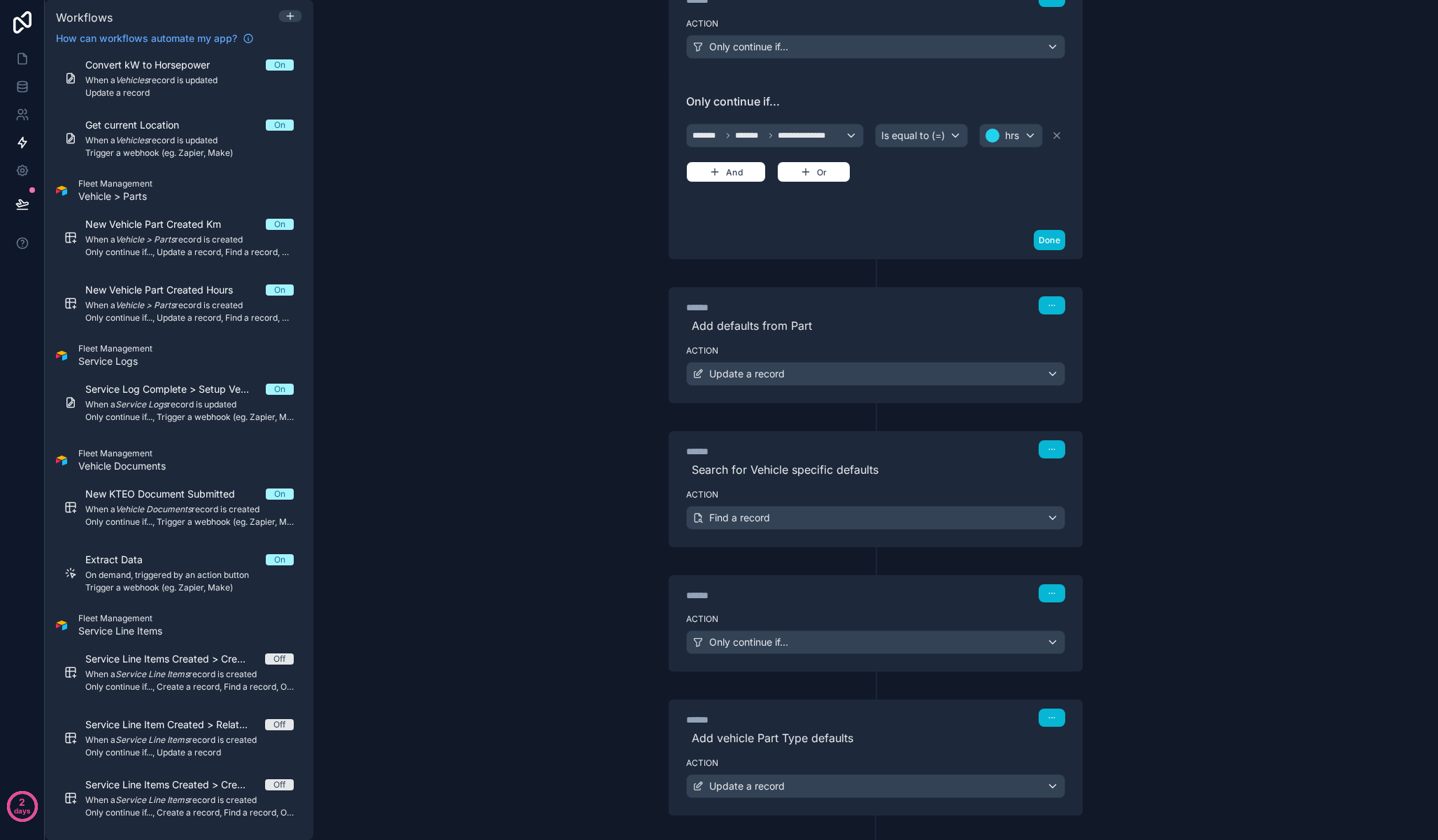
scroll to position [234, 0]
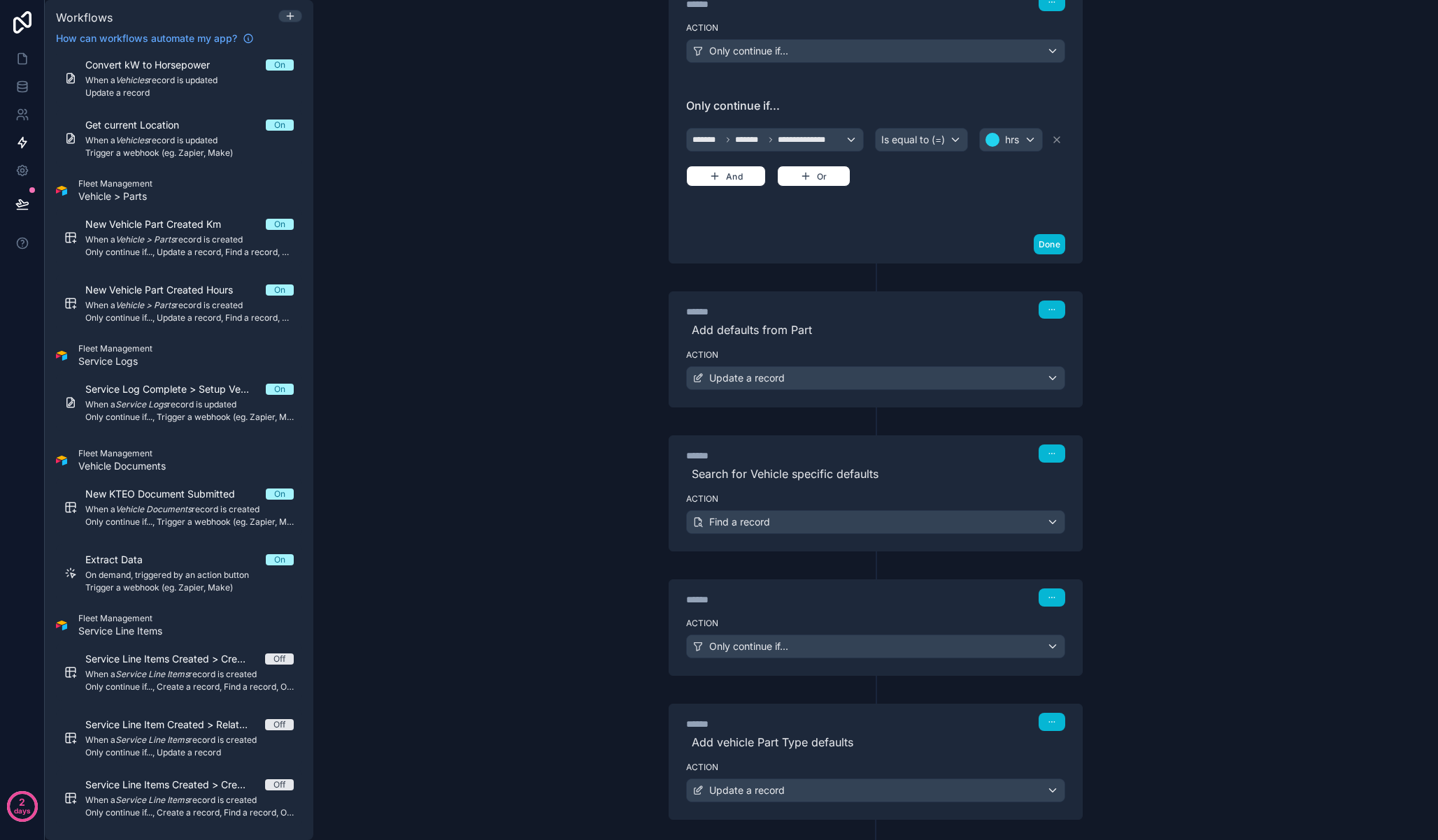
click at [935, 351] on label "Action" at bounding box center [876, 355] width 379 height 11
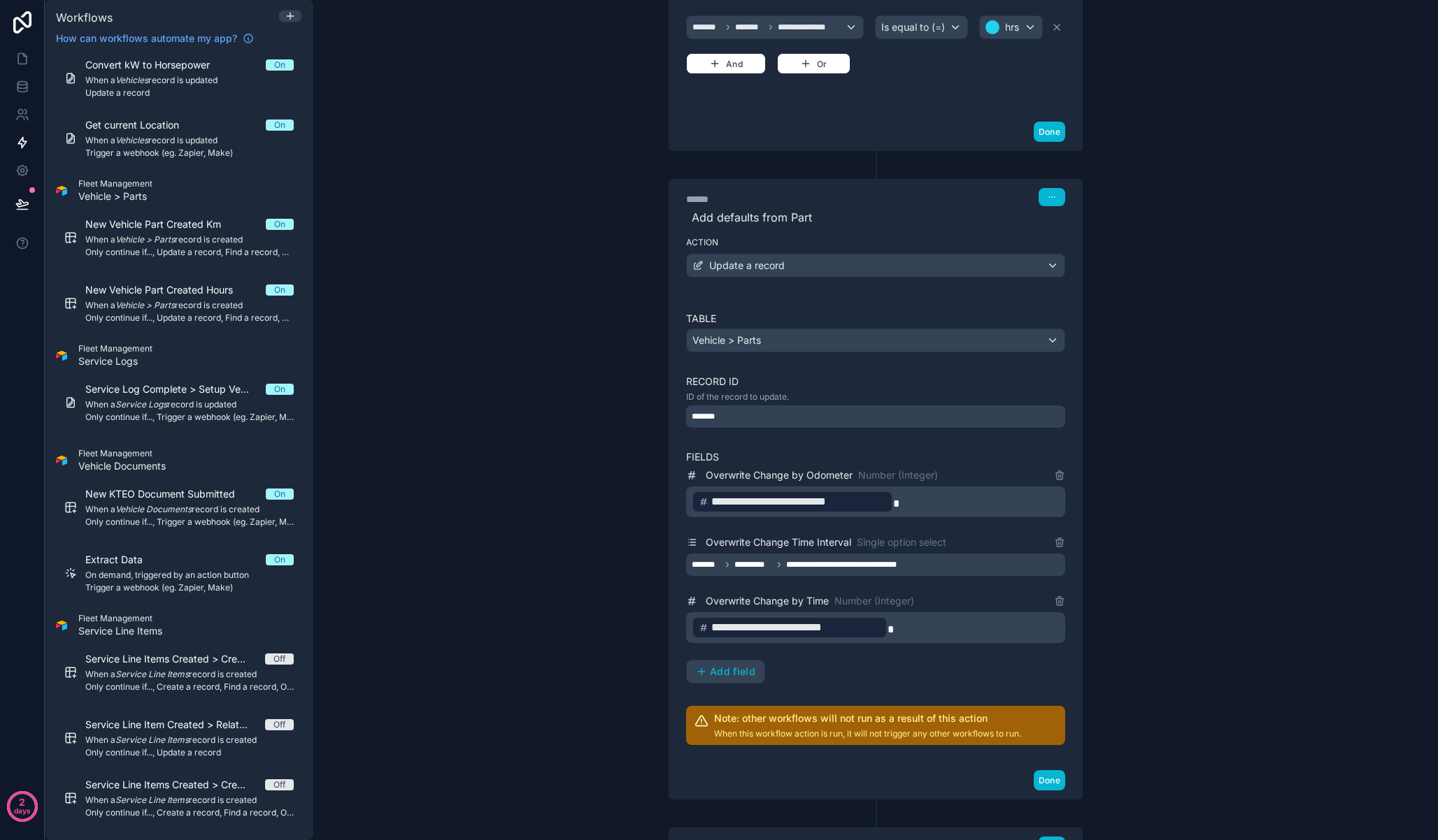
scroll to position [437, 0]
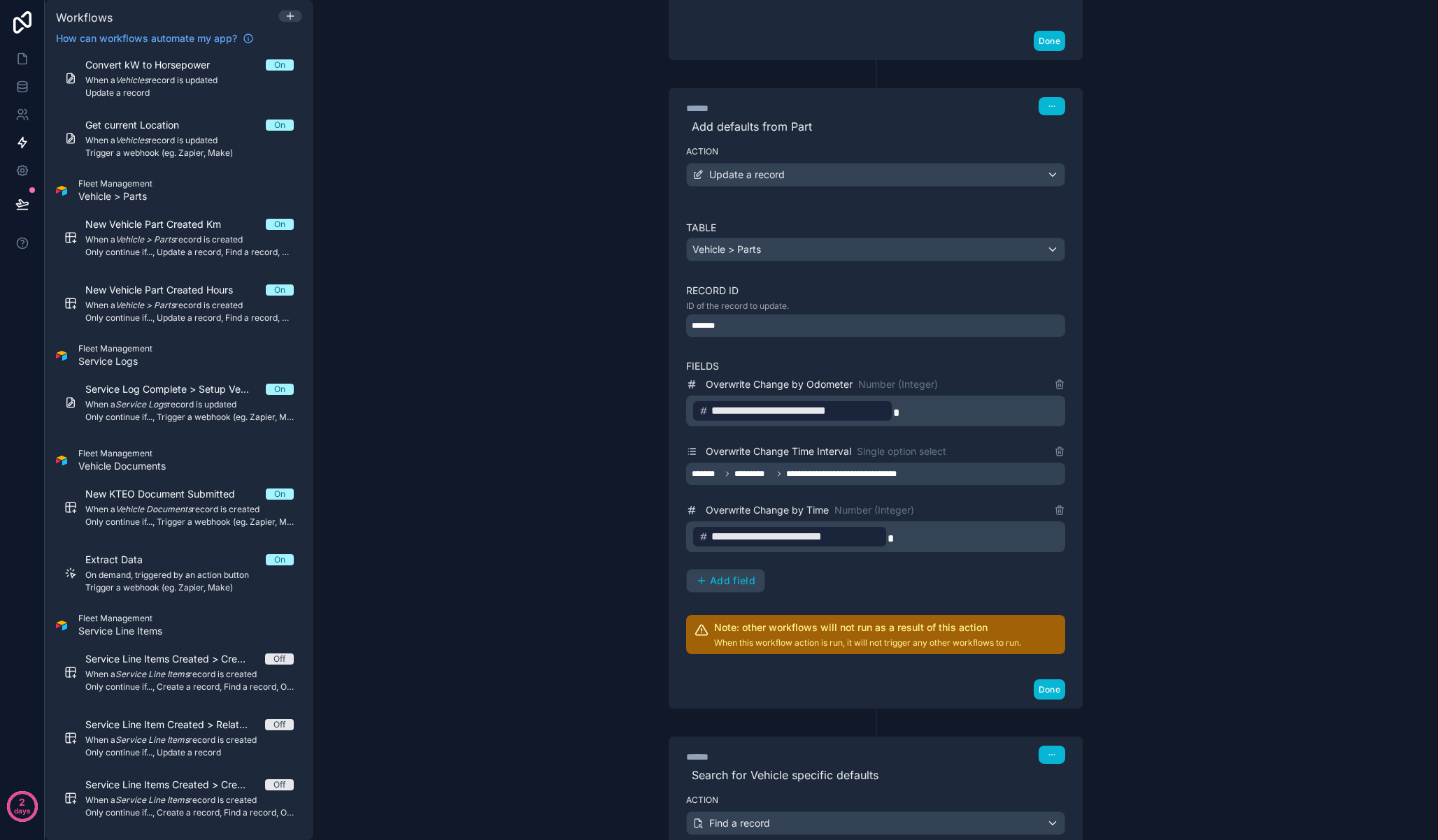
click at [1158, 423] on div "**********" at bounding box center [876, 420] width 1125 height 840
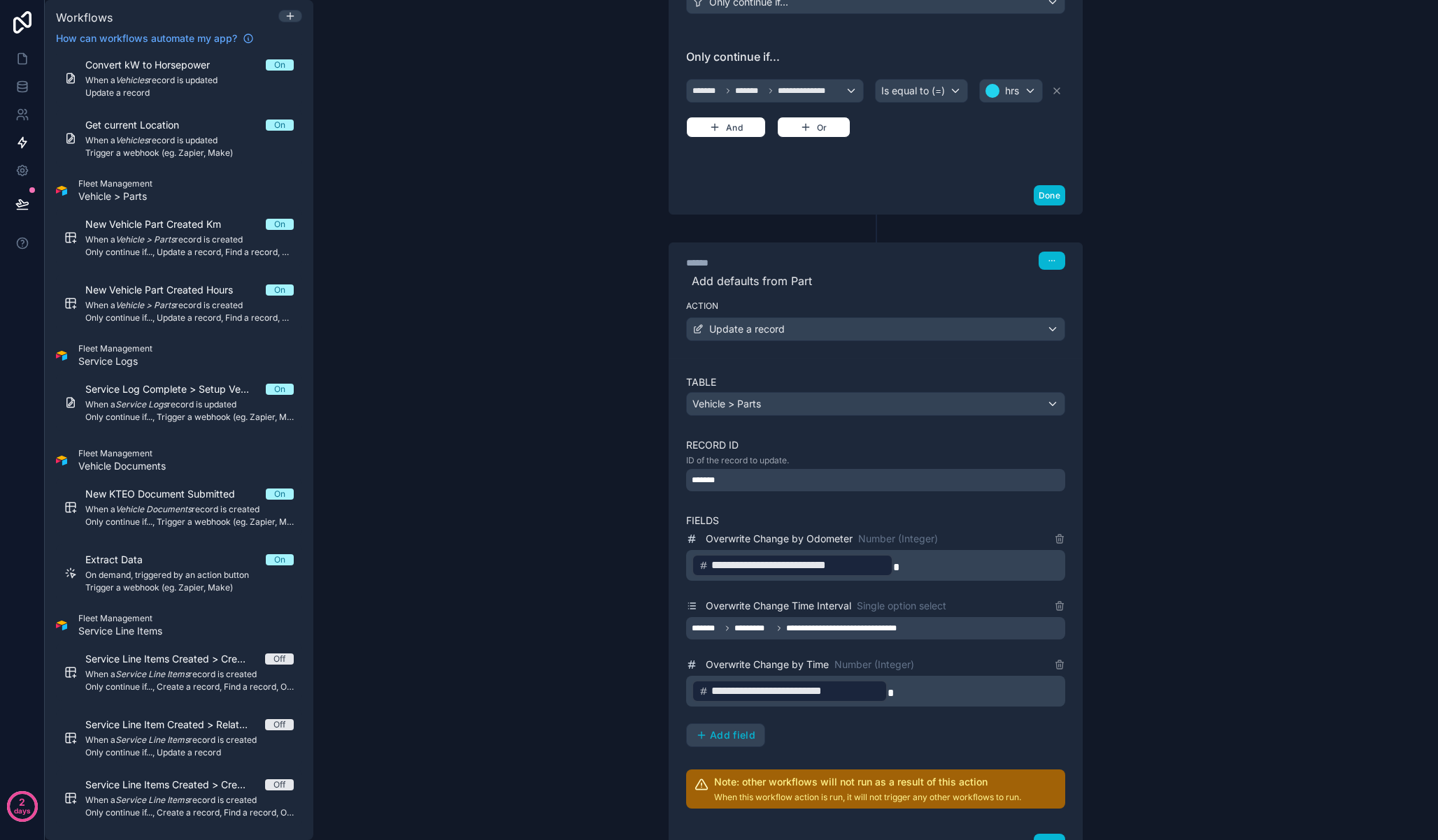
scroll to position [0, 0]
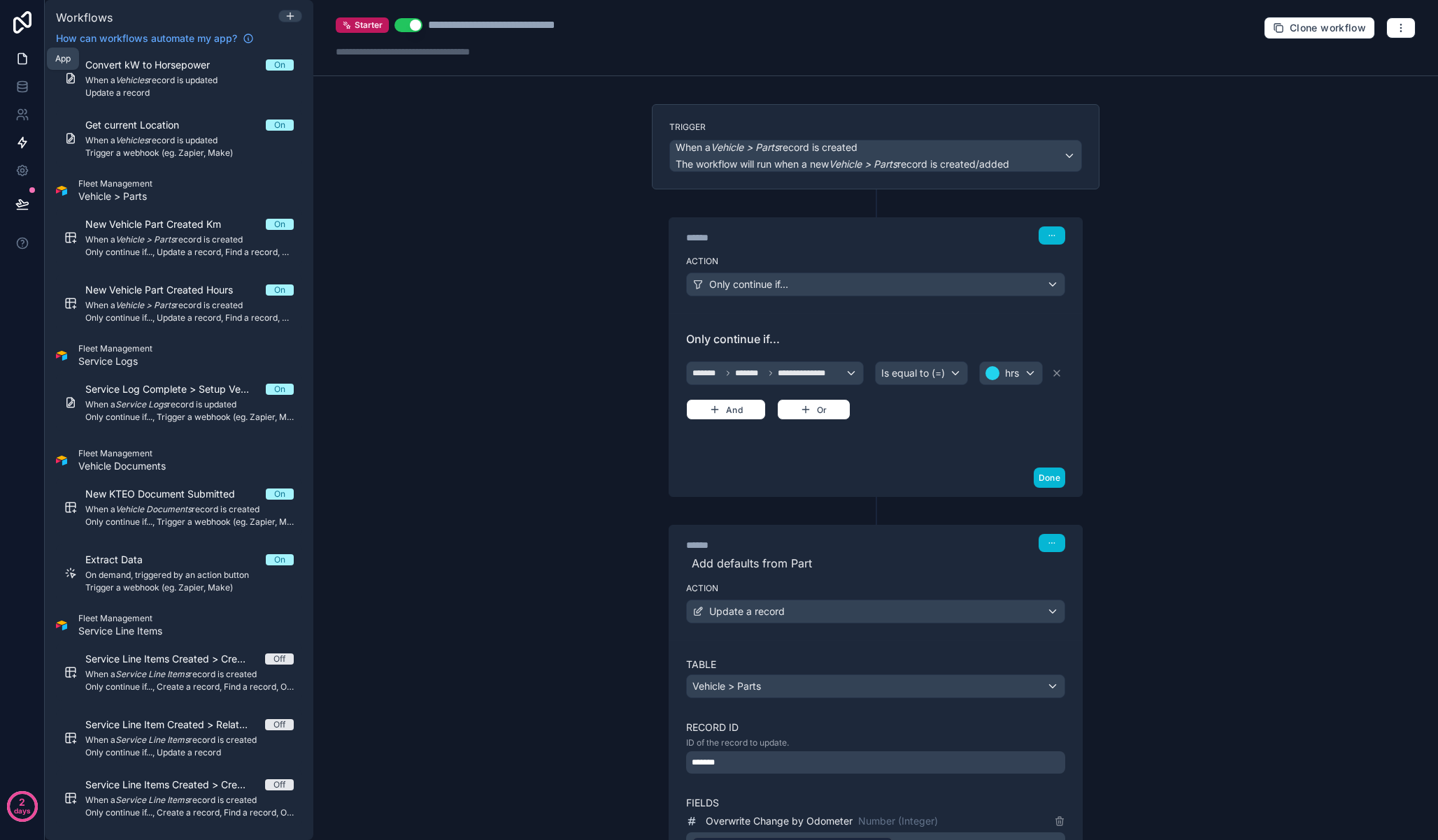
click at [11, 51] on link at bounding box center [22, 59] width 44 height 28
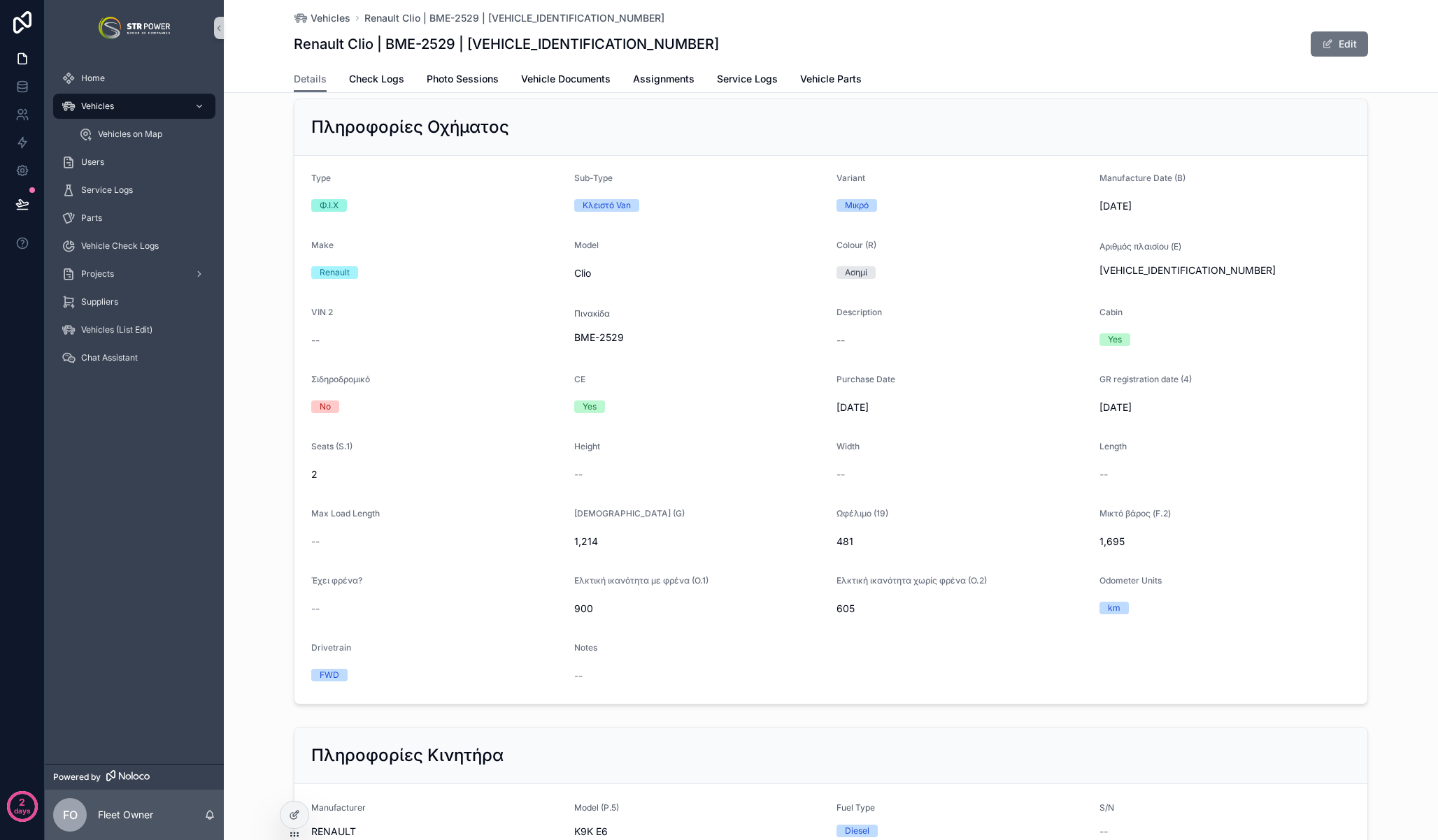
scroll to position [413, 0]
click at [20, 143] on icon at bounding box center [22, 143] width 8 height 11
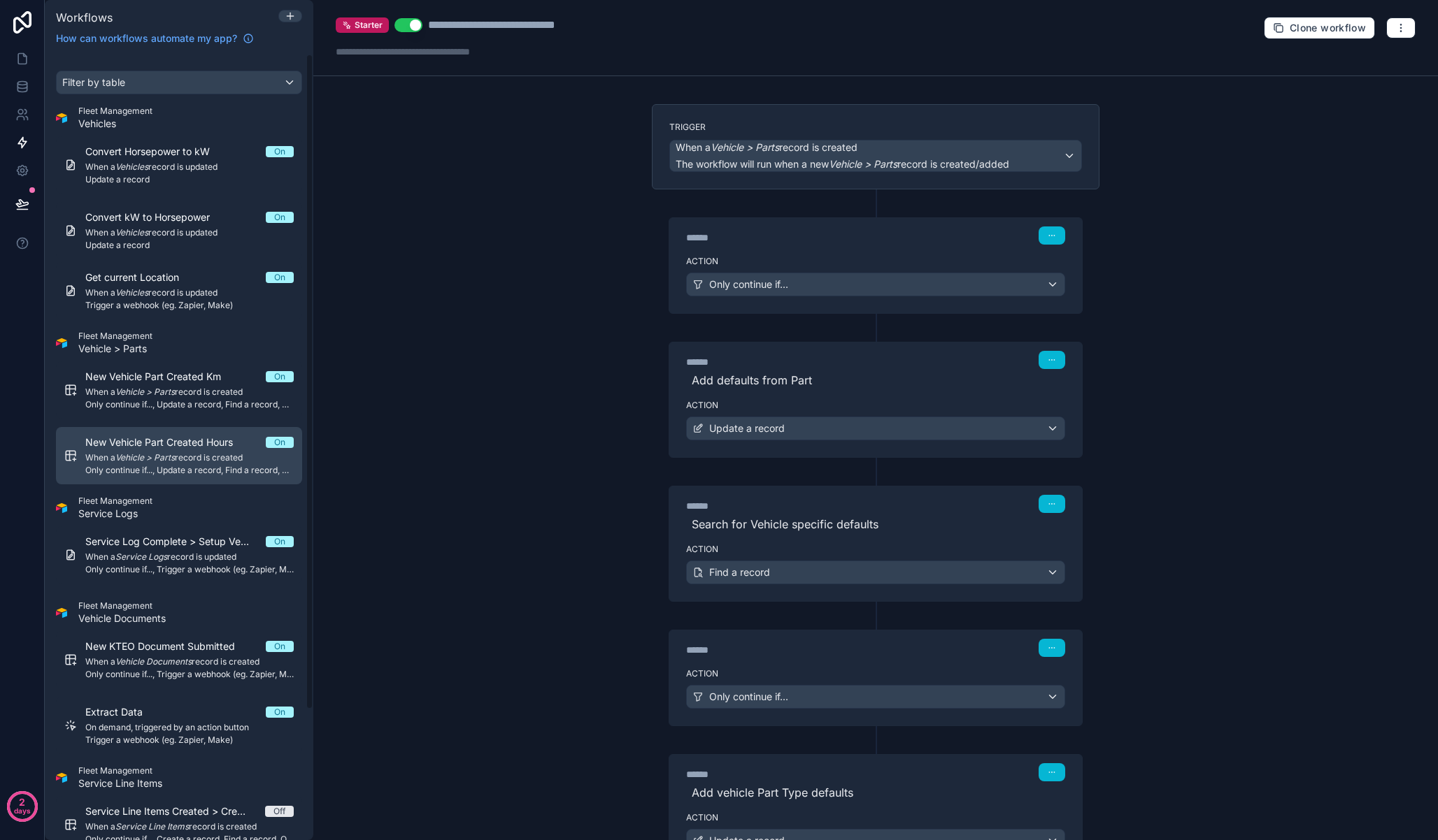
scroll to position [12, 0]
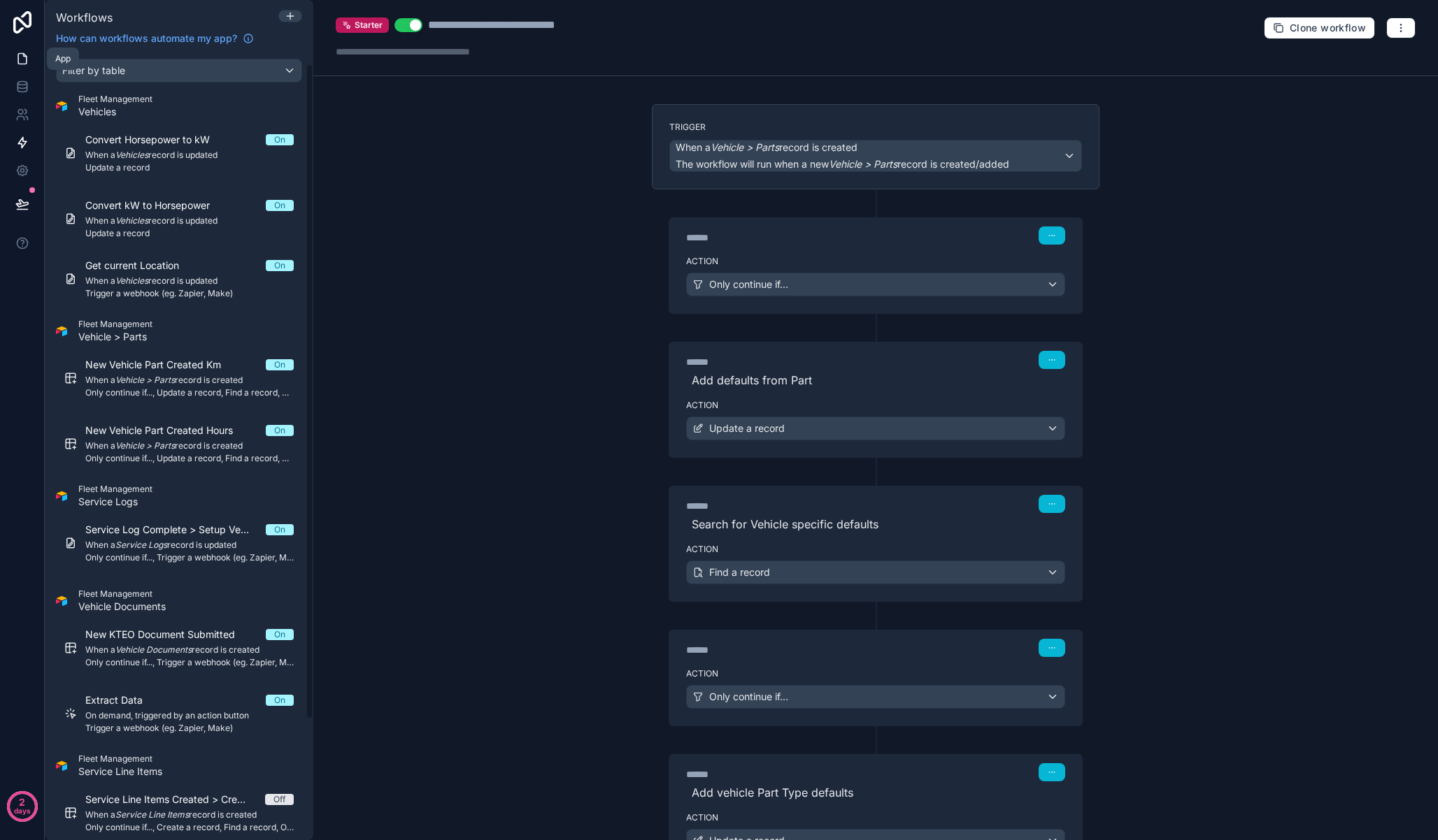
click at [24, 63] on icon at bounding box center [22, 58] width 14 height 14
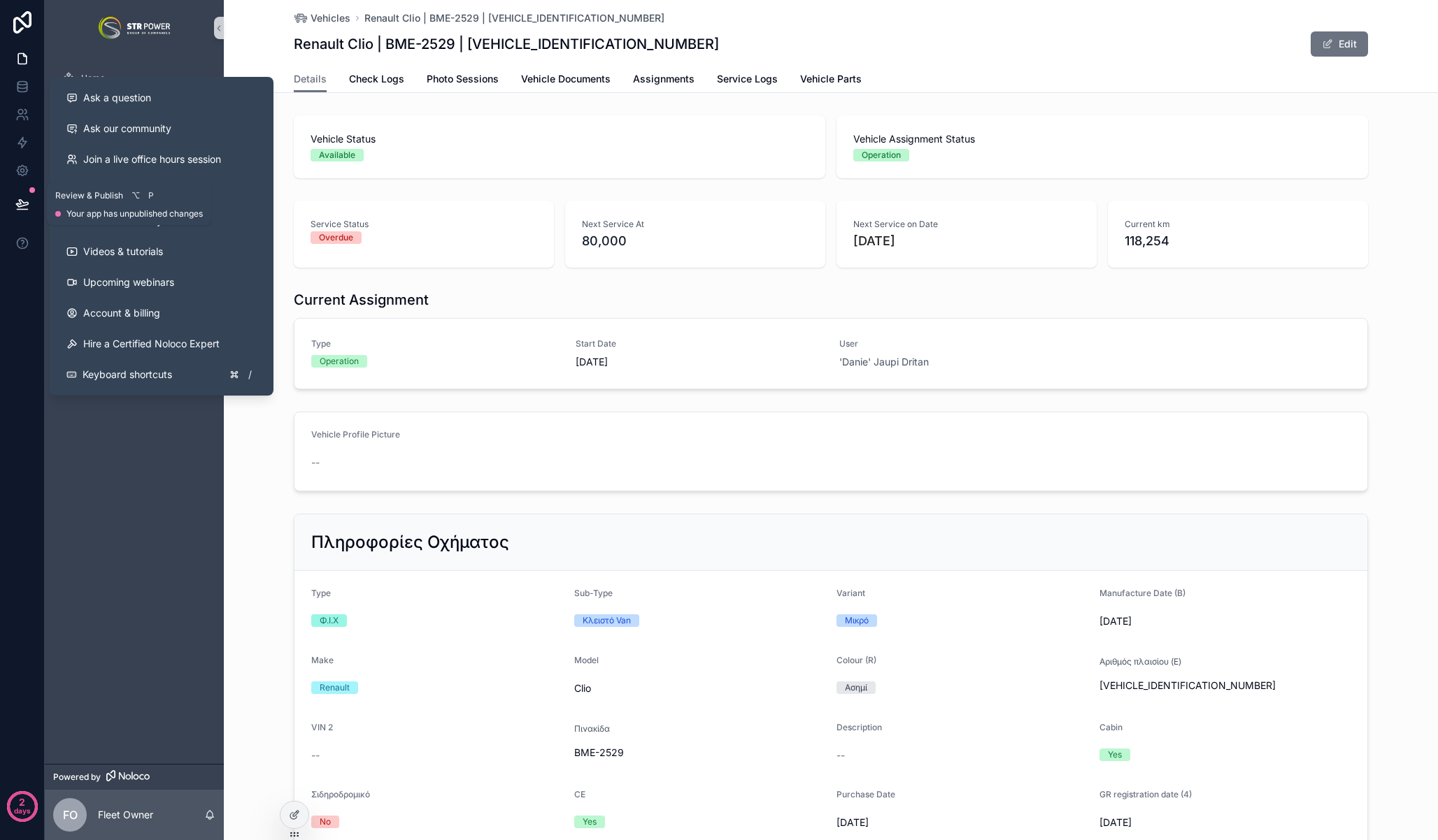
click at [22, 202] on icon at bounding box center [22, 203] width 12 height 7
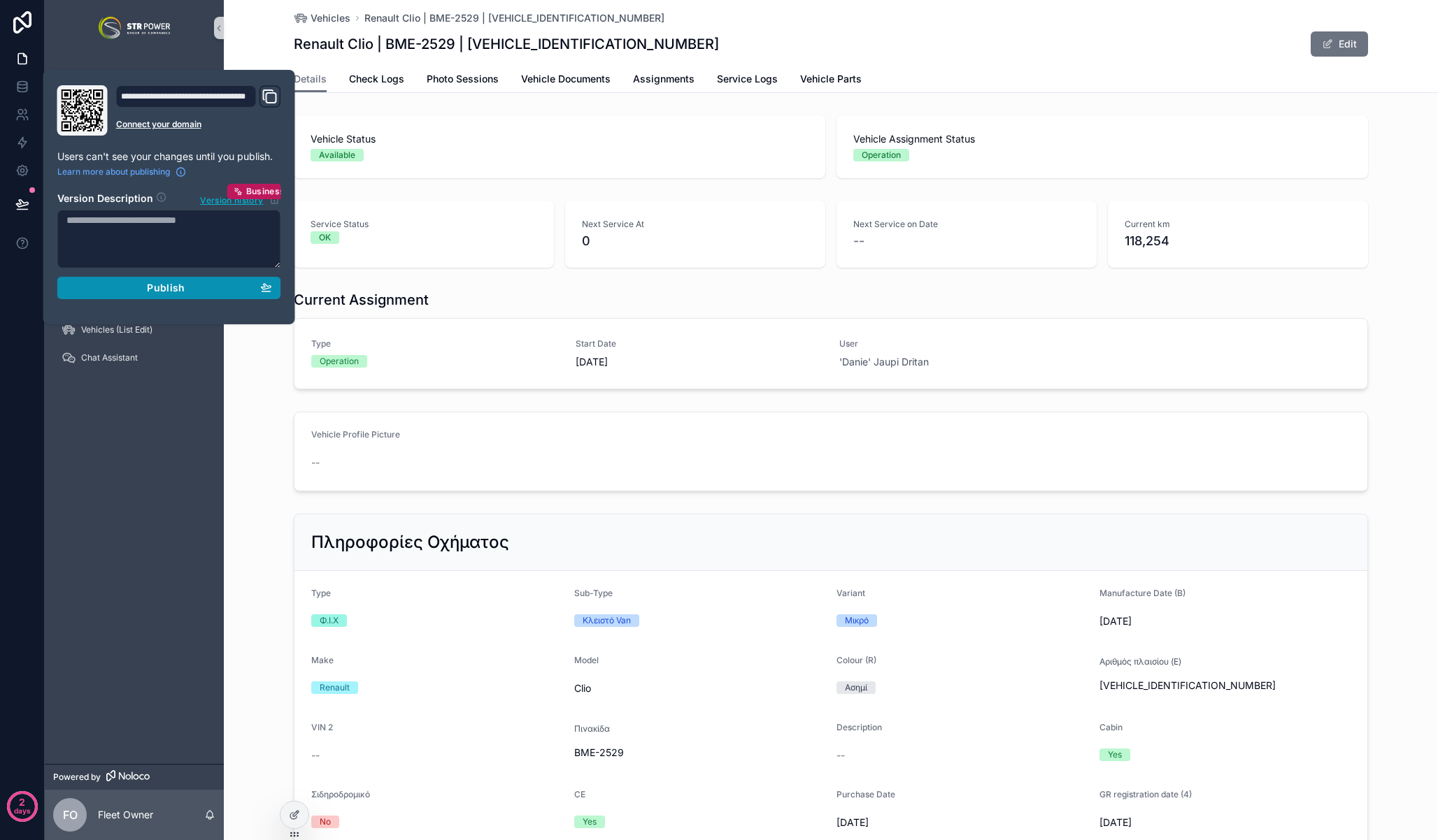
click at [132, 282] on div "Publish" at bounding box center [169, 288] width 206 height 12
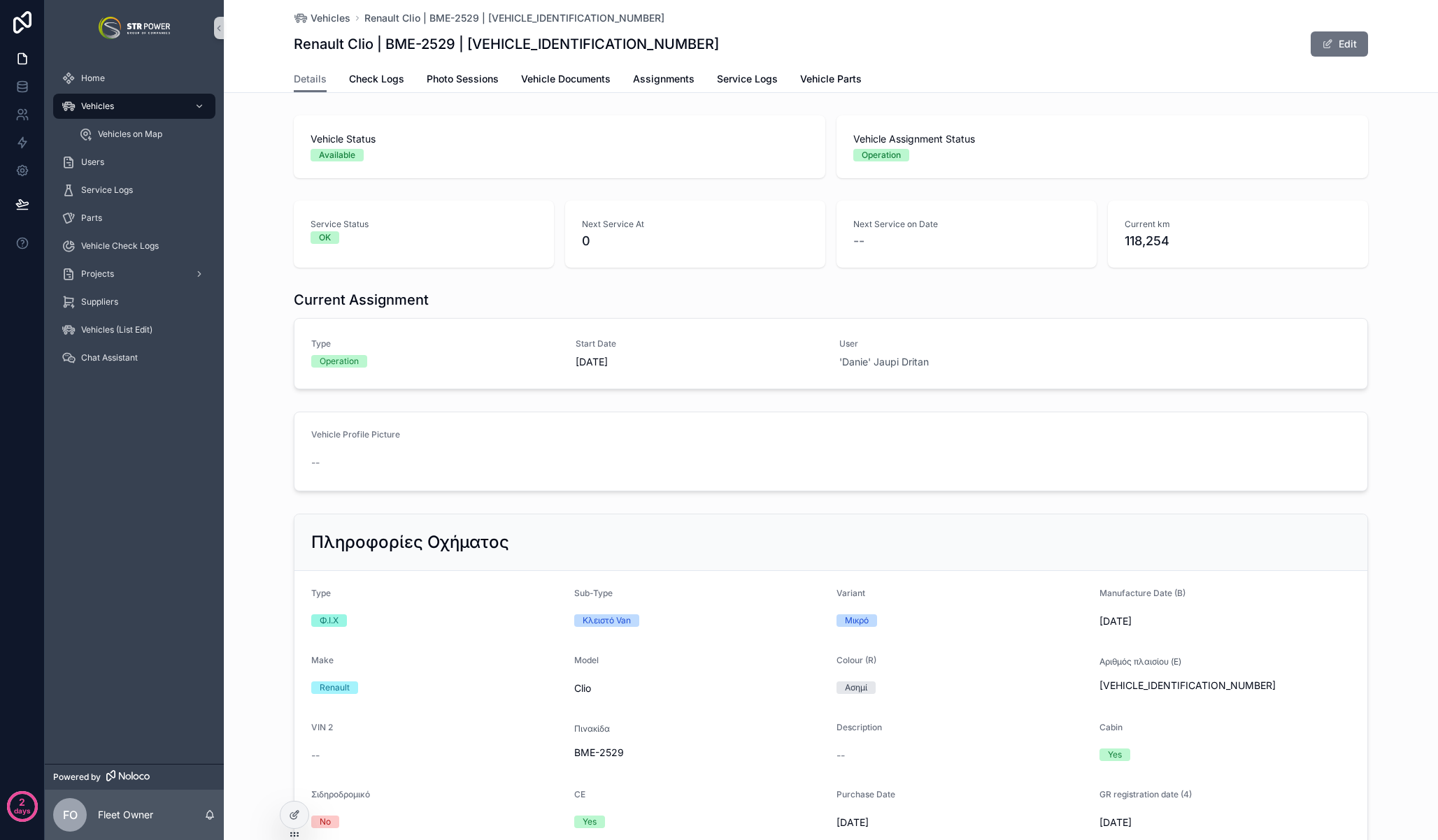
click at [851, 42] on div "Renault Clio | BME-2529 | [VEHICLE_IDENTIFICATION_NUMBER] Edit" at bounding box center [831, 44] width 1074 height 27
click at [737, 80] on span "Service Logs" at bounding box center [747, 78] width 60 height 14
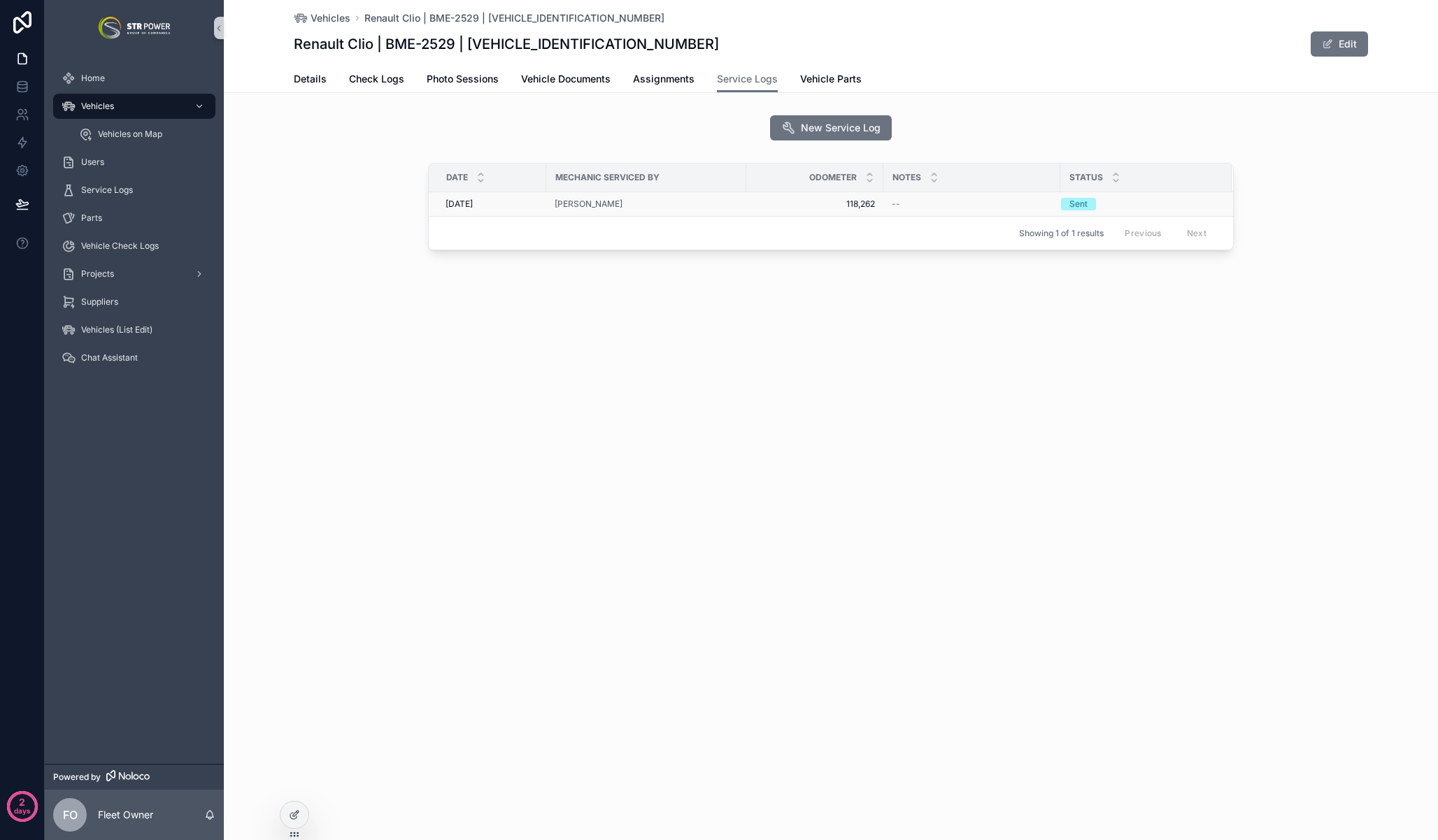
click at [769, 208] on span "118,262" at bounding box center [814, 204] width 120 height 11
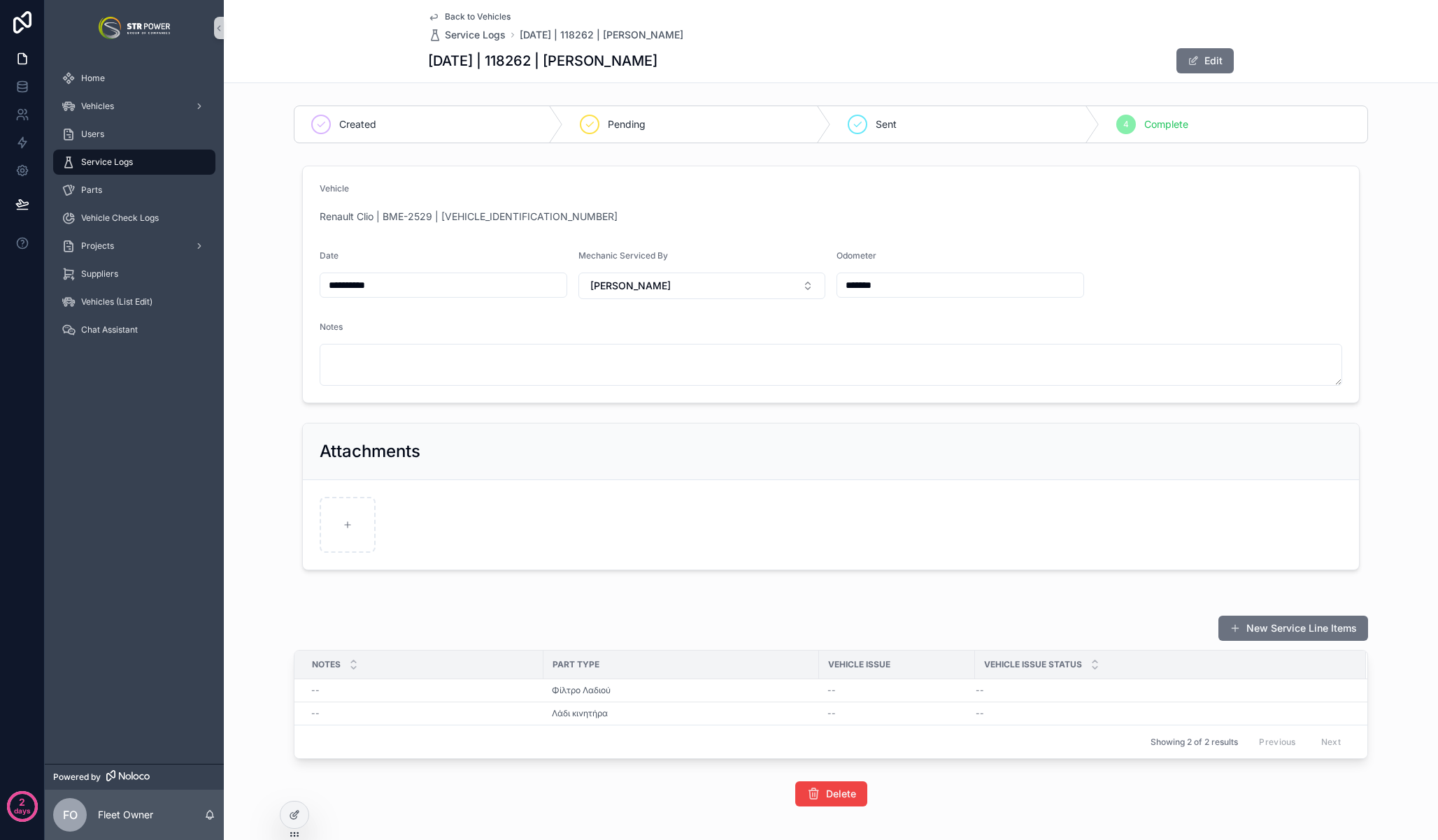
scroll to position [61, 0]
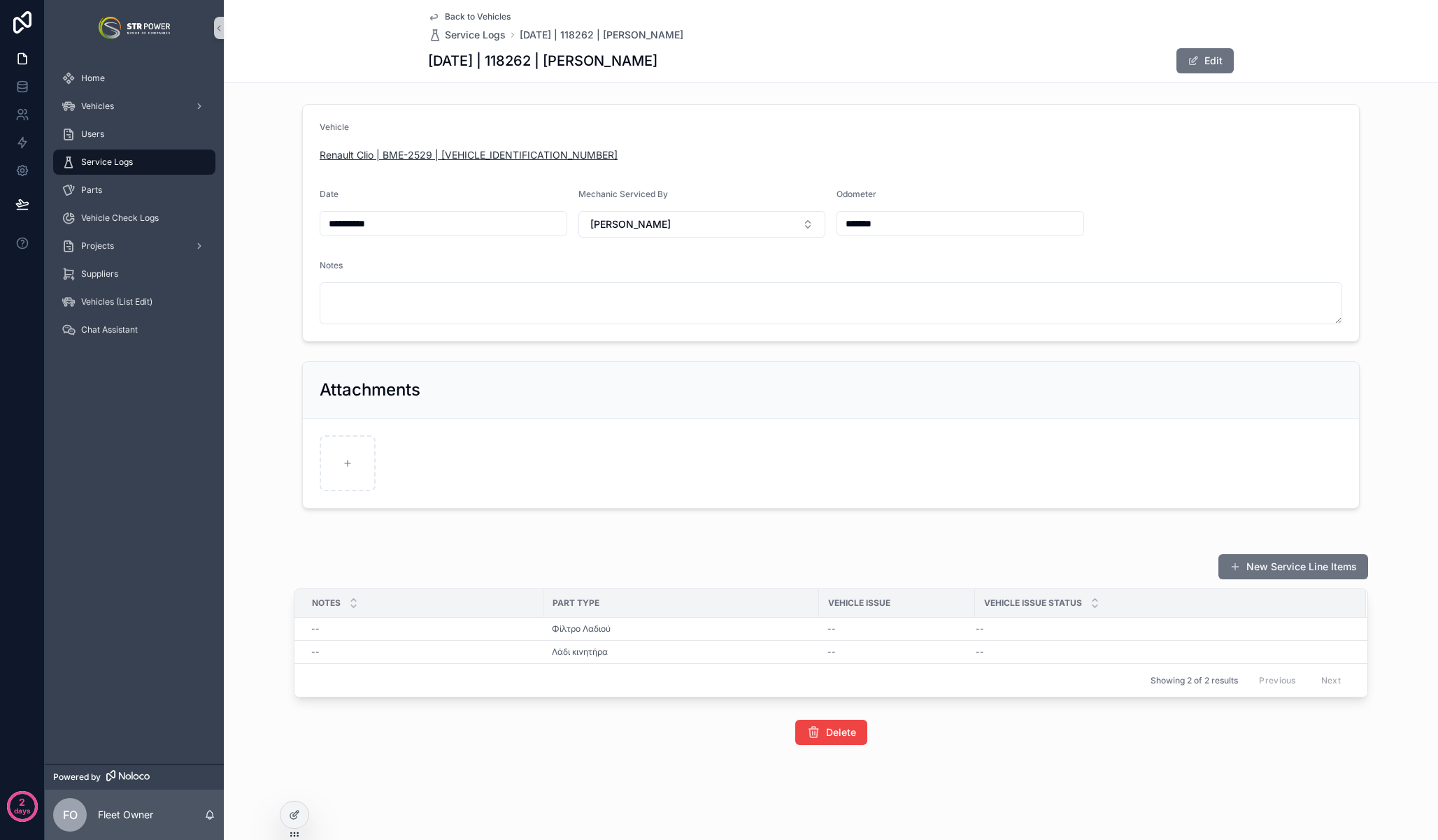
click at [389, 151] on span "Renault Clio | BME-2529 | [VEHICLE_IDENTIFICATION_NUMBER]" at bounding box center [468, 154] width 298 height 14
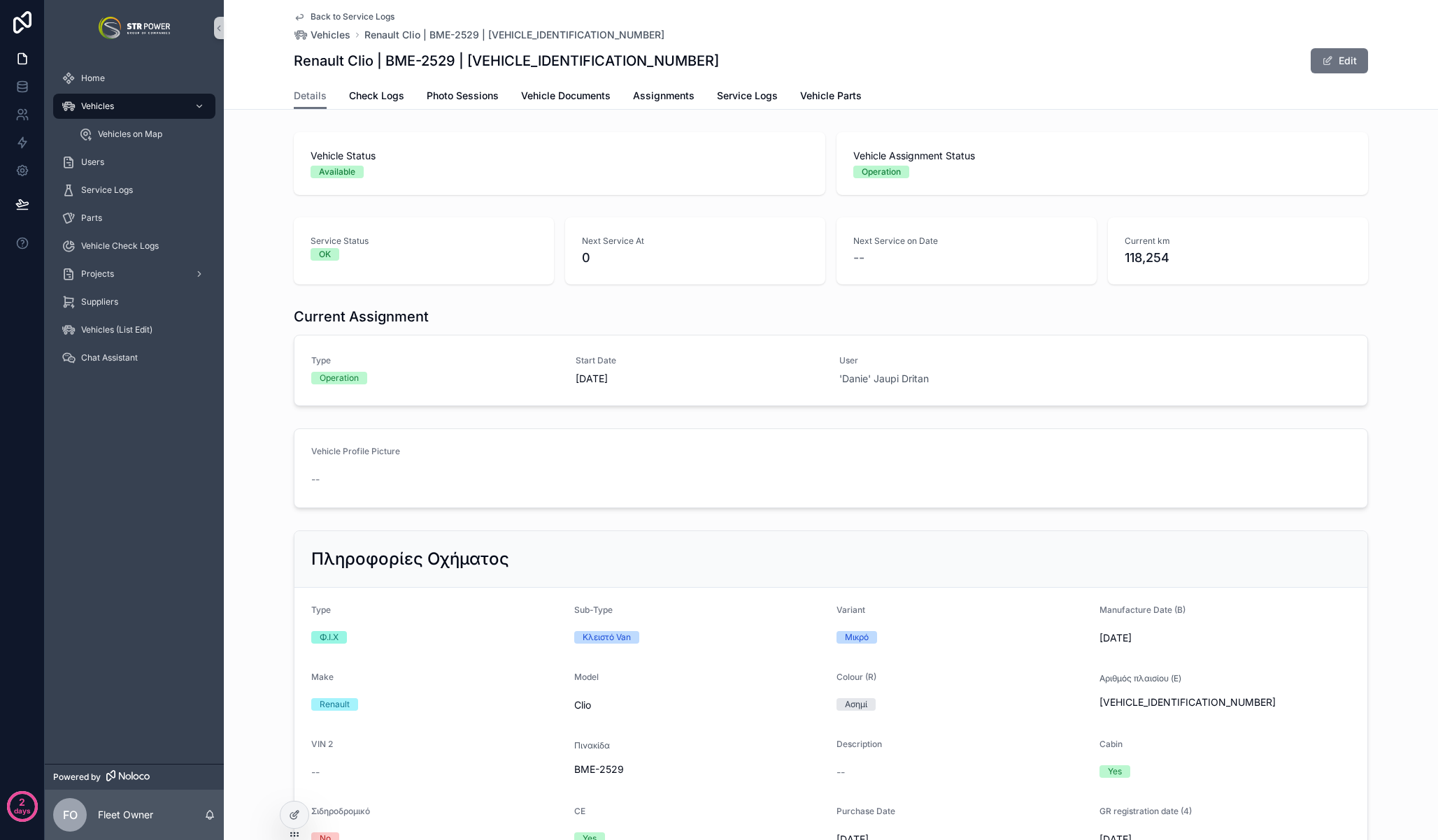
scroll to position [1806, 0]
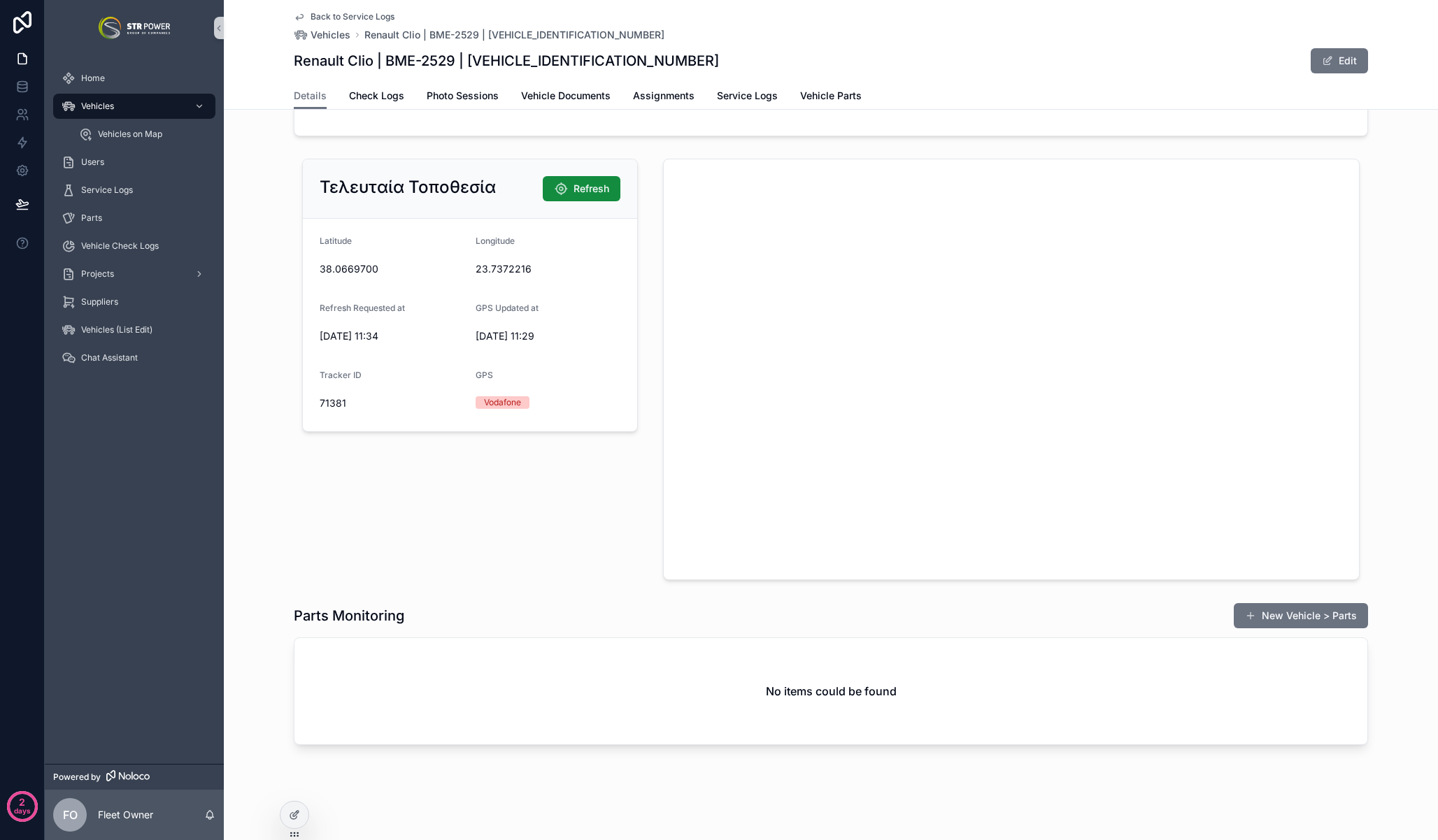
click at [293, 484] on div "Τελευταία Τοποθεσία Refresh [GEOGRAPHIC_DATA] Refresh Requested at [DATE] 11:34…" at bounding box center [469, 369] width 352 height 433
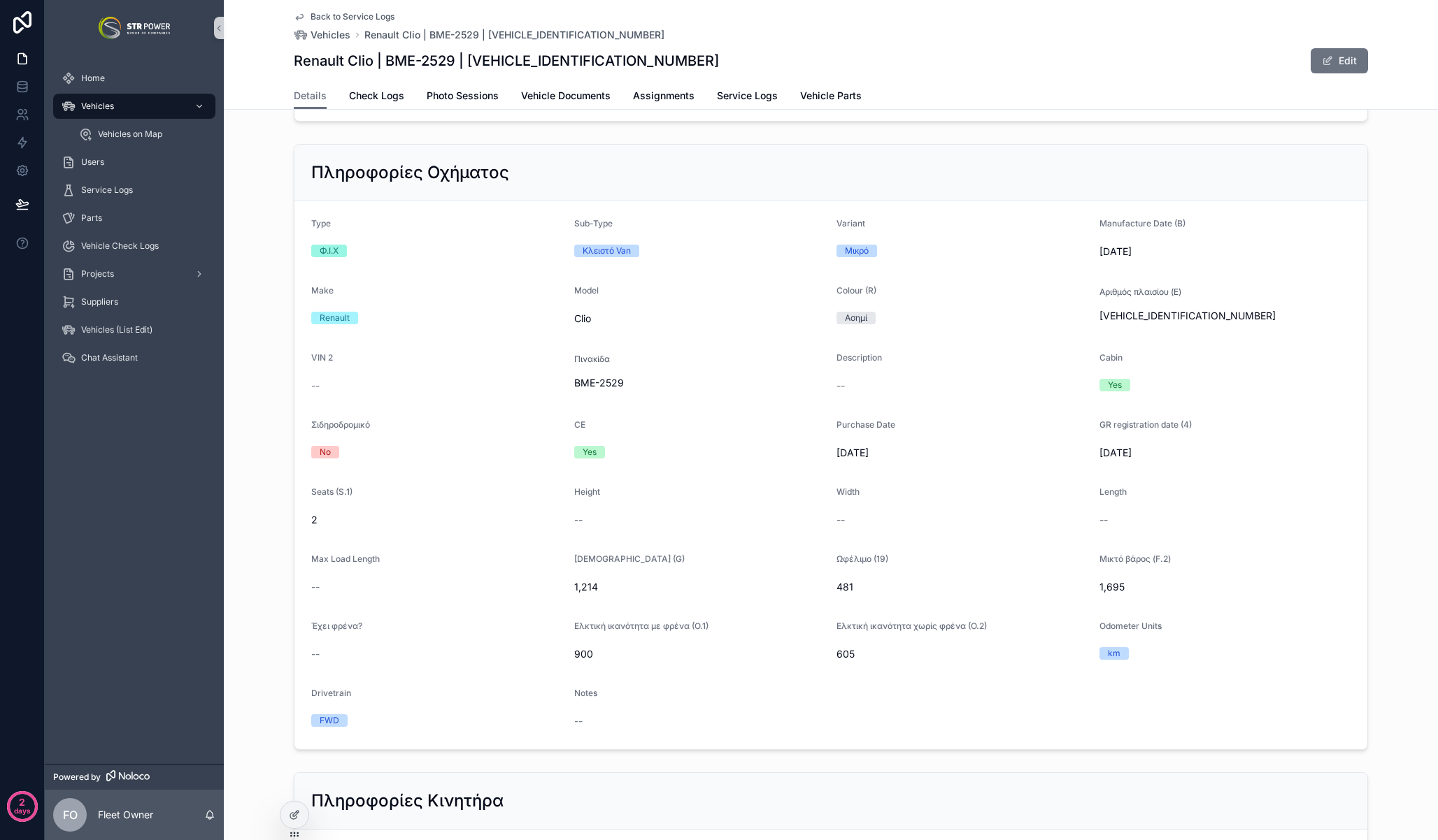
scroll to position [0, 0]
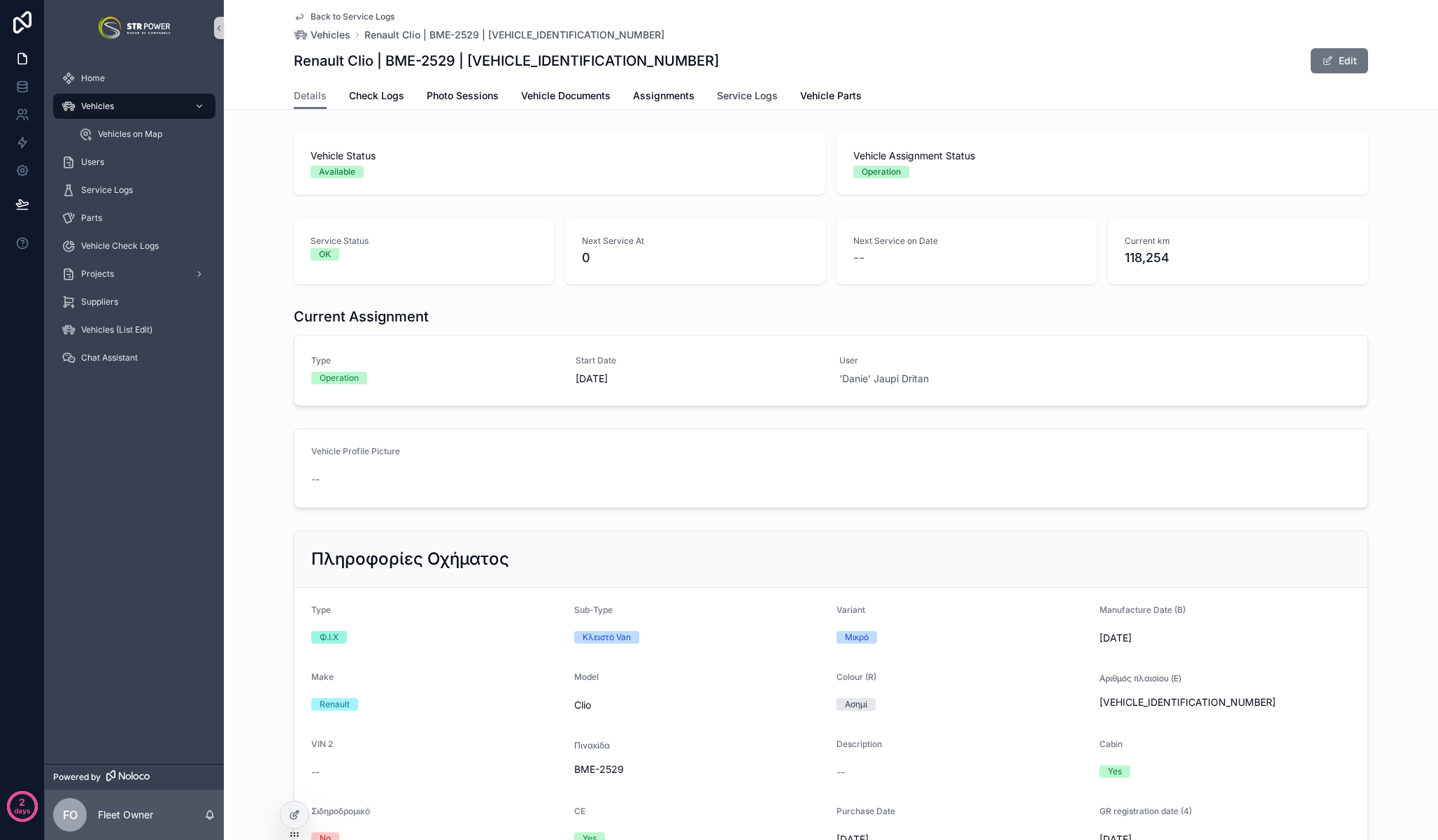
click at [737, 98] on span "Service Logs" at bounding box center [747, 96] width 60 height 14
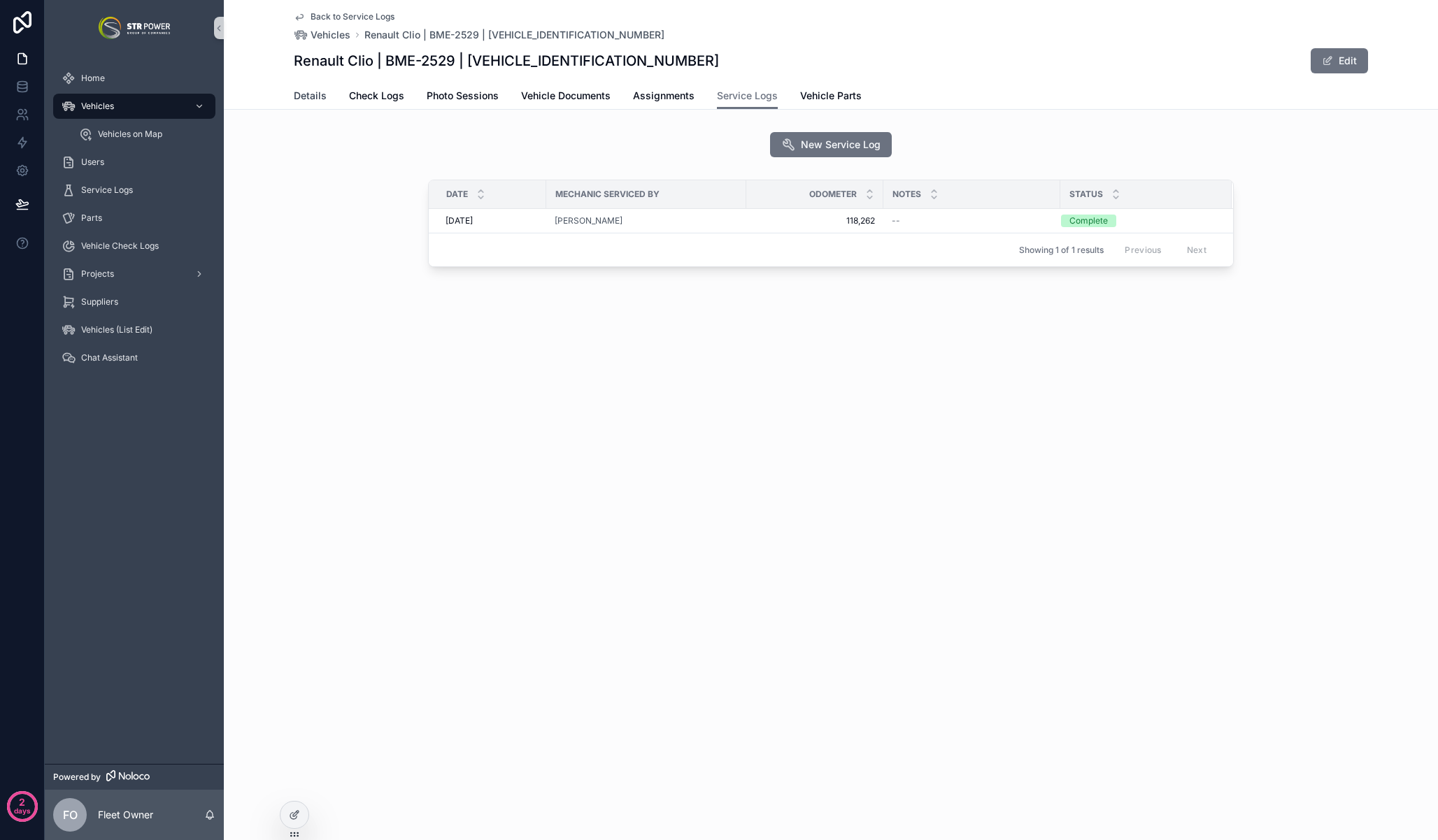
click at [311, 89] on span "Details" at bounding box center [310, 96] width 33 height 14
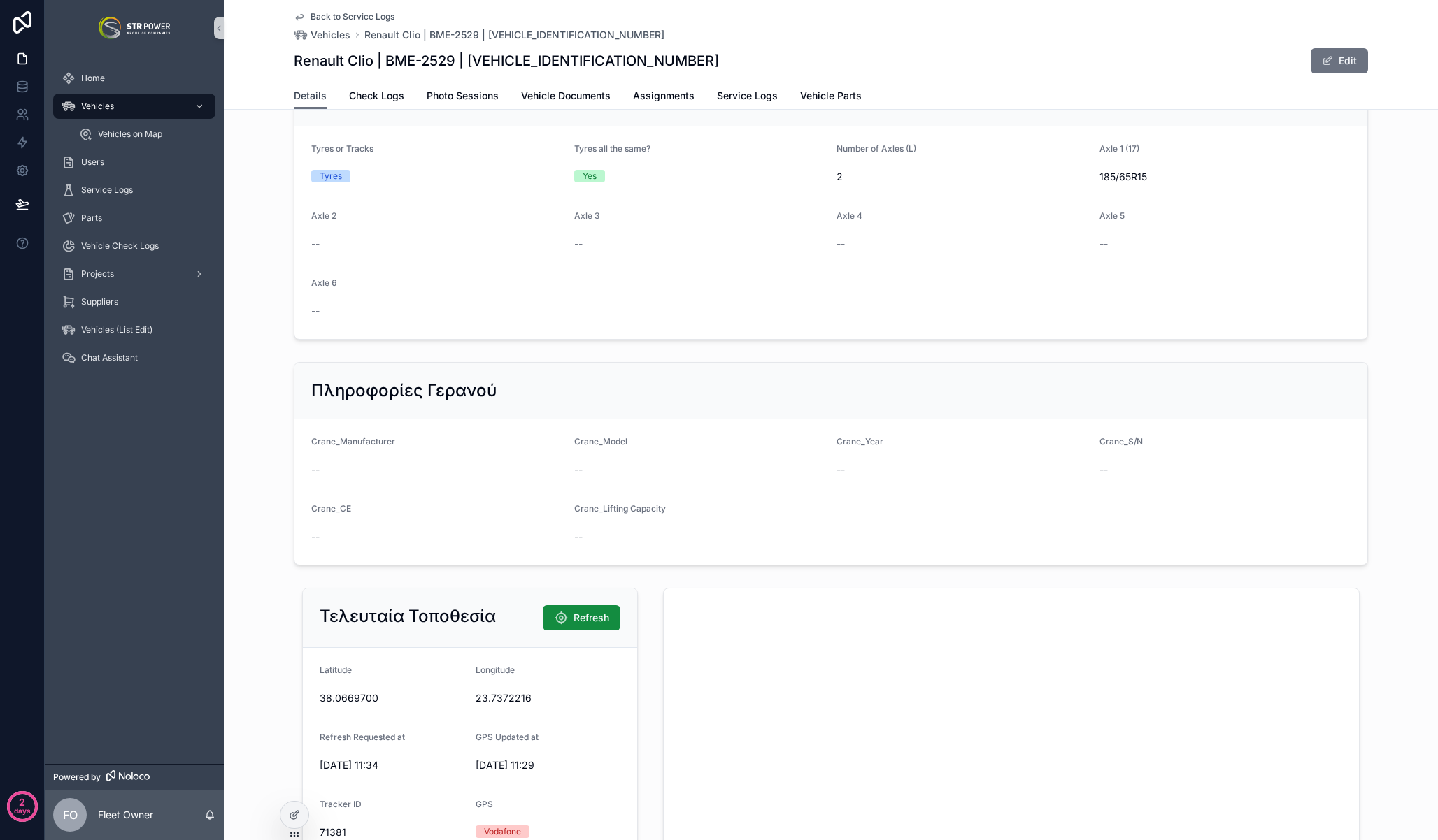
scroll to position [1807, 0]
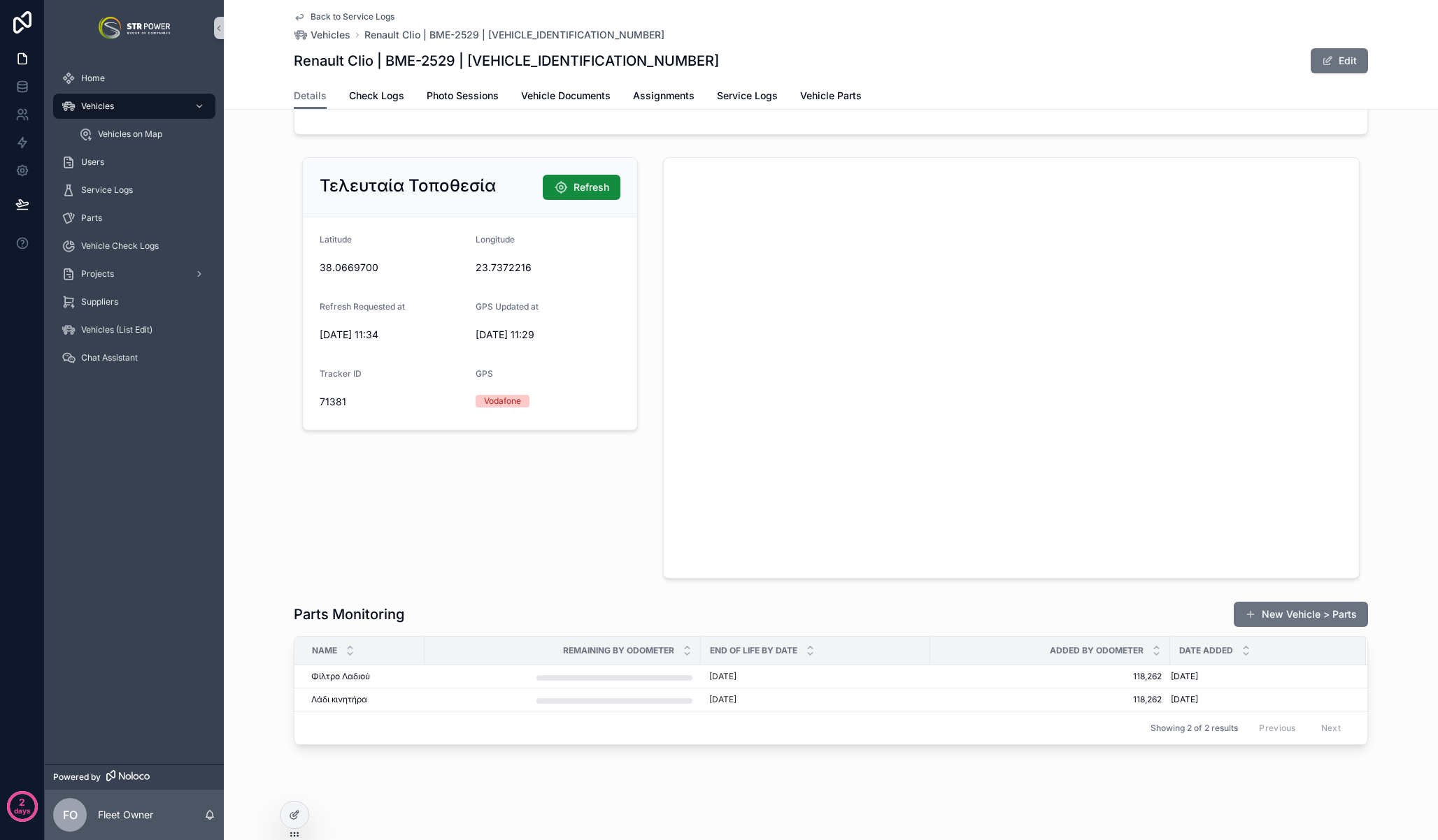
click at [544, 601] on div "Parts Monitoring New Vehicle > Parts" at bounding box center [831, 614] width 1074 height 27
click at [542, 565] on div "Τελευταία Τοποθεσία Refresh [GEOGRAPHIC_DATA] Refresh Requested at [DATE] 11:34…" at bounding box center [469, 369] width 352 height 433
click at [551, 602] on div "Parts Monitoring New Vehicle > Parts" at bounding box center [831, 614] width 1074 height 27
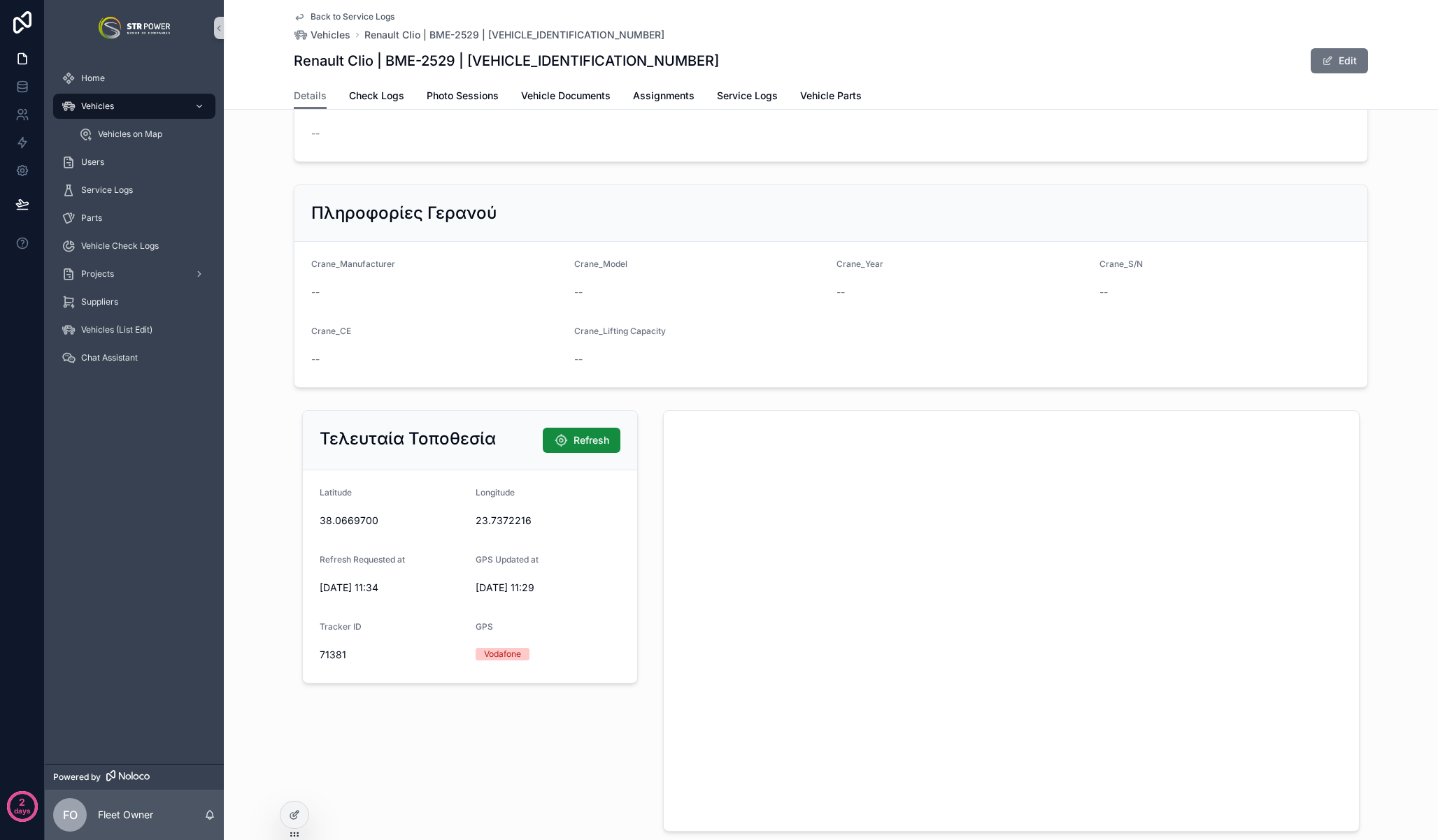
scroll to position [1569, 0]
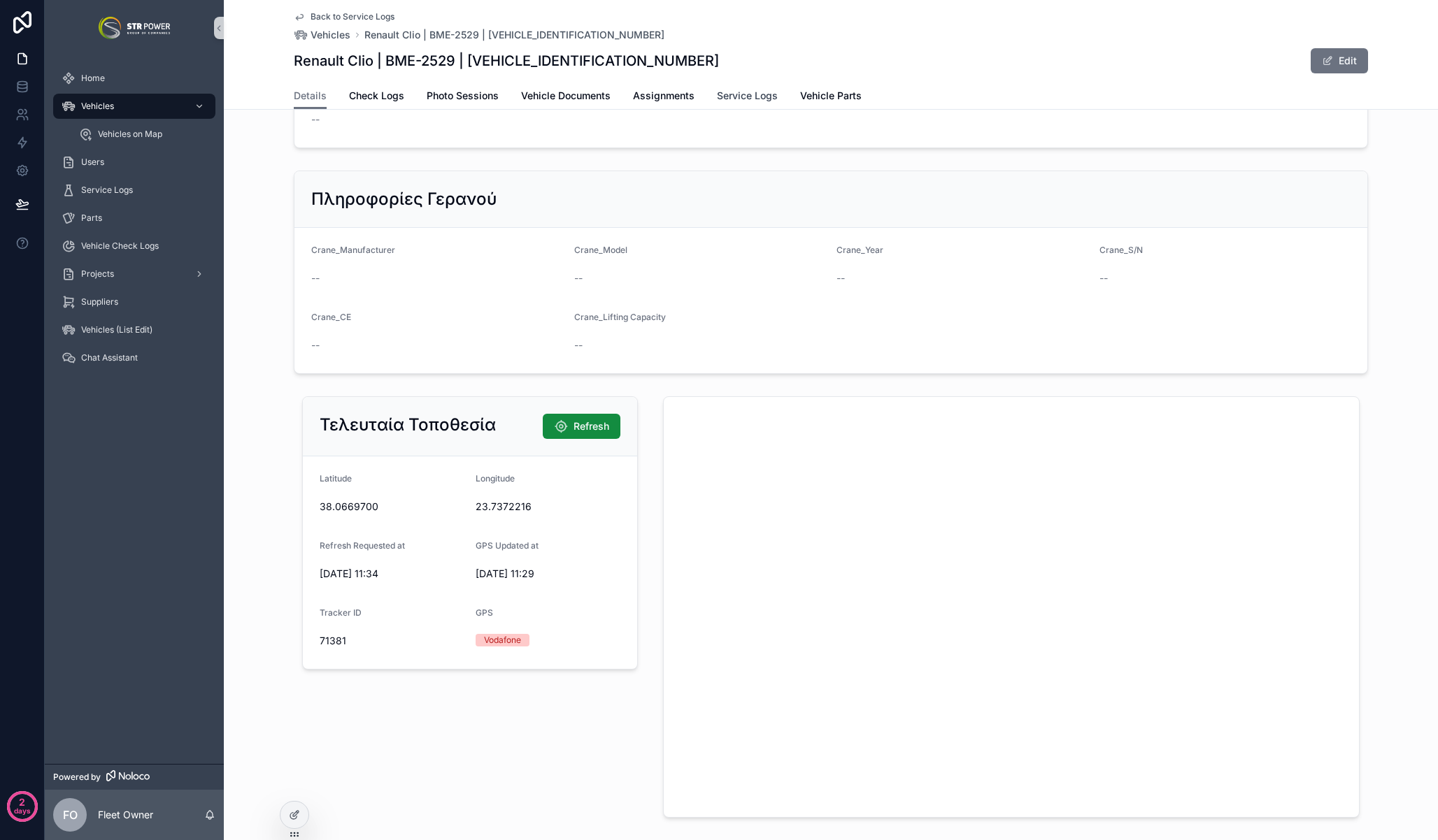
click at [741, 100] on span "Service Logs" at bounding box center [747, 96] width 60 height 14
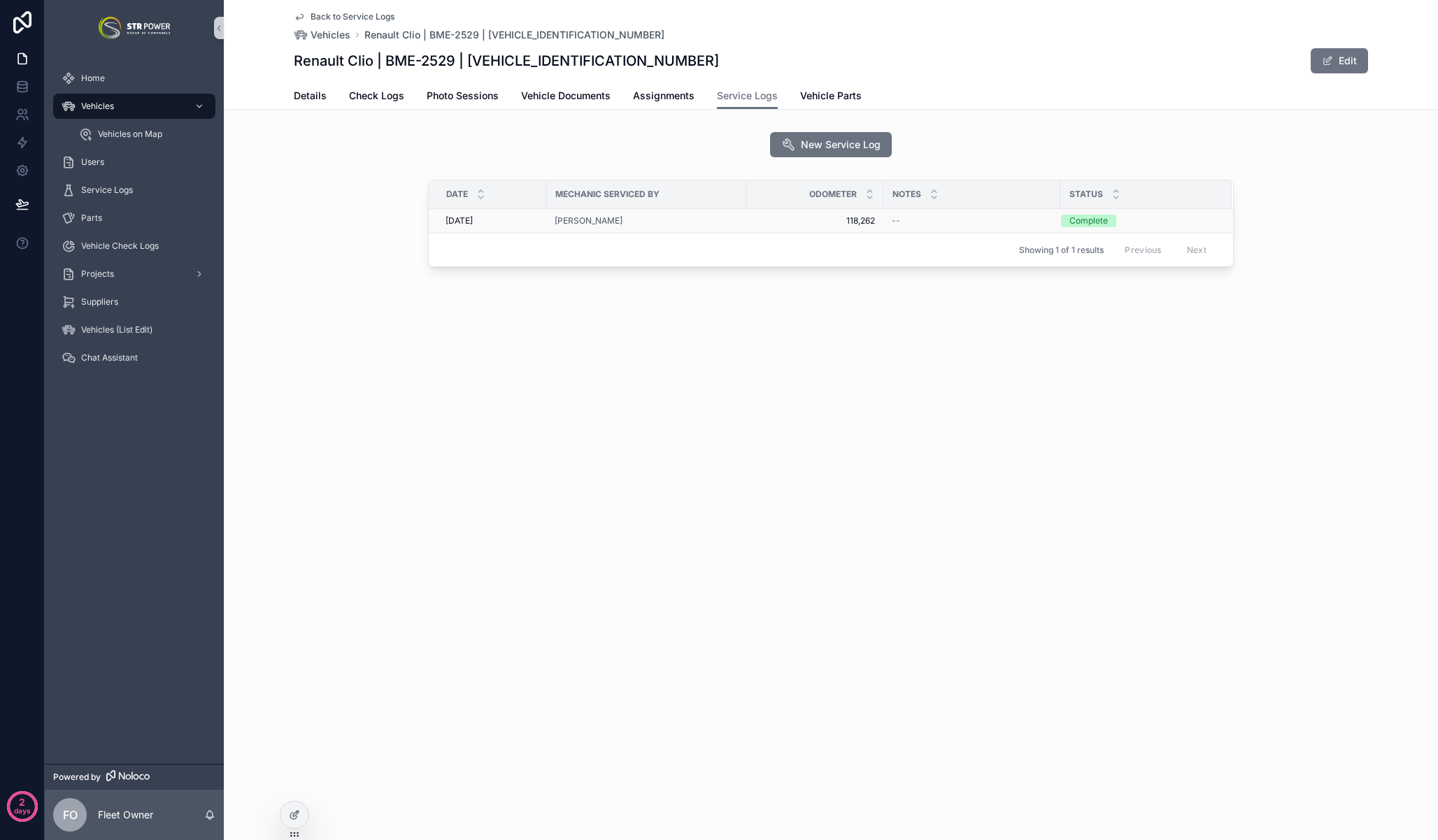
click at [719, 221] on div "[PERSON_NAME]" at bounding box center [646, 221] width 183 height 11
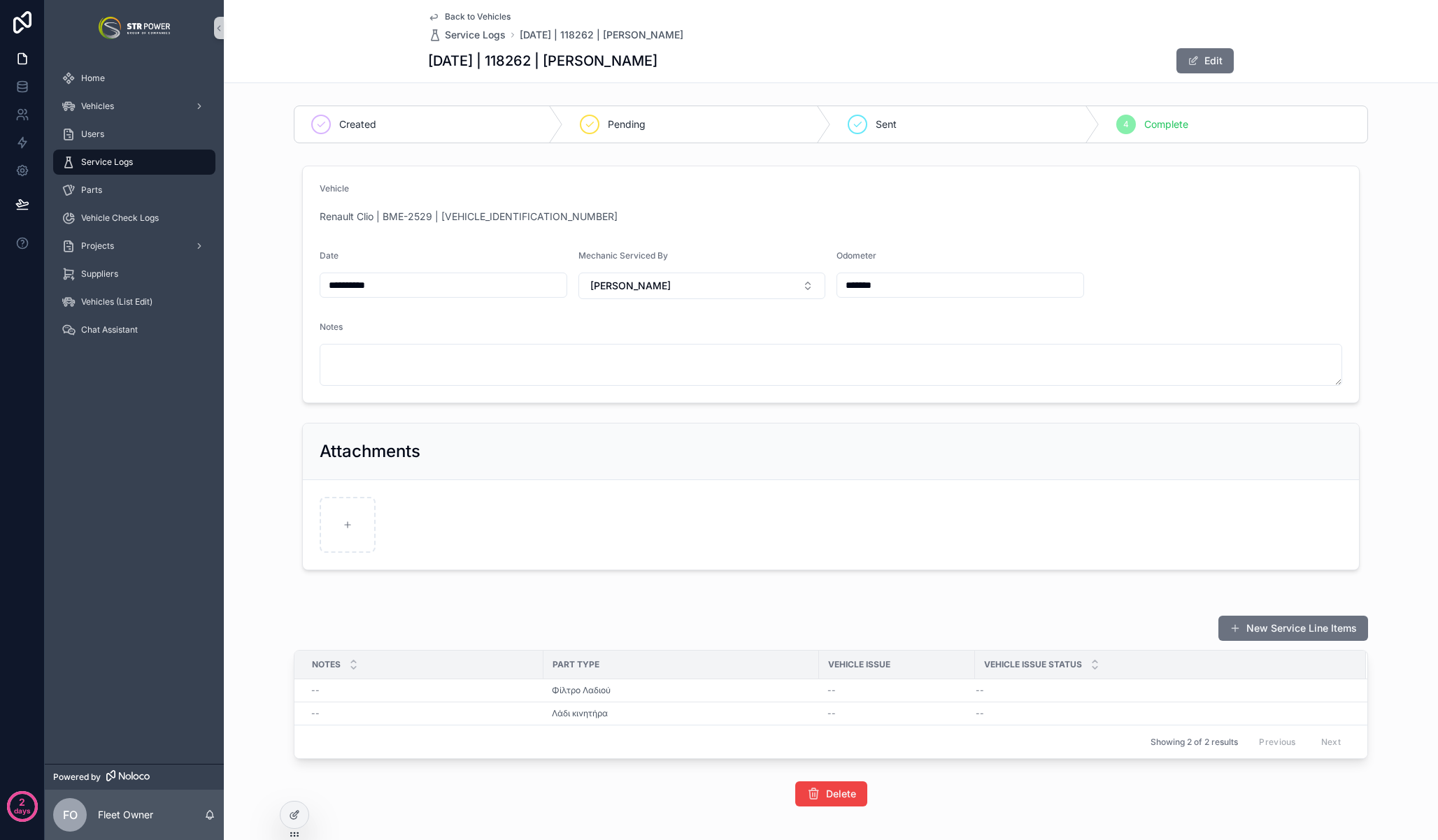
scroll to position [61, 0]
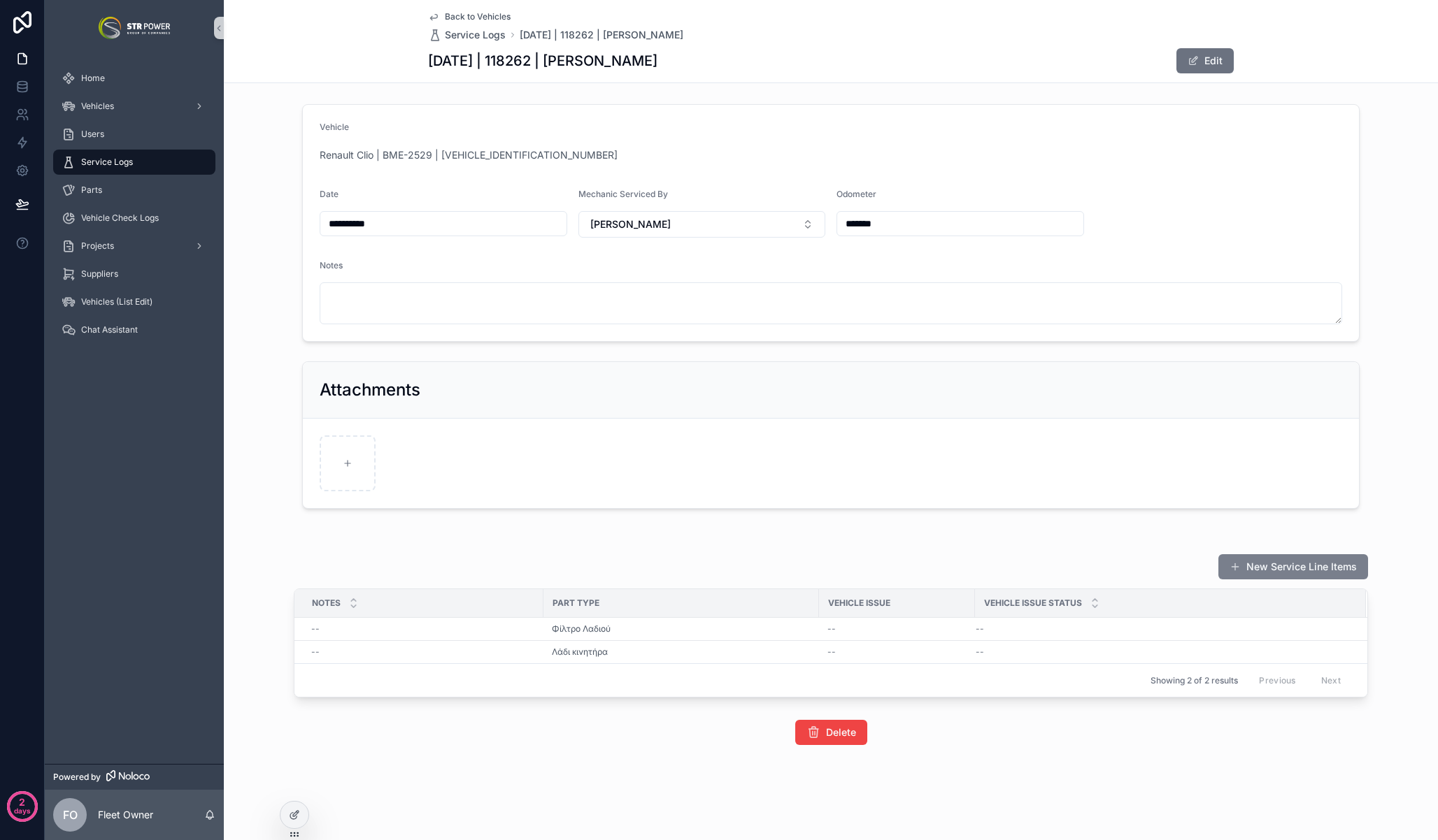
click at [1314, 573] on button "New Service Line Items" at bounding box center [1292, 566] width 150 height 25
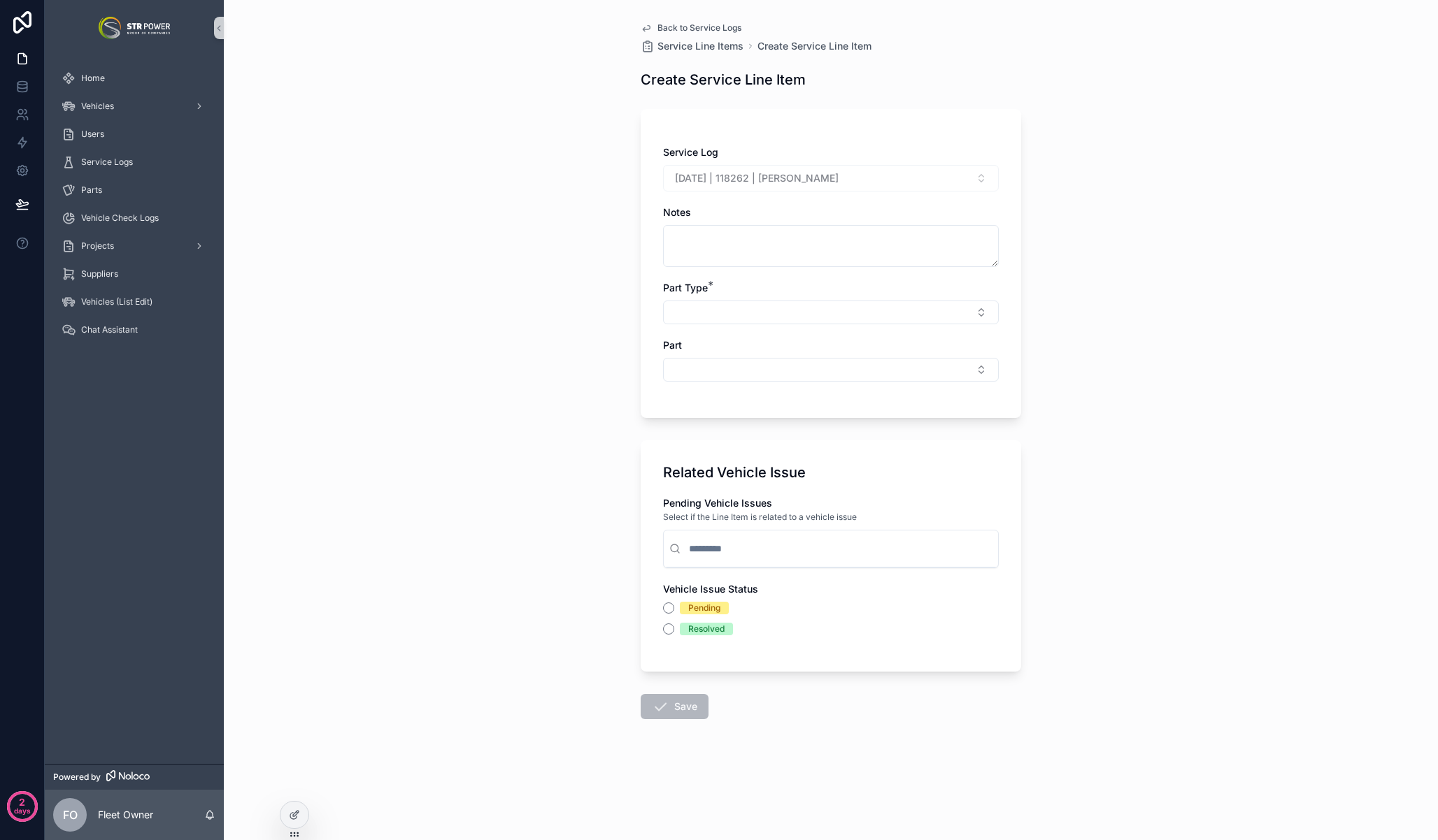
click at [742, 355] on div "Part" at bounding box center [831, 360] width 336 height 43
click at [732, 302] on button "Select Button" at bounding box center [831, 312] width 336 height 24
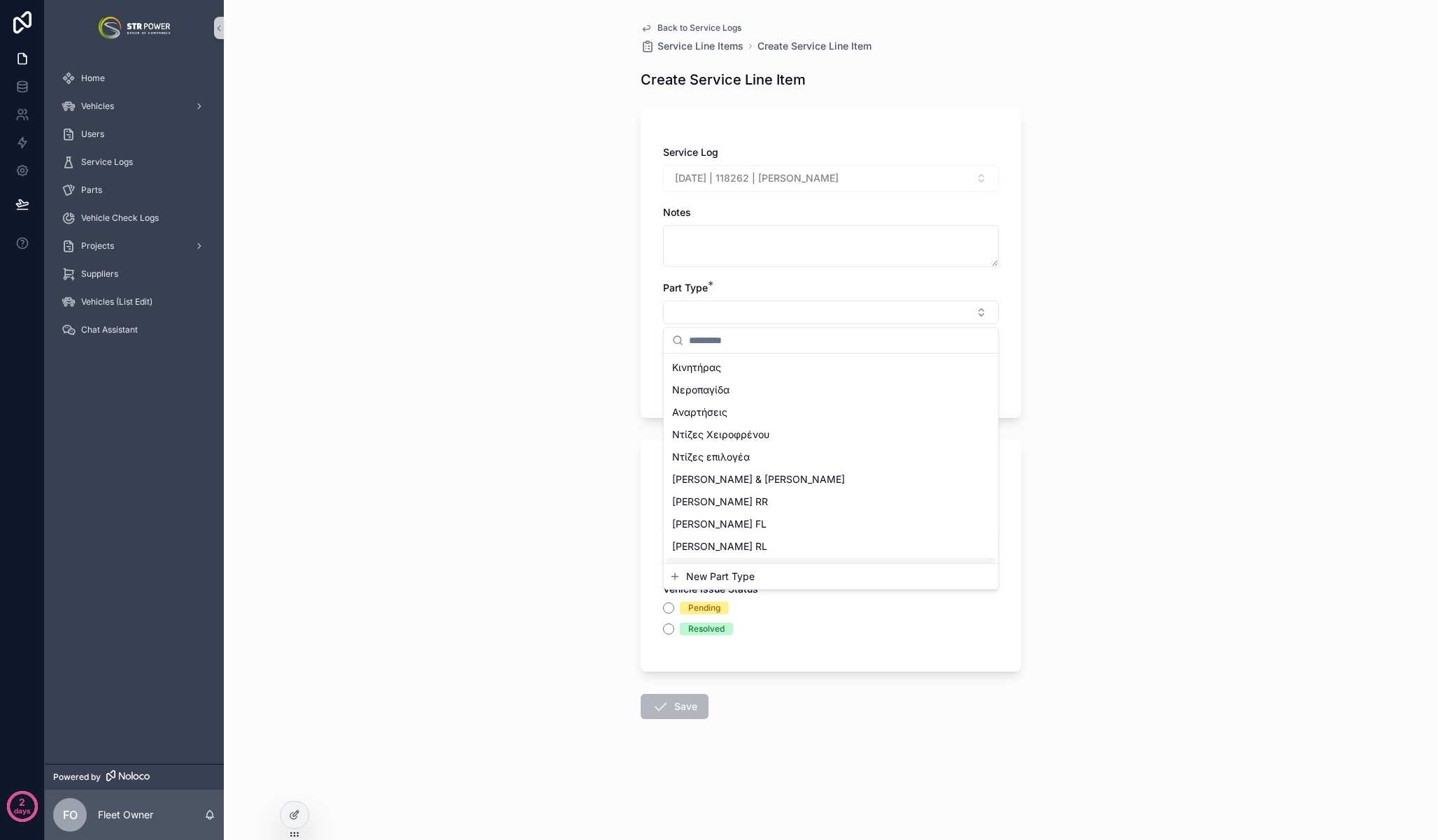
click at [737, 575] on span "New Part Type" at bounding box center [720, 576] width 69 height 14
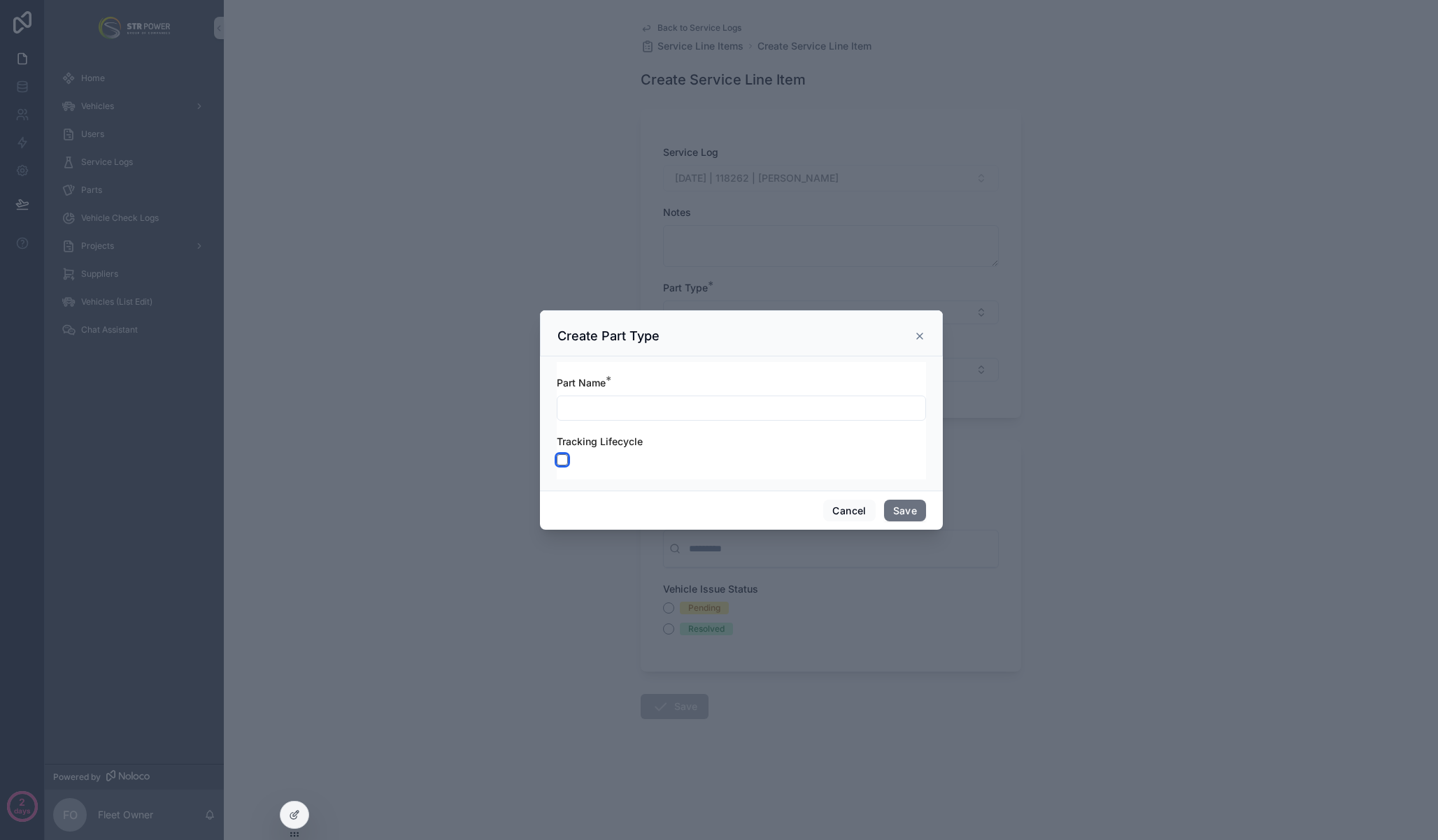
click at [566, 460] on button "scrollable content" at bounding box center [562, 460] width 11 height 11
click at [563, 462] on button "scrollable content" at bounding box center [562, 460] width 11 height 11
type button "on"
click at [499, 216] on div "scrollable content" at bounding box center [719, 420] width 1438 height 840
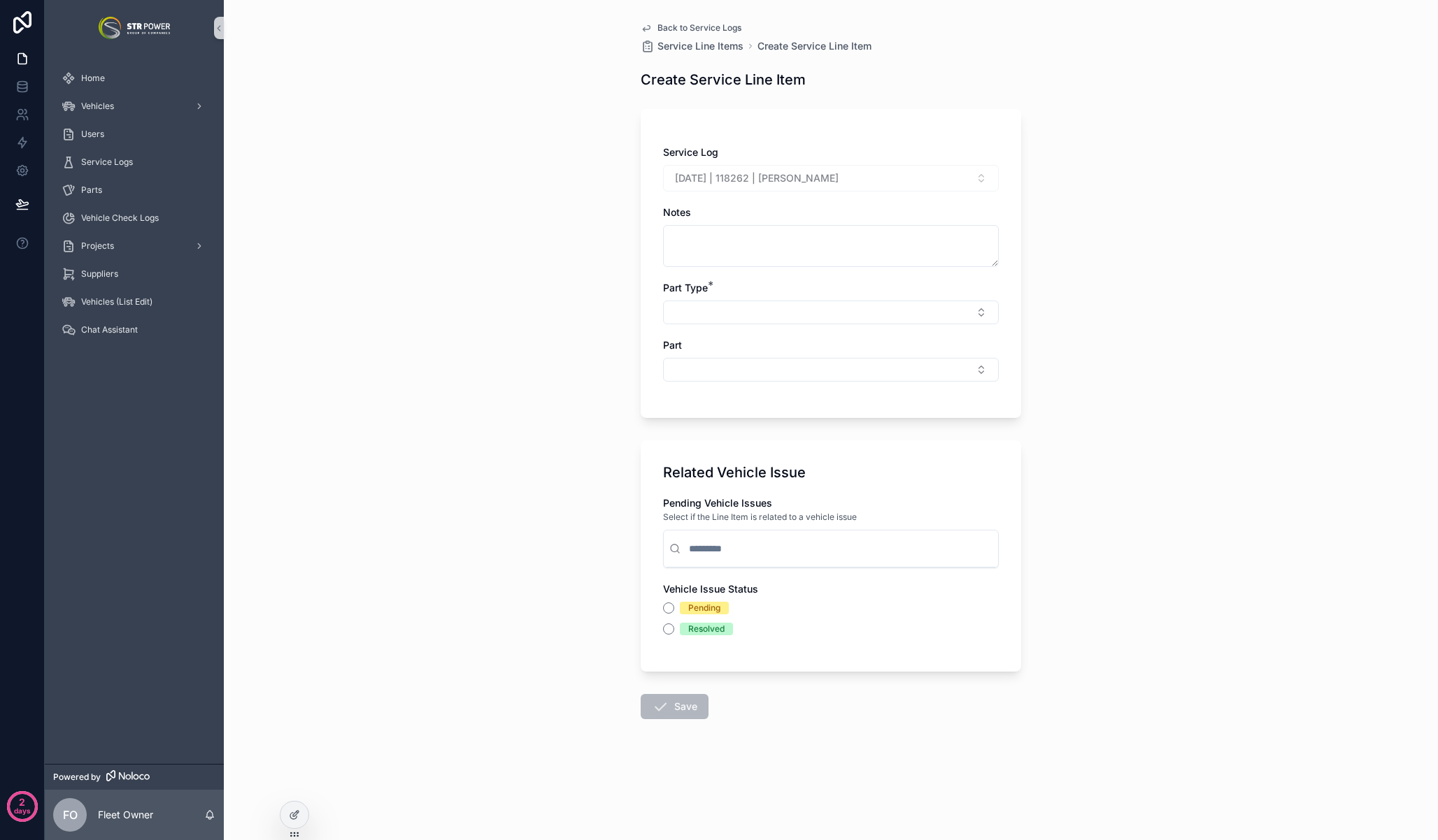
click at [408, 99] on div "Back to Service Logs Service Line Items Create Service Line Item Create Service…" at bounding box center [831, 420] width 1214 height 840
click at [535, 591] on div "Back to Service Logs Service Line Items Create Service Line Item Create Service…" at bounding box center [831, 420] width 1214 height 840
click at [417, 633] on div "Back to Service Logs Service Line Items Create Service Line Item Create Service…" at bounding box center [831, 420] width 1214 height 840
drag, startPoint x: 464, startPoint y: 216, endPoint x: 201, endPoint y: 139, distance: 274.0
click at [463, 216] on div "Back to Service Logs Service Line Items Create Service Line Item Create Service…" at bounding box center [831, 420] width 1214 height 840
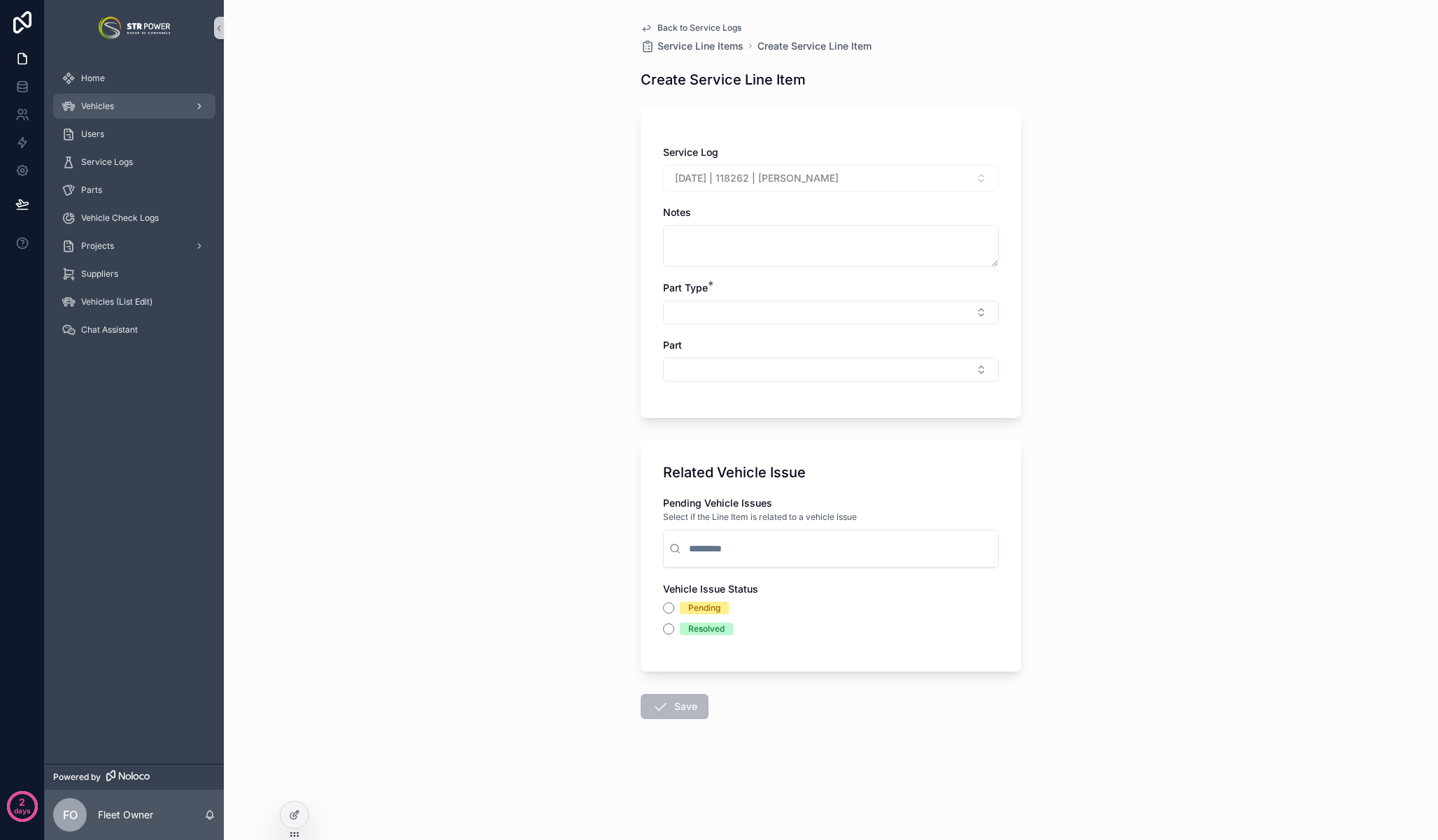
click at [110, 114] on div "Vehicles" at bounding box center [134, 105] width 146 height 22
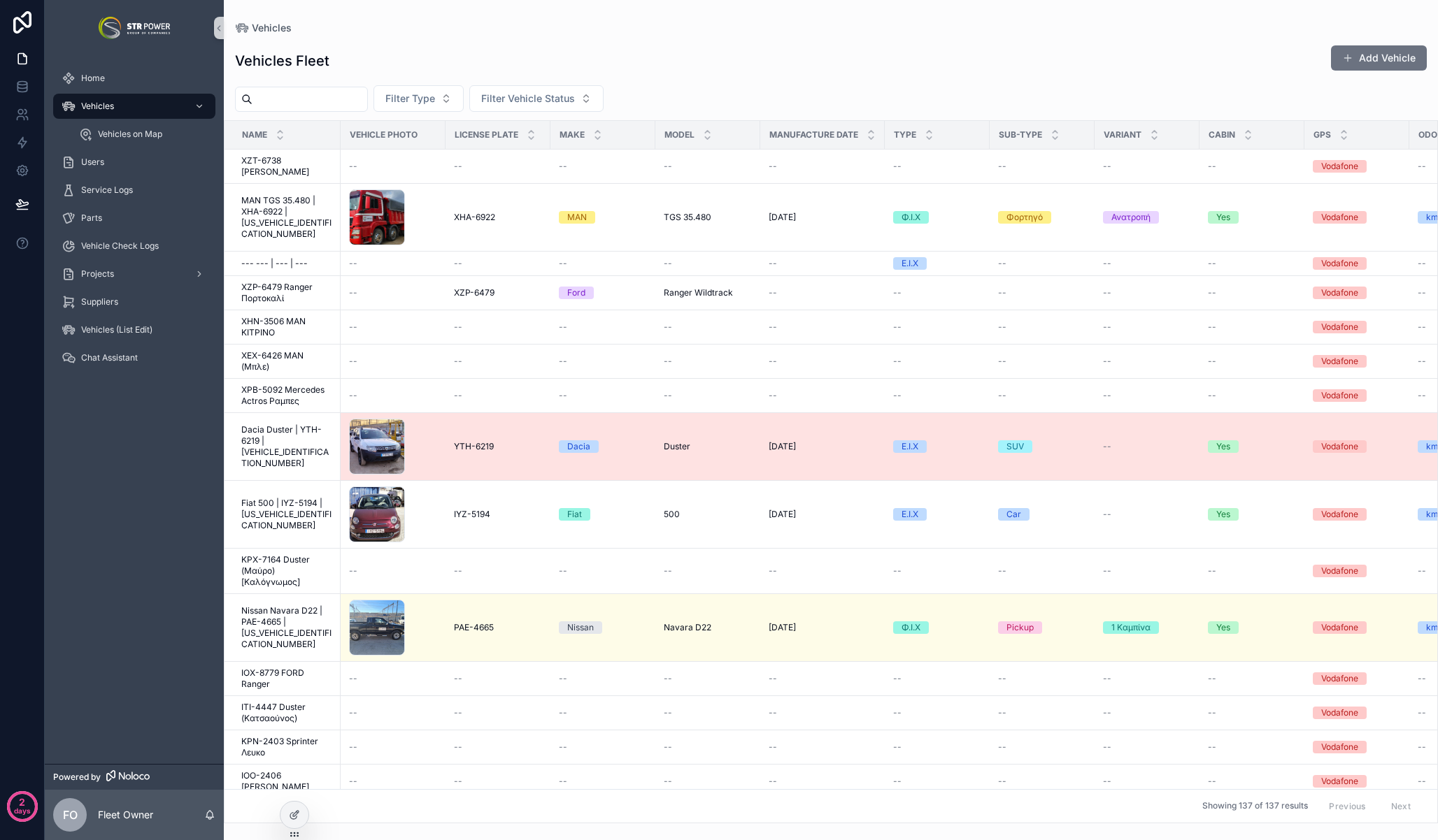
click at [258, 434] on span "Dacia Duster | YTH-6219 | [VEHICLE_IDENTIFICATION_NUMBER]" at bounding box center [286, 446] width 91 height 45
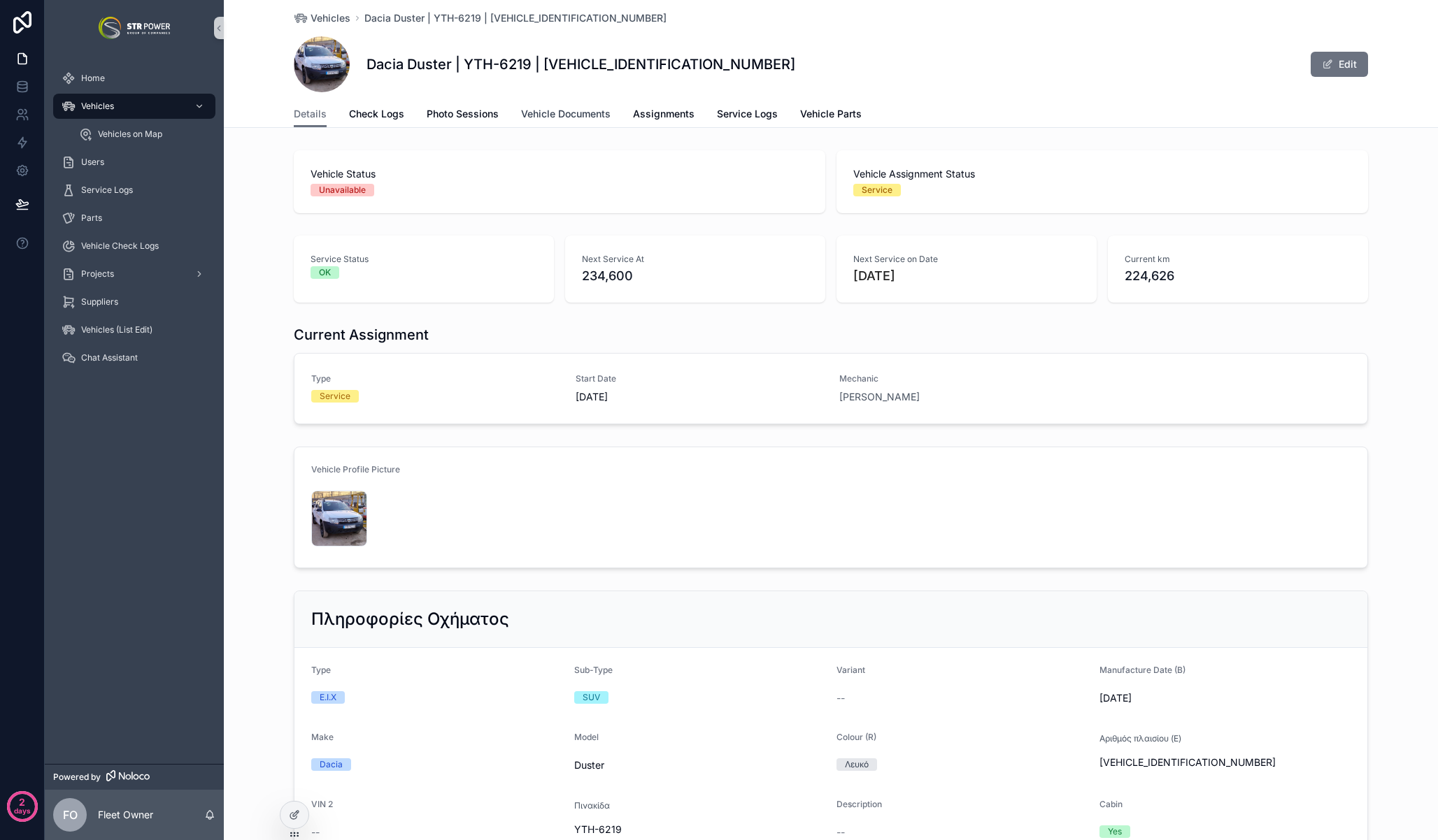
click at [569, 107] on span "Vehicle Documents" at bounding box center [565, 114] width 89 height 14
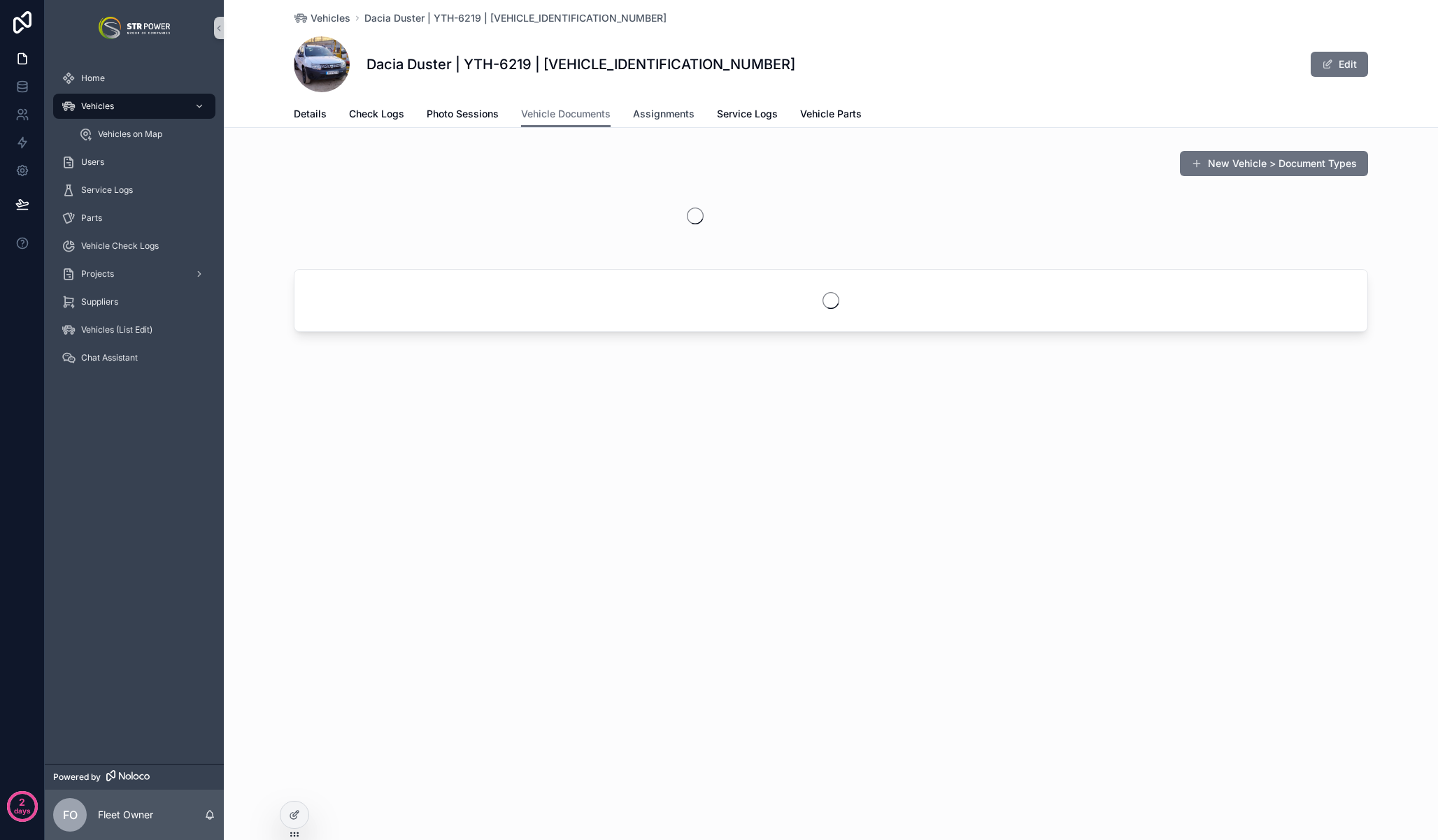
click at [652, 110] on span "Assignments" at bounding box center [663, 114] width 61 height 14
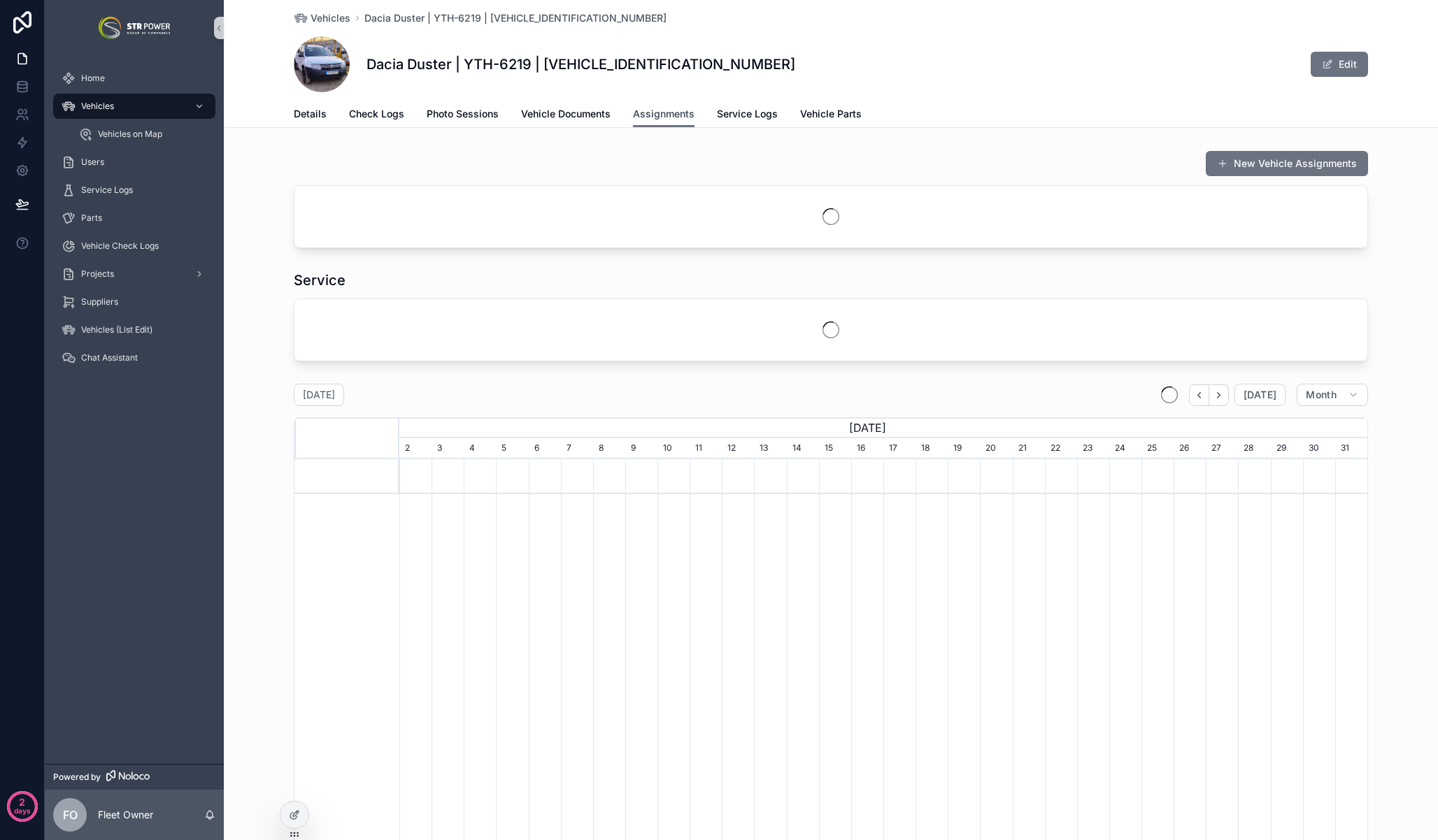
scroll to position [0, 968]
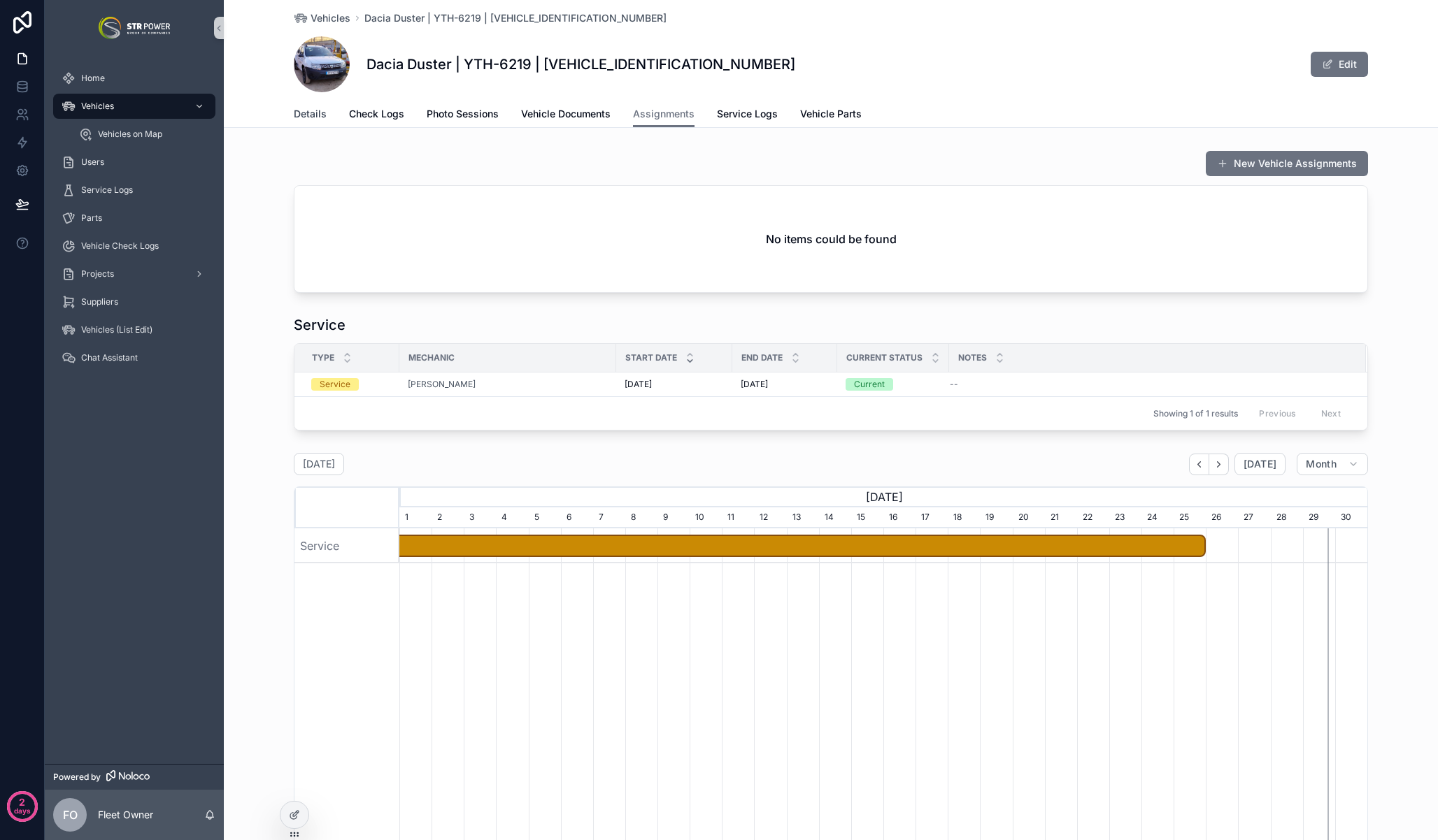
click at [309, 114] on span "Details" at bounding box center [310, 114] width 33 height 14
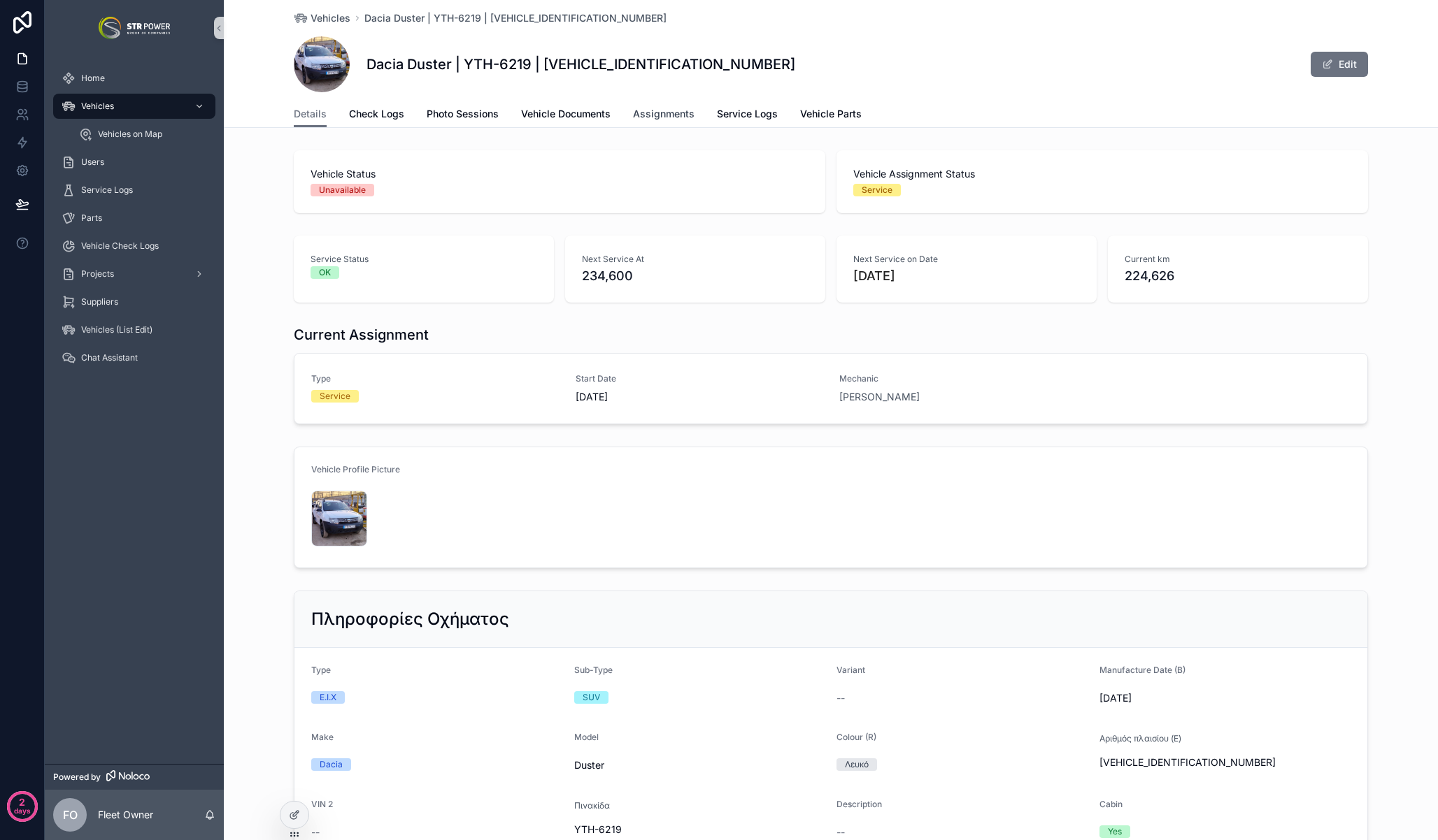
click at [648, 111] on span "Assignments" at bounding box center [663, 114] width 61 height 14
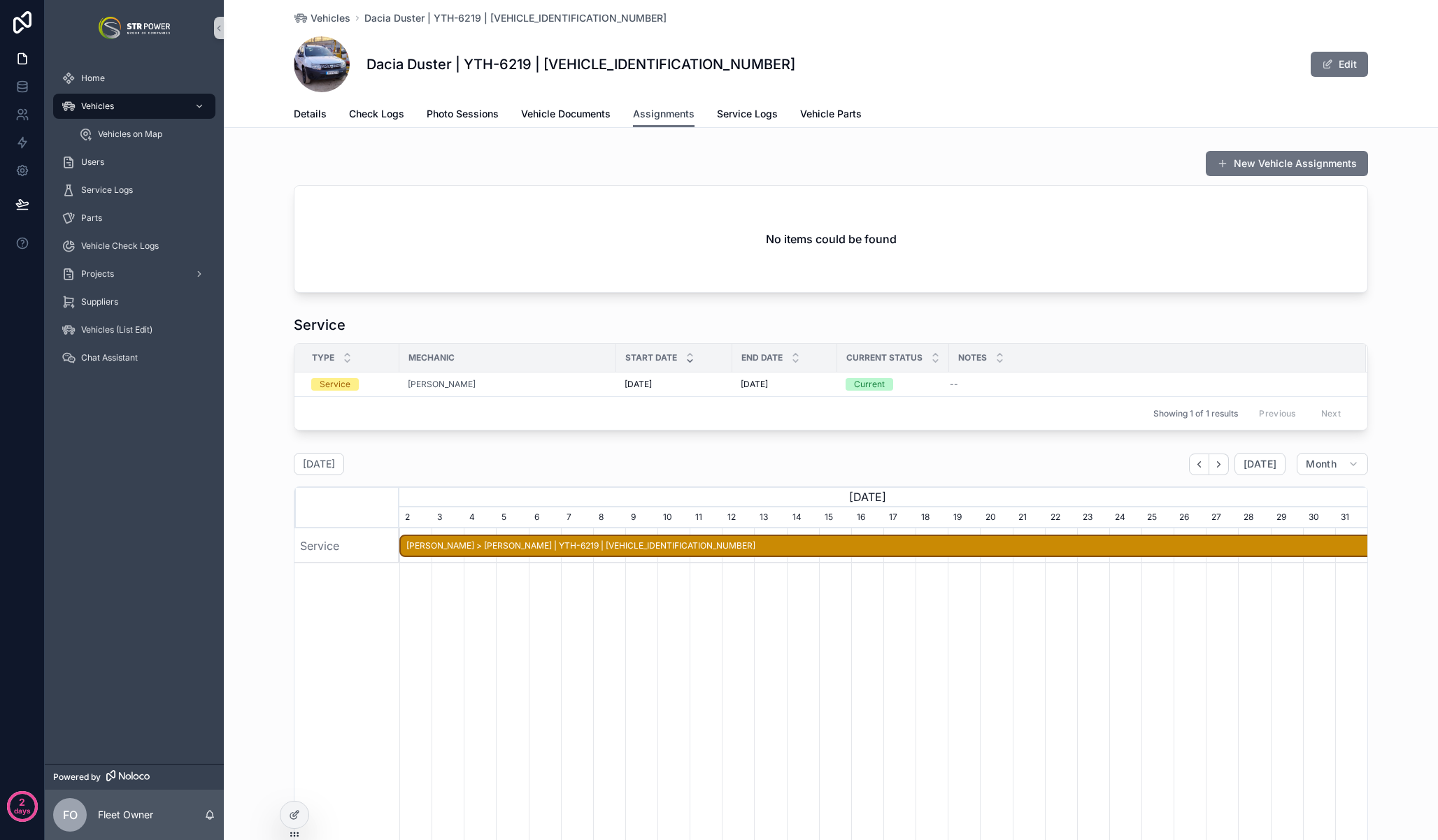
scroll to position [0, 968]
click at [313, 109] on span "Details" at bounding box center [310, 114] width 33 height 14
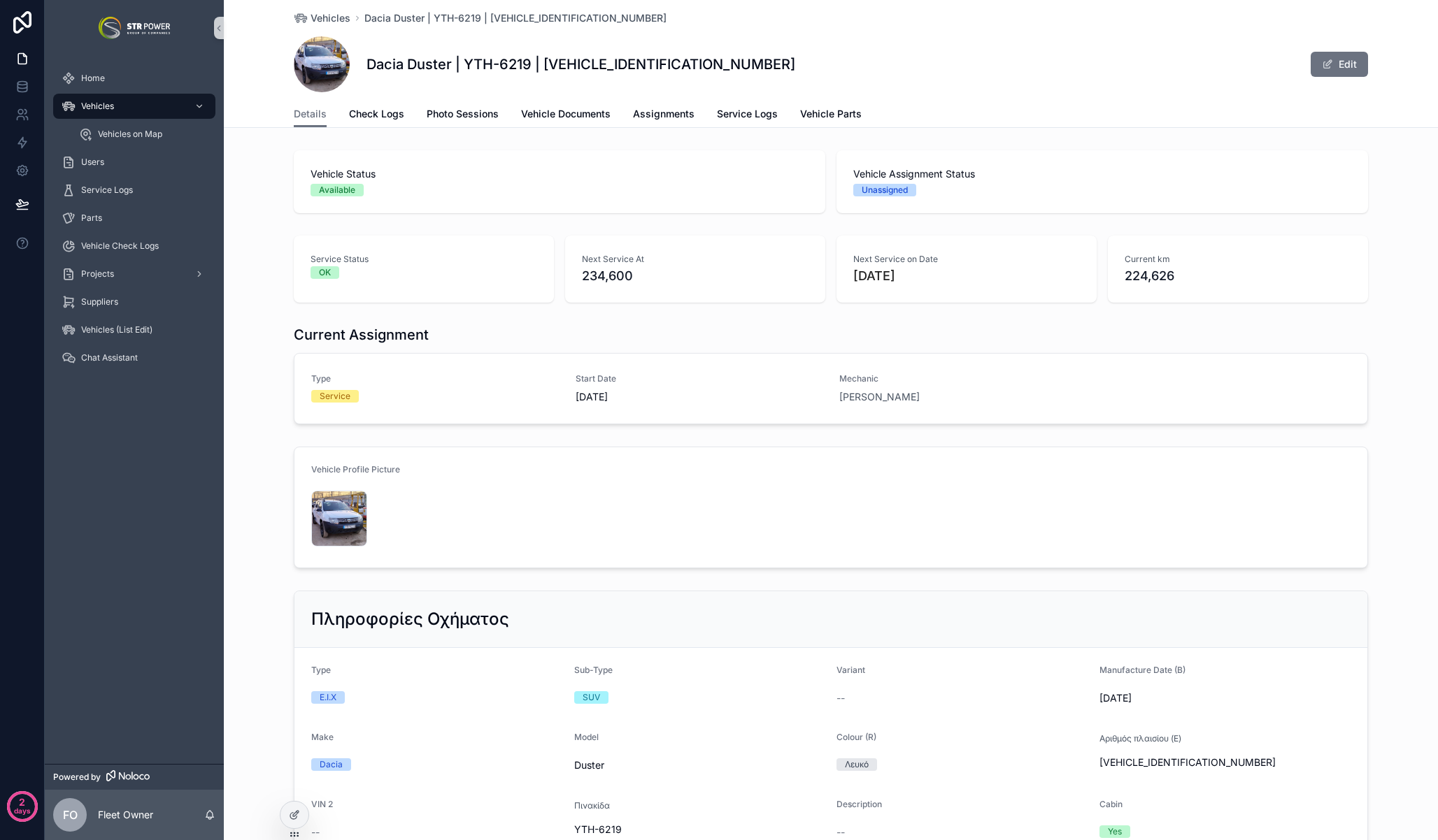
click at [260, 304] on div "Service Status OK Next Service At 234,600 Next Service on Date [DATE] Current k…" at bounding box center [831, 269] width 1214 height 78
click at [647, 114] on span "Assignments" at bounding box center [663, 114] width 61 height 14
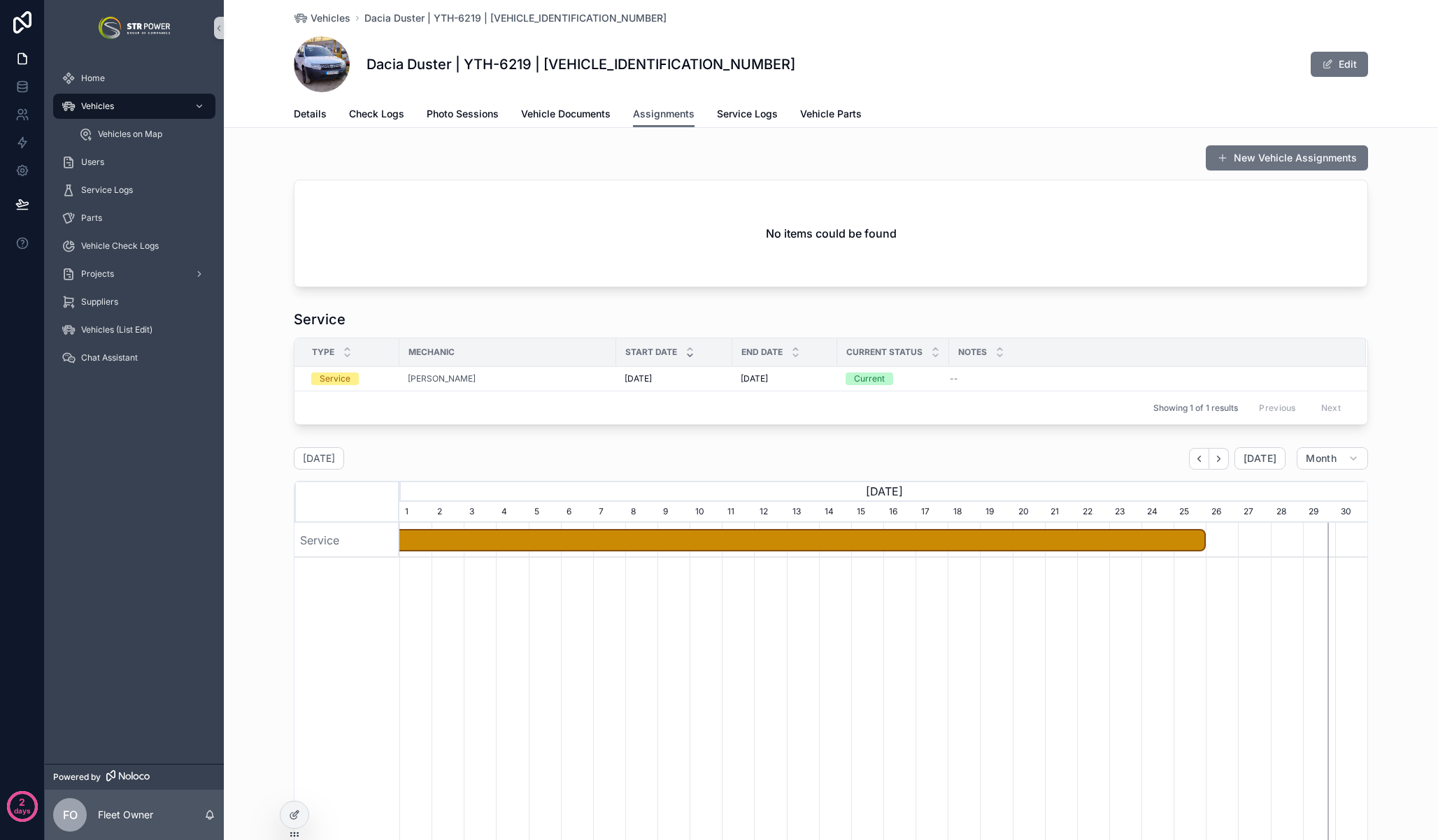
scroll to position [7, 0]
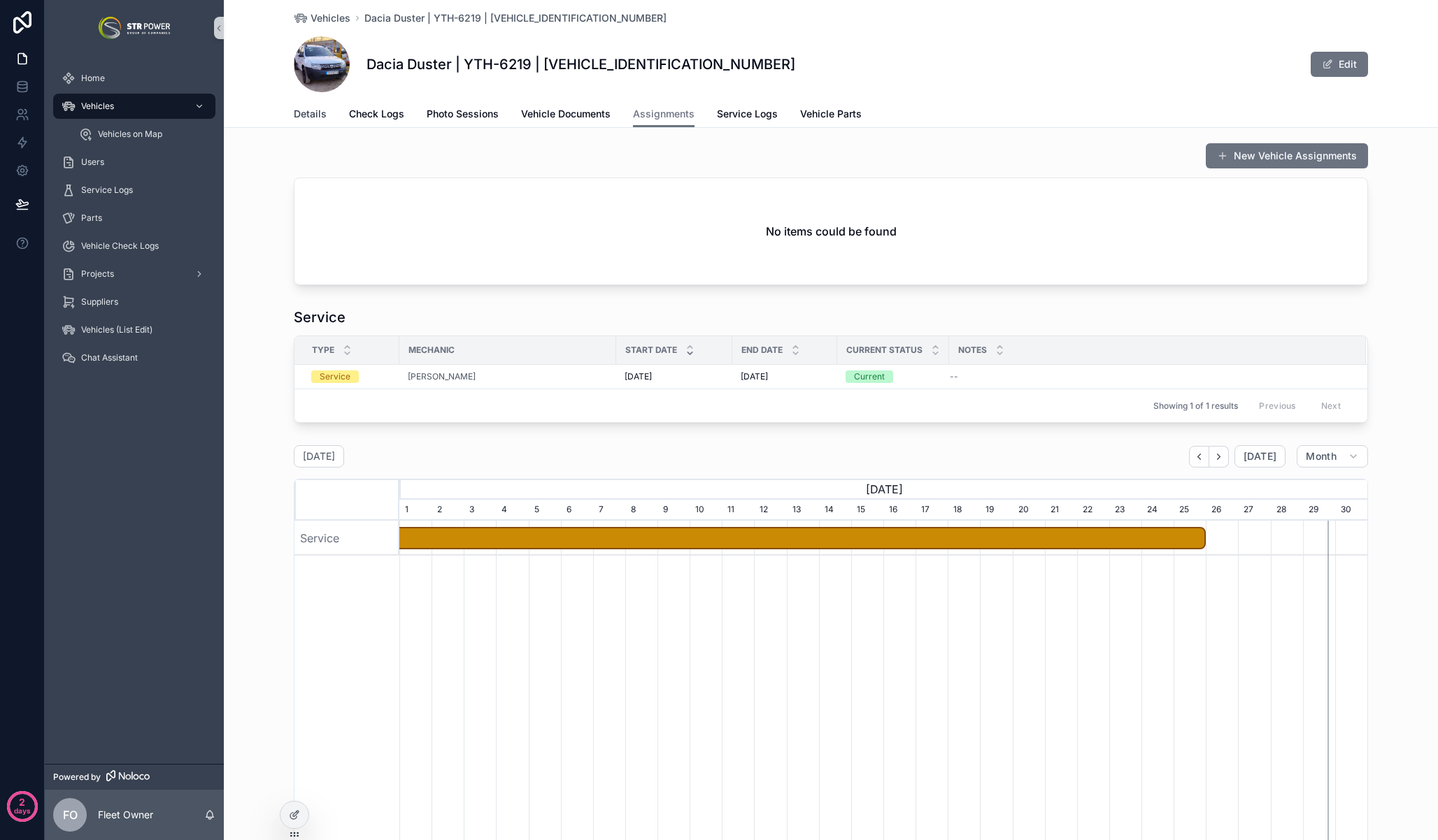
click at [302, 121] on link "Details" at bounding box center [310, 115] width 33 height 28
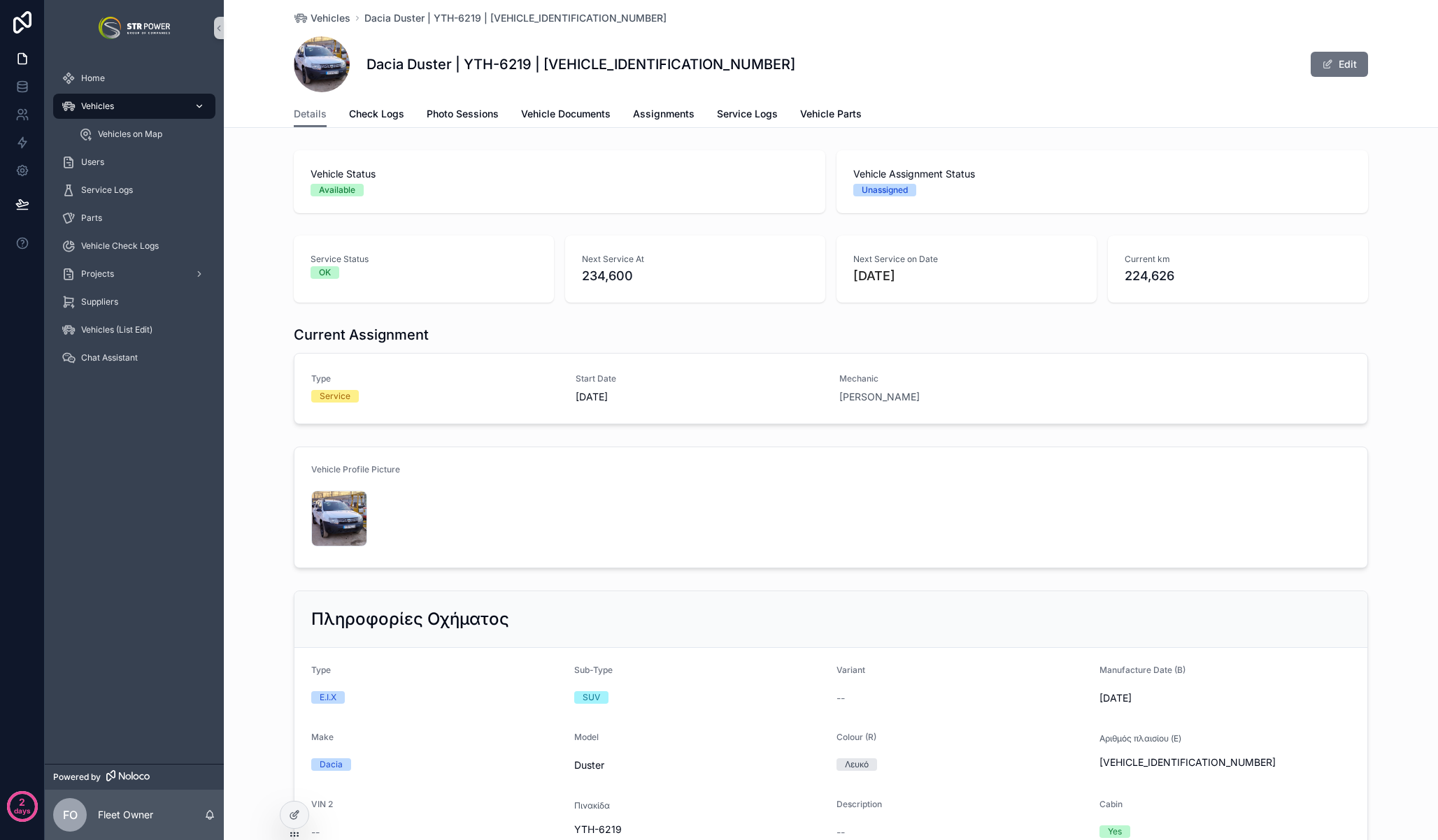
click at [123, 107] on div "Vehicles" at bounding box center [134, 105] width 146 height 22
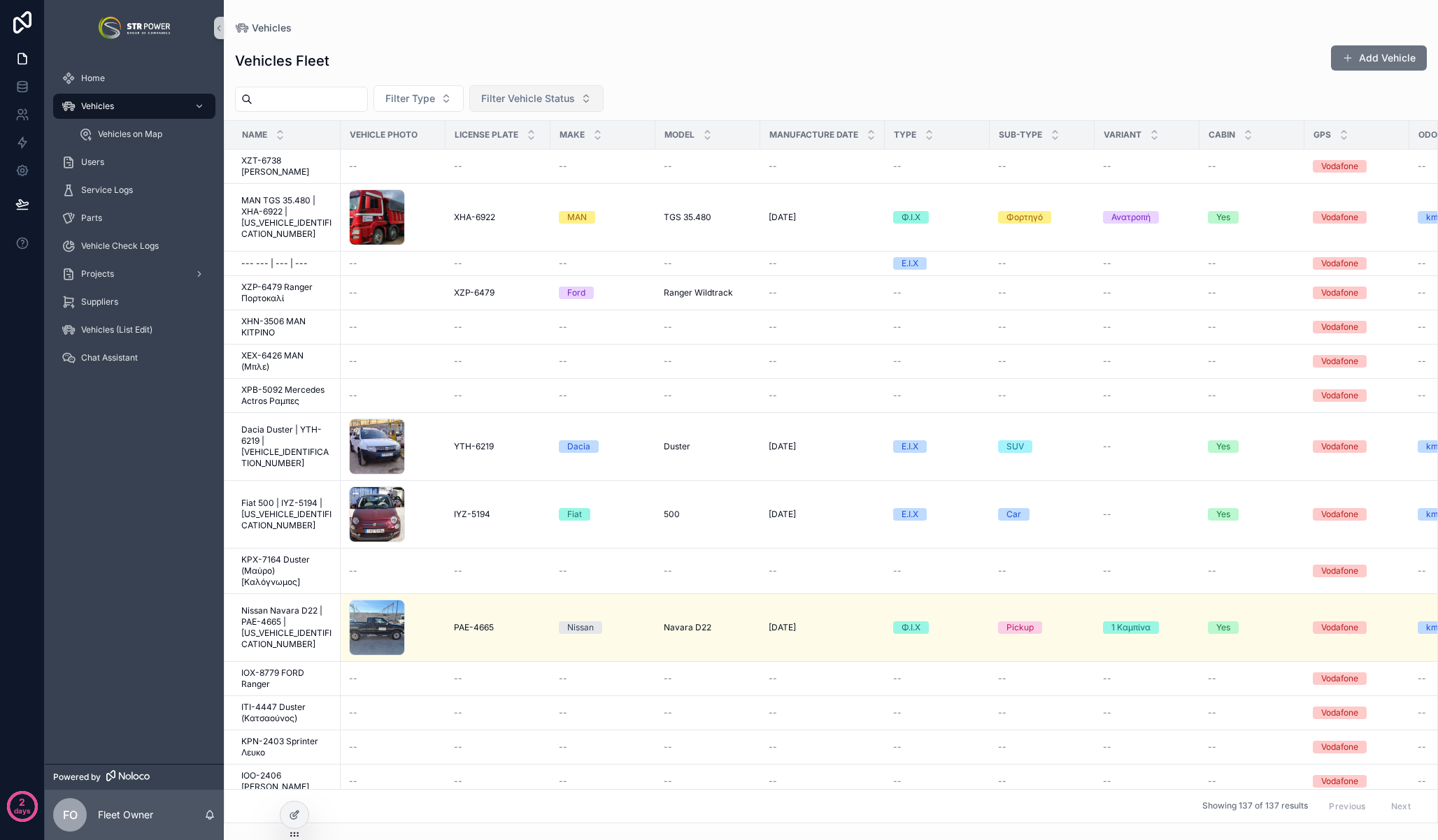
click at [557, 103] on span "Filter Vehicle Status" at bounding box center [528, 98] width 94 height 14
click at [734, 61] on div "Vehicles Fleet Add Vehicle" at bounding box center [831, 60] width 1192 height 32
click at [557, 96] on span "Filter Vehicle Status" at bounding box center [528, 98] width 94 height 14
click at [734, 85] on div "Filter Type Filter Vehicle Status" at bounding box center [831, 98] width 1214 height 27
click at [284, 445] on span "Dacia Duster | YTH-6219 | [VEHICLE_IDENTIFICATION_NUMBER]" at bounding box center [286, 446] width 91 height 45
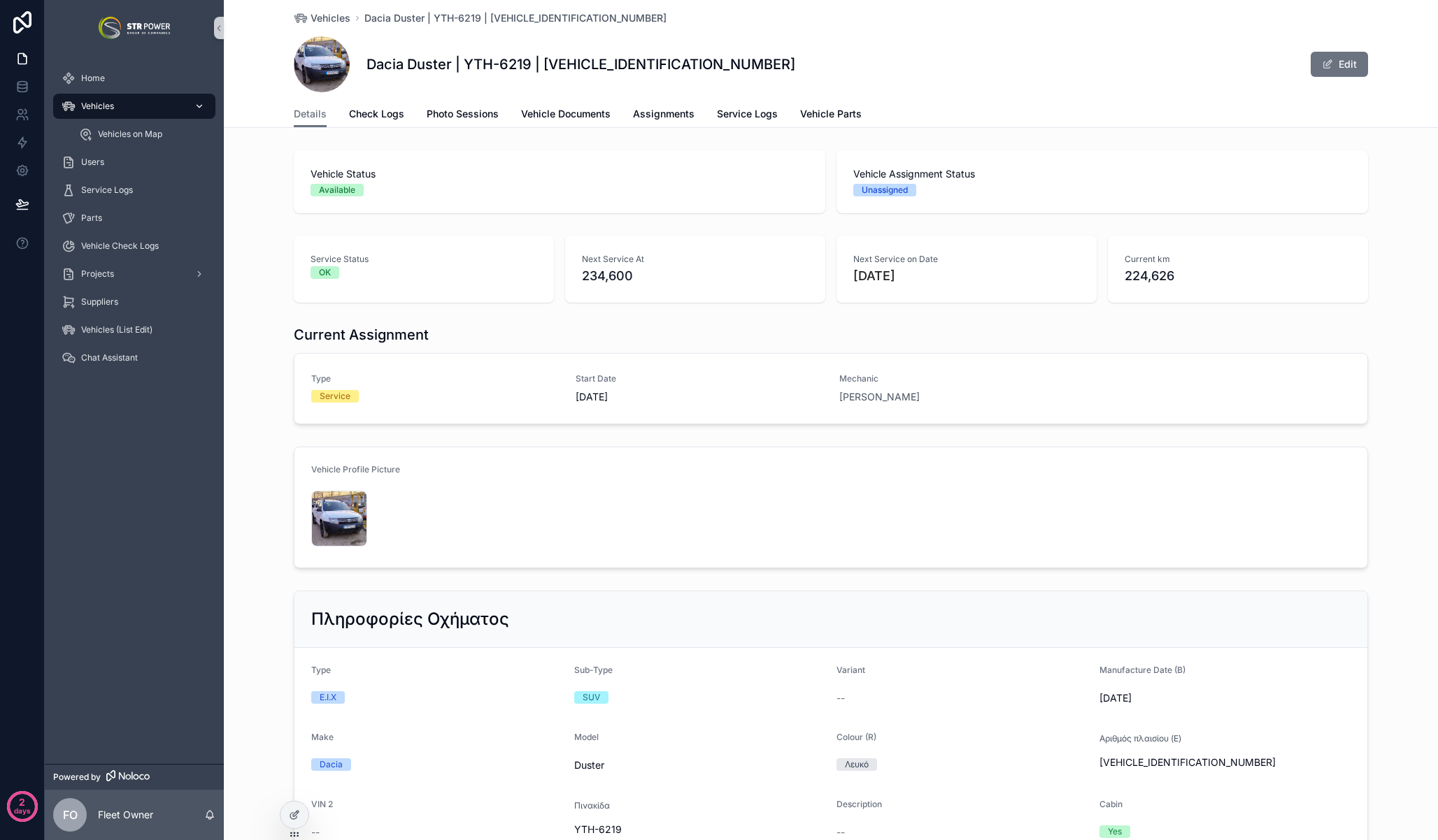
click at [125, 109] on div "Vehicles" at bounding box center [134, 105] width 146 height 22
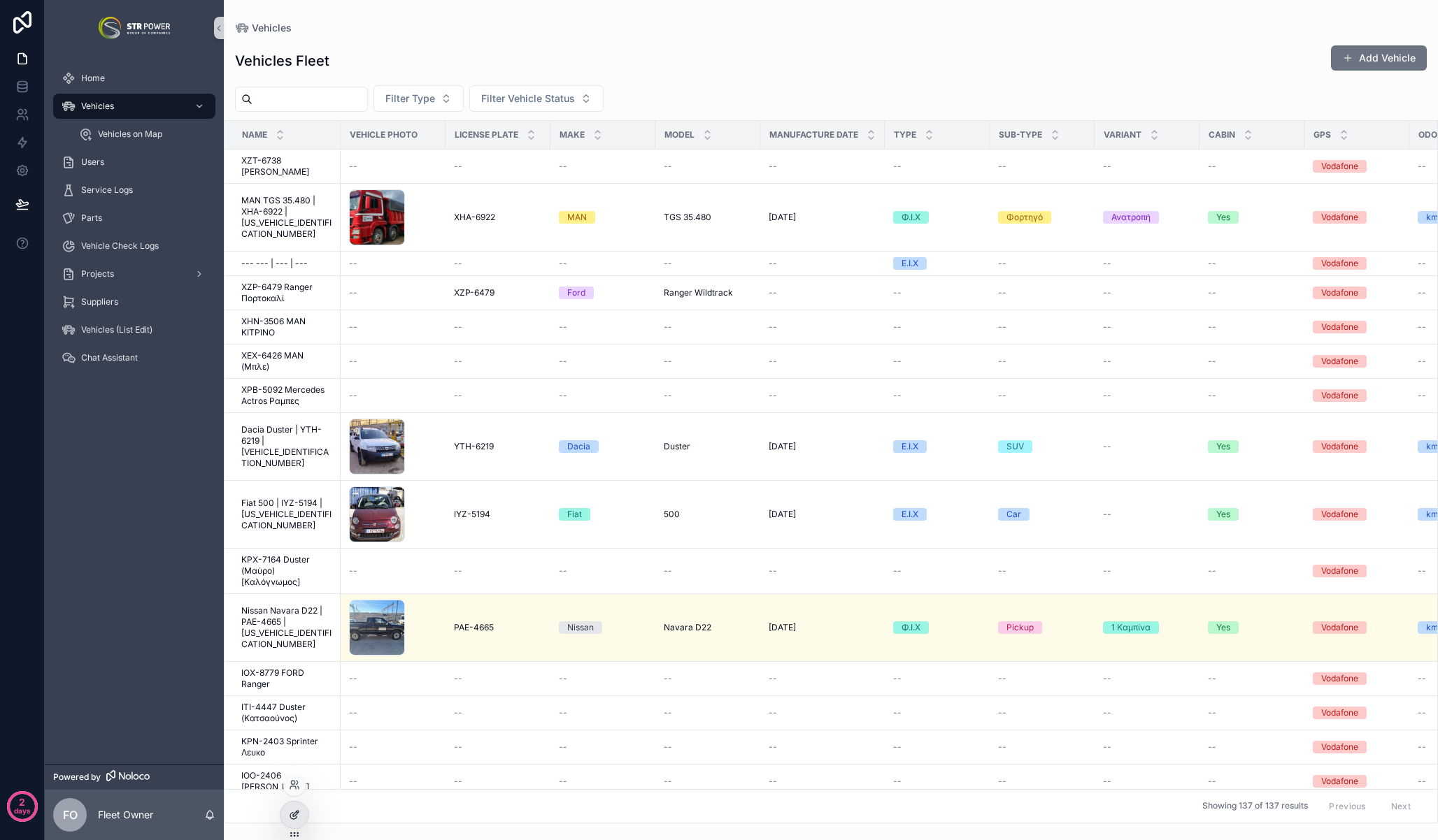
click at [300, 820] on div at bounding box center [294, 815] width 28 height 27
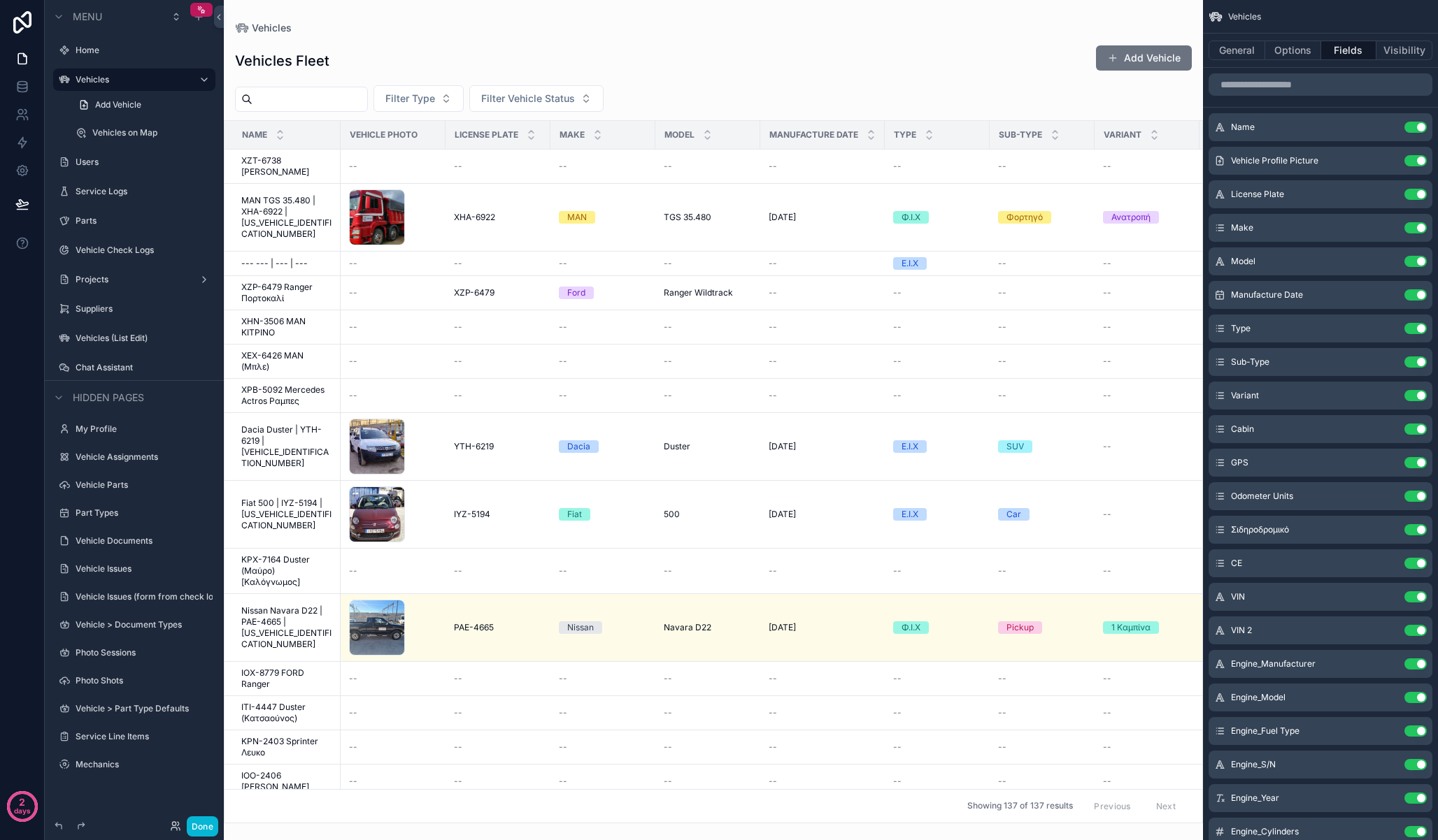
click at [513, 38] on div "scrollable content" at bounding box center [714, 420] width 979 height 840
click at [278, 447] on span "Dacia Duster | YTH-6219 | [VEHICLE_IDENTIFICATION_NUMBER]" at bounding box center [286, 446] width 91 height 45
click at [1275, 60] on div "General Options Fields Visibility" at bounding box center [1319, 50] width 235 height 34
click at [1279, 56] on button "Options" at bounding box center [1293, 51] width 56 height 20
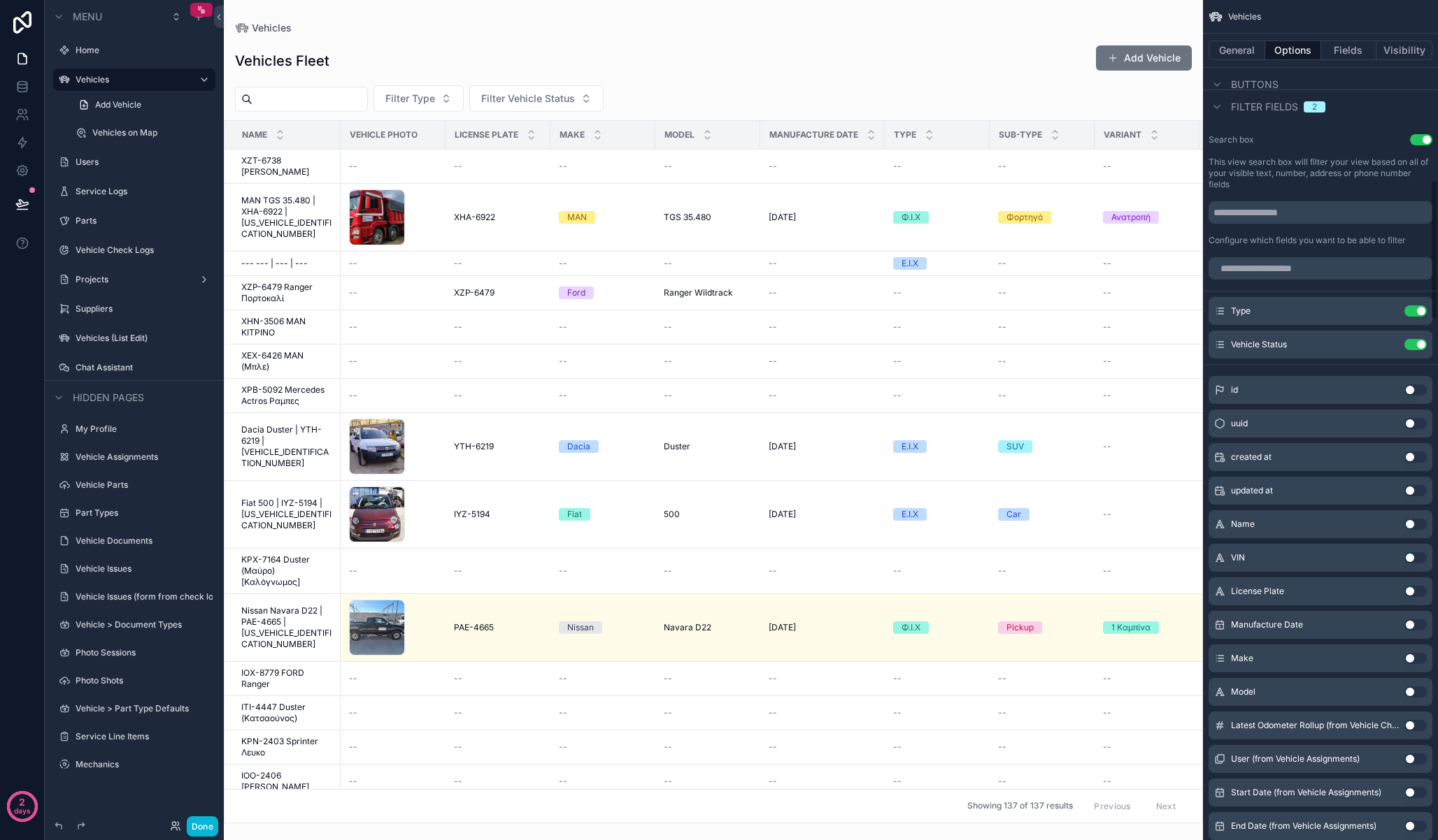
scroll to position [1083, 0]
click at [1279, 268] on input "scrollable content" at bounding box center [1320, 266] width 224 height 22
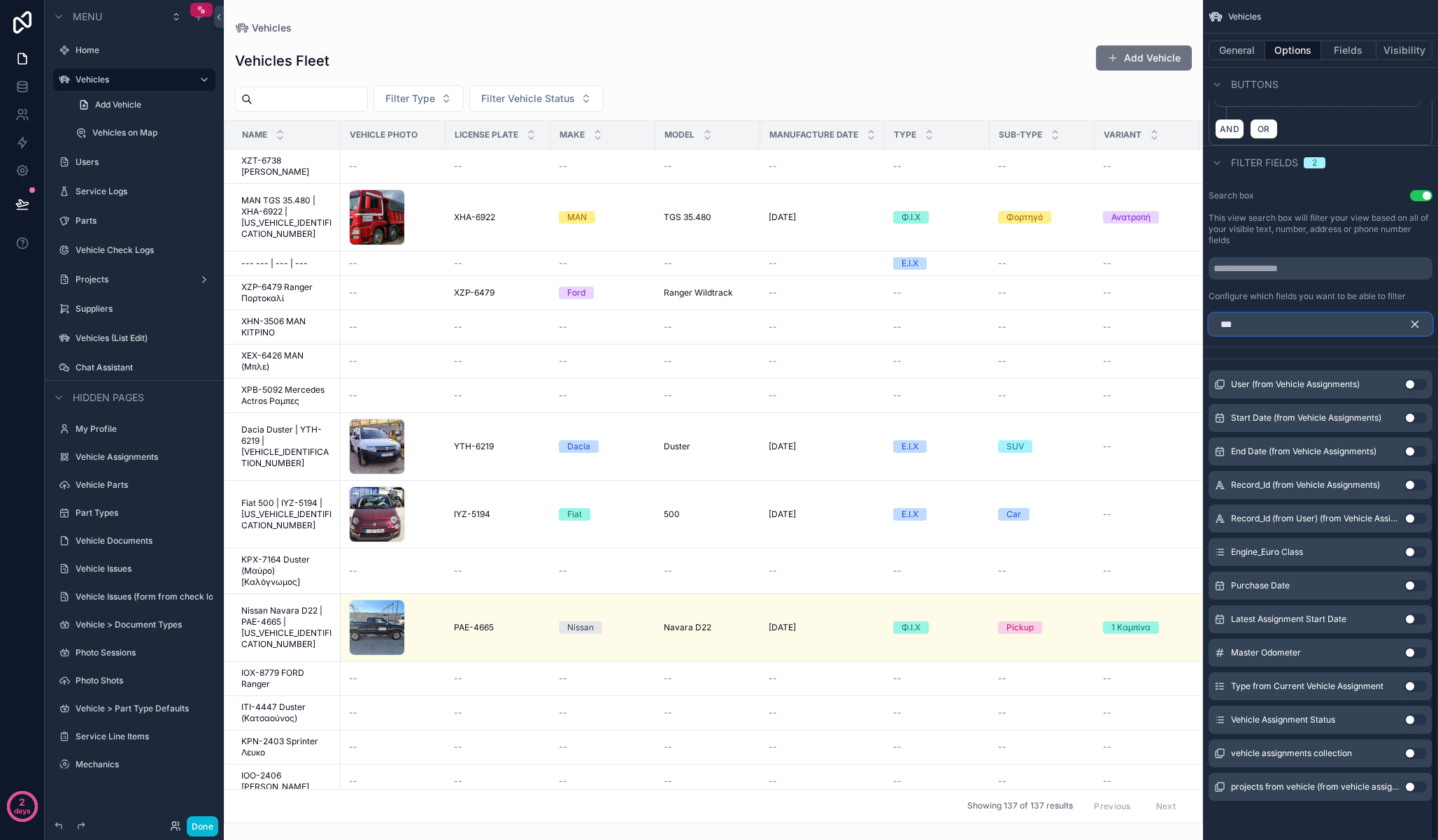
scroll to position [958, 0]
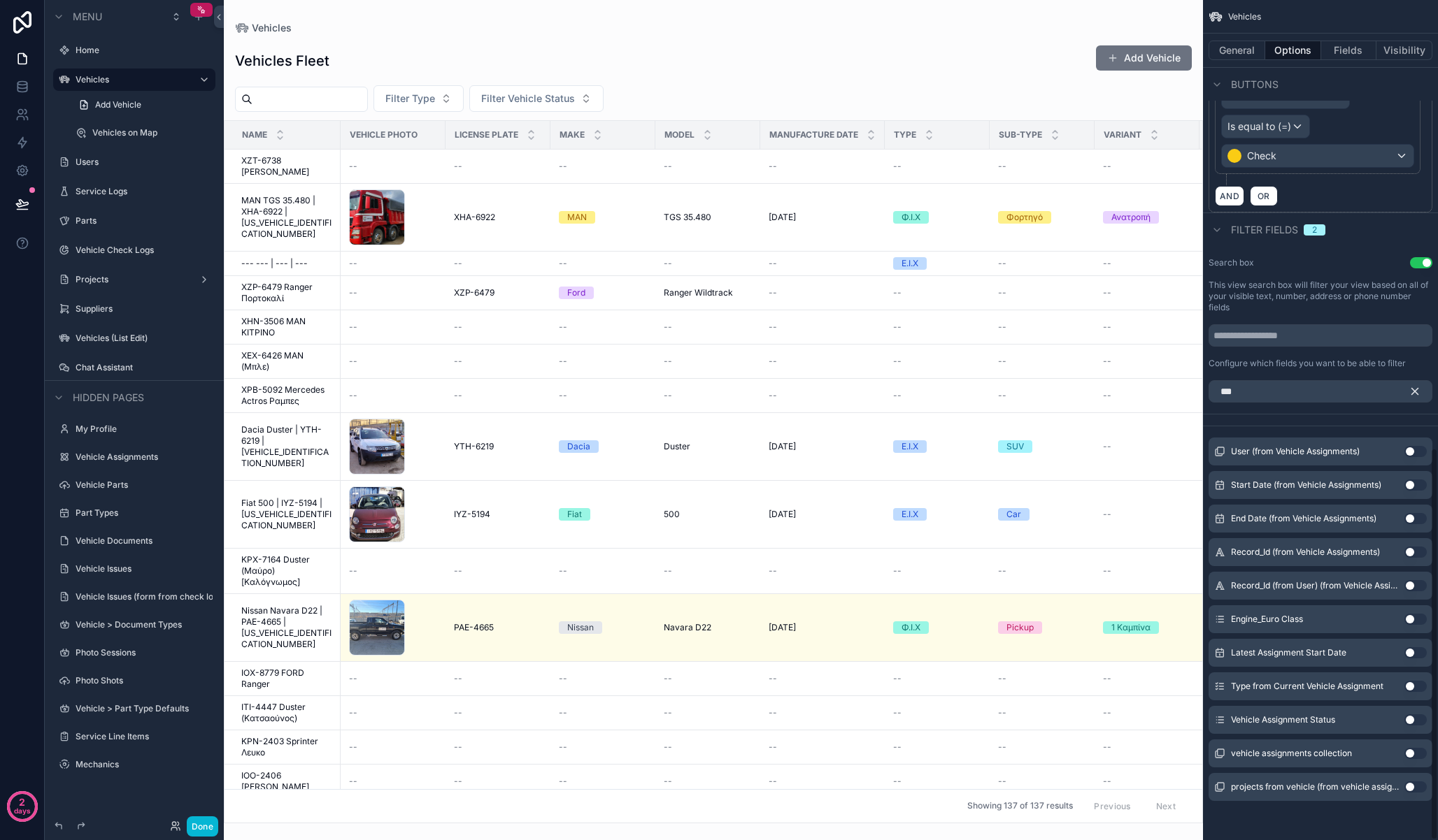
click at [1410, 722] on button "Use setting" at bounding box center [1415, 720] width 22 height 11
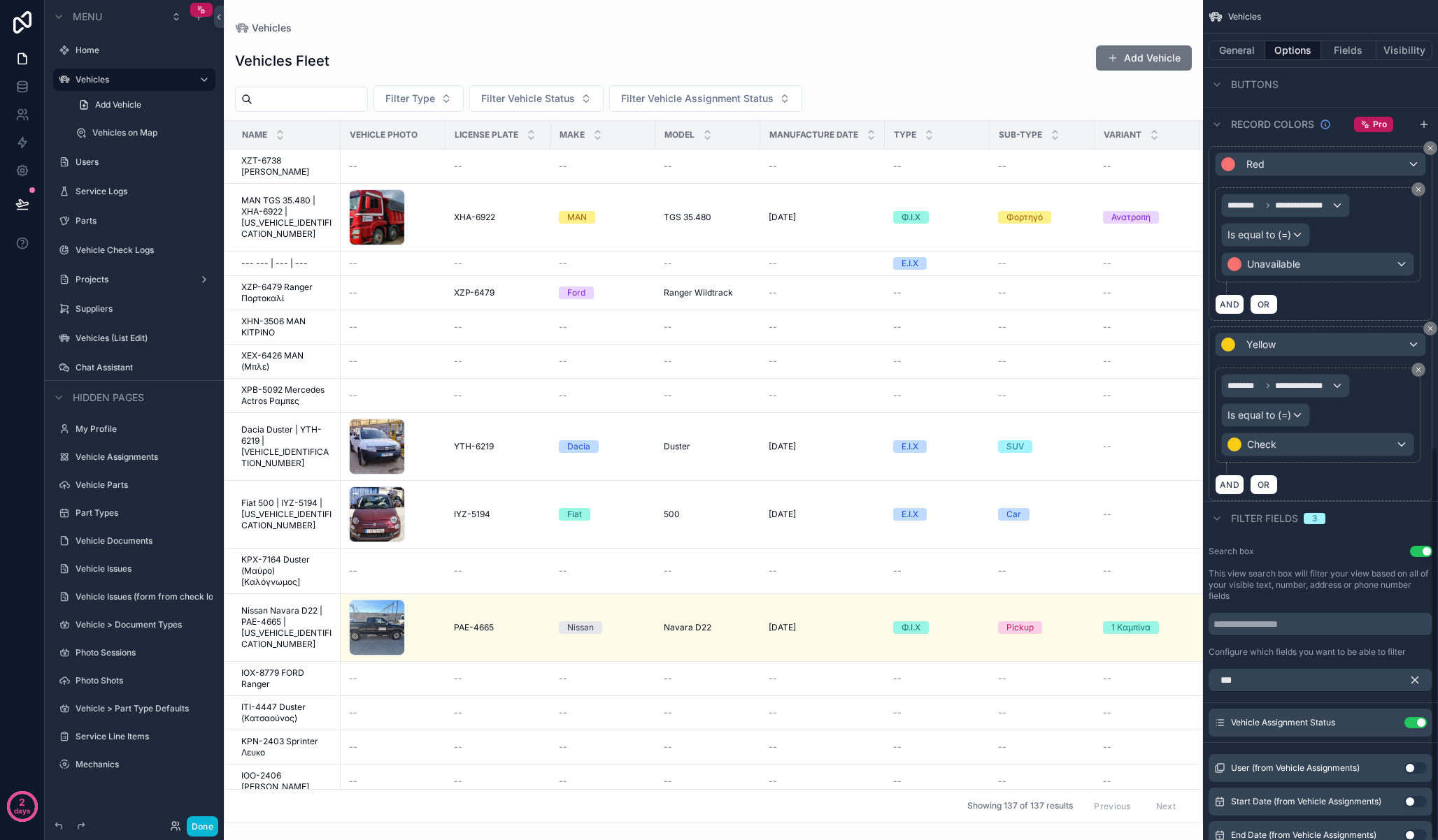
scroll to position [952, 0]
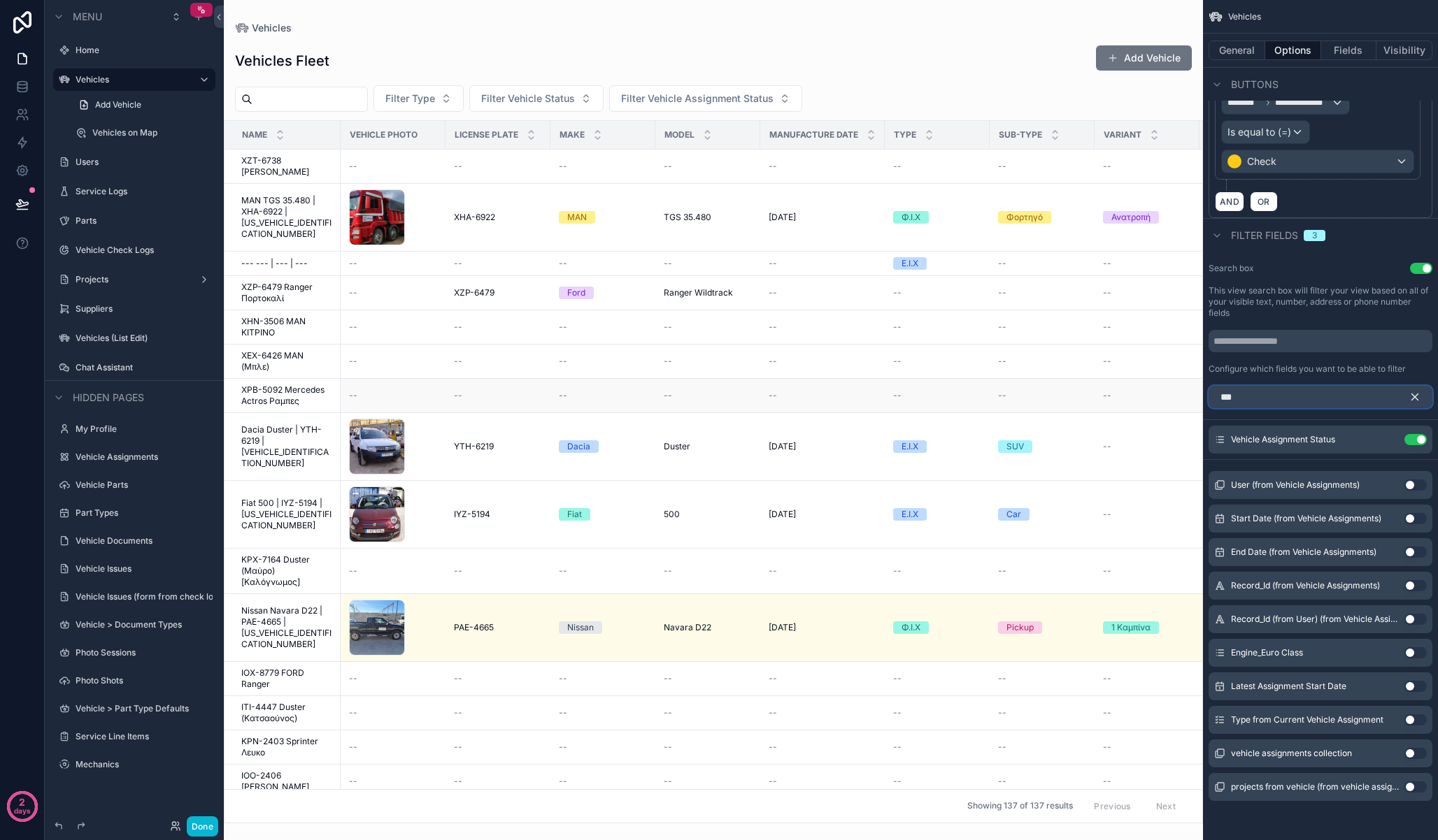
drag, startPoint x: 1200, startPoint y: 404, endPoint x: 1183, endPoint y: 404, distance: 17.0
click at [1183, 404] on div "Home Vehicles Vehicles on Map Users Service Logs Parts Vehicle Check Logs Proje…" at bounding box center [831, 420] width 1214 height 840
drag, startPoint x: 1288, startPoint y: 400, endPoint x: 1193, endPoint y: 394, distance: 95.2
click at [1193, 394] on div "Home Vehicles Vehicles on Map Users Service Logs Parts Vehicle Check Logs Proje…" at bounding box center [831, 420] width 1214 height 840
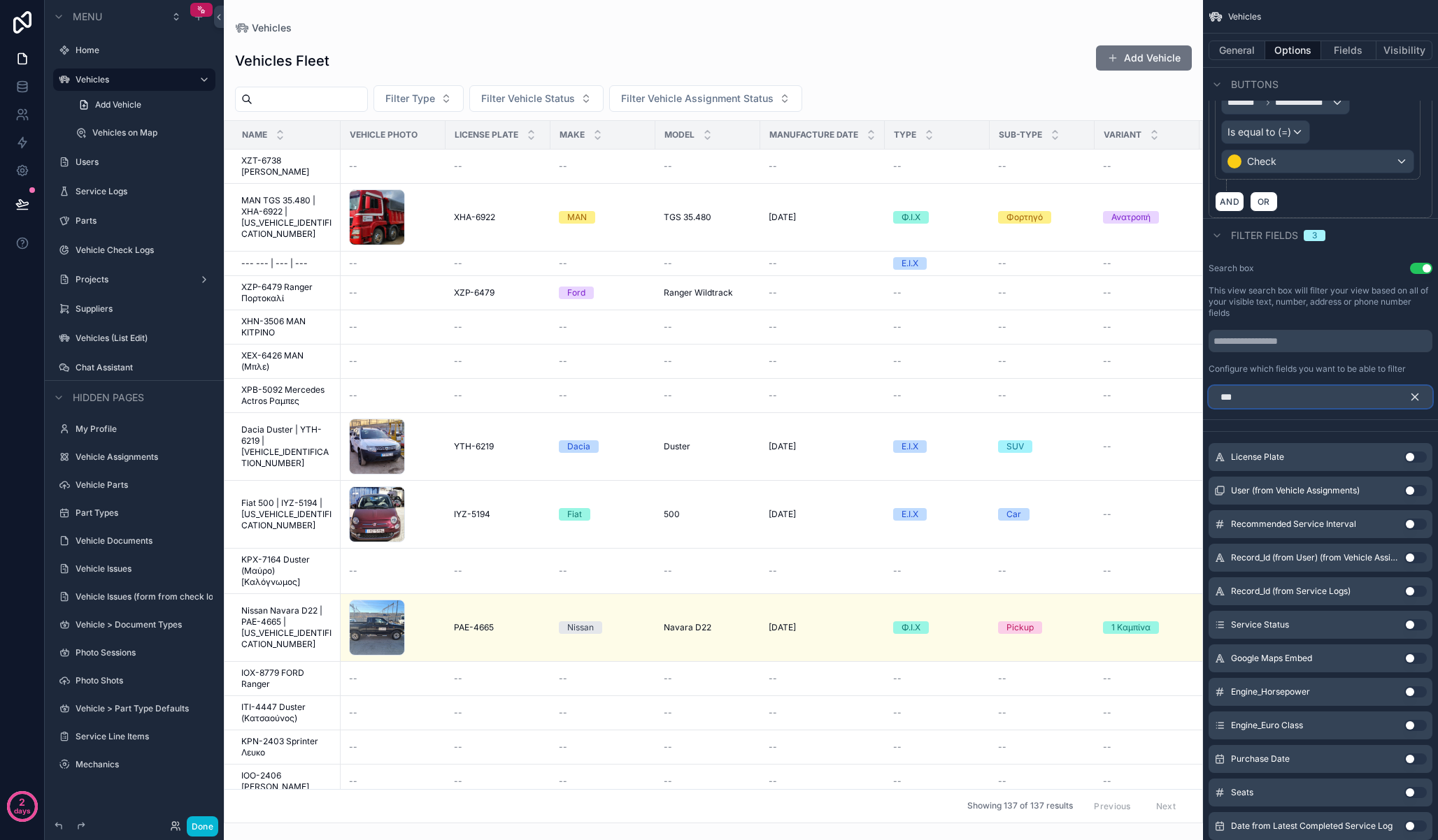
scroll to position [622, 0]
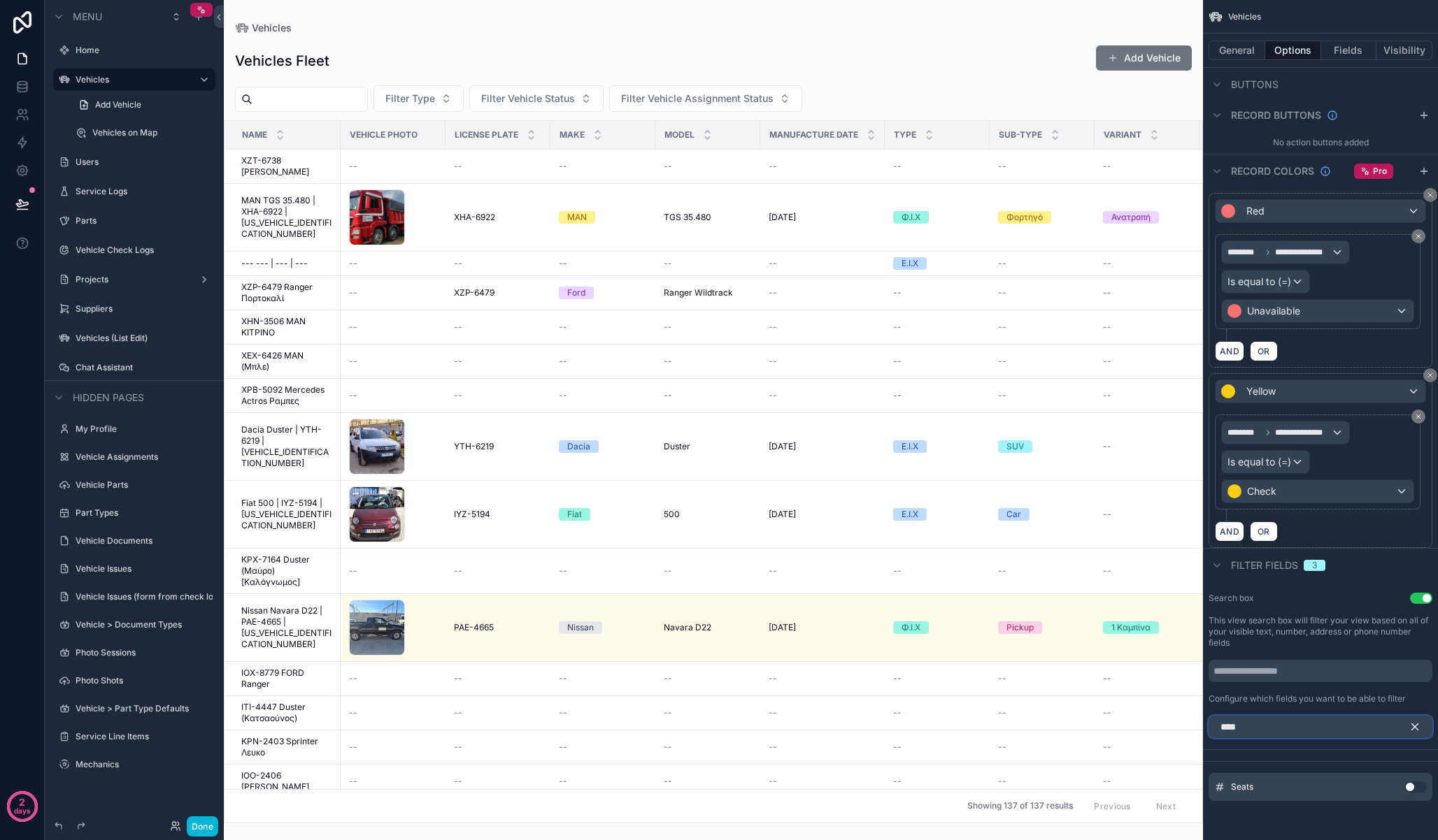
type input "****"
click at [1418, 787] on button "Use setting" at bounding box center [1415, 787] width 22 height 11
click at [970, 58] on div "Vehicles Fleet Add Vehicle" at bounding box center [713, 60] width 956 height 32
click at [210, 829] on button "Done" at bounding box center [202, 826] width 31 height 20
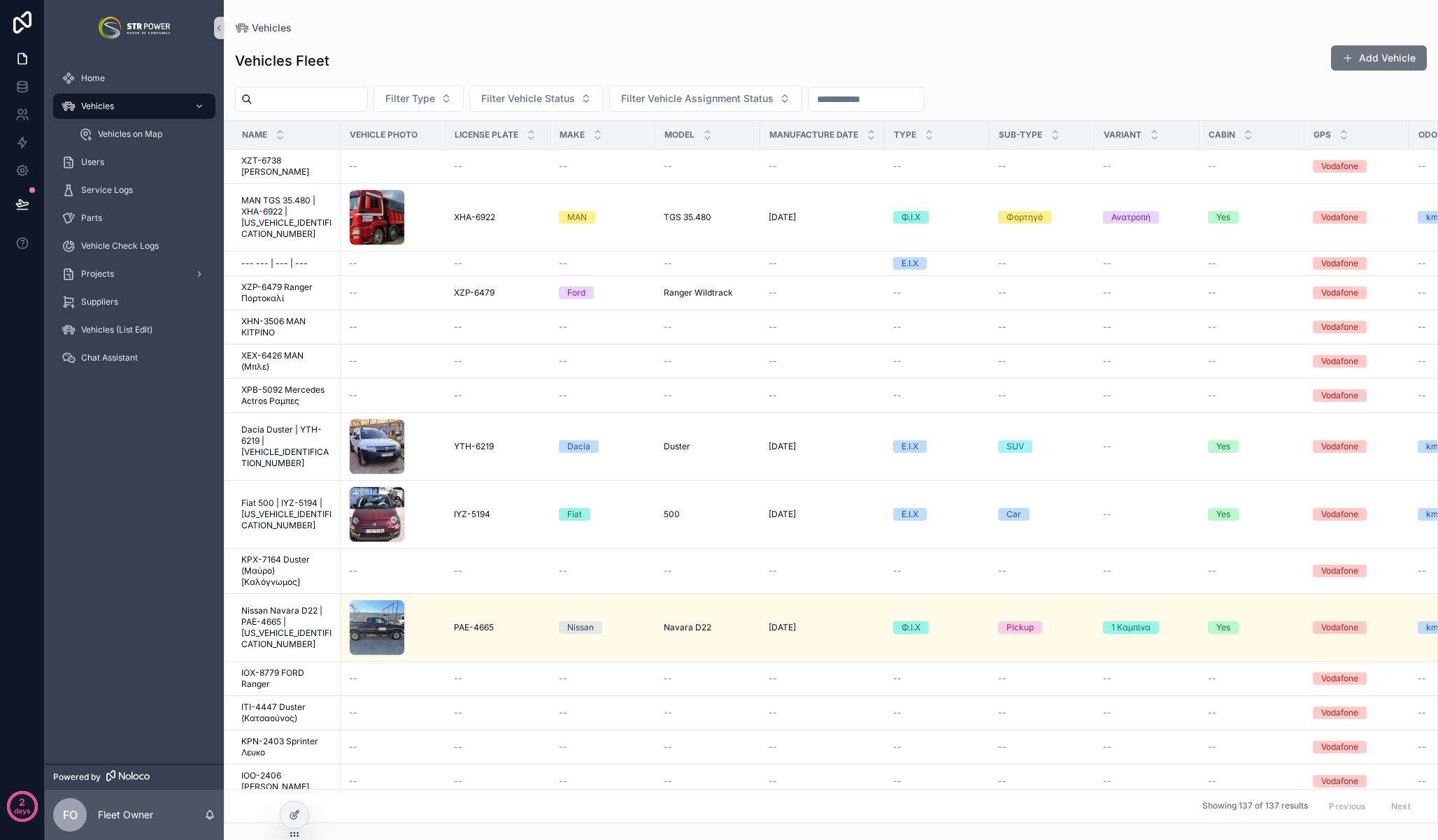
click at [876, 99] on input "scrollable content" at bounding box center [866, 99] width 114 height 20
click at [736, 88] on button "Filter Vehicle Assignment Status" at bounding box center [706, 98] width 193 height 27
click at [880, 87] on div "scrollable content" at bounding box center [866, 99] width 116 height 25
click at [732, 96] on span "Filter Vehicle Assignment Status" at bounding box center [697, 98] width 152 height 14
click at [684, 198] on div "Unassigned" at bounding box center [718, 199] width 185 height 22
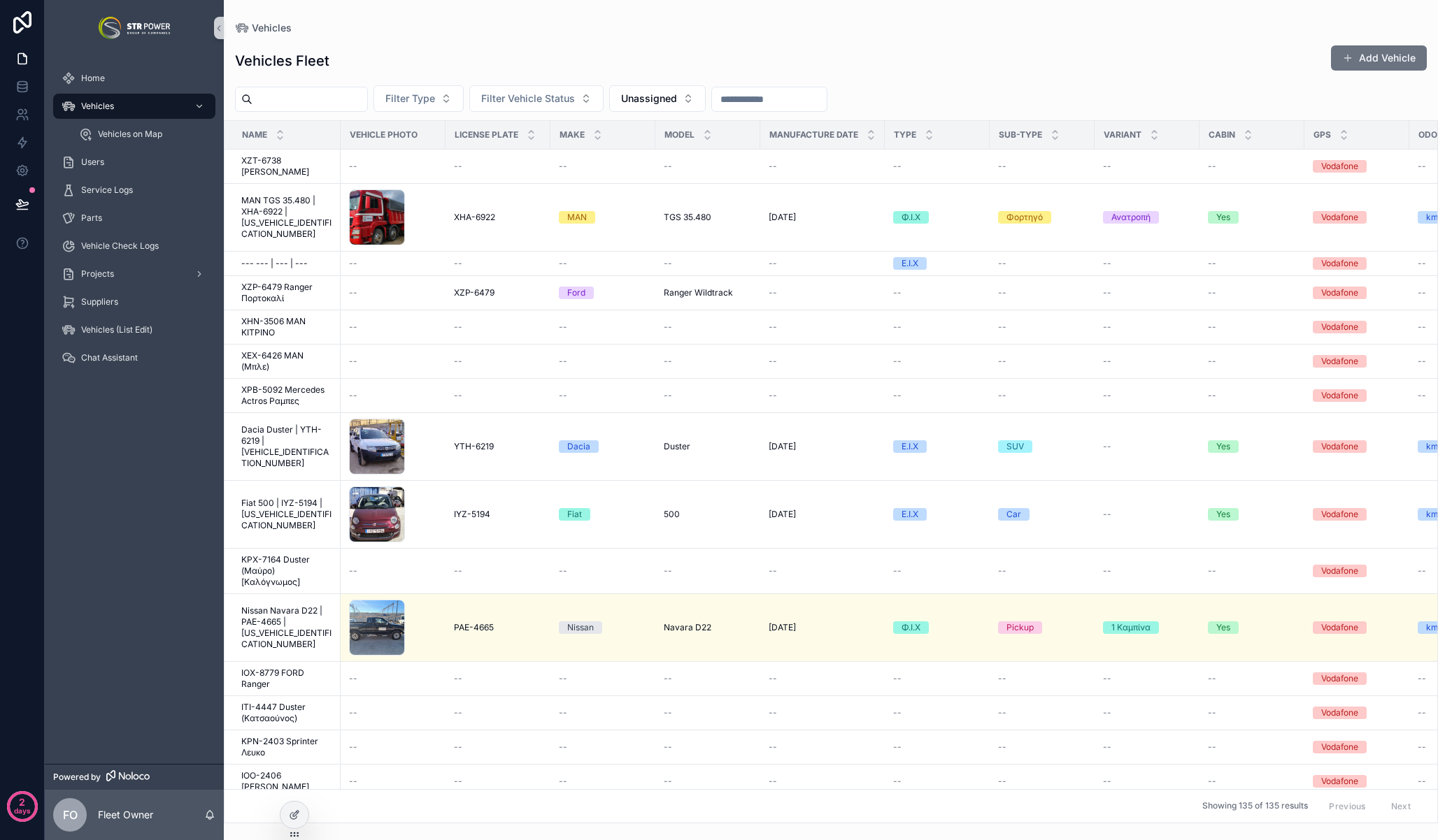
click at [776, 100] on input "scrollable content" at bounding box center [769, 99] width 114 height 20
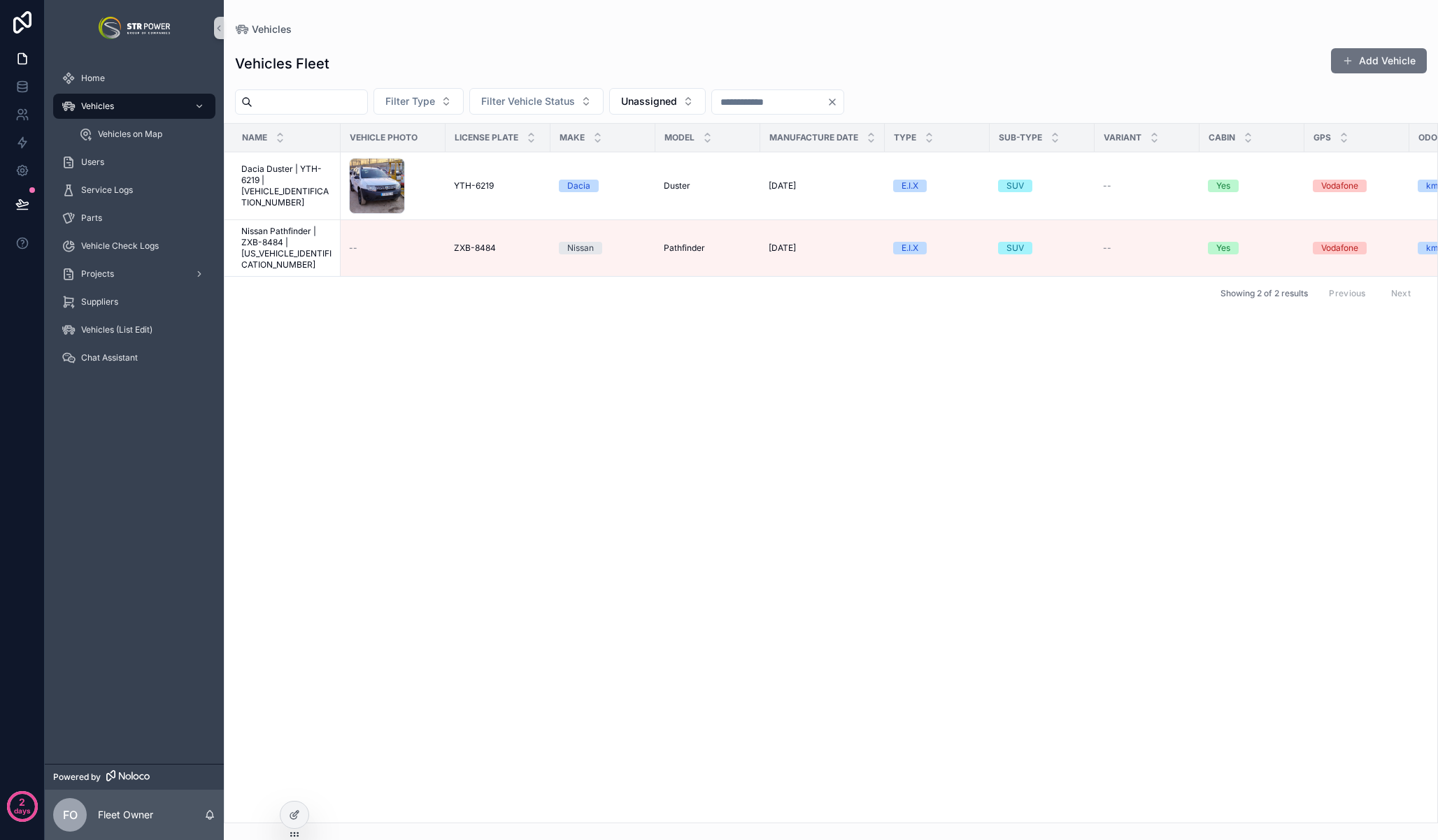
type input "*"
click at [878, 51] on div "Vehicles Fleet Add Vehicle" at bounding box center [831, 63] width 1192 height 32
drag, startPoint x: 803, startPoint y: 100, endPoint x: 735, endPoint y: 99, distance: 68.0
click at [735, 99] on input "*" at bounding box center [769, 102] width 114 height 20
drag, startPoint x: 751, startPoint y: 102, endPoint x: 690, endPoint y: 104, distance: 61.0
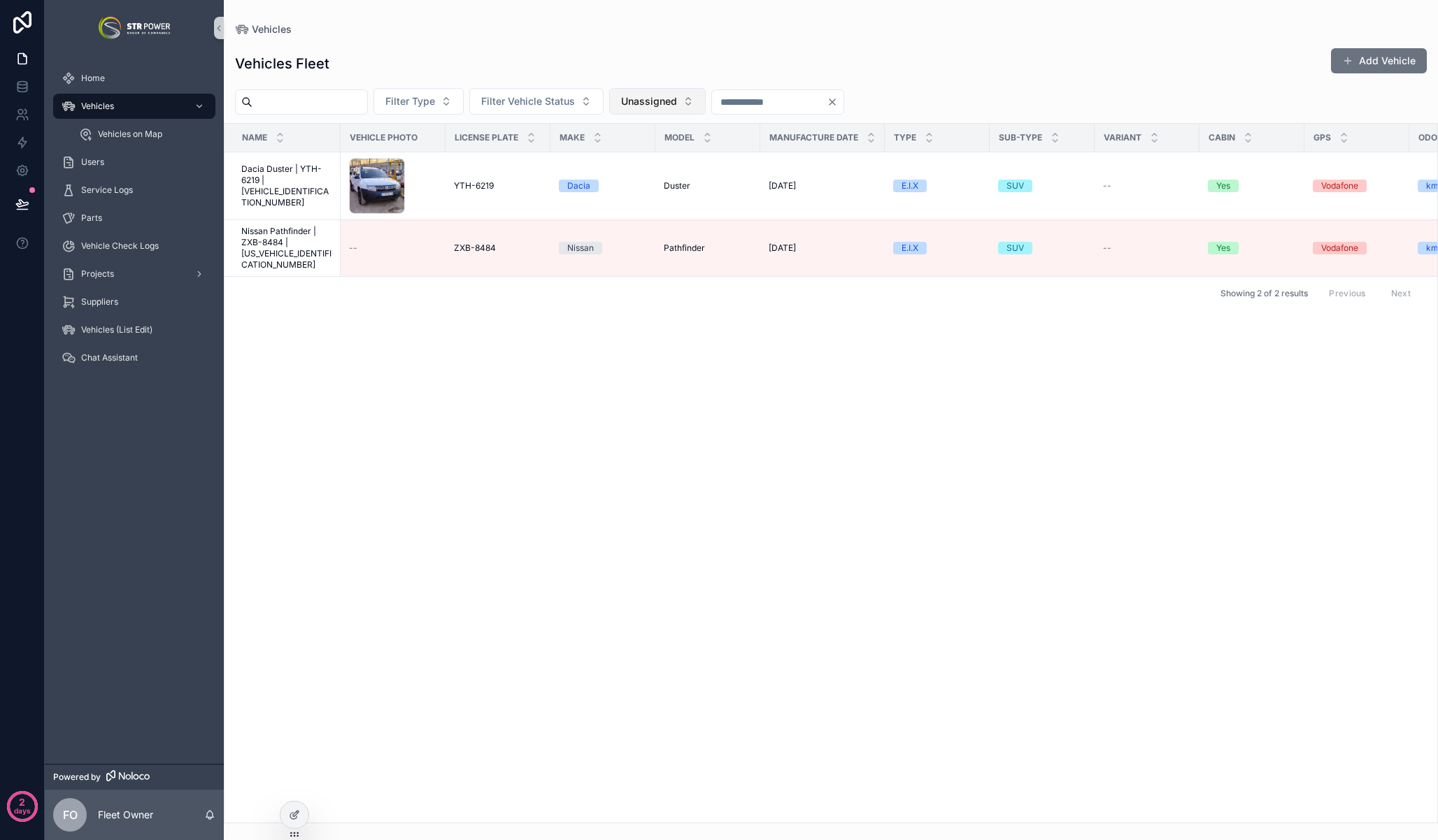
click at [690, 104] on div "Filter Type Filter Vehicle Status Unassigned *" at bounding box center [831, 101] width 1214 height 27
click at [292, 813] on icon at bounding box center [293, 816] width 7 height 7
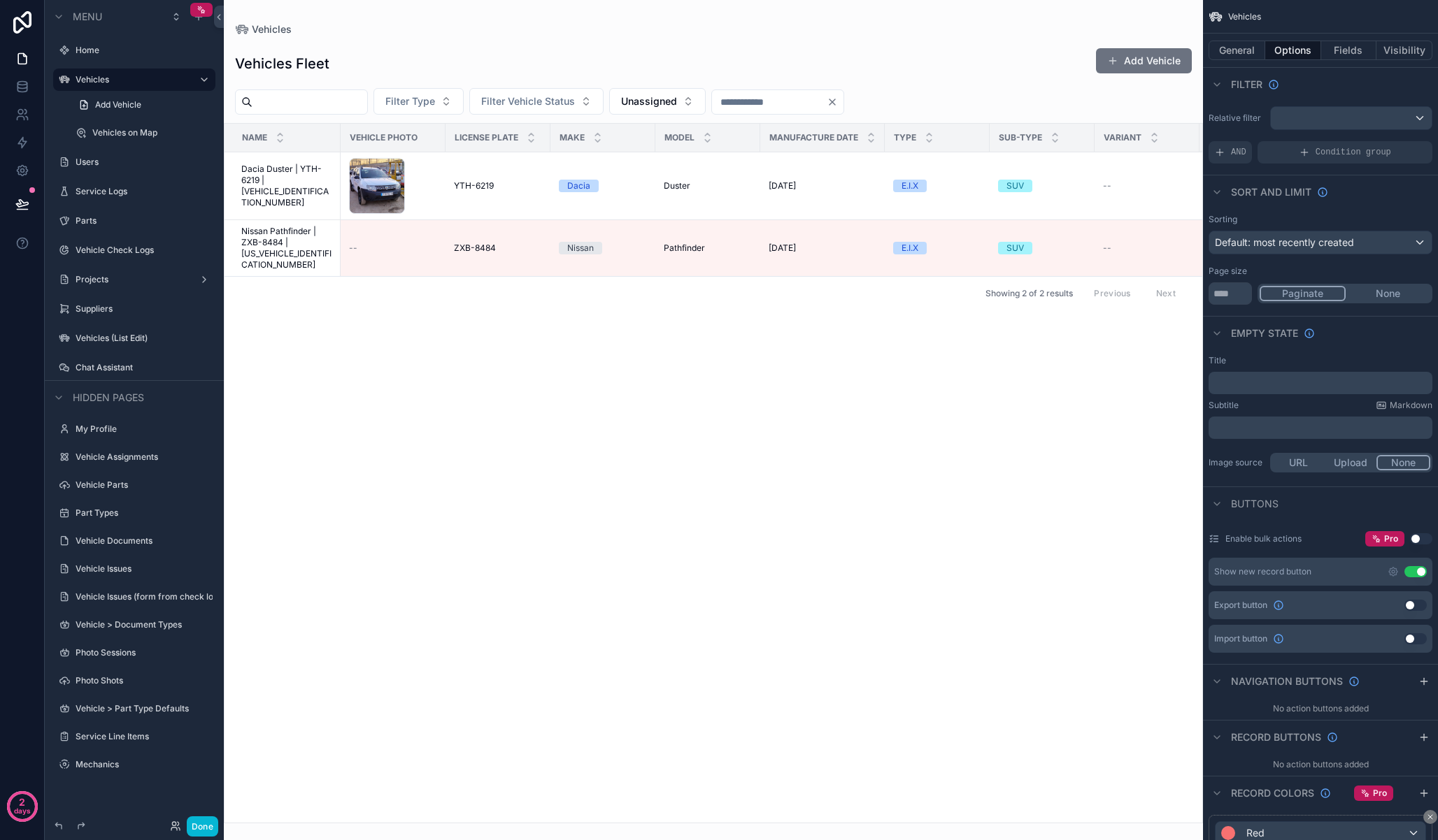
click at [768, 72] on div "scrollable content" at bounding box center [714, 420] width 979 height 840
click at [794, 75] on div "Vehicles Fleet Add Vehicle" at bounding box center [713, 63] width 956 height 32
click at [800, 57] on div "Vehicles Fleet Add Vehicle" at bounding box center [713, 63] width 956 height 32
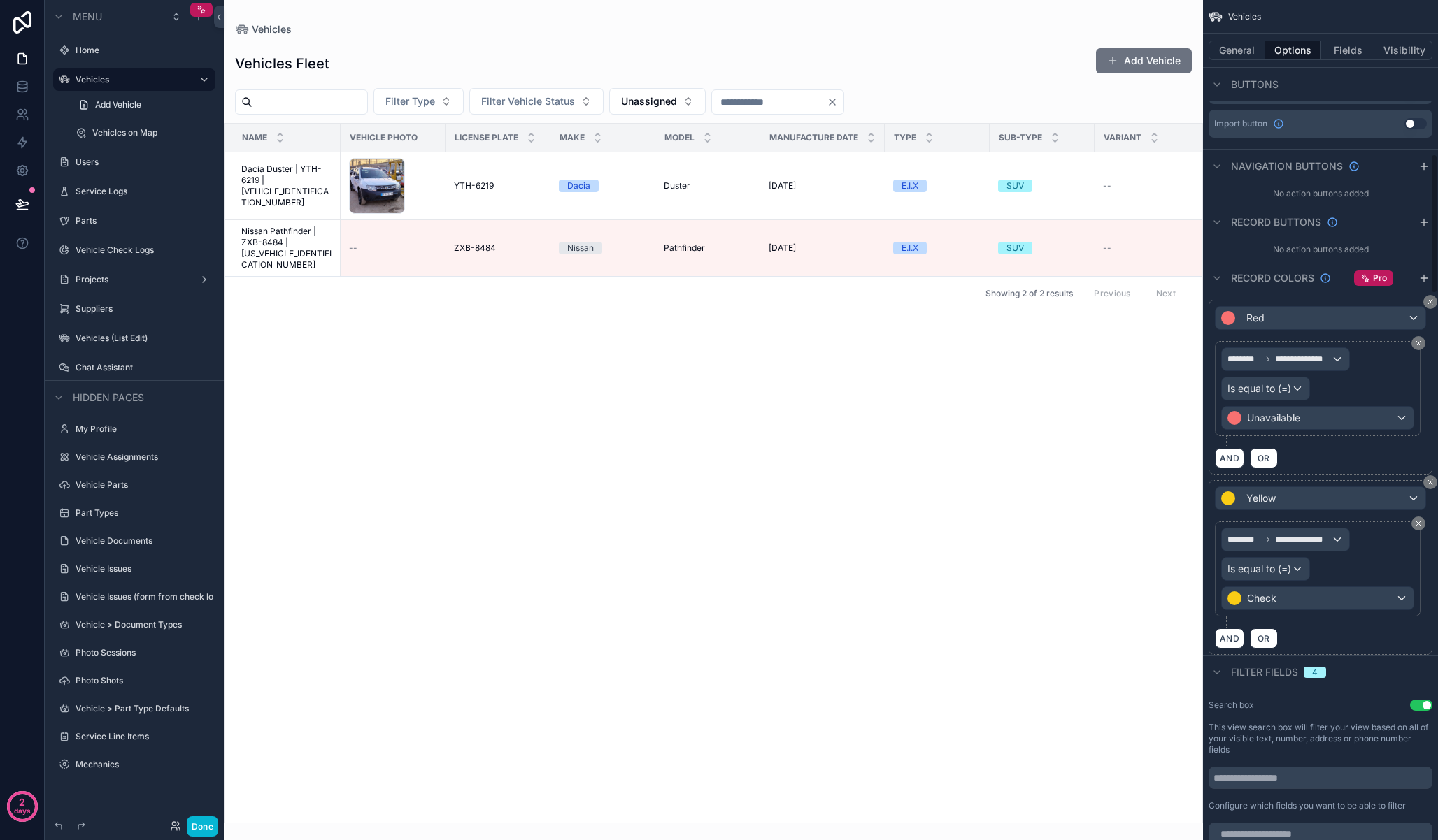
scroll to position [946, 0]
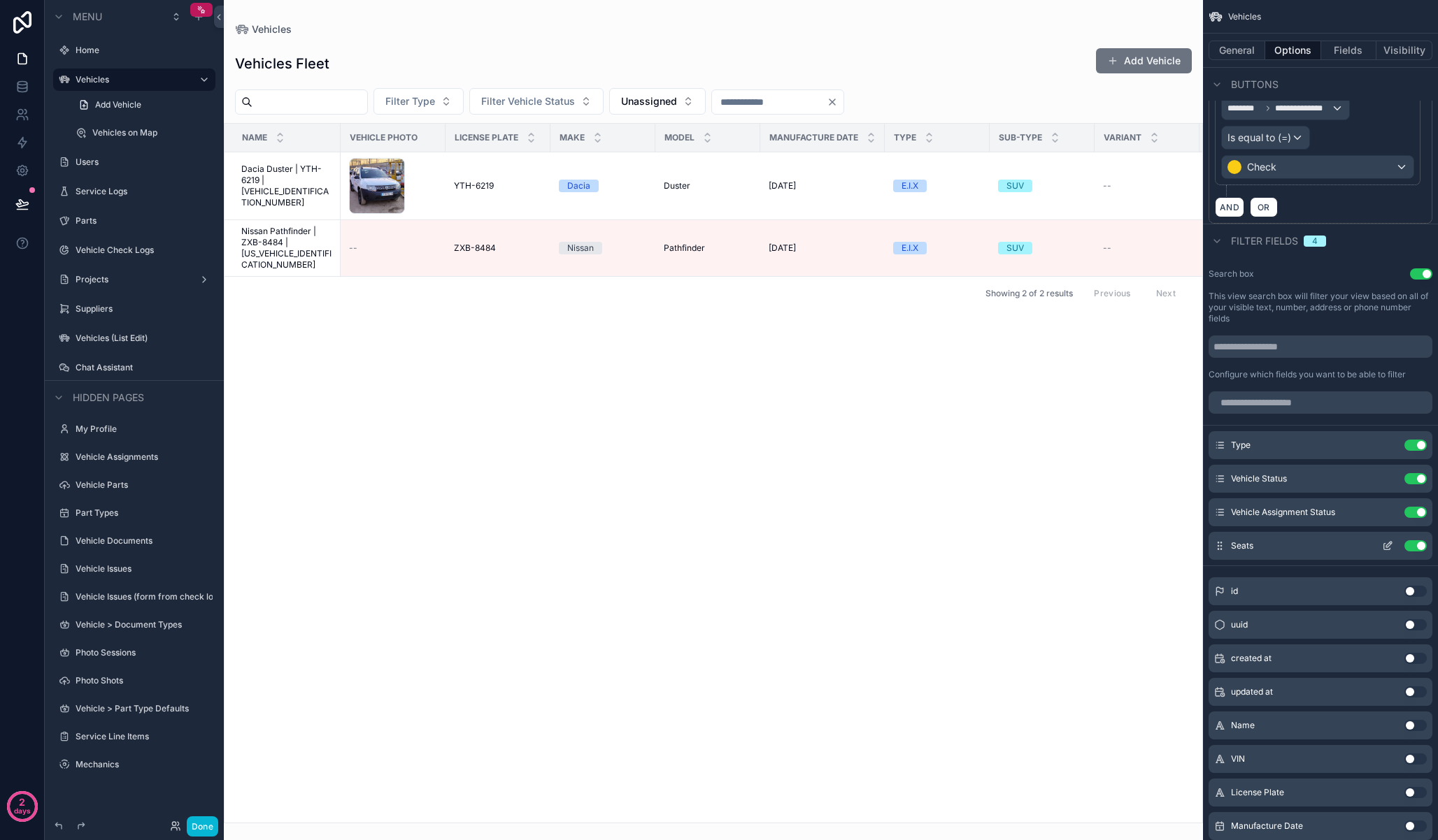
click at [1389, 547] on icon "scrollable content" at bounding box center [1387, 546] width 11 height 11
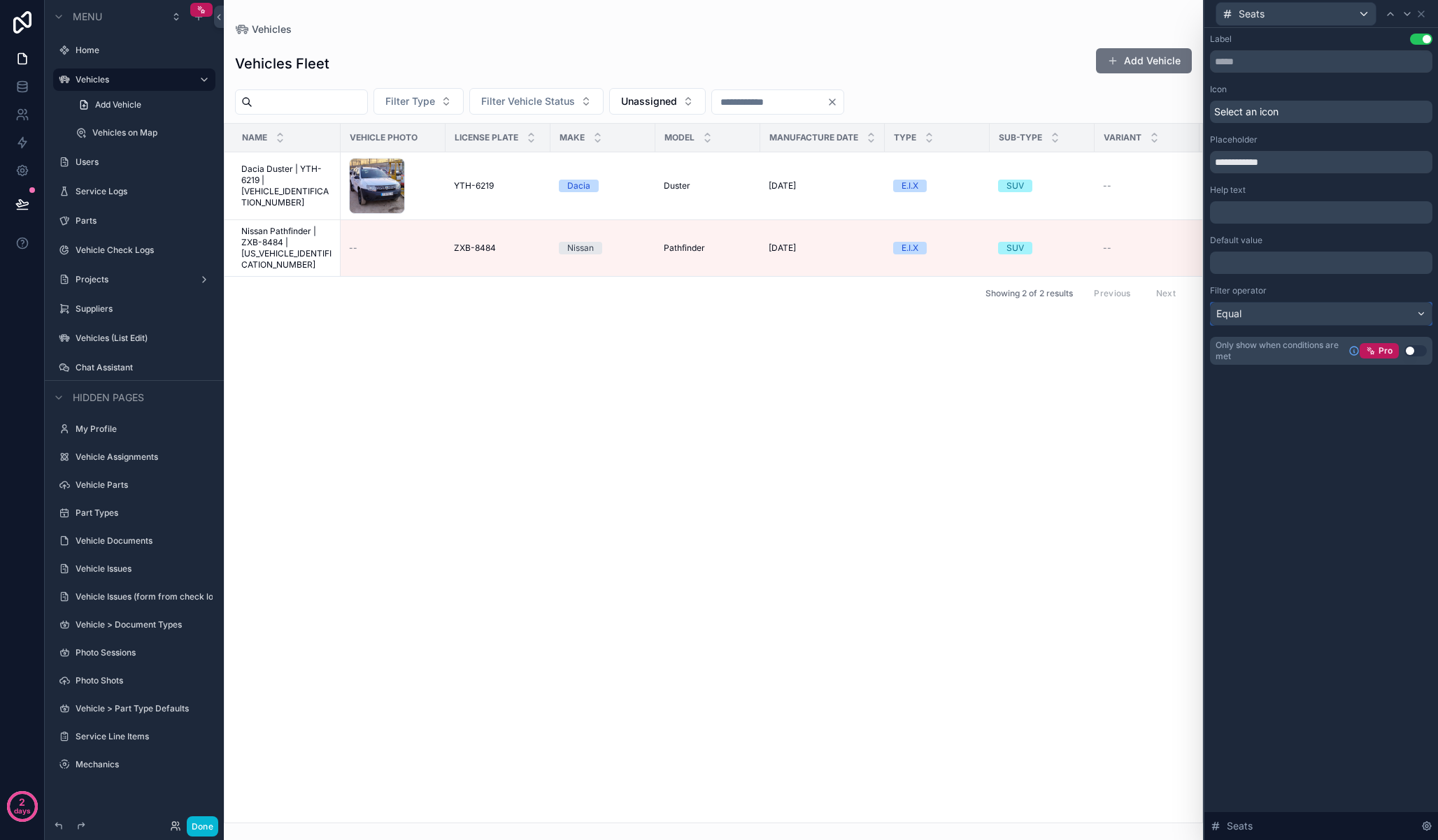
click at [1295, 318] on div "Equal" at bounding box center [1321, 313] width 221 height 22
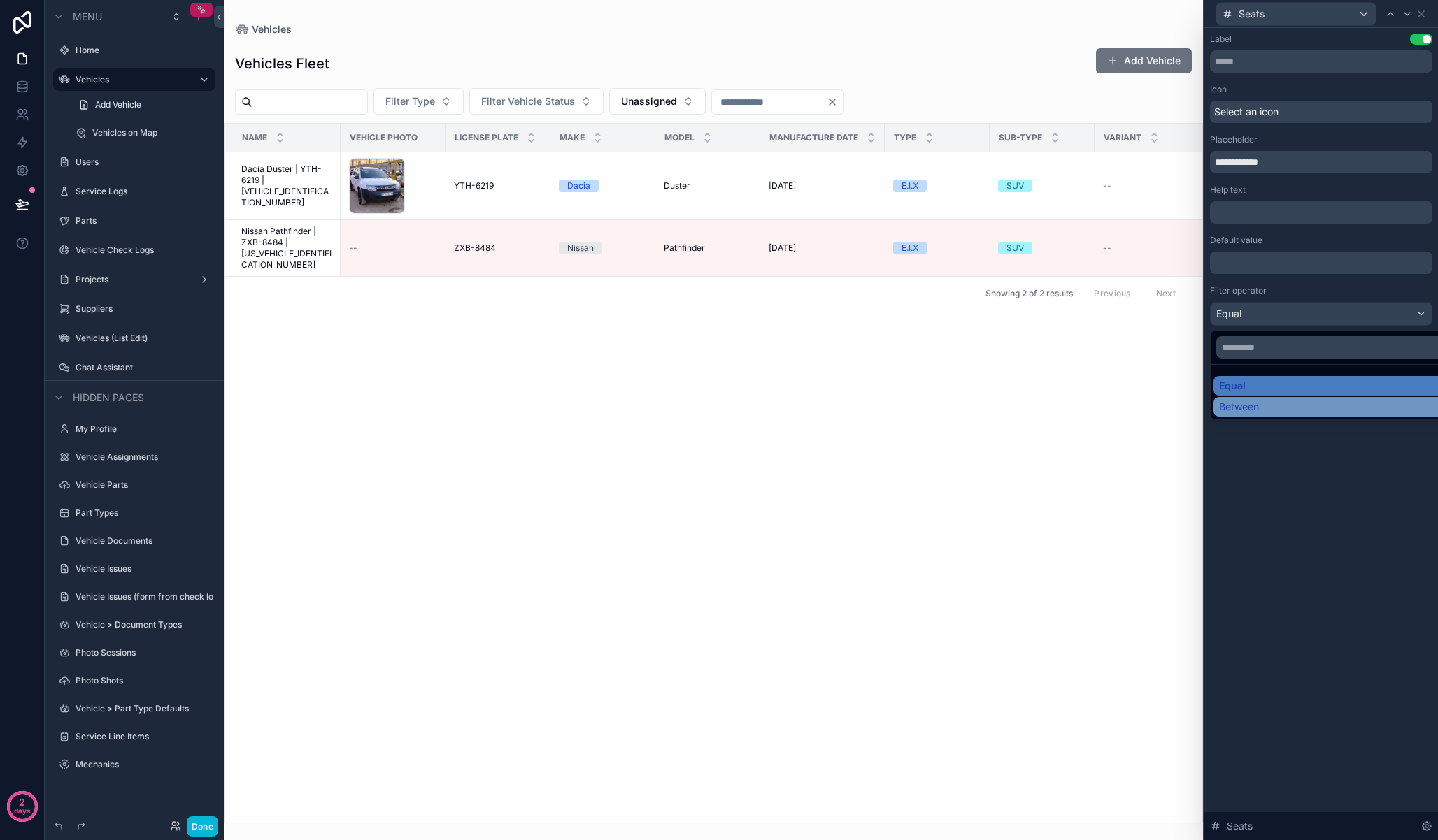
click at [1261, 401] on div "Between" at bounding box center [1337, 406] width 236 height 14
click at [774, 60] on div "Vehicles Fleet Add Vehicle" at bounding box center [713, 63] width 956 height 32
click at [762, 100] on input "*" at bounding box center [743, 102] width 62 height 20
drag, startPoint x: 761, startPoint y: 101, endPoint x: 723, endPoint y: 102, distance: 38.0
click at [723, 102] on div "Filter Type Filter Vehicle Status Unassigned * to" at bounding box center [714, 101] width 979 height 27
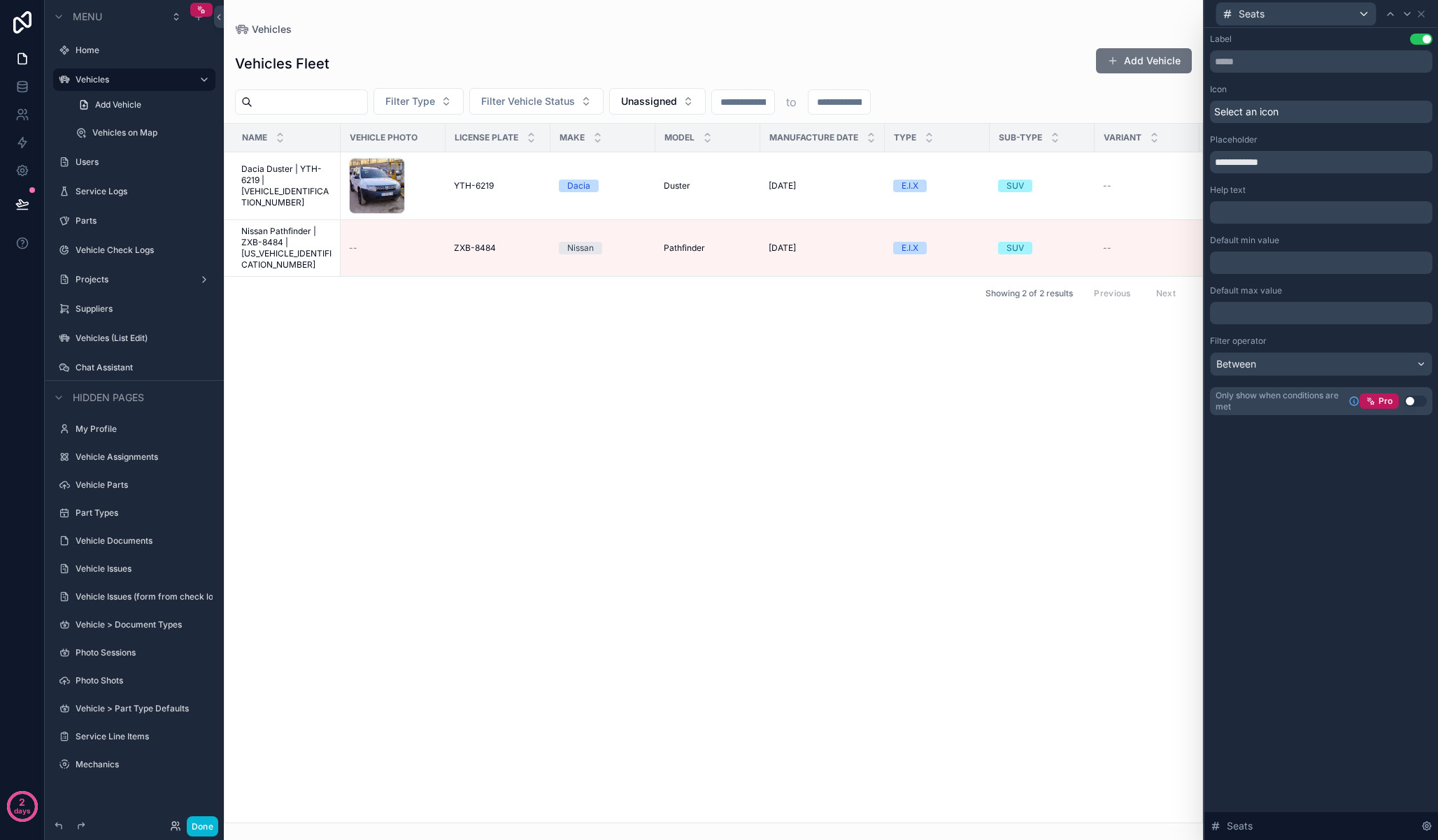
click at [830, 337] on div "Name Vehicle Photo License Plate Make Model Manufacture Date Type Sub-Type Vari…" at bounding box center [714, 472] width 978 height 699
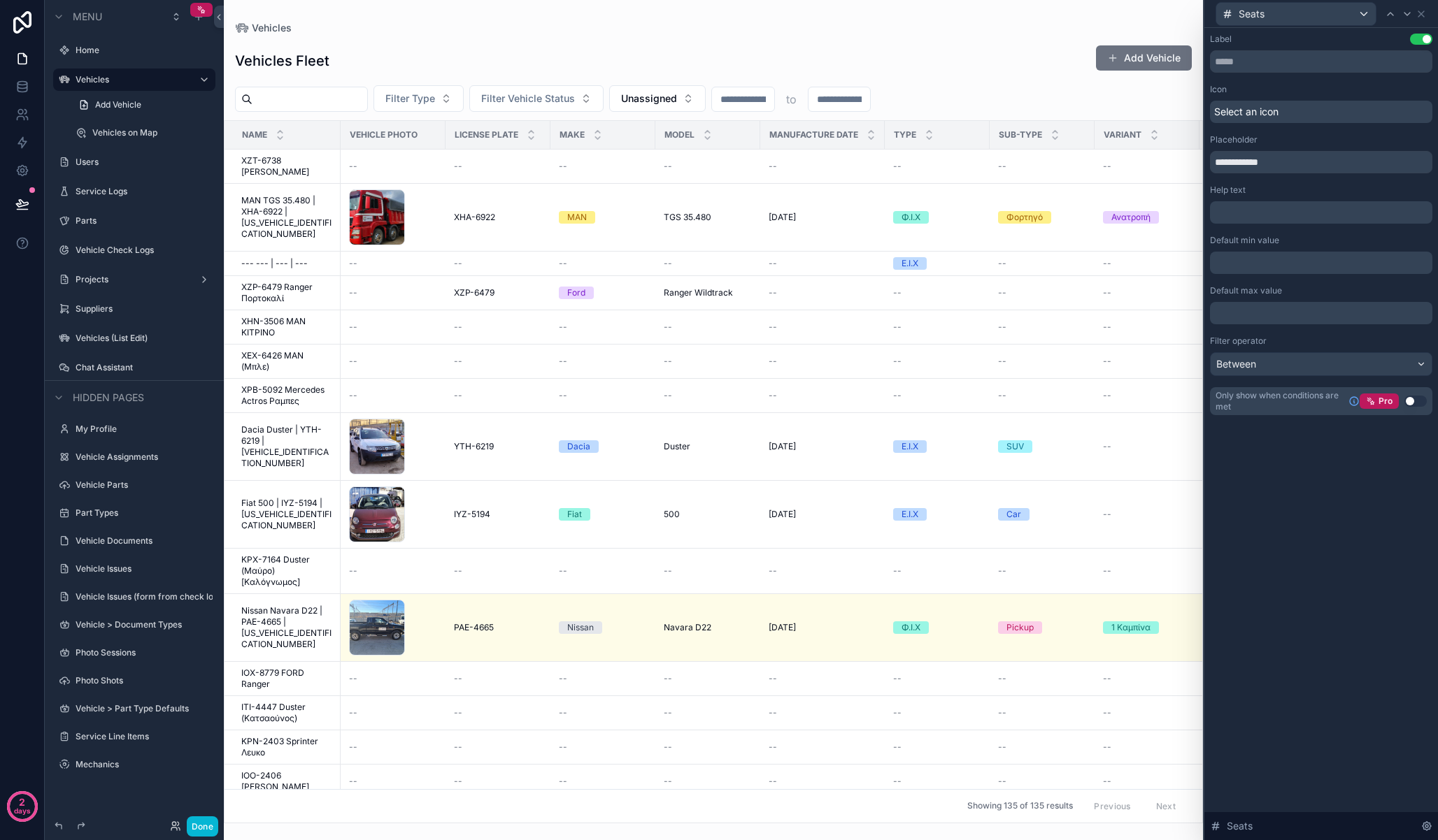
click at [759, 101] on input "scrollable content" at bounding box center [743, 99] width 62 height 20
type input "*"
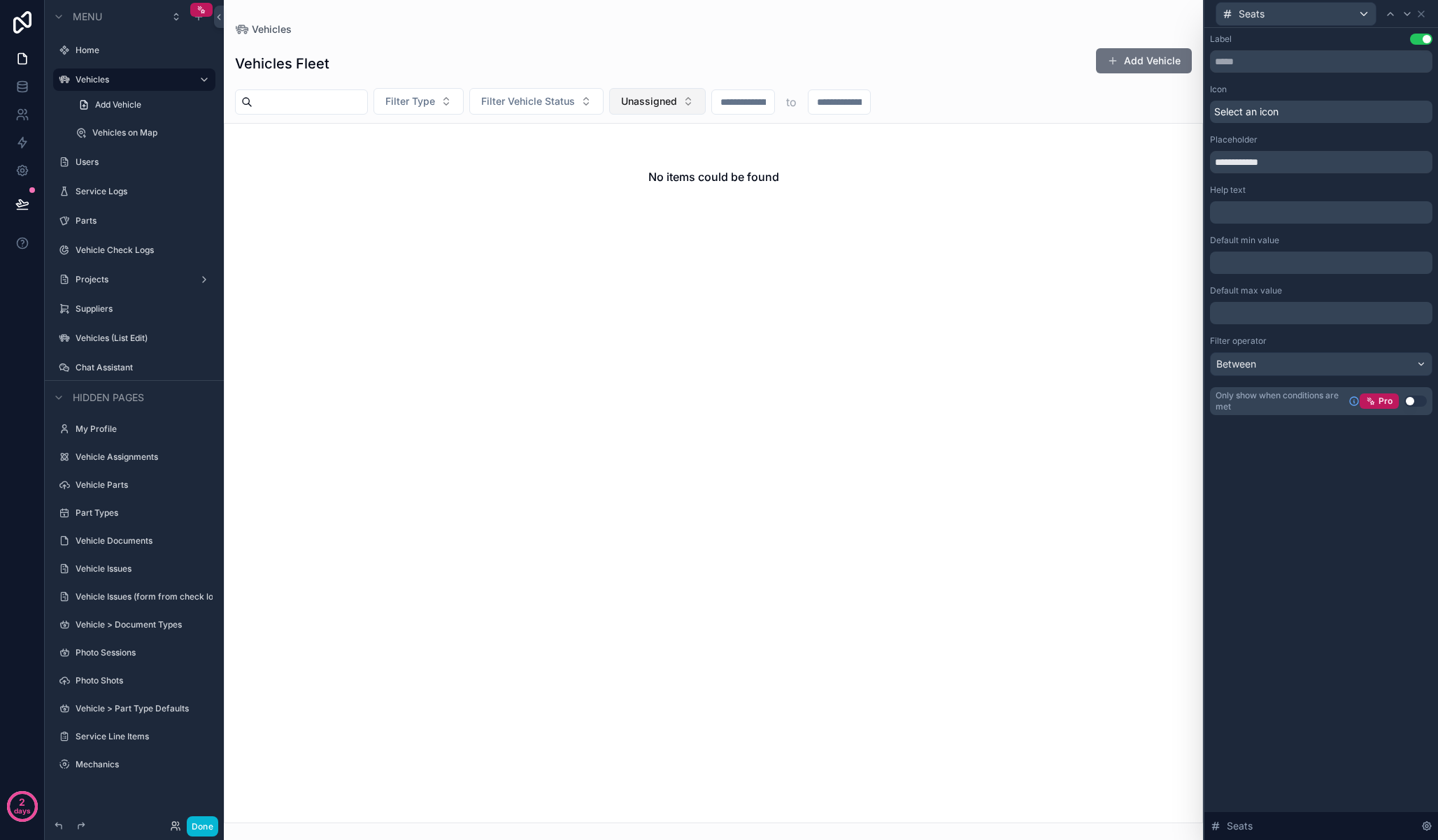
drag, startPoint x: 759, startPoint y: 99, endPoint x: 709, endPoint y: 99, distance: 50.0
click at [709, 99] on div "Filter Type Filter Vehicle Status Unassigned * to" at bounding box center [714, 101] width 979 height 27
type input "*"
click at [690, 89] on button "Unassigned" at bounding box center [657, 101] width 96 height 27
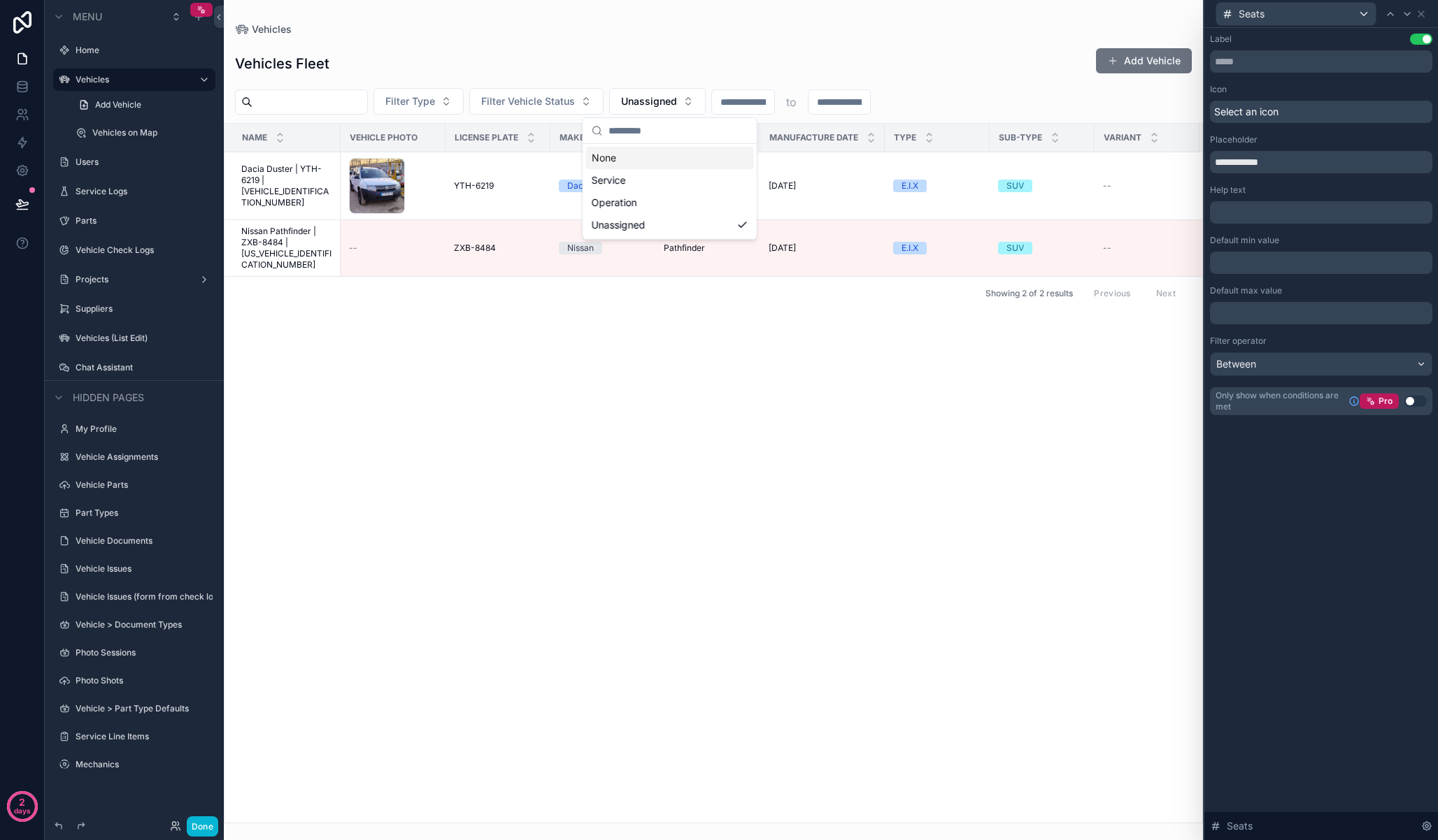
click at [737, 62] on div "Vehicles Fleet Add Vehicle" at bounding box center [713, 63] width 956 height 32
click at [801, 41] on div "Vehicles Fleet Add Vehicle Filter Type Filter Vehicle Status Unassigned * to Na…" at bounding box center [714, 429] width 979 height 787
click at [204, 829] on button "Done" at bounding box center [202, 826] width 31 height 20
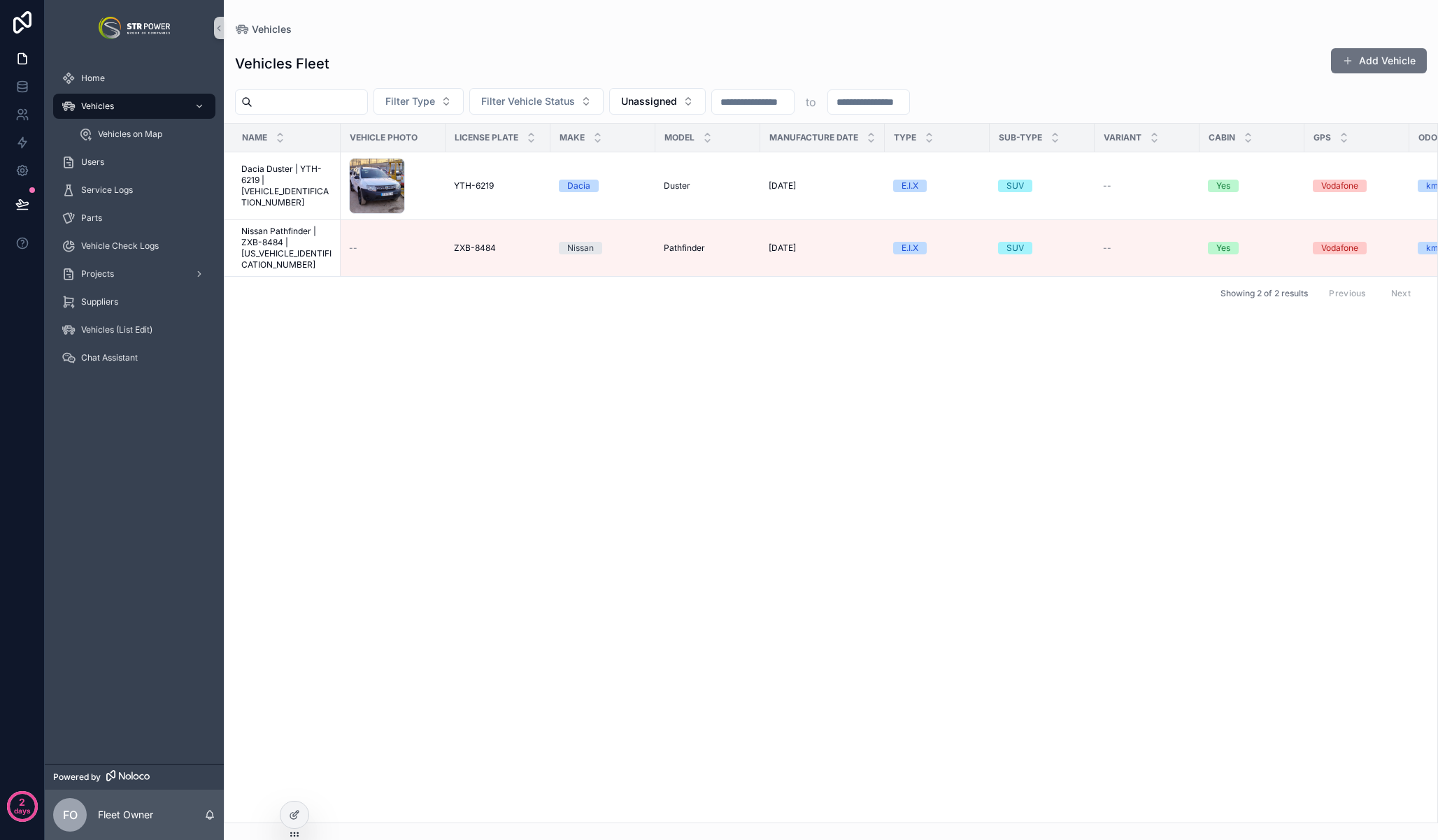
click at [775, 109] on input "*" at bounding box center [753, 102] width 82 height 20
drag, startPoint x: 770, startPoint y: 104, endPoint x: 689, endPoint y: 99, distance: 81.2
click at [689, 99] on div "Filter Type Filter Vehicle Status Unassigned * to" at bounding box center [831, 101] width 1214 height 27
click at [767, 54] on div "Vehicles Fleet Add Vehicle" at bounding box center [831, 63] width 1192 height 32
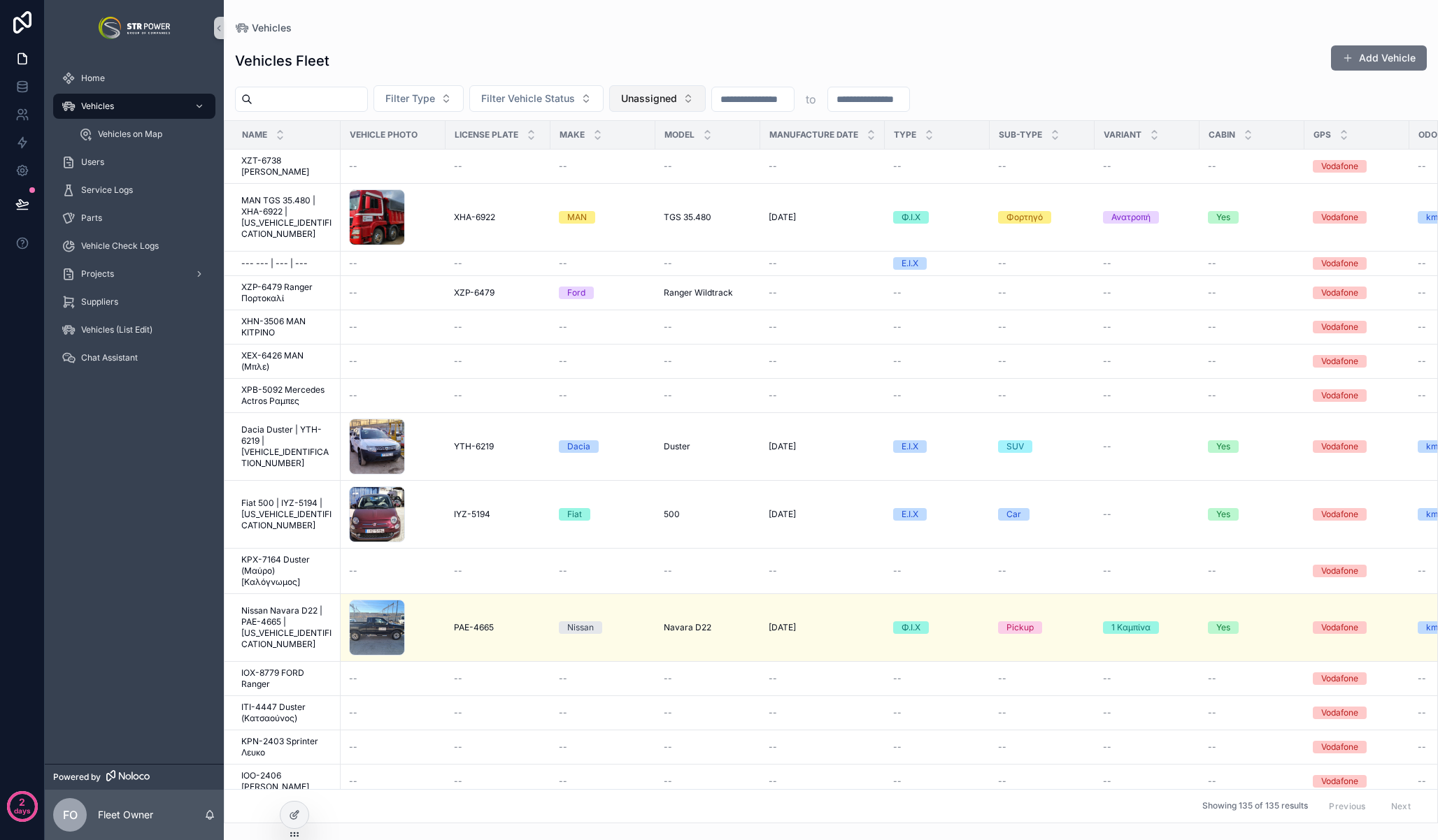
click at [677, 104] on span "Unassigned" at bounding box center [649, 98] width 56 height 14
click at [619, 155] on div "None" at bounding box center [670, 154] width 168 height 22
click at [898, 56] on div "Vehicles Fleet Add Vehicle" at bounding box center [831, 60] width 1192 height 32
click at [856, 96] on input "scrollable content" at bounding box center [849, 99] width 82 height 20
type input "*"
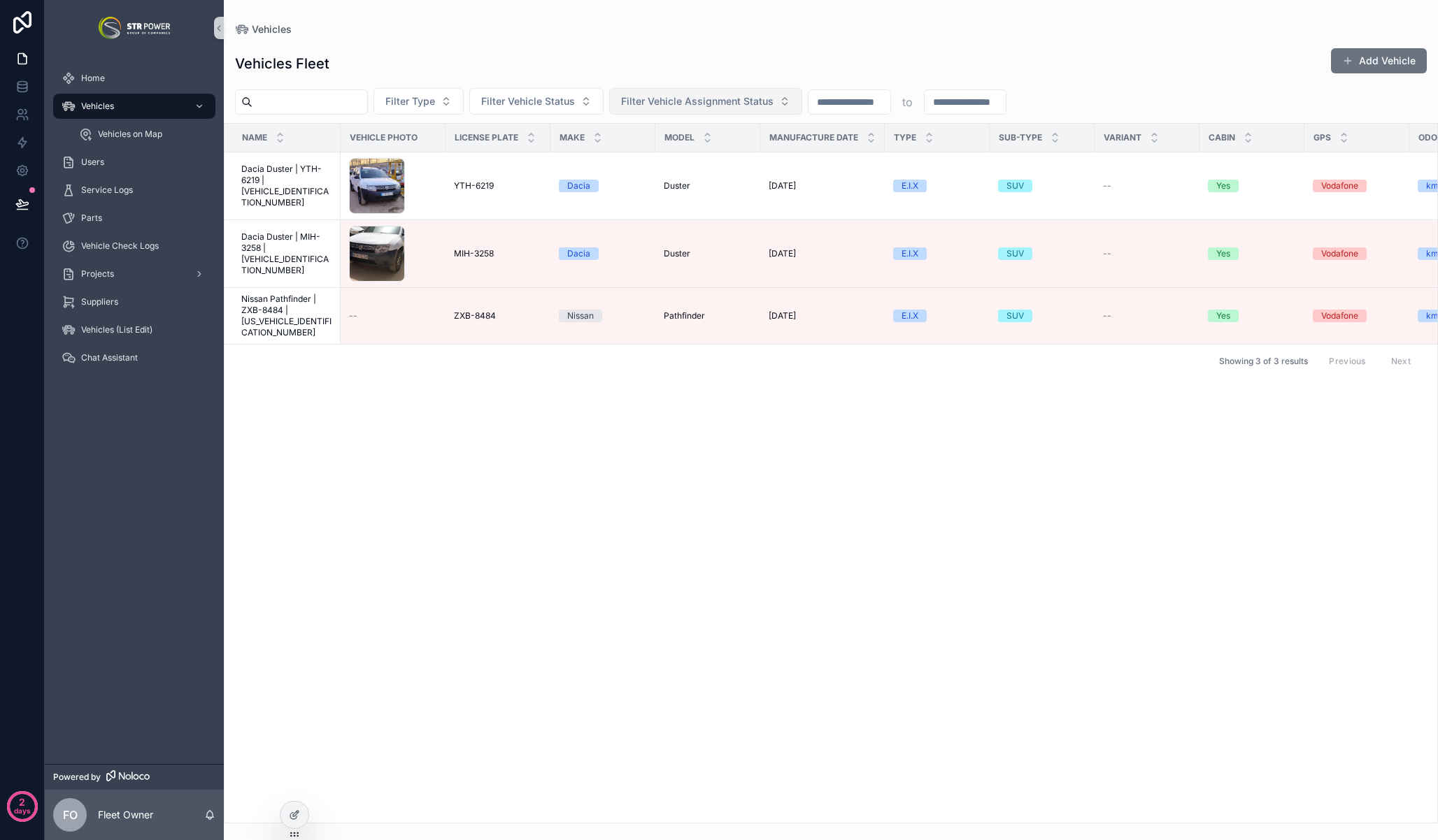
drag, startPoint x: 858, startPoint y: 101, endPoint x: 792, endPoint y: 101, distance: 66.0
click at [792, 101] on div "Filter Type Filter Vehicle Status Filter Vehicle Assignment Status * to" at bounding box center [831, 101] width 1214 height 27
type input "*"
click at [846, 47] on div "Vehicles Fleet Add Vehicle" at bounding box center [831, 63] width 1192 height 32
click at [727, 106] on span "Filter Vehicle Assignment Status" at bounding box center [697, 101] width 152 height 14
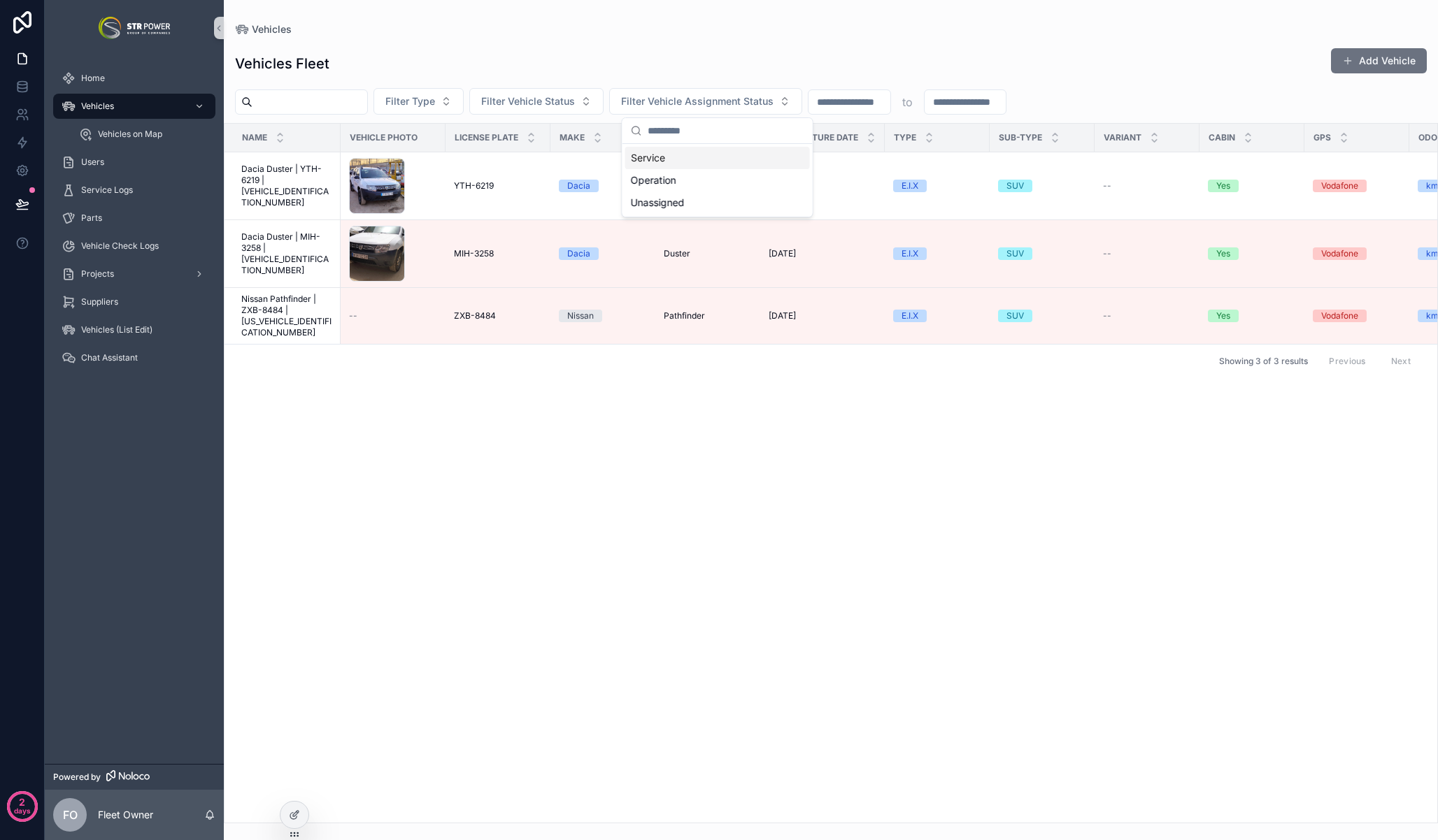
click at [802, 55] on div "Vehicles Fleet Add Vehicle" at bounding box center [831, 63] width 1192 height 32
click at [833, 65] on div "Vehicles Fleet Add Vehicle" at bounding box center [831, 63] width 1192 height 32
click at [757, 98] on span "Filter Vehicle Assignment Status" at bounding box center [697, 101] width 152 height 14
click at [671, 205] on div "Unassigned" at bounding box center [718, 202] width 185 height 22
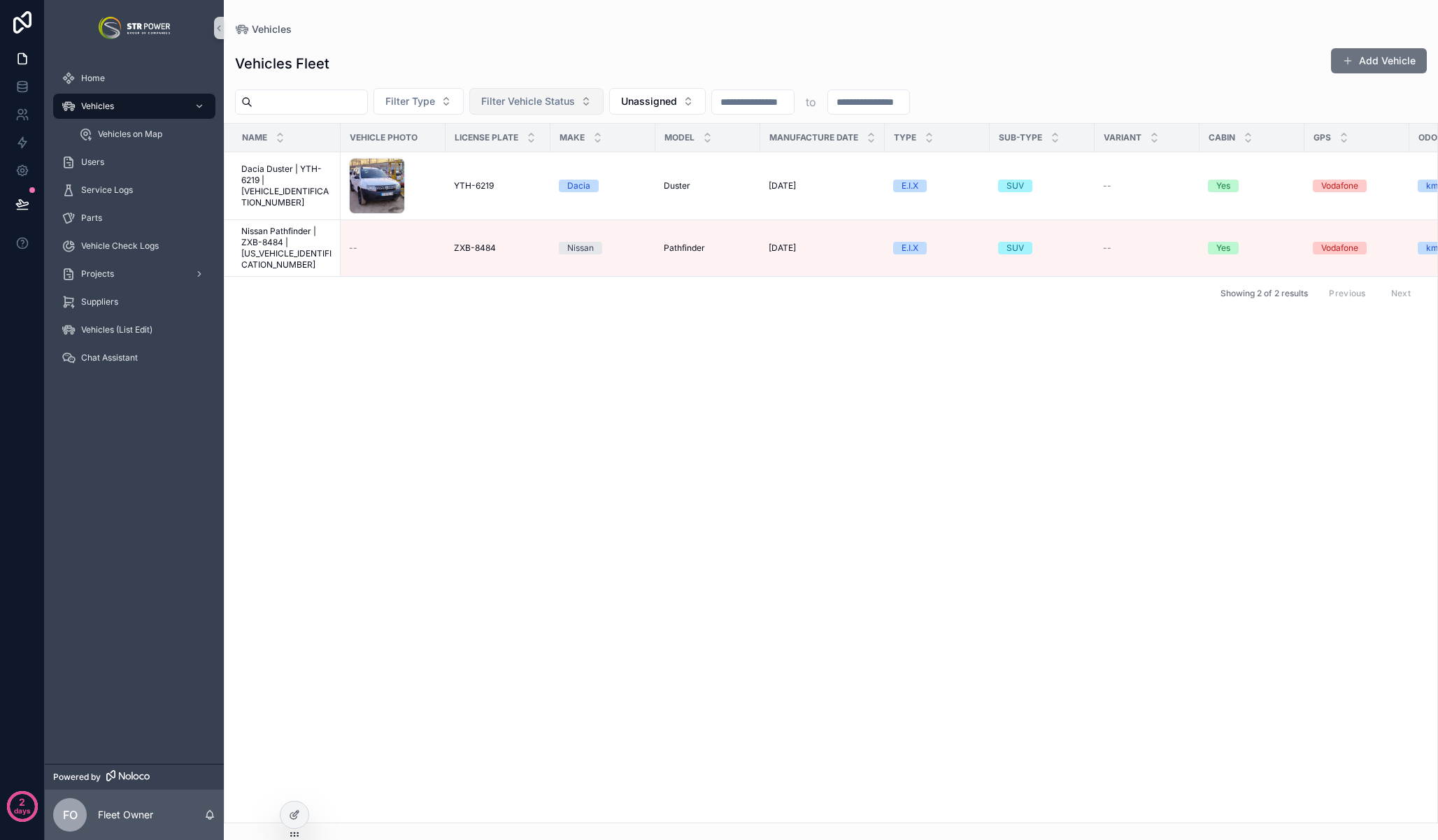
click at [527, 101] on span "Filter Vehicle Status" at bounding box center [528, 101] width 94 height 14
click at [539, 205] on div "Available" at bounding box center [549, 202] width 168 height 22
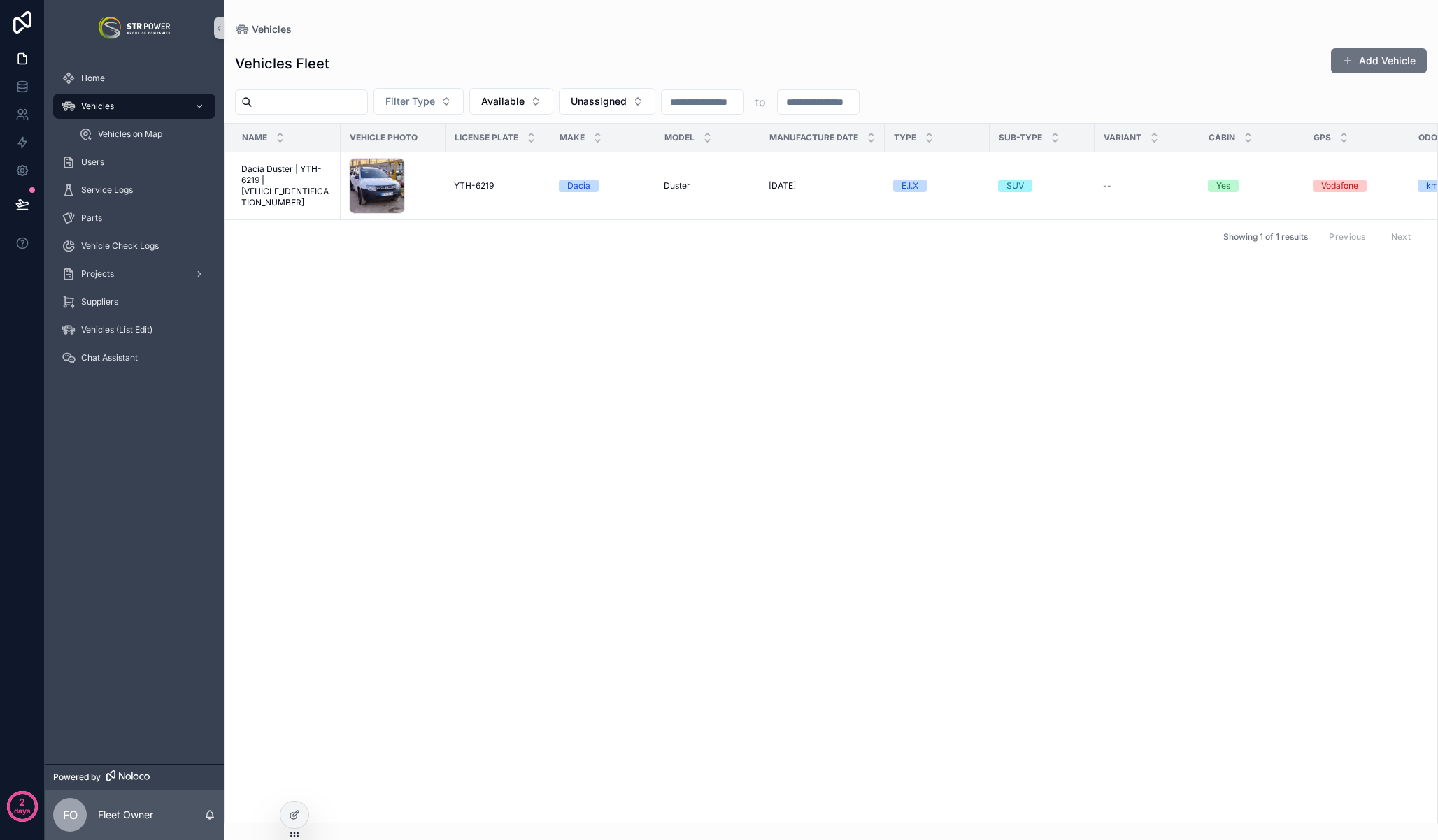
click at [761, 27] on div "Vehicles" at bounding box center [831, 29] width 1192 height 14
click at [854, 454] on div "Name Vehicle Photo License Plate Make Model Manufacture Date Type Sub-Type Vari…" at bounding box center [831, 472] width 1212 height 699
click at [699, 616] on div "Name Vehicle Photo License Plate Make Model Manufacture Date Type Sub-Type Vari…" at bounding box center [831, 472] width 1212 height 699
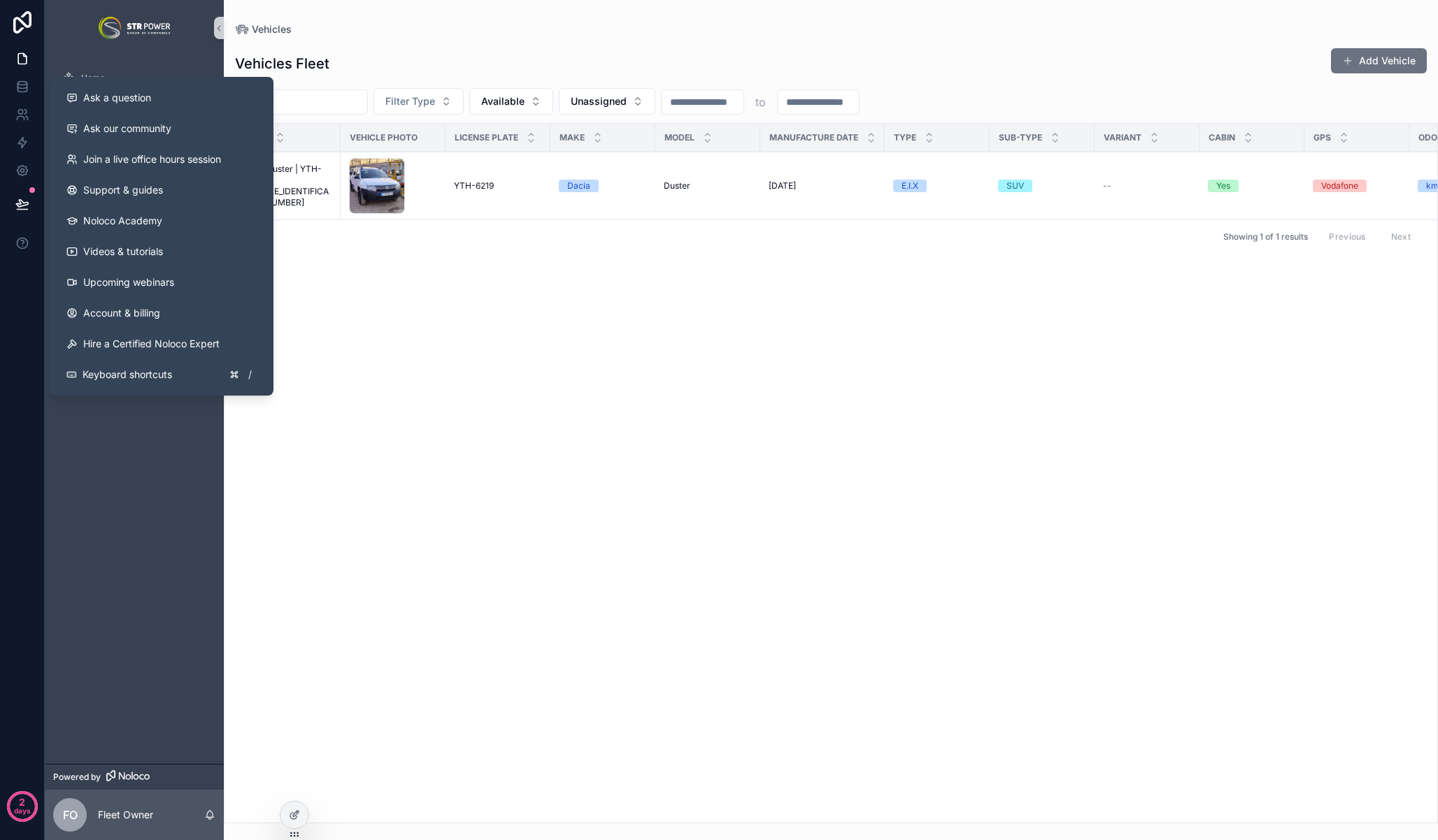
click at [854, 304] on div "Name Vehicle Photo License Plate Make Model Manufacture Date Type Sub-Type Vari…" at bounding box center [831, 472] width 1212 height 699
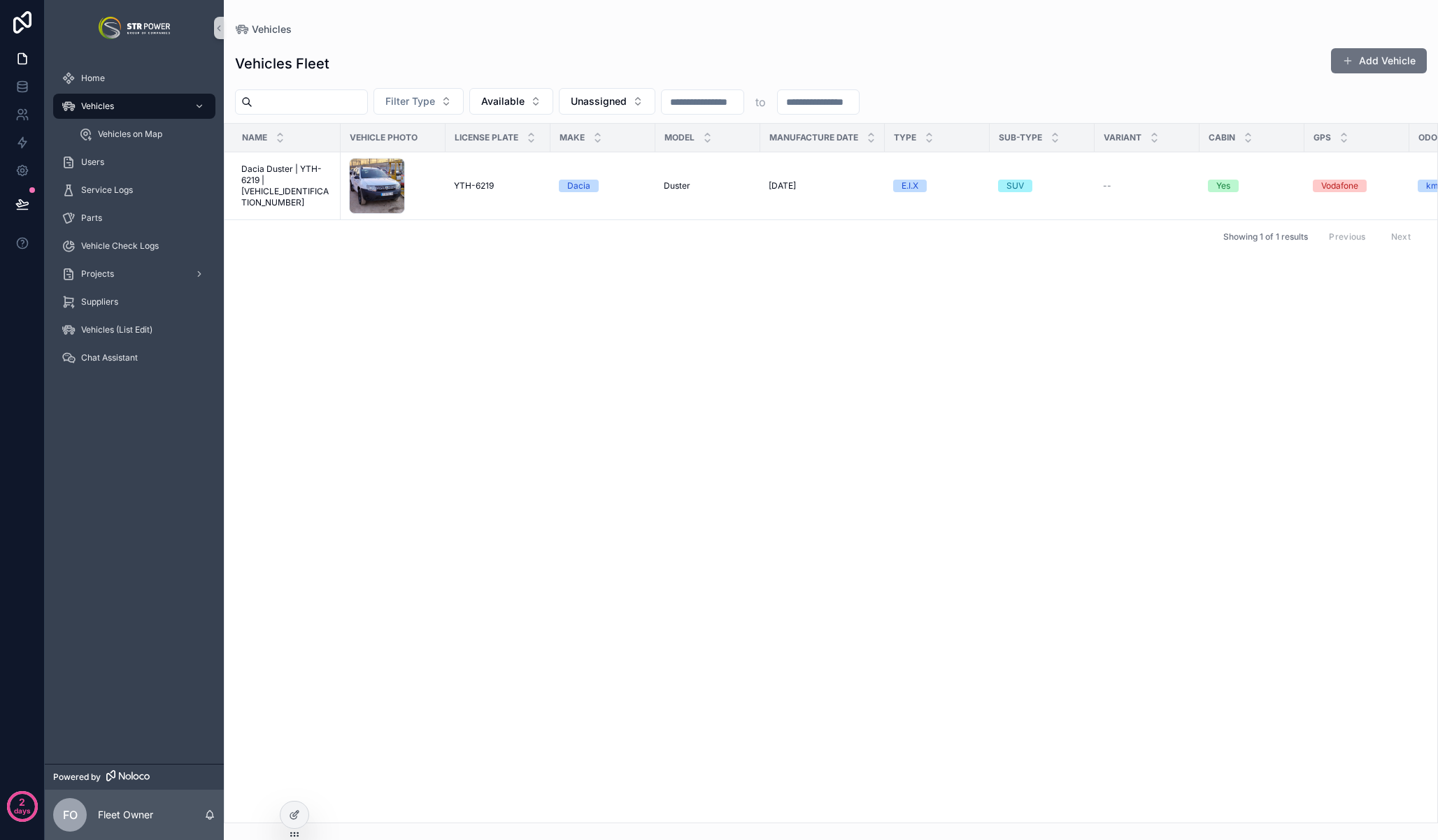
drag, startPoint x: 712, startPoint y: 96, endPoint x: 670, endPoint y: 98, distance: 42.0
click at [670, 98] on div "Filter Type Available Unassigned * to" at bounding box center [831, 101] width 1214 height 27
click at [785, 382] on div "Name Vehicle Photo License Plate Make Model Manufacture Date Type Sub-Type Vari…" at bounding box center [831, 472] width 1212 height 699
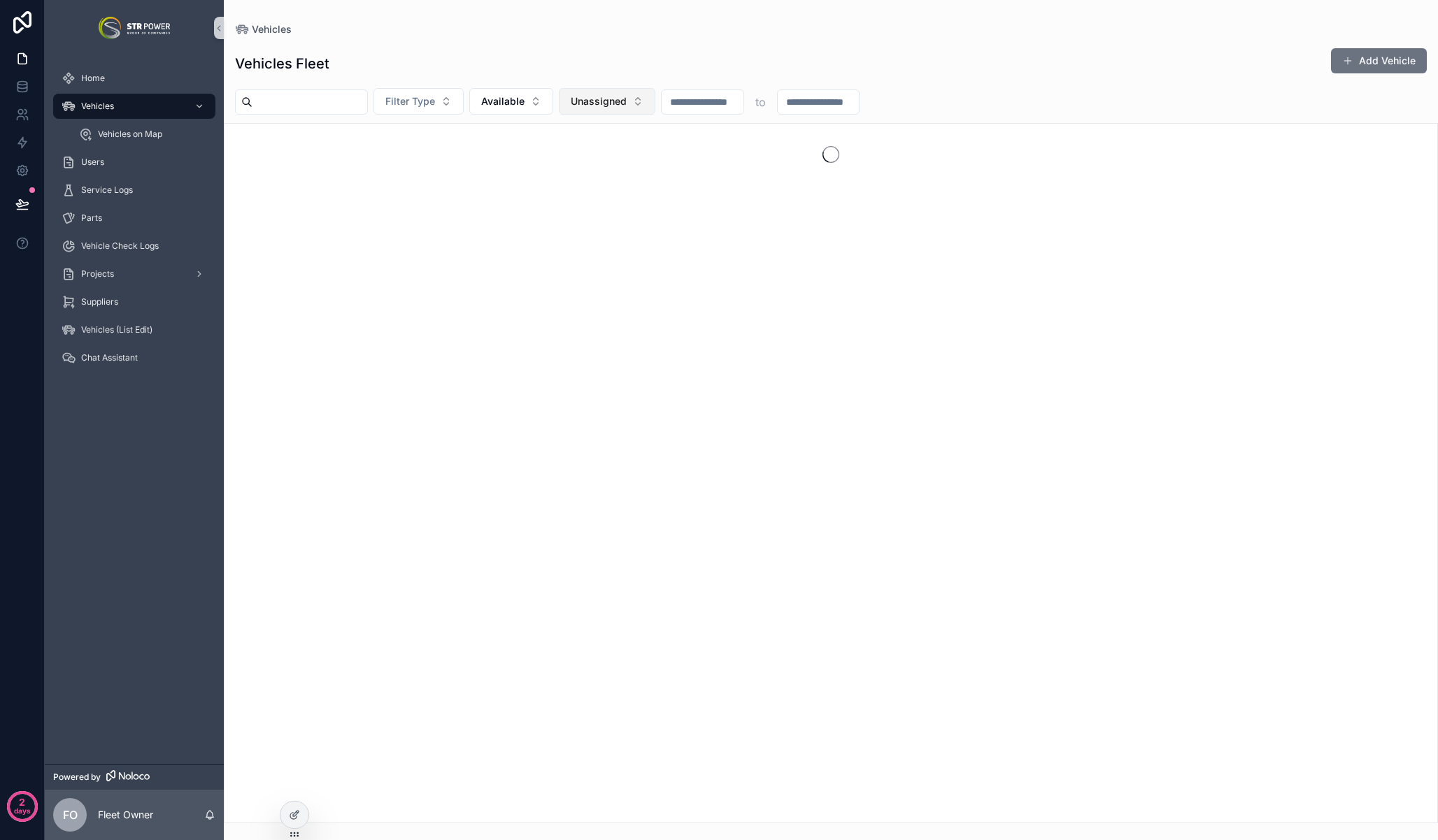
click at [624, 101] on span "Unassigned" at bounding box center [598, 101] width 56 height 14
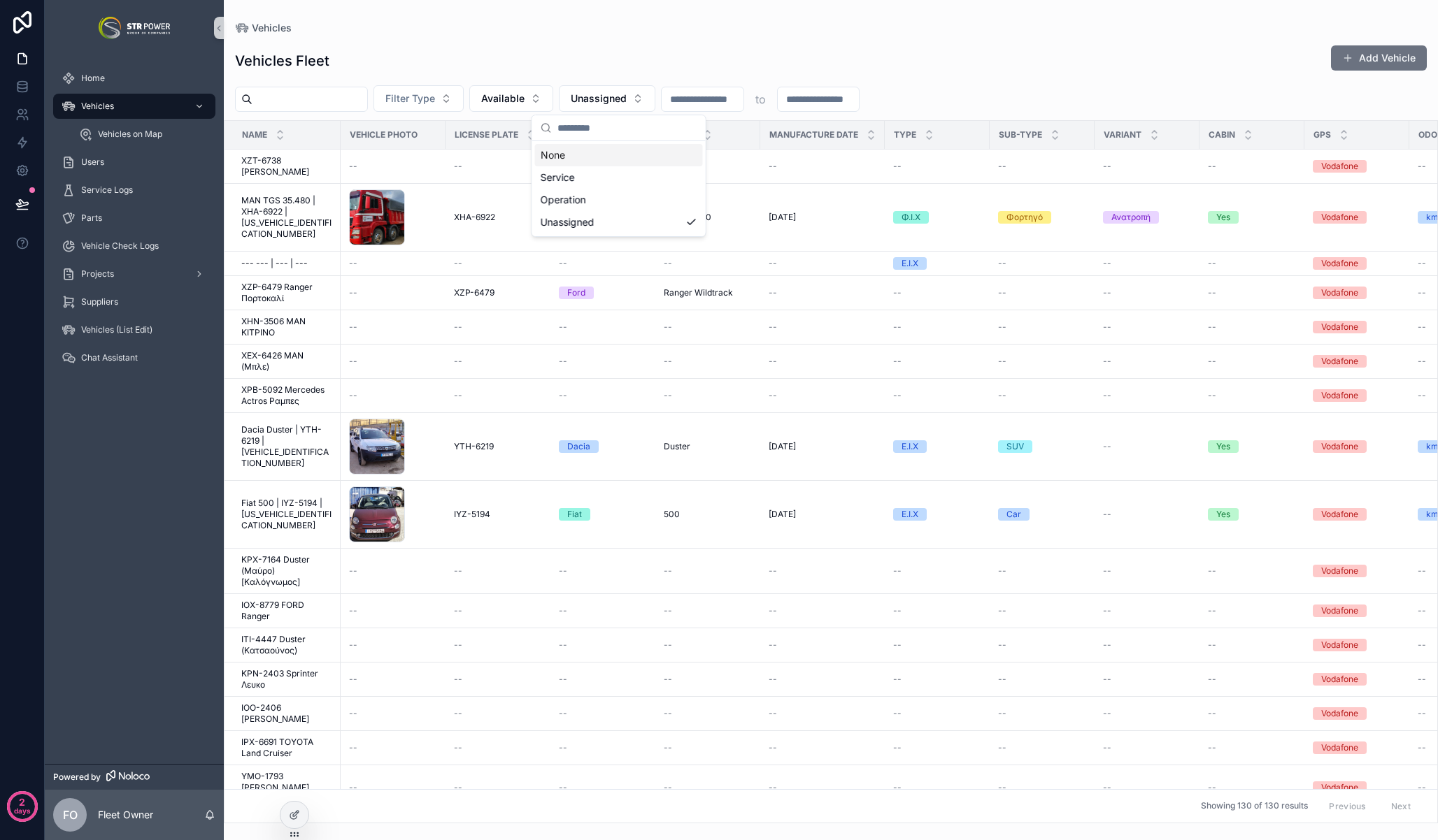
click at [593, 161] on div "None" at bounding box center [618, 154] width 168 height 22
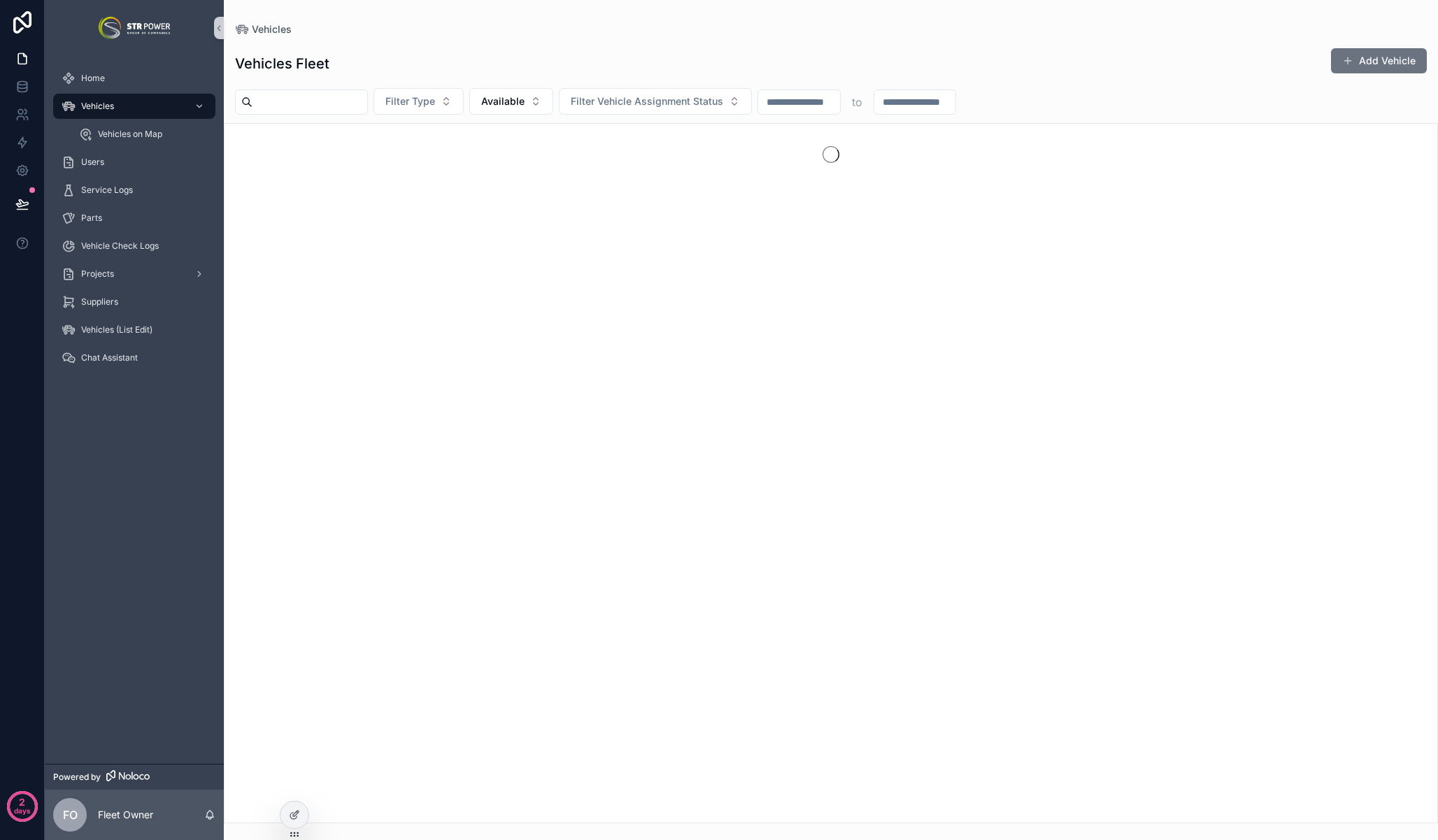
click at [717, 48] on div "Vehicles Fleet Add Vehicle" at bounding box center [831, 63] width 1192 height 32
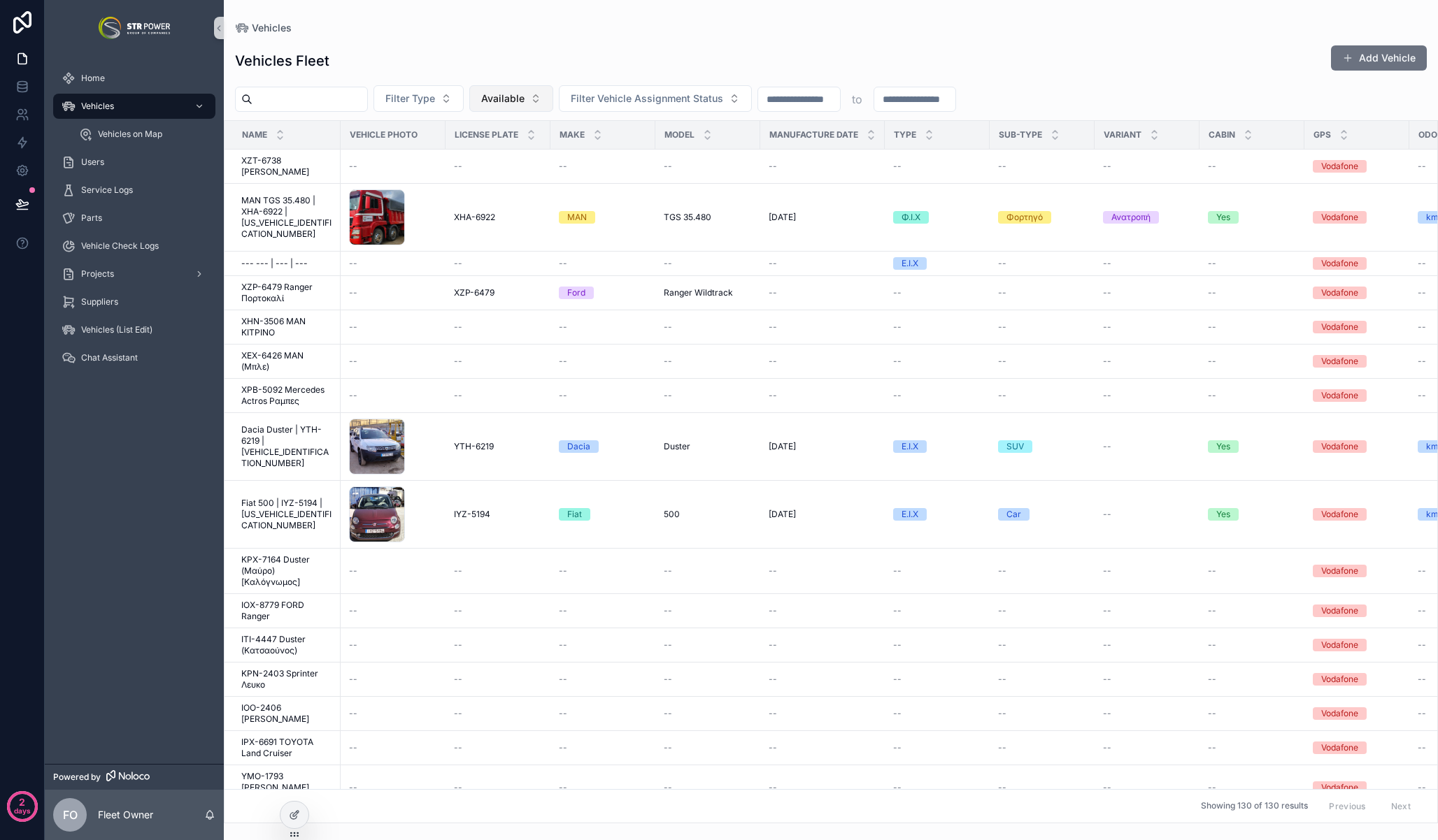
click at [540, 102] on button "Available" at bounding box center [511, 98] width 84 height 27
click at [1000, 60] on div "Vehicles Fleet Add Vehicle" at bounding box center [831, 60] width 1192 height 32
click at [1072, 66] on div "Vehicles Fleet Add Vehicle" at bounding box center [831, 60] width 1192 height 32
click at [554, 43] on div "Vehicles Fleet Add Vehicle Filter Type Available Filter Vehicle Assignment Stat…" at bounding box center [831, 428] width 1214 height 790
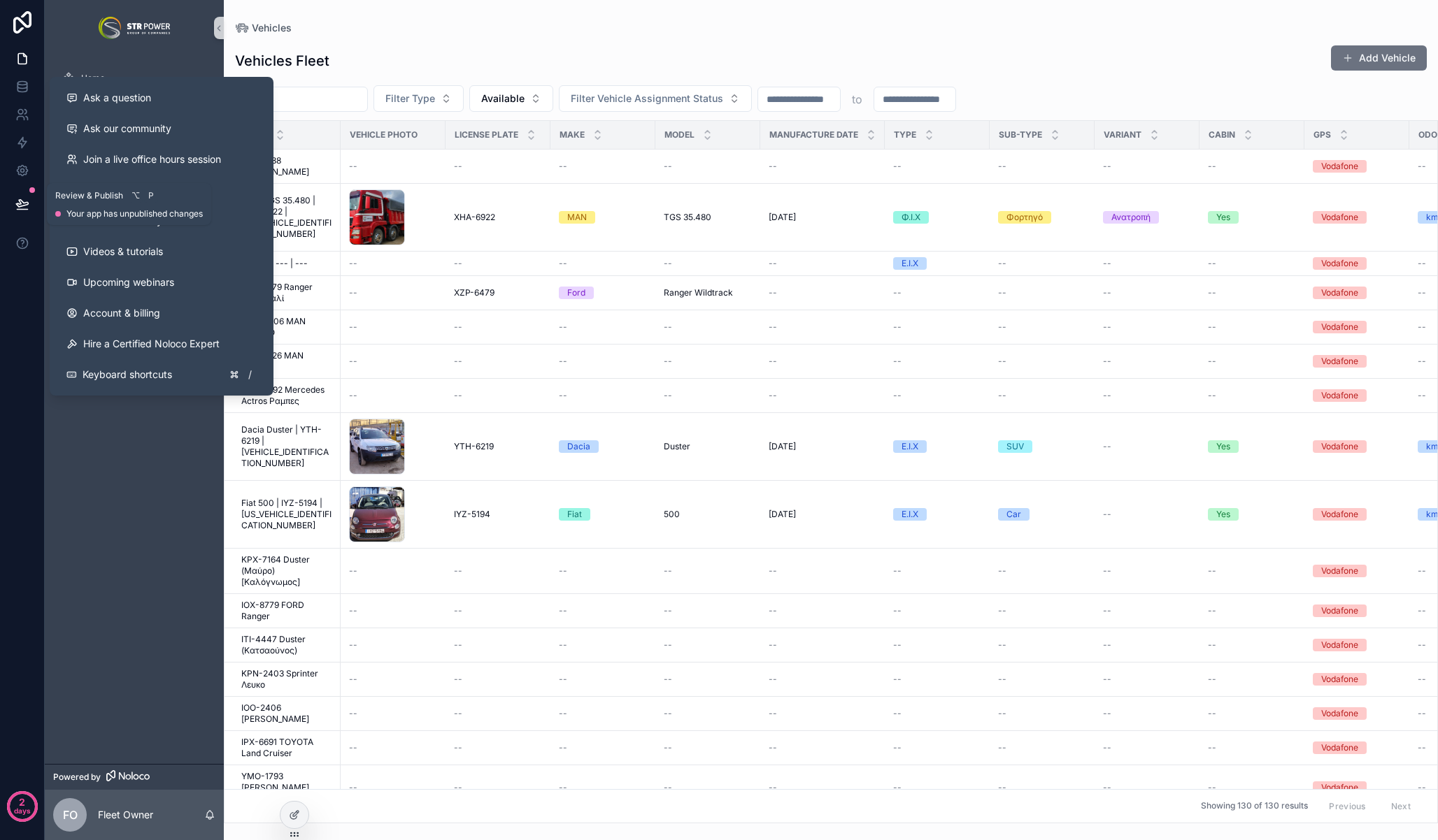
click at [25, 203] on icon at bounding box center [22, 203] width 14 height 14
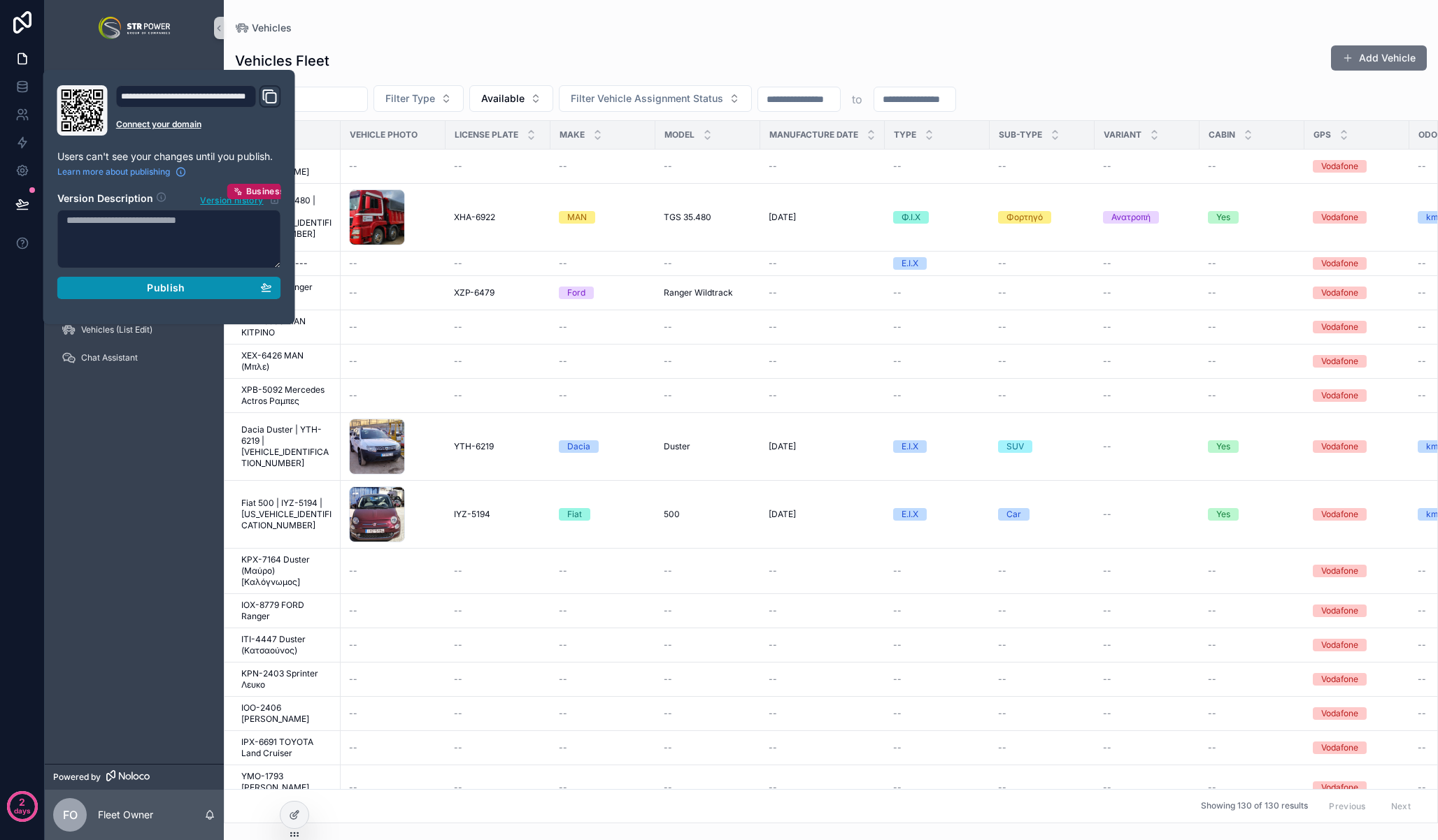
click at [137, 287] on div "Publish" at bounding box center [169, 288] width 206 height 12
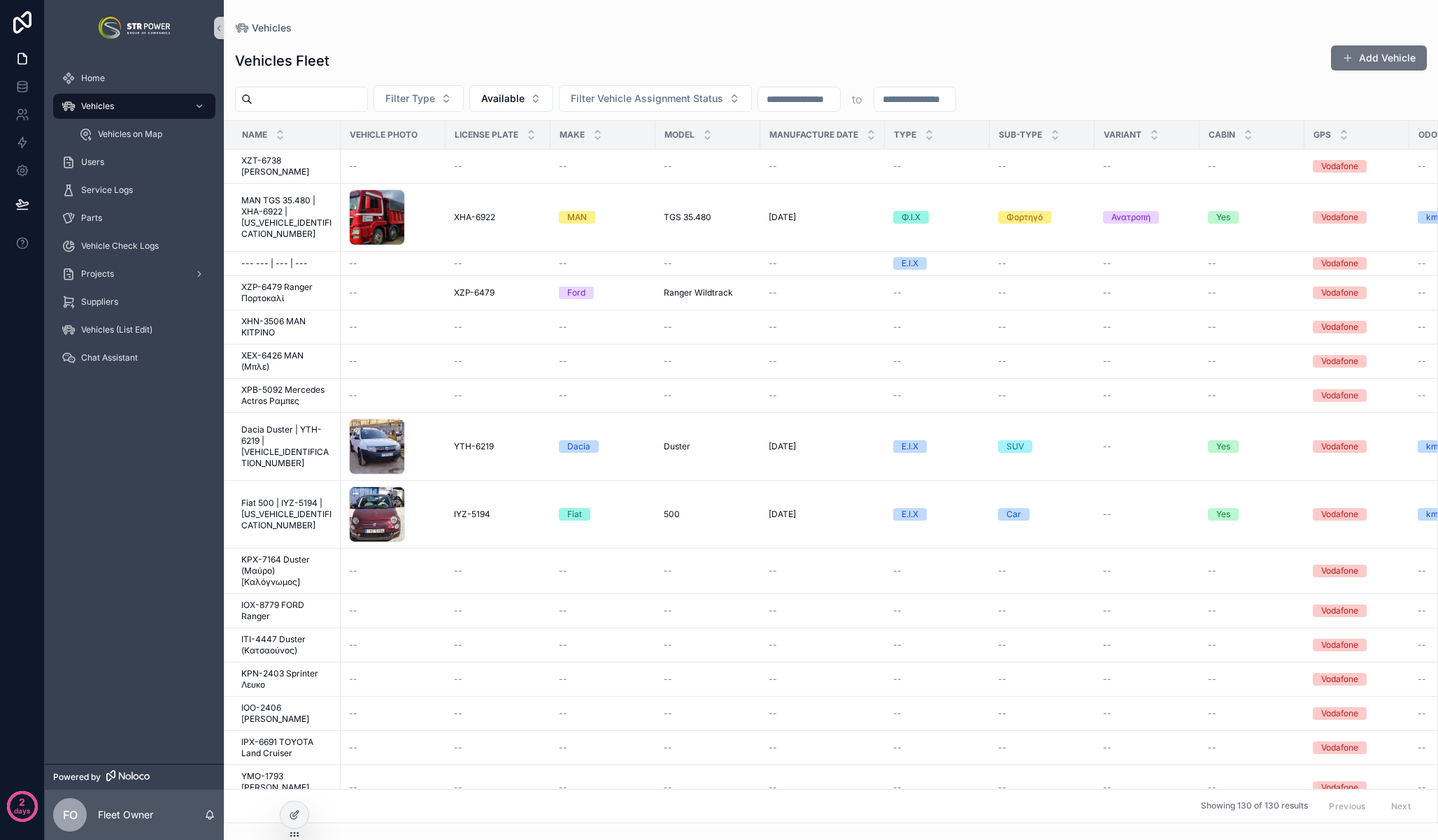
click at [1059, 59] on div "Vehicles Fleet Add Vehicle" at bounding box center [831, 60] width 1192 height 32
click at [1086, 74] on div "Vehicles Fleet Add Vehicle" at bounding box center [831, 60] width 1192 height 32
click at [1036, 32] on div "Vehicles" at bounding box center [831, 28] width 1192 height 11
click at [1150, 49] on div "Vehicles Fleet Add Vehicle" at bounding box center [831, 60] width 1192 height 32
click at [1178, 65] on div "Vehicles Fleet Add Vehicle" at bounding box center [831, 60] width 1192 height 32
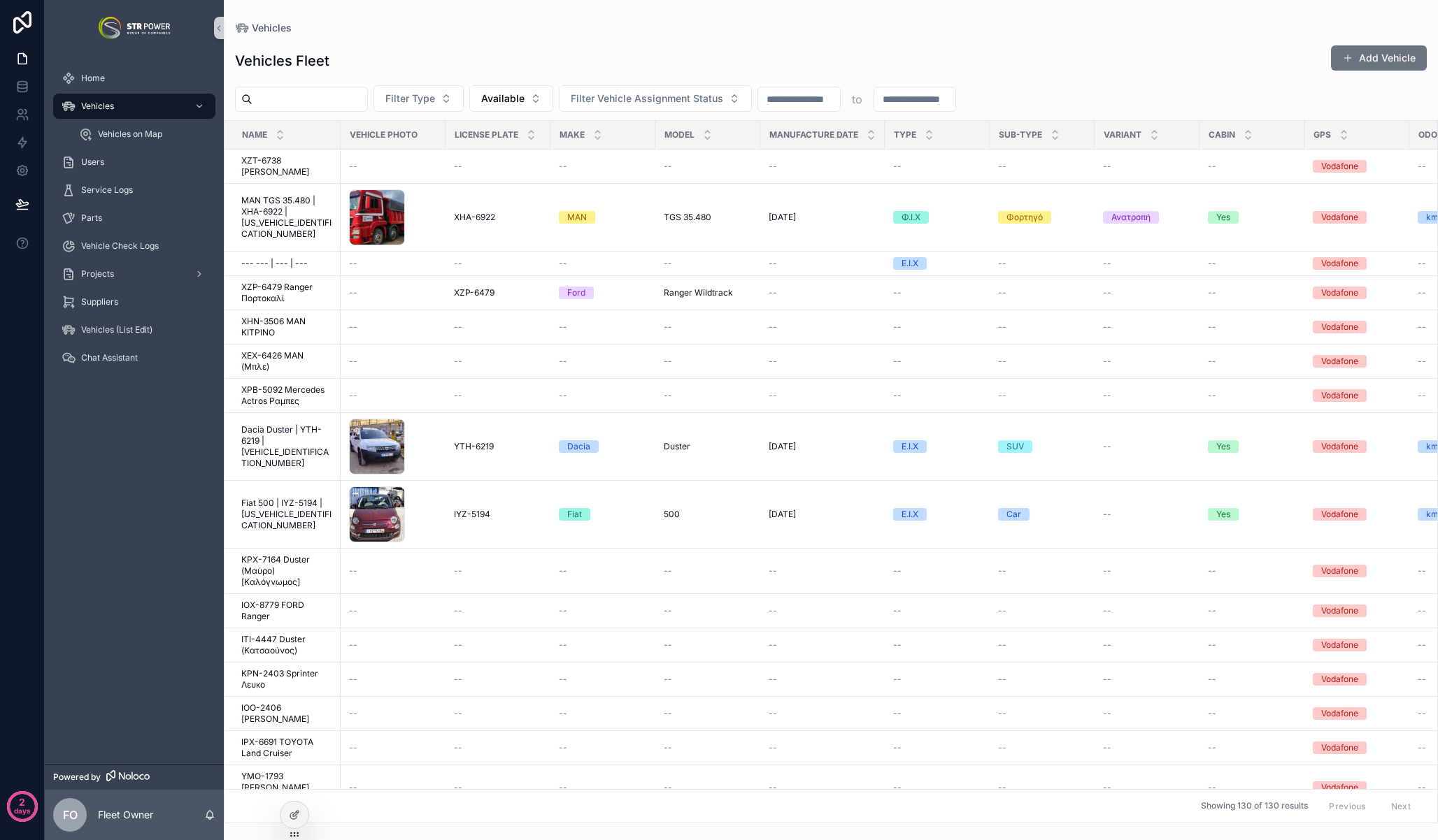
click at [448, 56] on div "Vehicles Fleet Add Vehicle" at bounding box center [831, 60] width 1192 height 32
click at [79, 582] on div "Home Vehicles Vehicles on Map Users Service Logs Parts Vehicle Check Logs Proje…" at bounding box center [134, 409] width 179 height 708
click at [1028, 47] on div "Vehicles Fleet Add Vehicle" at bounding box center [831, 60] width 1192 height 32
click at [1128, 55] on div "Vehicles Fleet Add Vehicle" at bounding box center [831, 60] width 1192 height 32
click at [105, 68] on div "Home" at bounding box center [134, 78] width 146 height 22
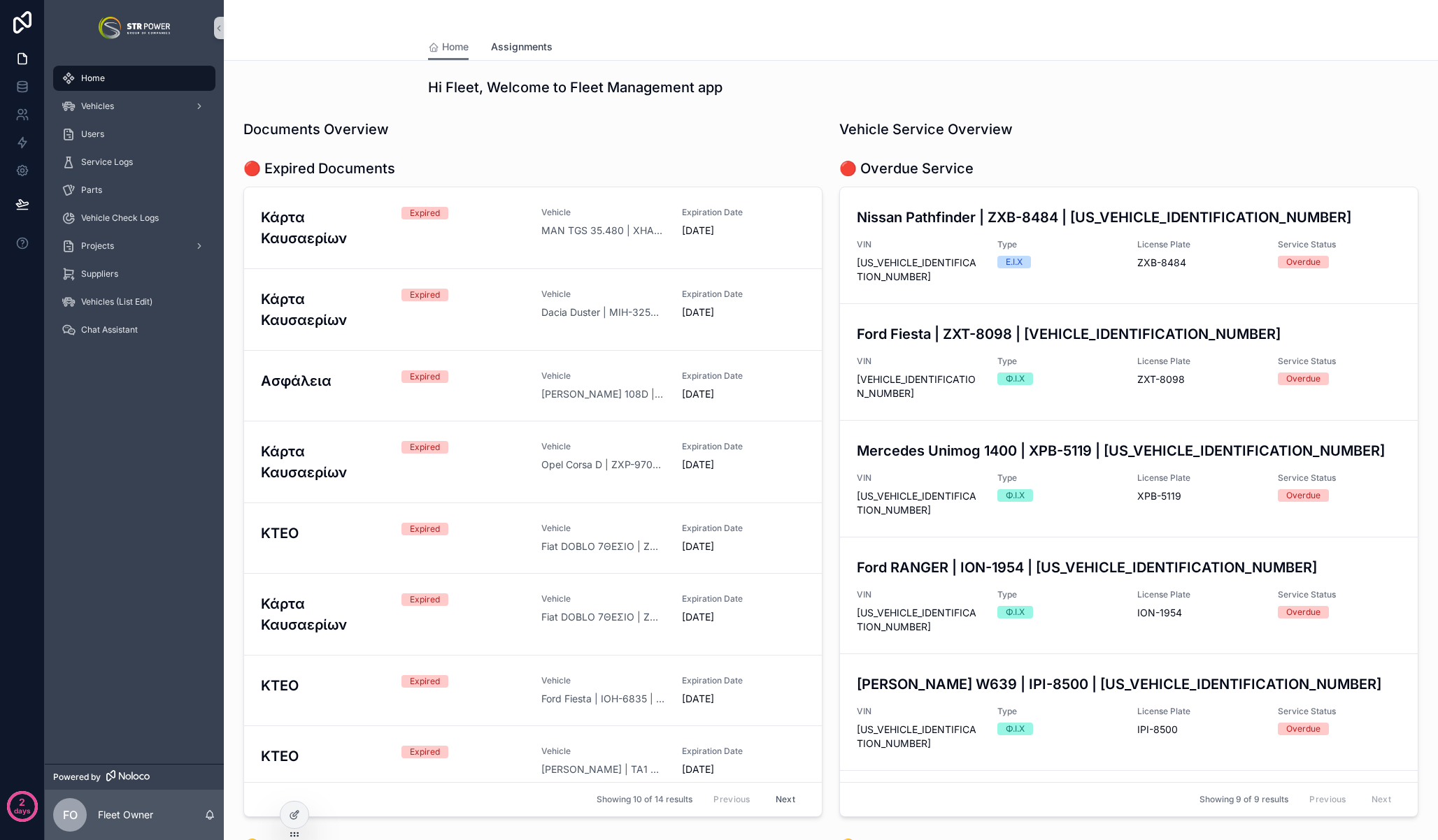
click at [526, 42] on span "Assignments" at bounding box center [522, 47] width 61 height 14
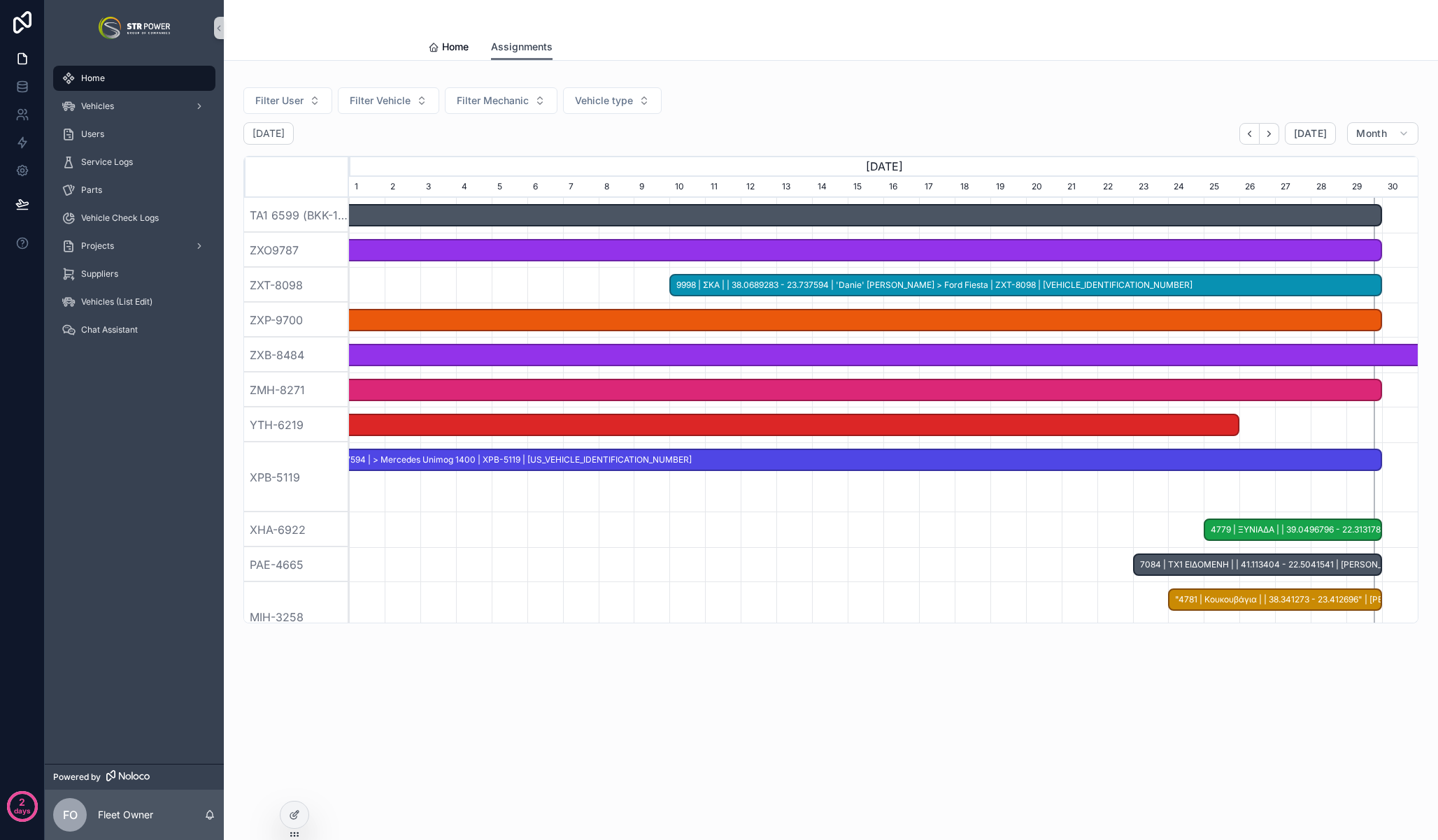
scroll to position [0, 1148]
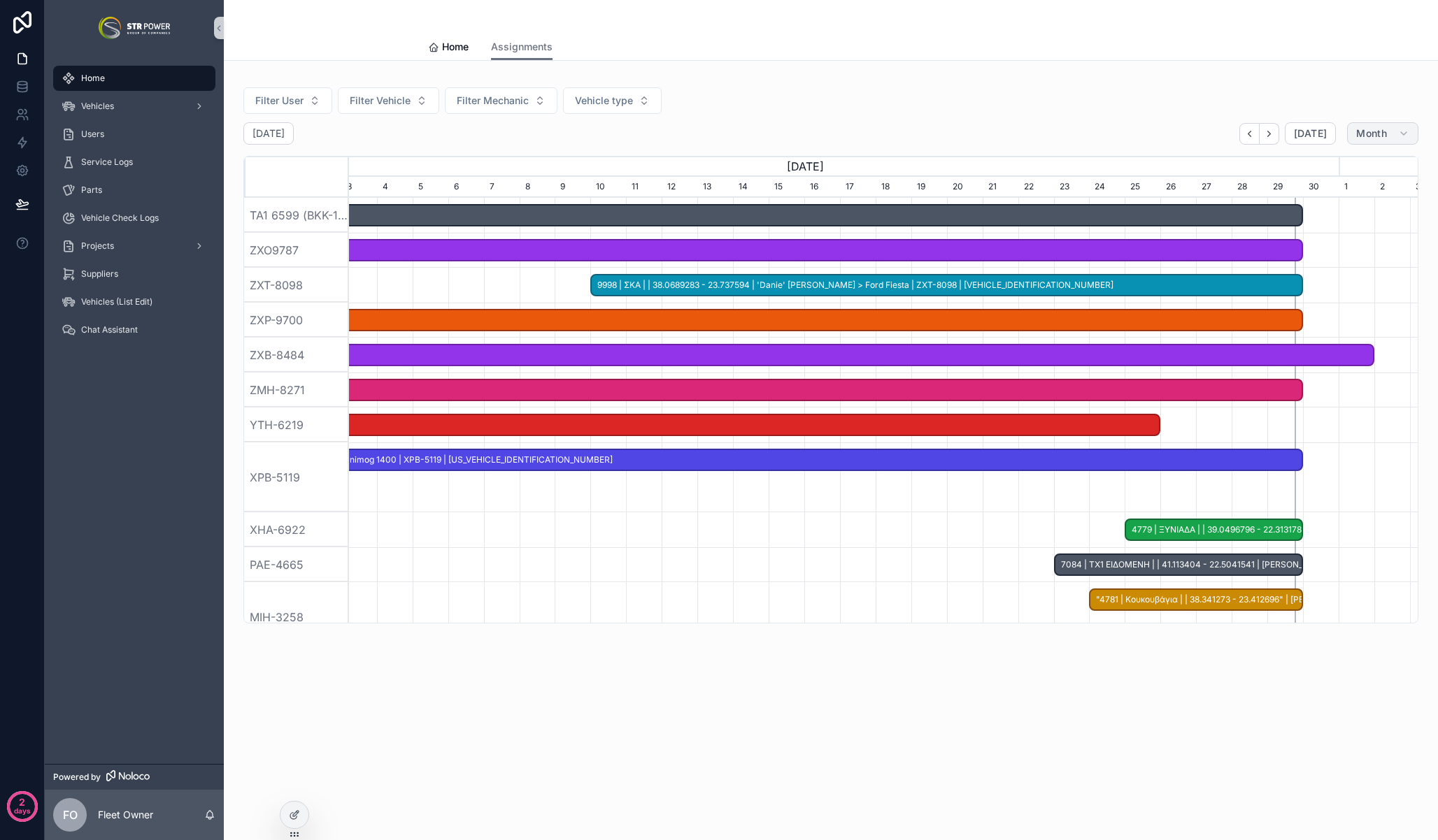
click at [1381, 131] on span "Month" at bounding box center [1372, 133] width 31 height 12
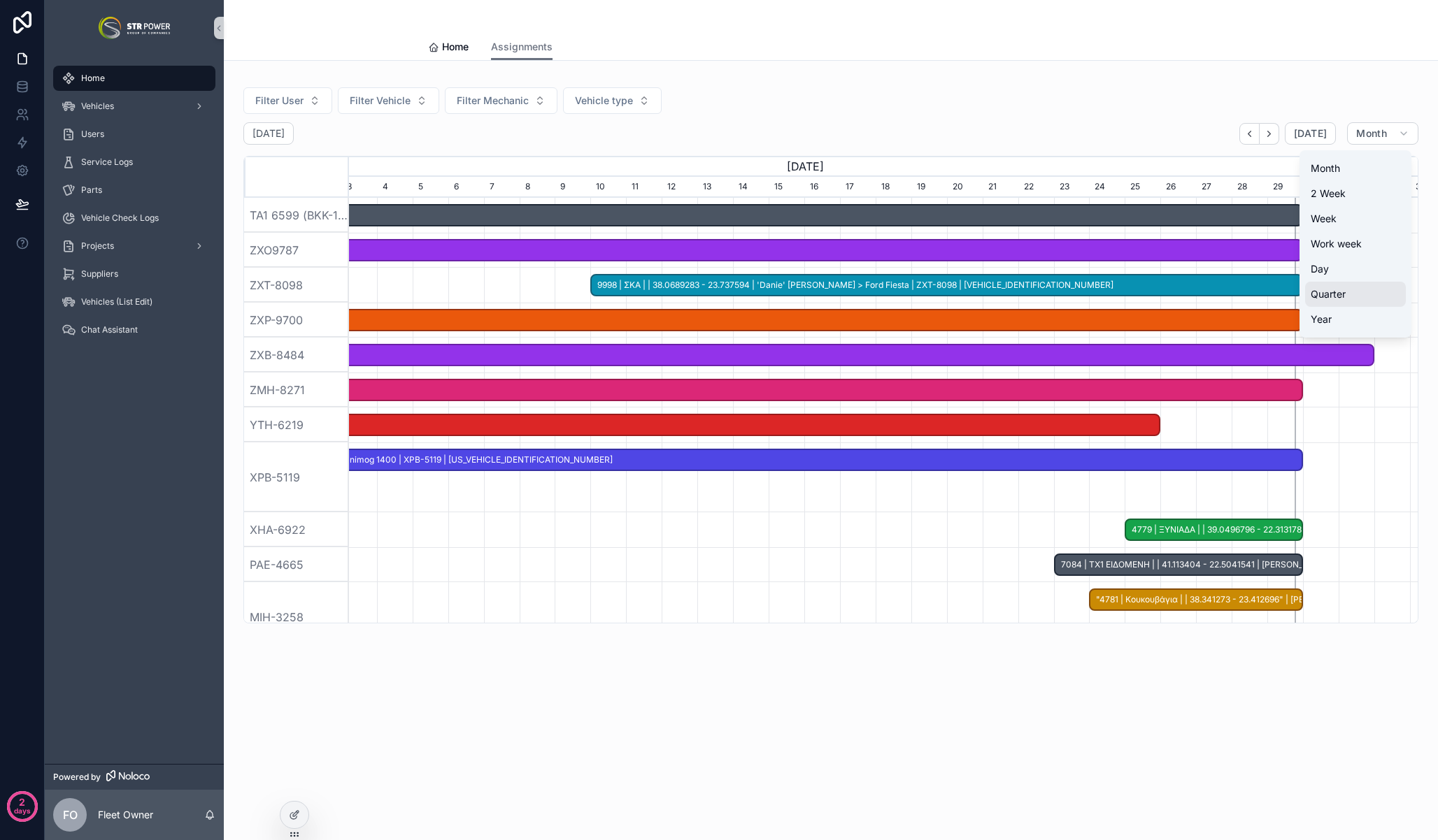
click at [1337, 302] on button "Quarter" at bounding box center [1355, 294] width 101 height 25
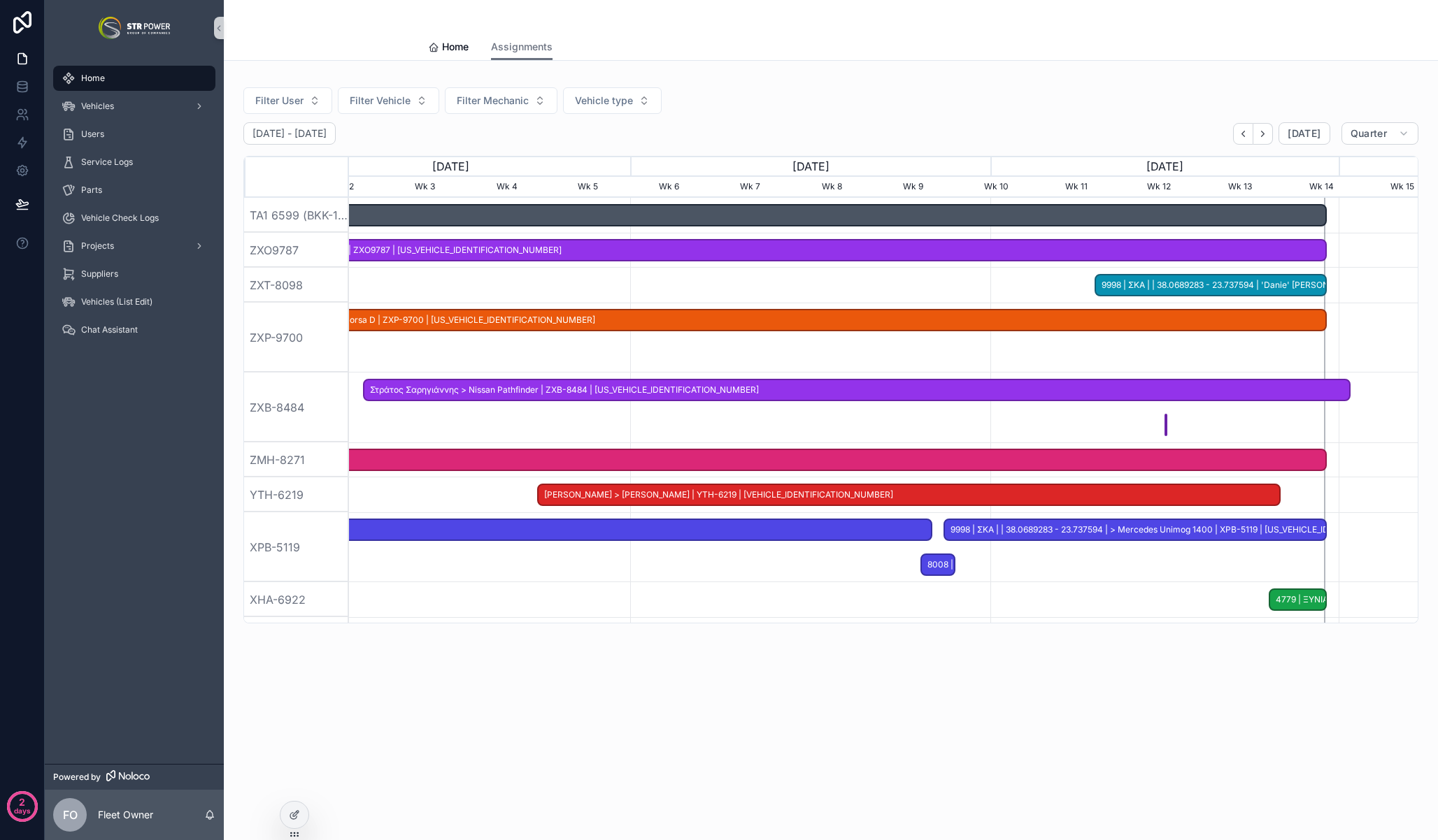
scroll to position [0, 1068]
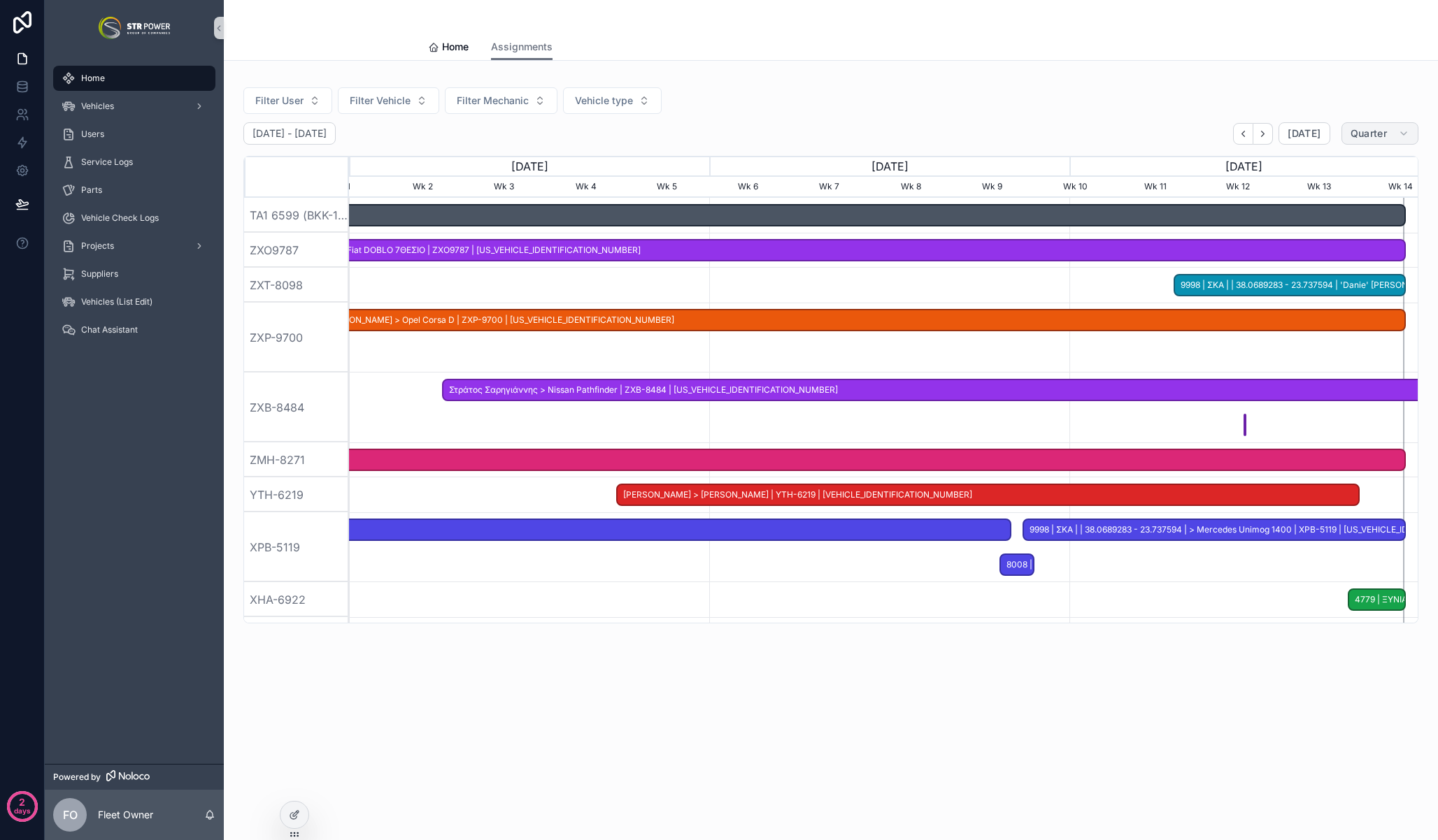
click at [1374, 130] on span "Quarter" at bounding box center [1369, 133] width 36 height 12
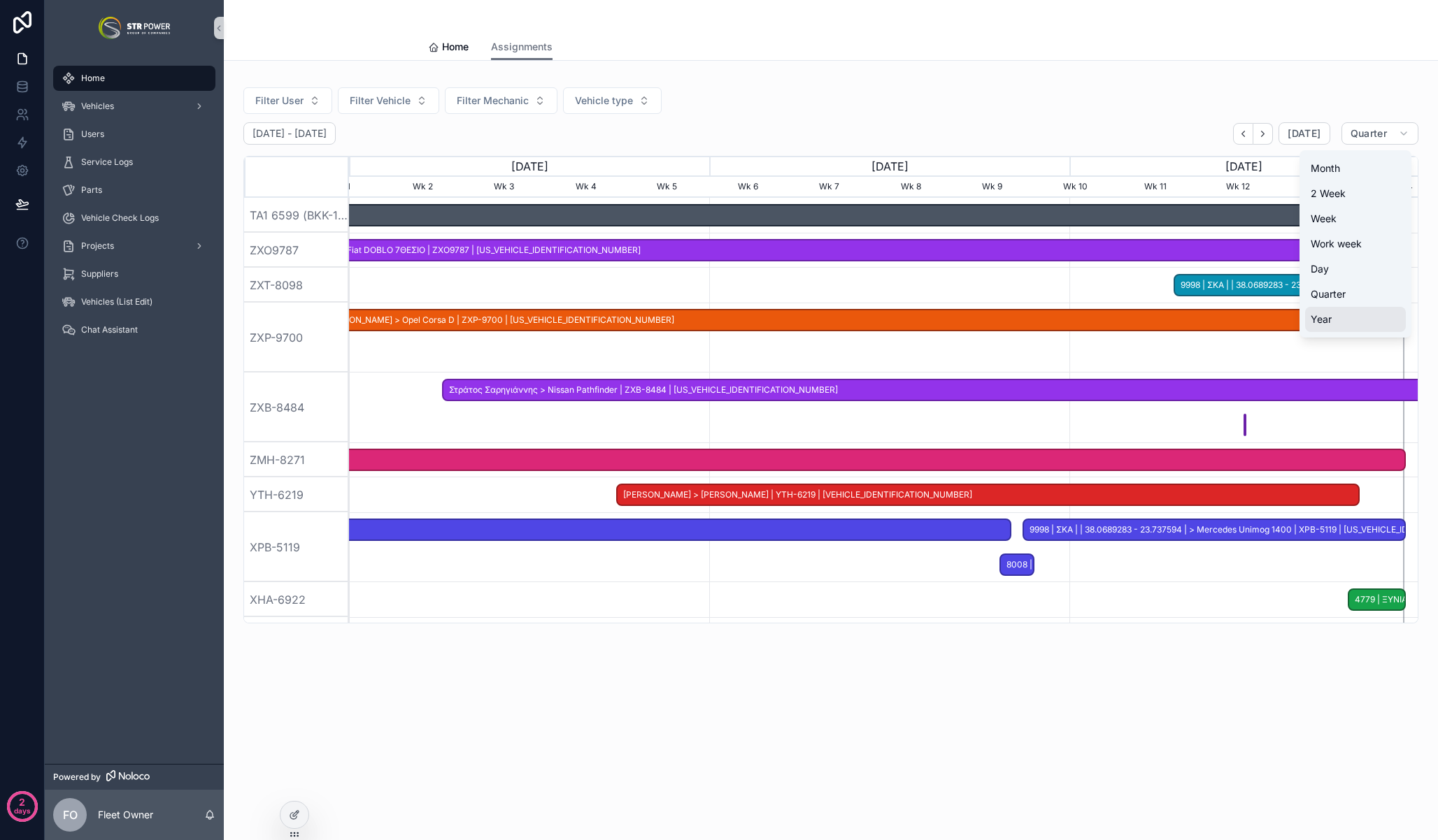
click at [1328, 320] on span "Year" at bounding box center [1321, 319] width 21 height 14
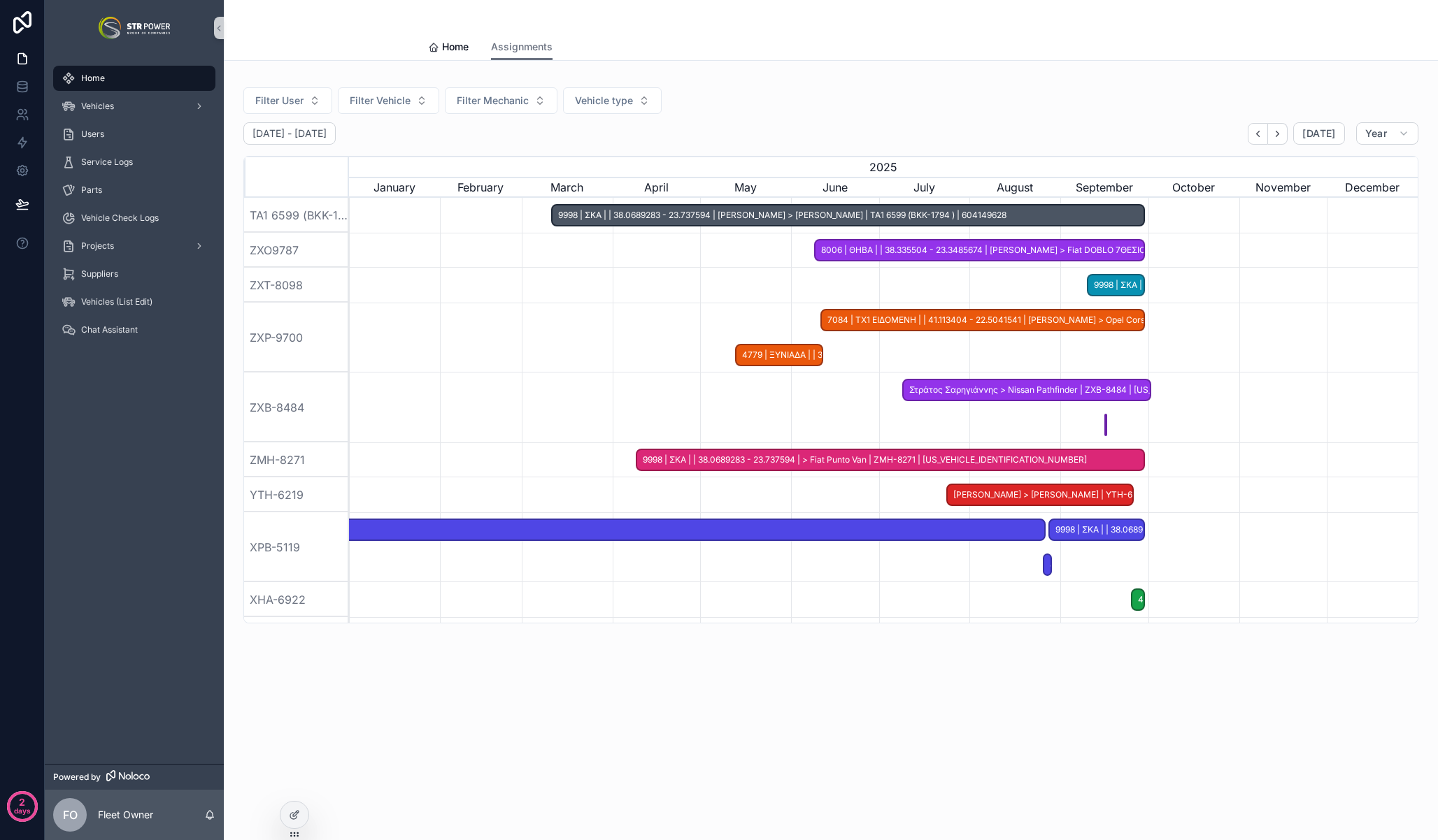
click at [940, 141] on div "01 January - 31 December Today Year" at bounding box center [831, 133] width 1175 height 22
click at [445, 42] on span "Home" at bounding box center [455, 47] width 27 height 14
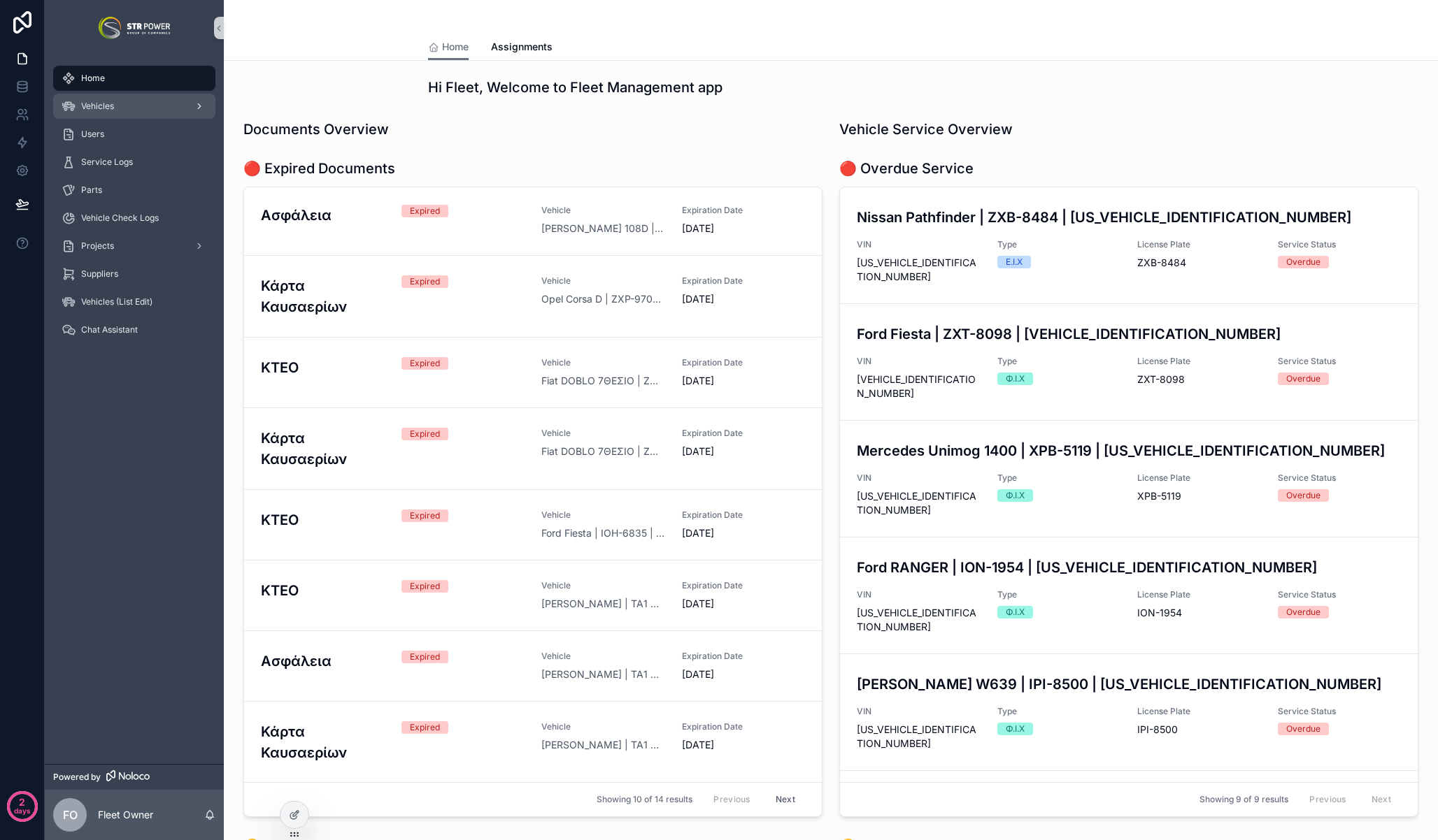
click at [108, 104] on span "Vehicles" at bounding box center [97, 106] width 33 height 11
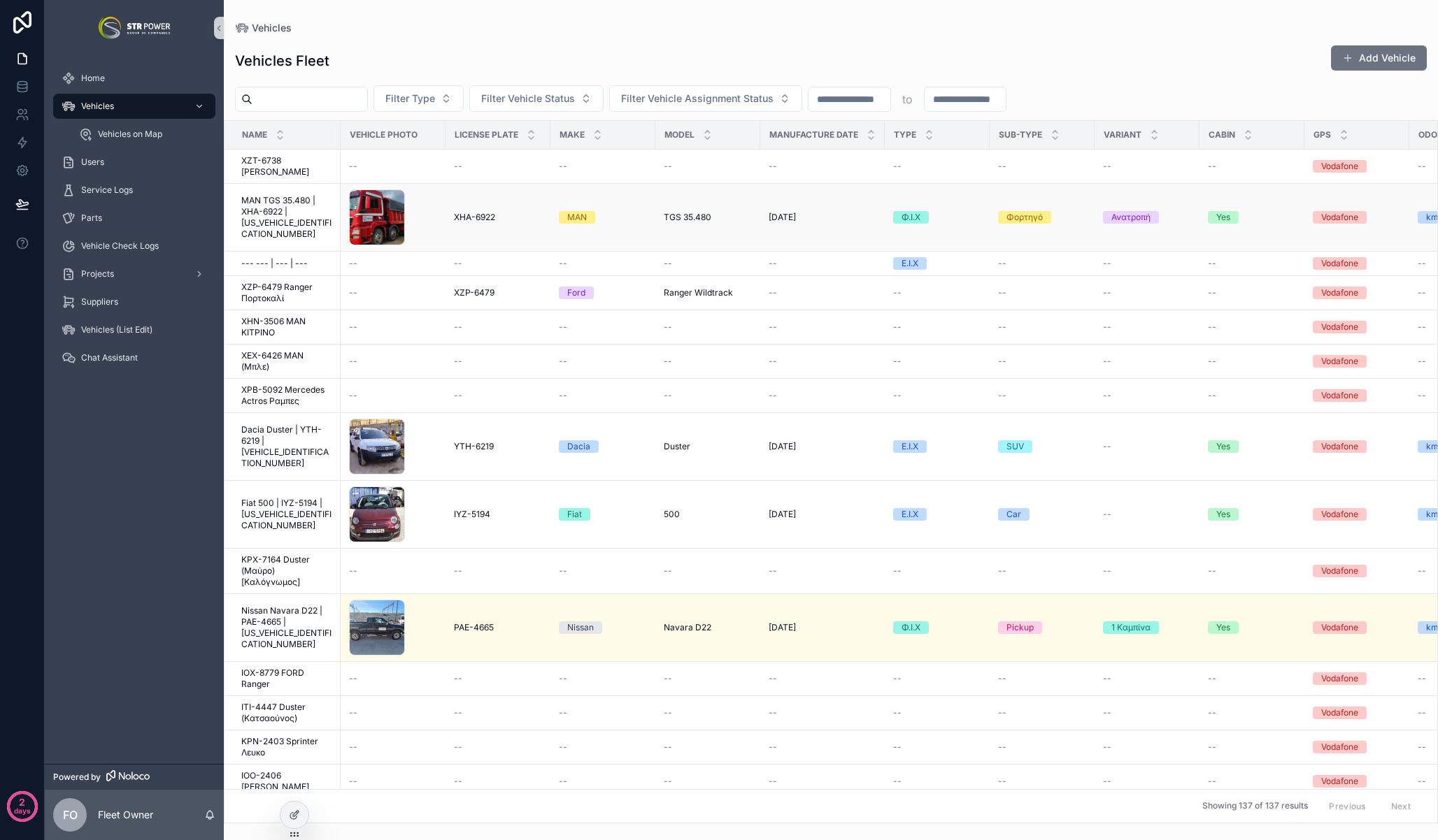
click at [273, 217] on span "MAN TGS 35.480 | XHA-6922 | [US_VEHICLE_IDENTIFICATION_NUMBER]" at bounding box center [286, 217] width 91 height 45
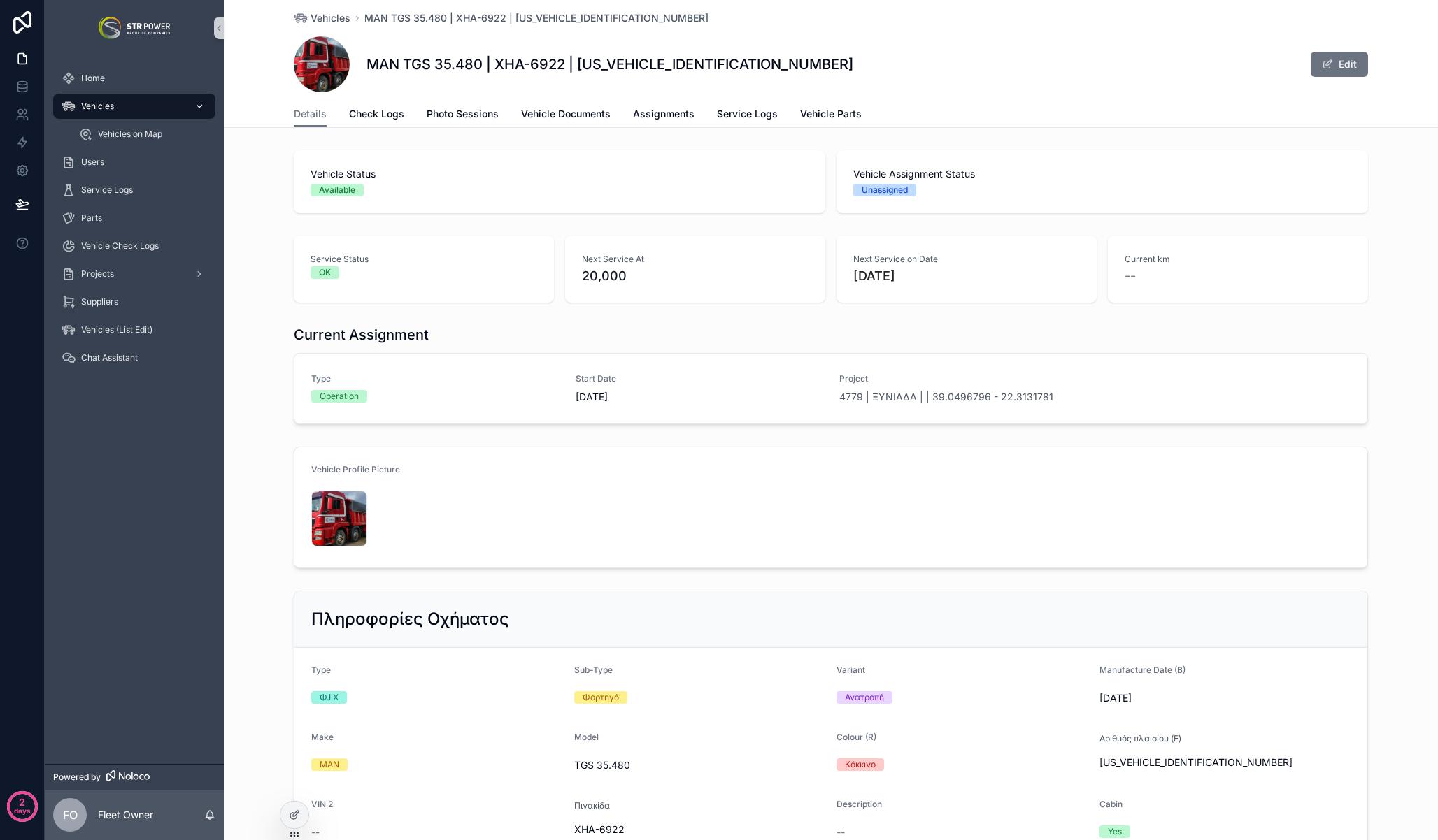
click at [123, 108] on div "Vehicles" at bounding box center [134, 105] width 146 height 22
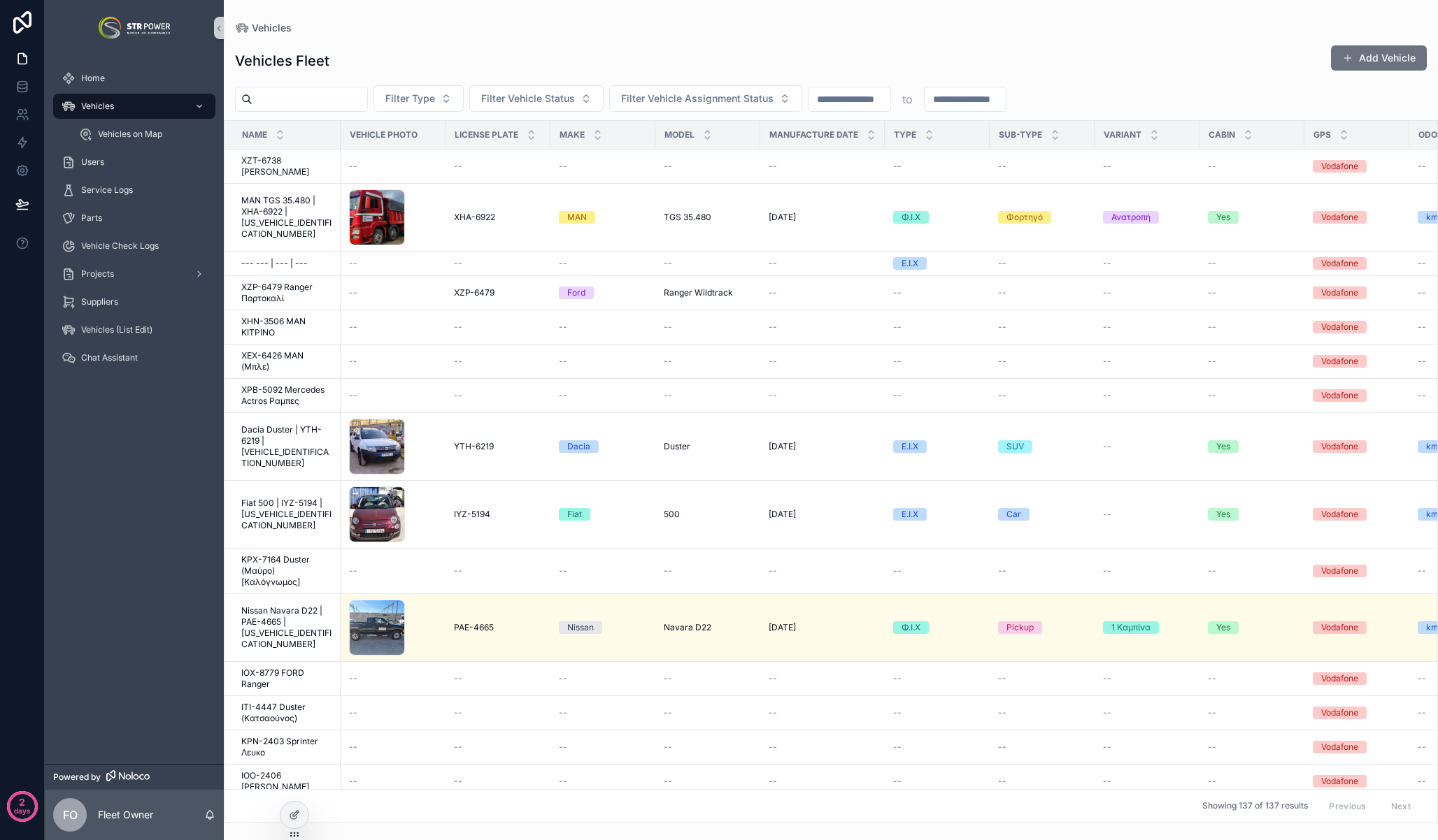
click at [317, 101] on input "scrollable content" at bounding box center [310, 99] width 114 height 20
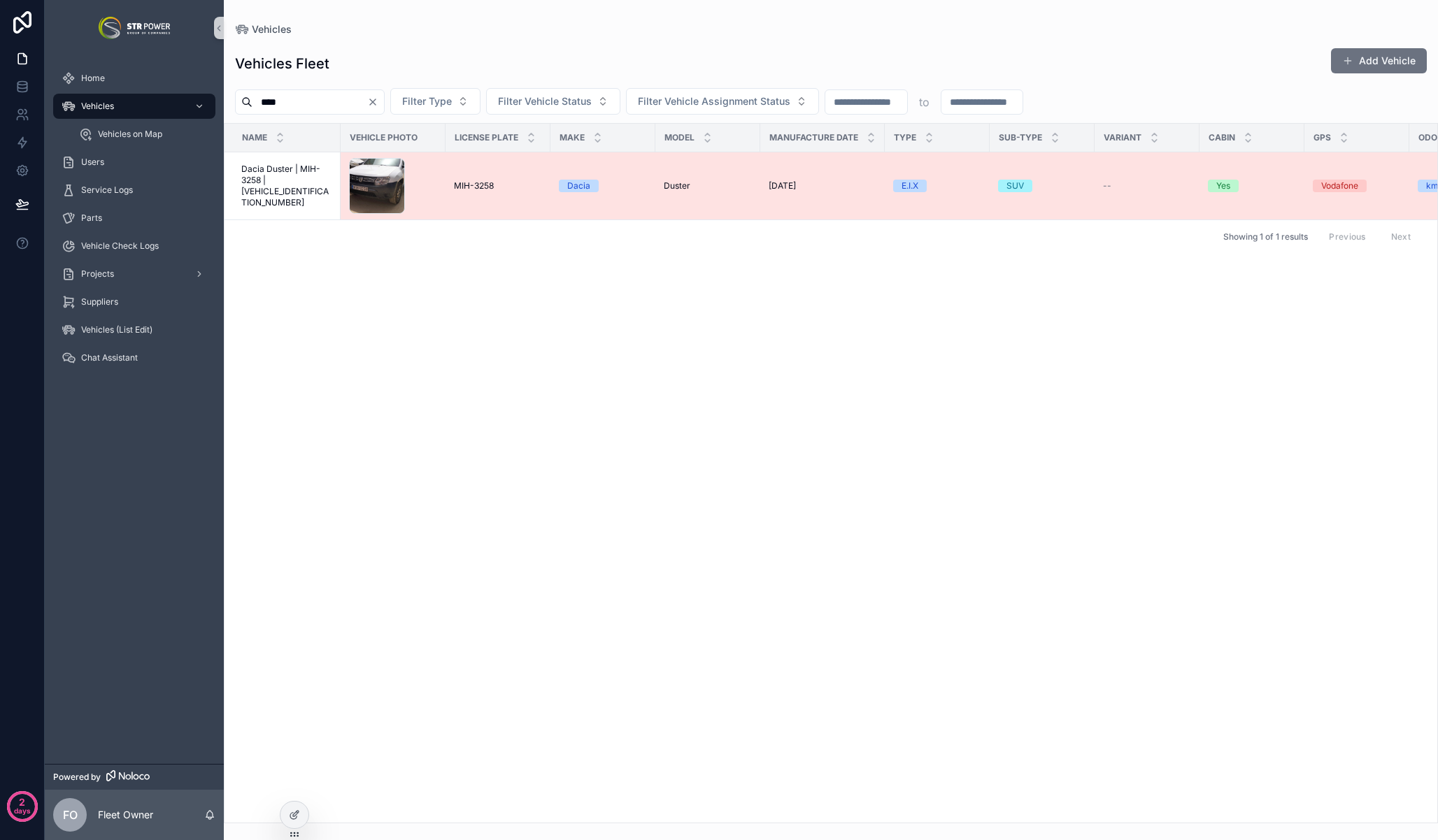
type input "****"
click at [298, 176] on span "Dacia Duster | MIH-3258 | [VEHICLE_IDENTIFICATION_NUMBER]" at bounding box center [286, 185] width 91 height 45
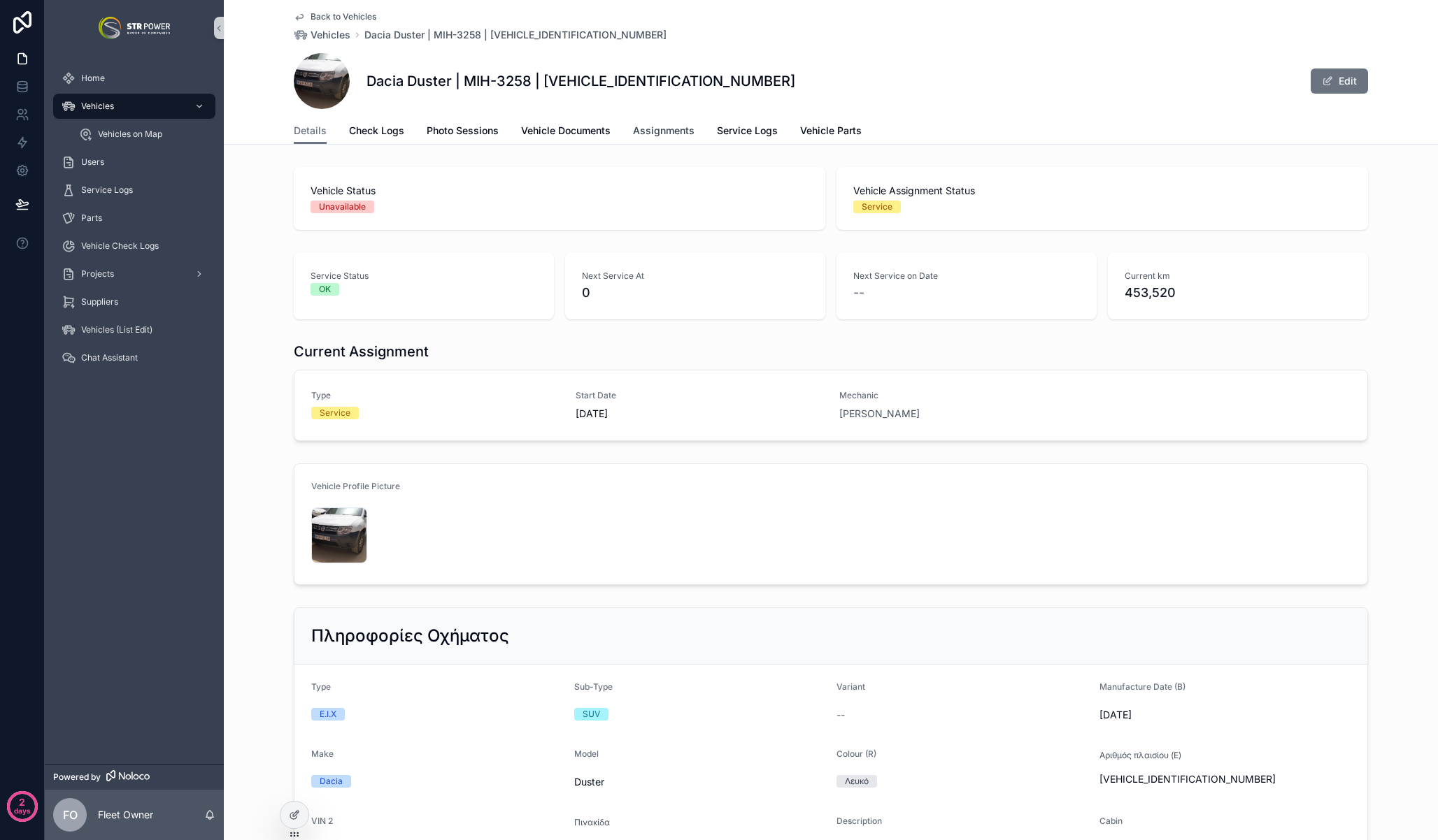
click at [660, 127] on span "Assignments" at bounding box center [663, 130] width 61 height 14
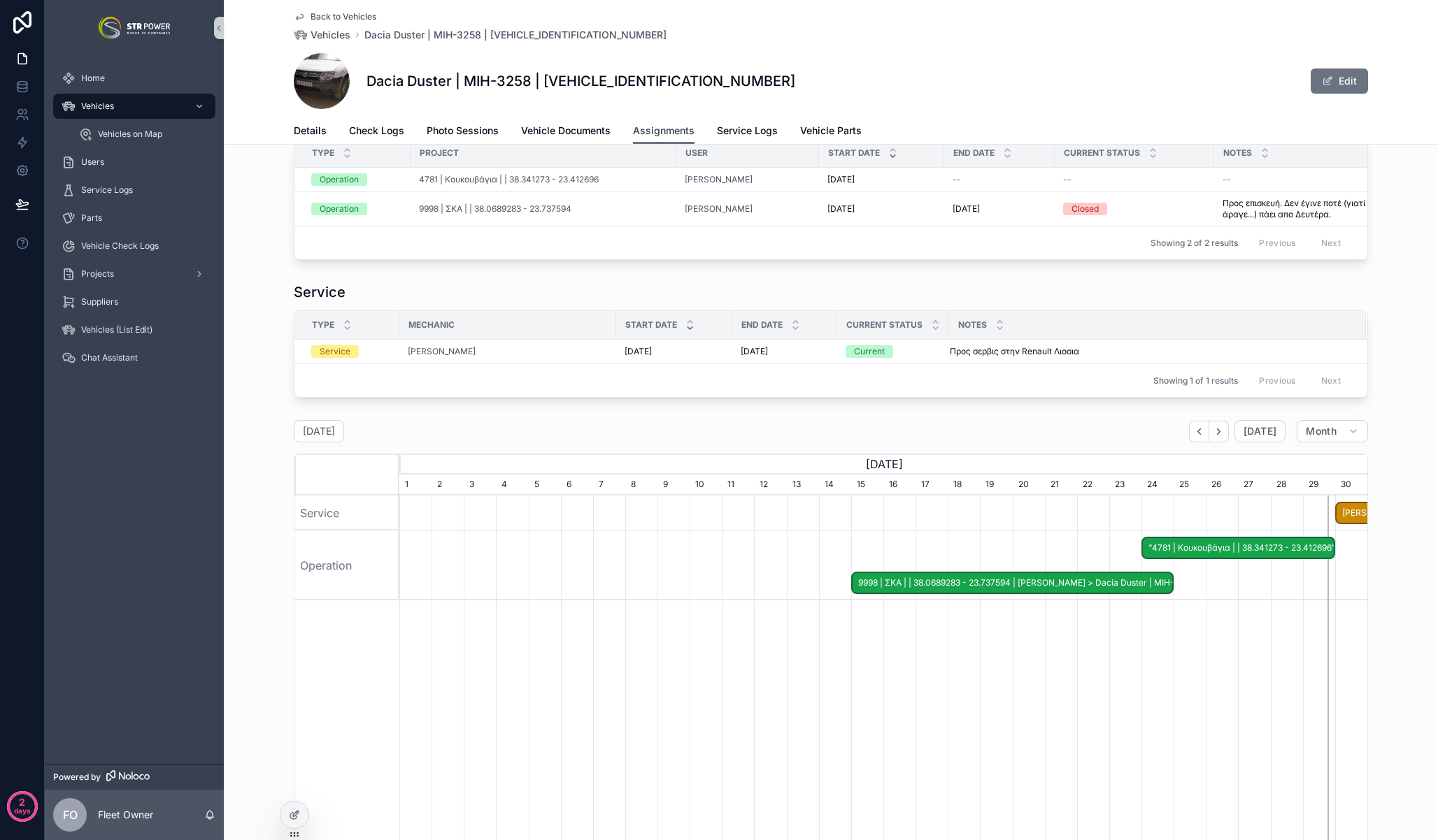
scroll to position [159, 0]
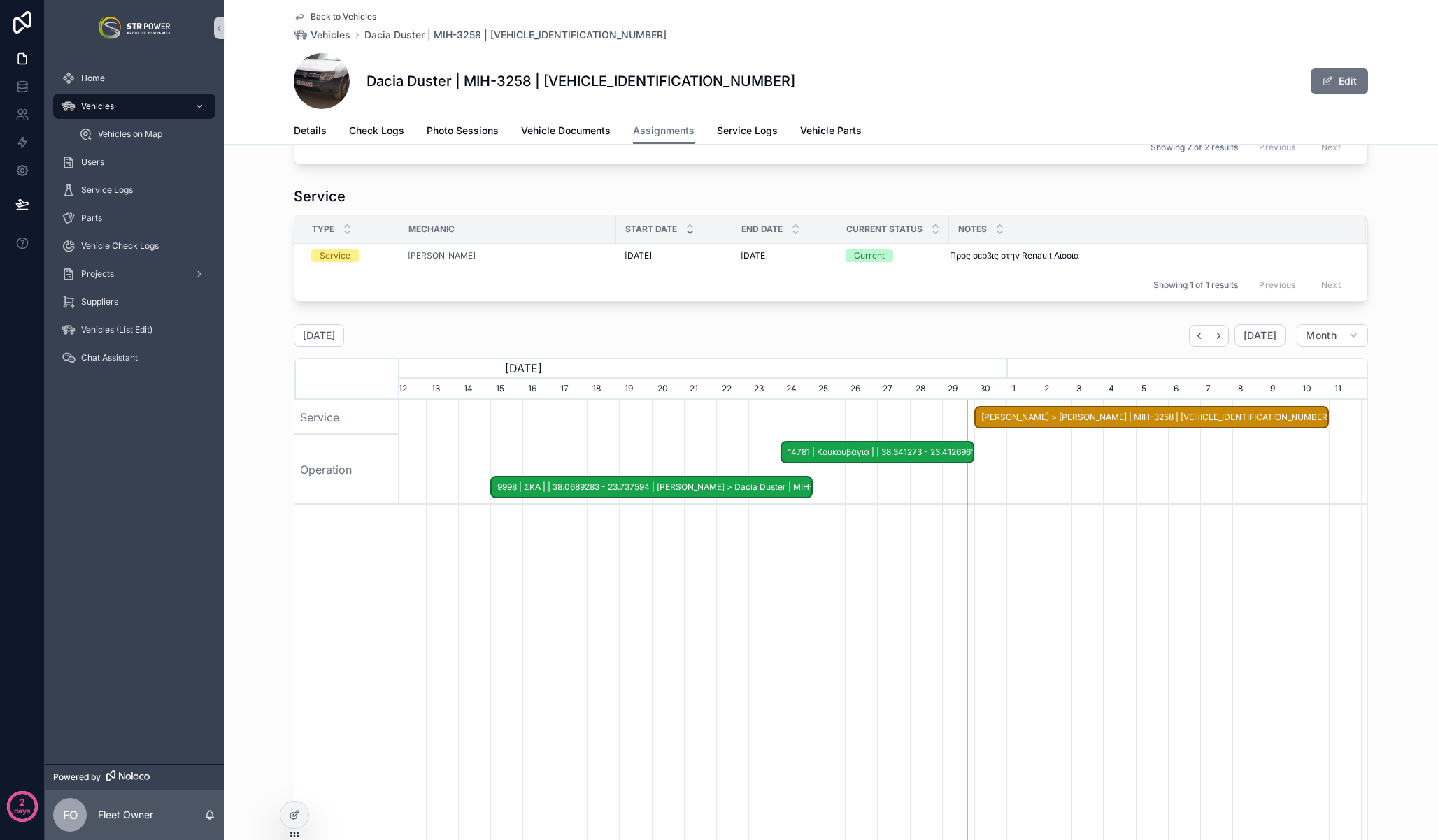
drag, startPoint x: 1211, startPoint y: 575, endPoint x: 849, endPoint y: 588, distance: 362.2
click at [849, 588] on div "Γιώργος Νικολάου > Dacia Duster | MIH-3258 | UU1HSDADG53077108 "4781 | Κουκουβά…" at bounding box center [883, 634] width 968 height 470
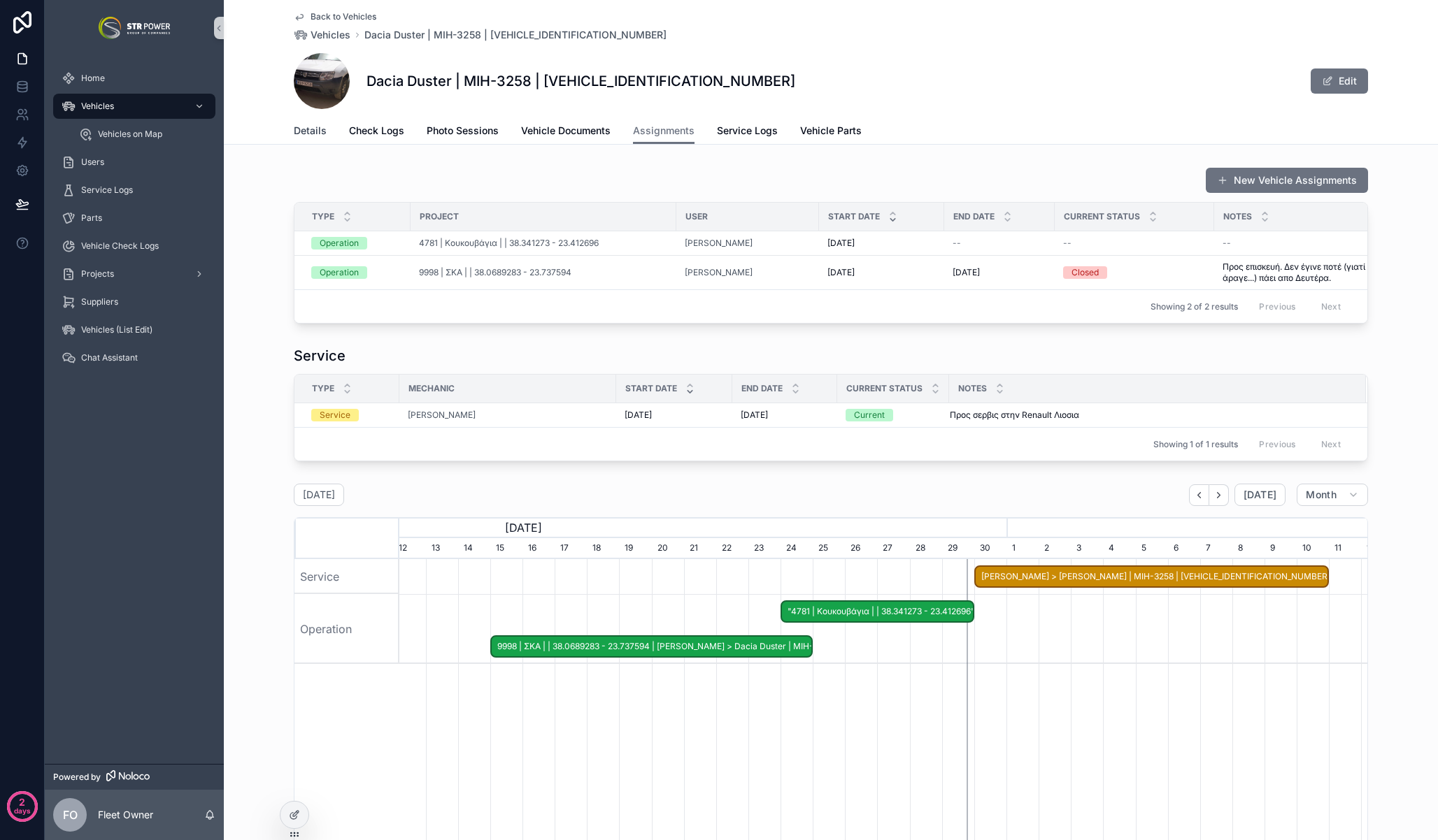
click at [293, 132] on span "Details" at bounding box center [310, 130] width 33 height 14
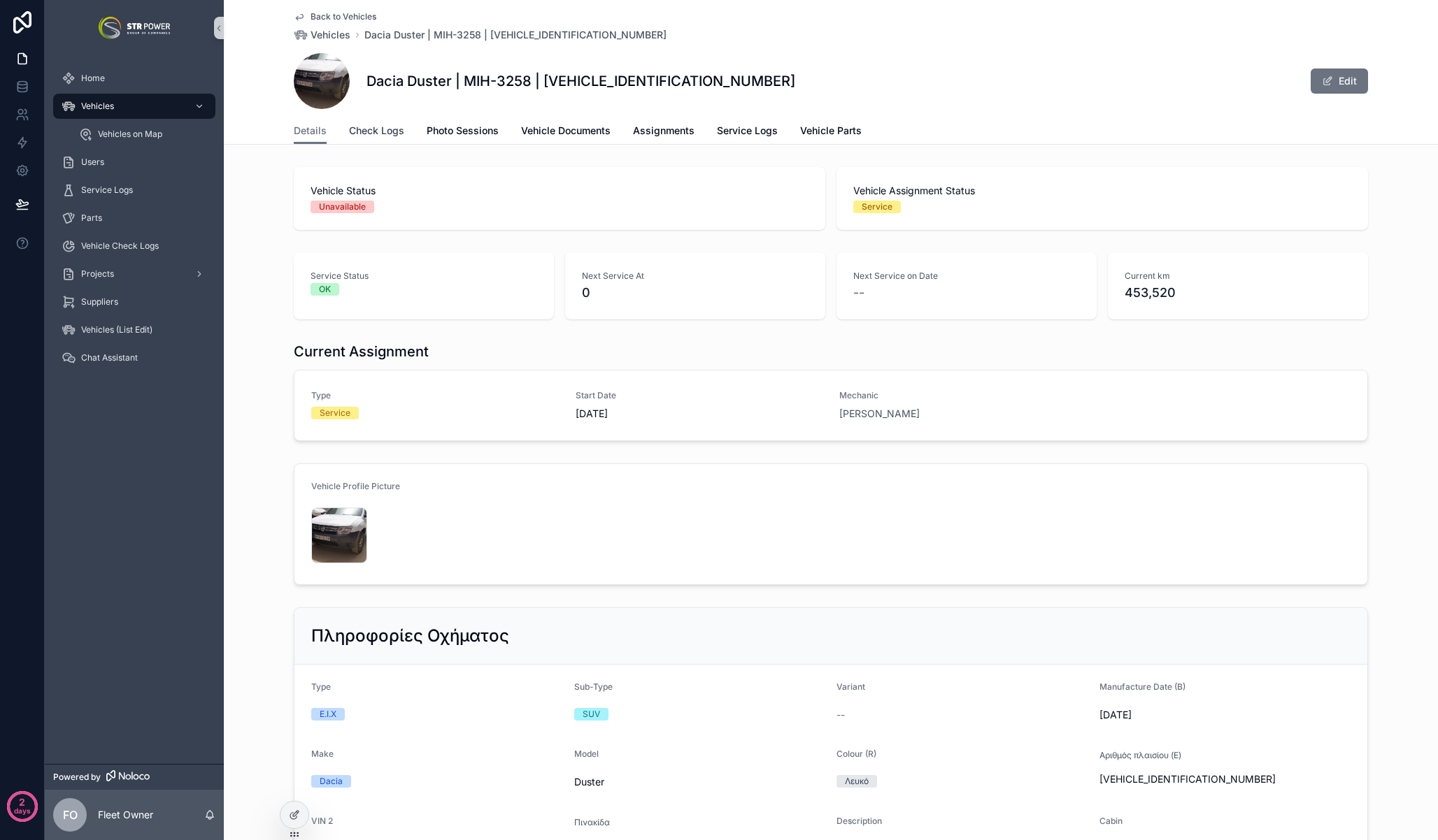
click at [371, 132] on span "Check Logs" at bounding box center [377, 130] width 56 height 14
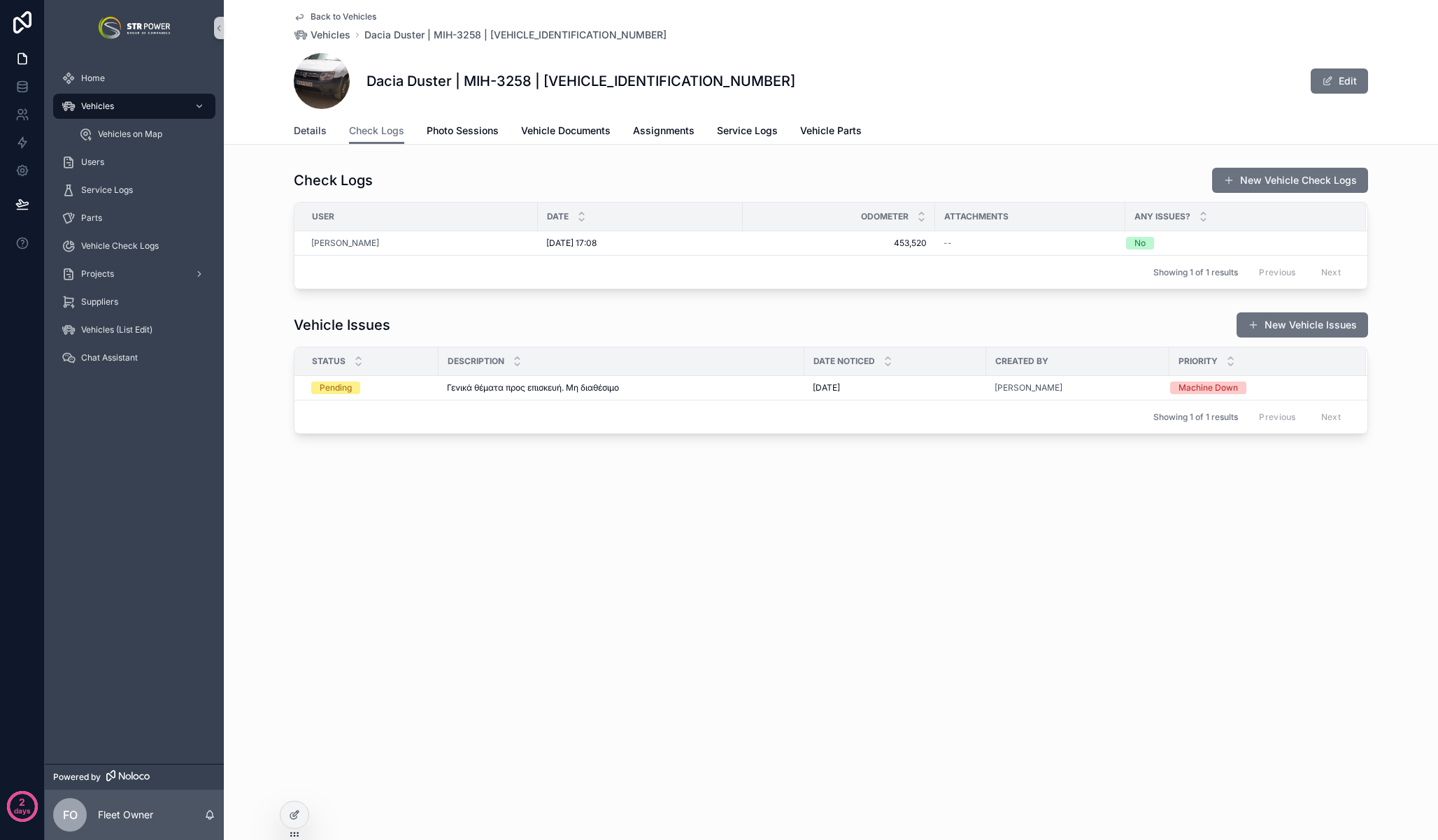
click at [310, 135] on span "Details" at bounding box center [310, 130] width 33 height 14
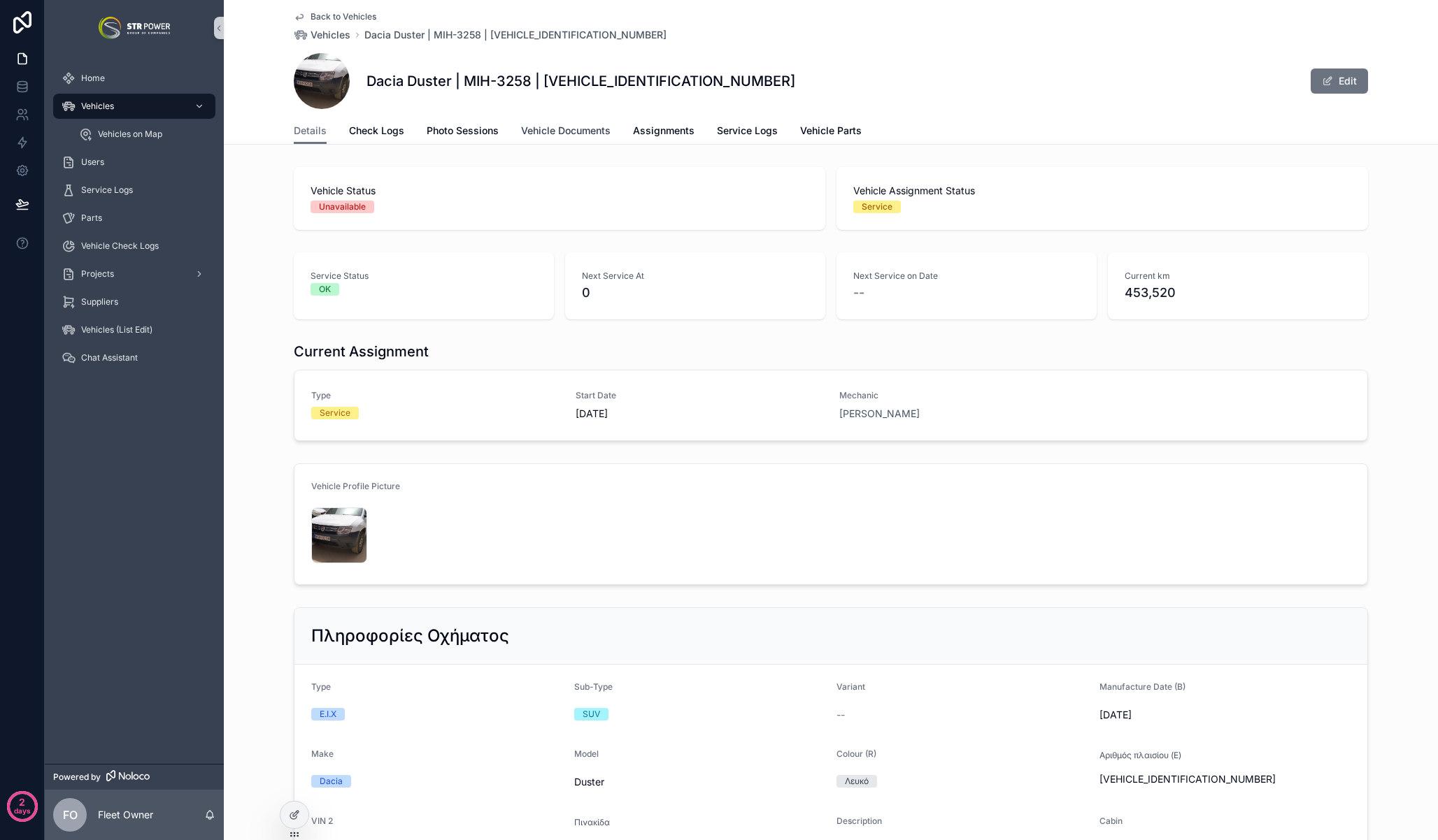
click at [564, 129] on span "Vehicle Documents" at bounding box center [565, 130] width 89 height 14
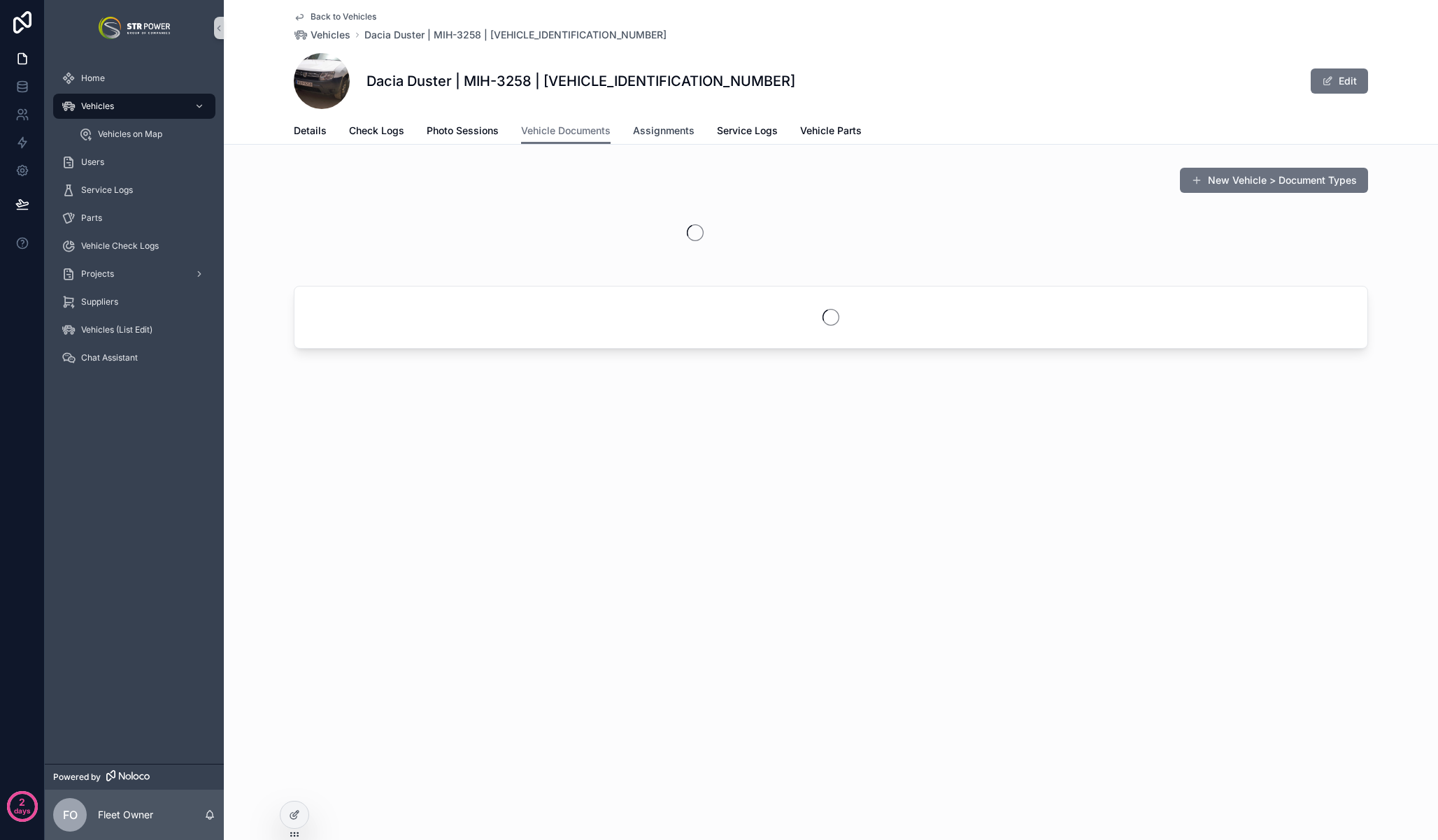
click at [640, 126] on span "Assignments" at bounding box center [663, 130] width 61 height 14
